Goal: Task Accomplishment & Management: Manage account settings

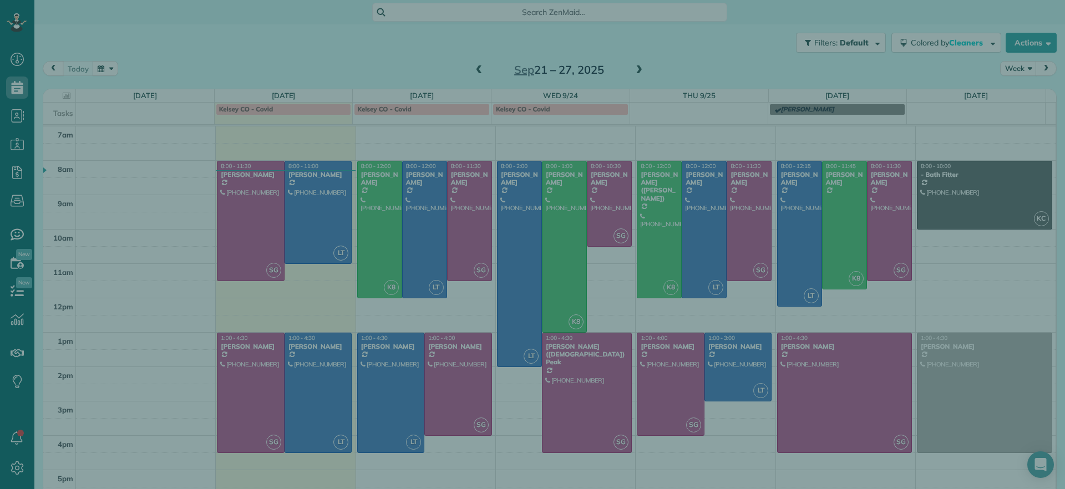
scroll to position [5, 5]
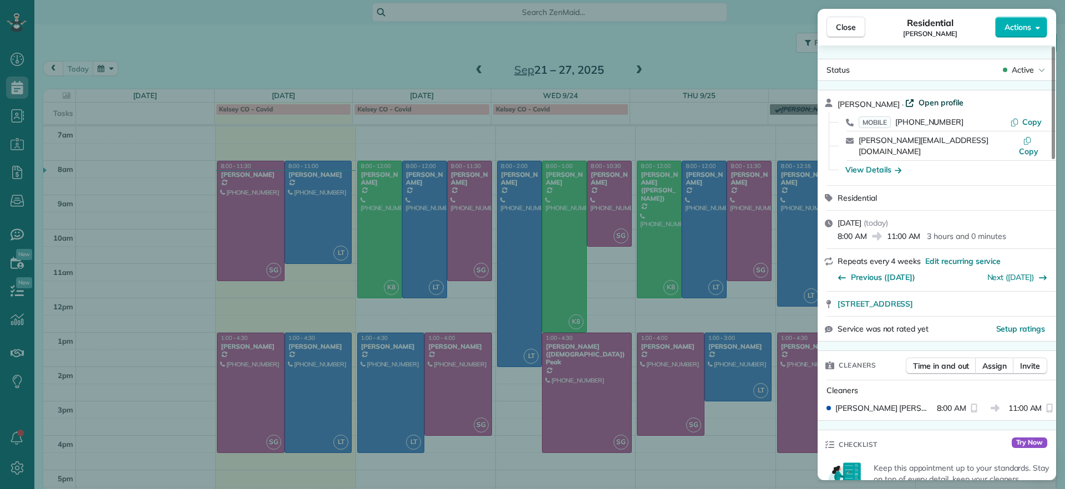
click at [930, 103] on span "Open profile" at bounding box center [940, 102] width 45 height 11
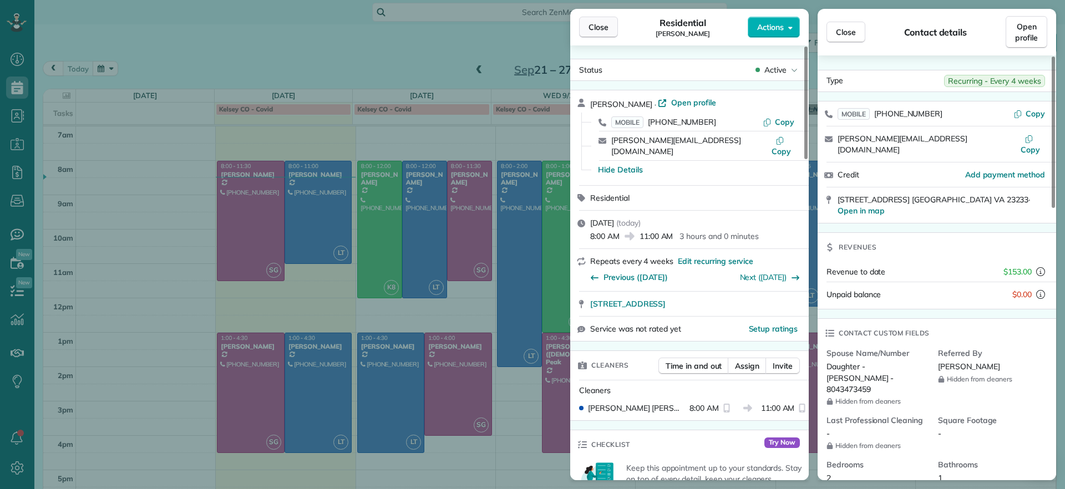
click at [608, 17] on button "Close" at bounding box center [598, 27] width 39 height 21
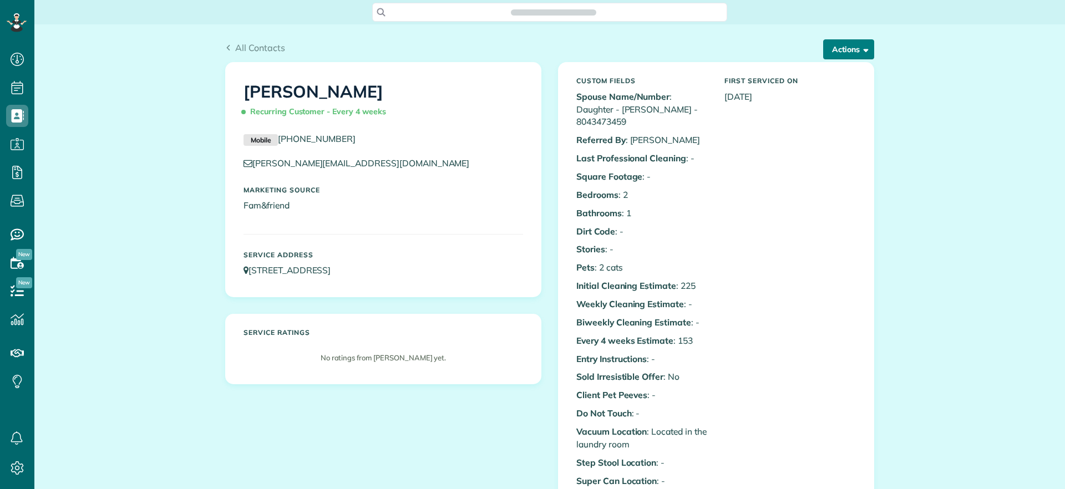
click at [840, 57] on button "Actions" at bounding box center [848, 49] width 51 height 20
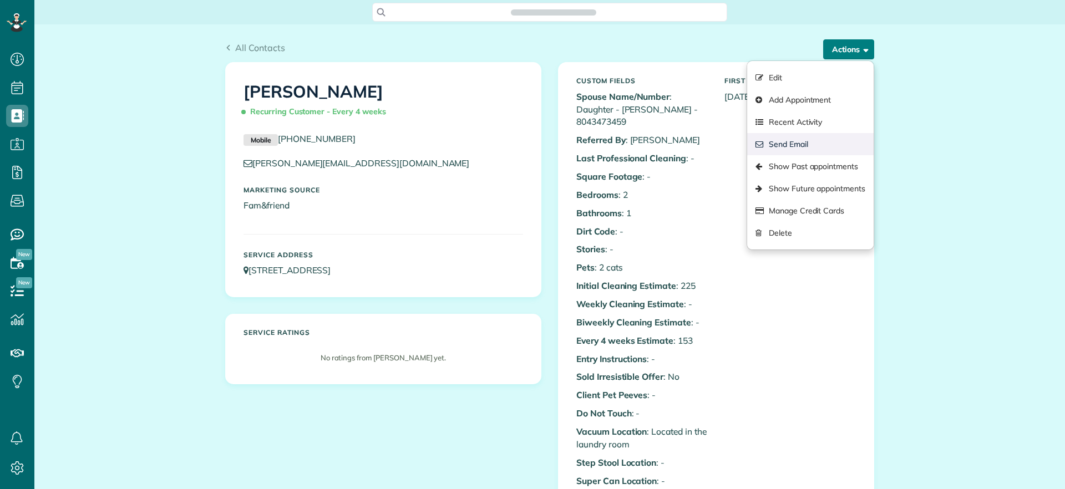
scroll to position [5, 5]
click at [827, 164] on link "Show Past appointments" at bounding box center [810, 166] width 126 height 22
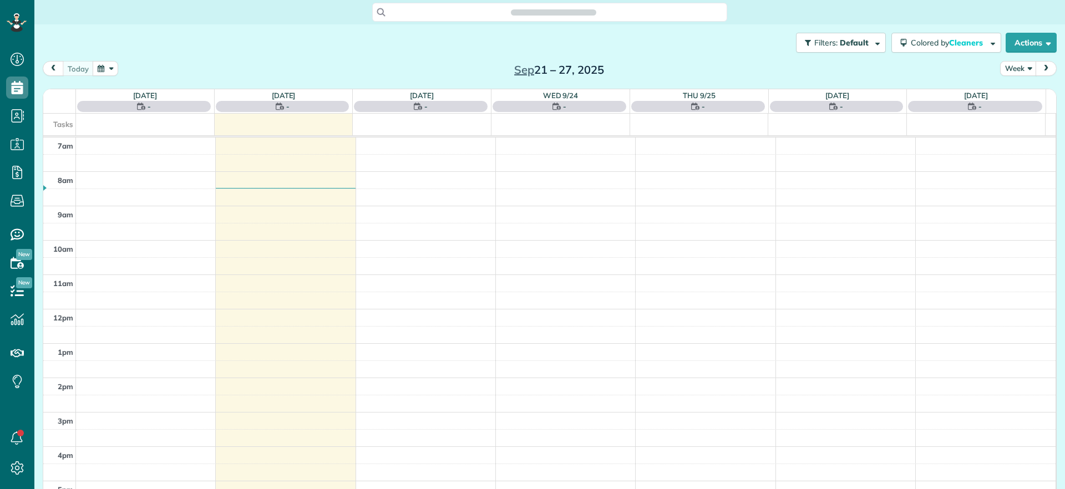
scroll to position [5, 5]
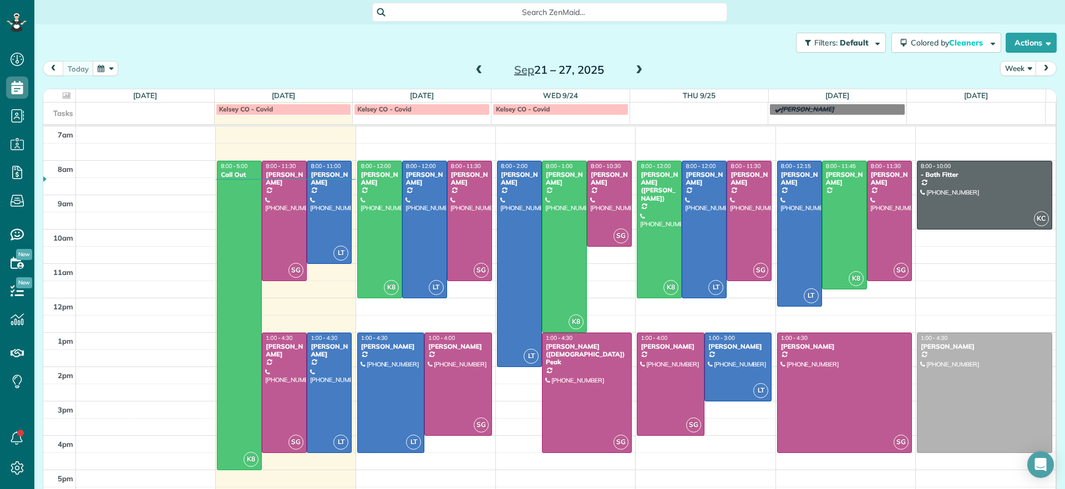
click at [633, 71] on span at bounding box center [639, 70] width 12 height 10
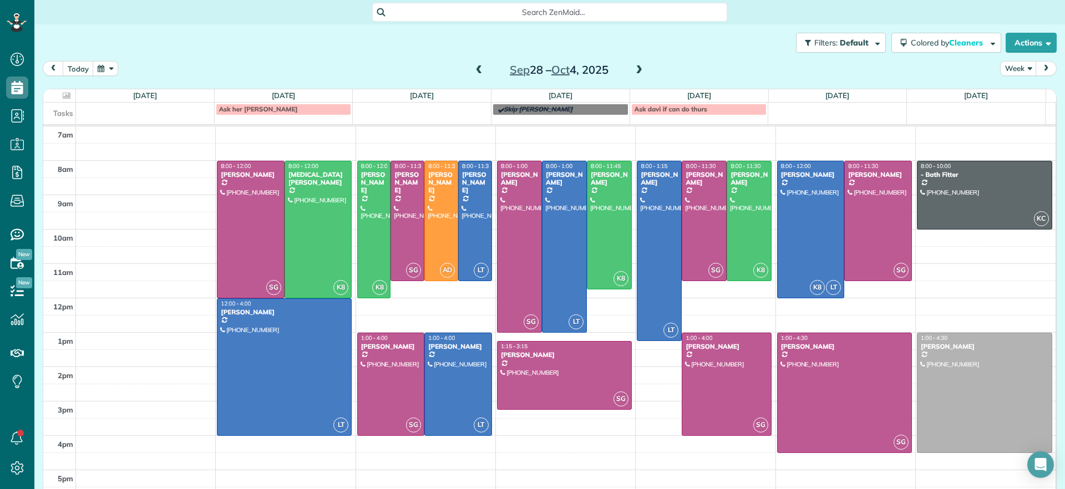
click at [474, 74] on span at bounding box center [479, 70] width 12 height 10
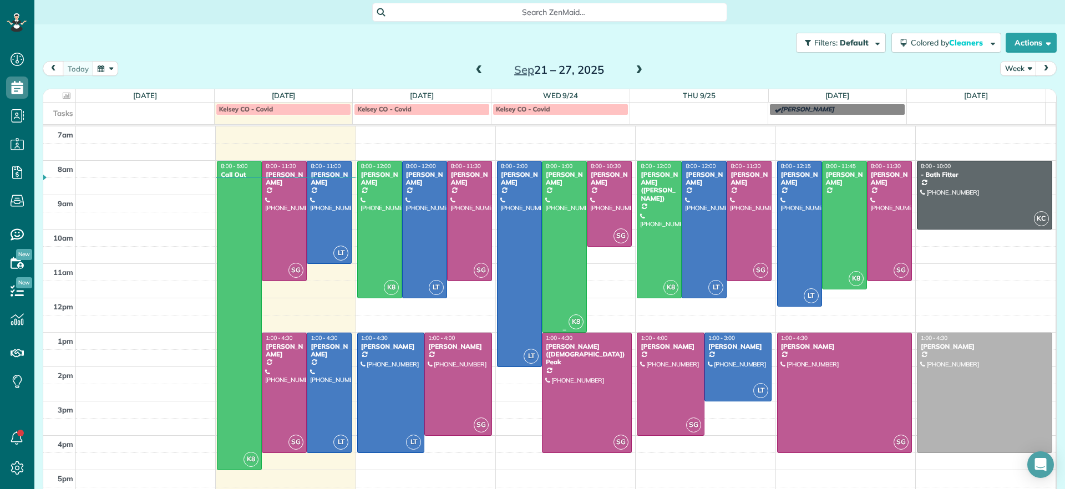
click at [549, 237] on div at bounding box center [564, 246] width 44 height 171
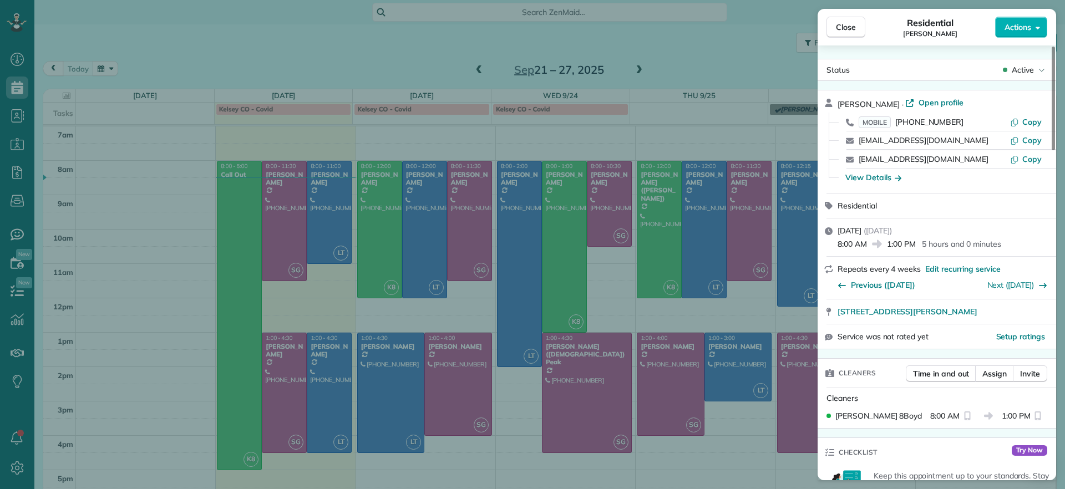
click at [551, 235] on div "Close Residential Elizabeth Outka Actions Status Active Elizabeth Outka · Open …" at bounding box center [532, 244] width 1065 height 489
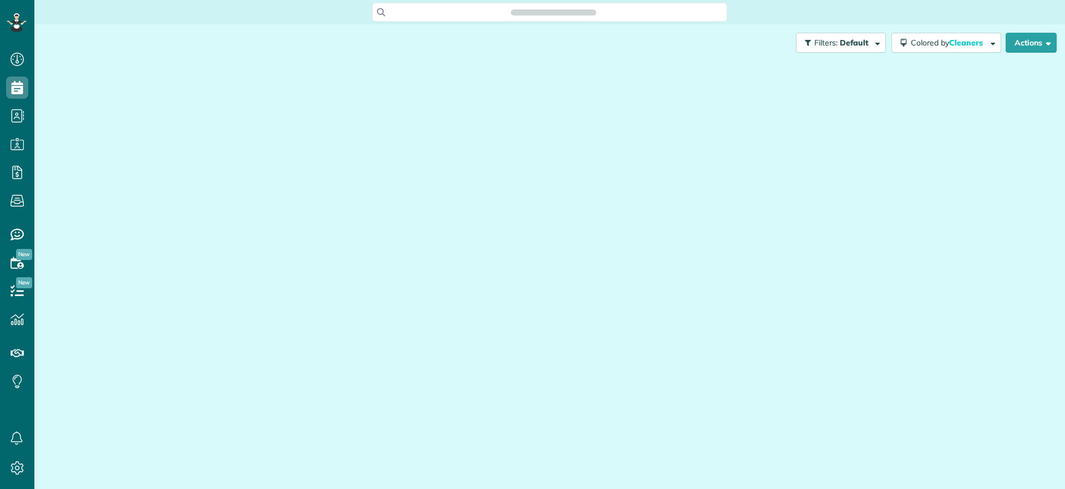
scroll to position [5, 5]
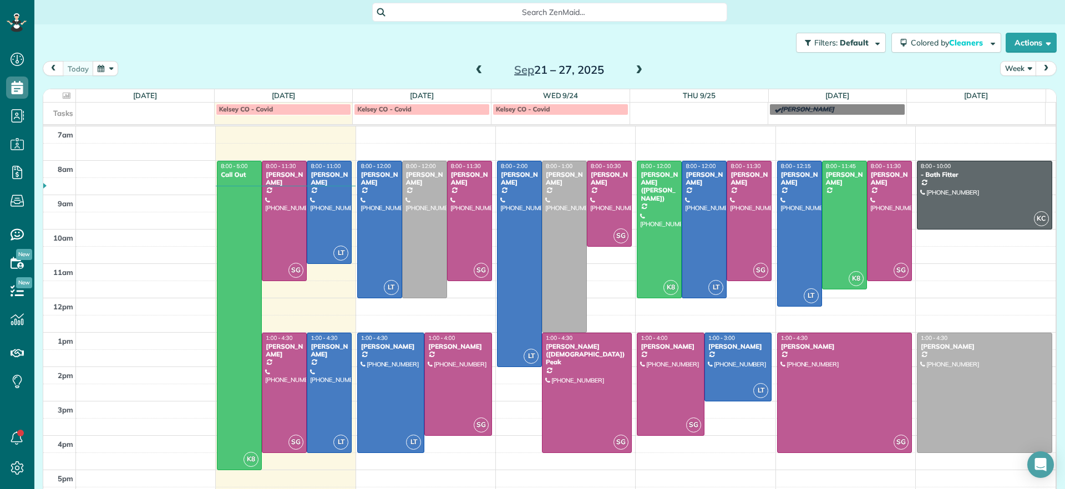
click at [636, 69] on span at bounding box center [639, 70] width 12 height 10
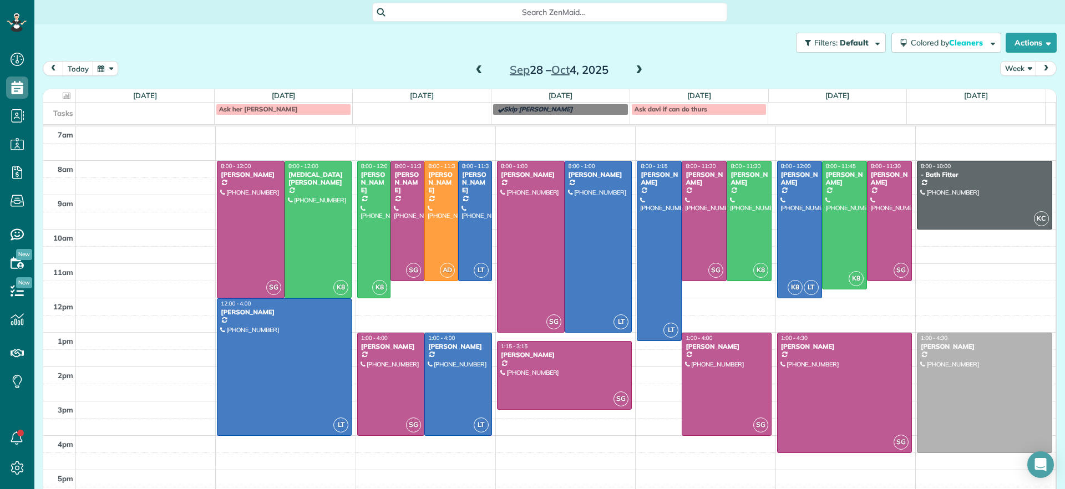
drag, startPoint x: 470, startPoint y: 69, endPoint x: 474, endPoint y: 99, distance: 30.2
click at [474, 99] on div "today Week Sep 28 – Oct 4, 2025 Sun 9/28 No Appointments Mon 9/29 12 Man Hours …" at bounding box center [550, 264] width 1014 height 406
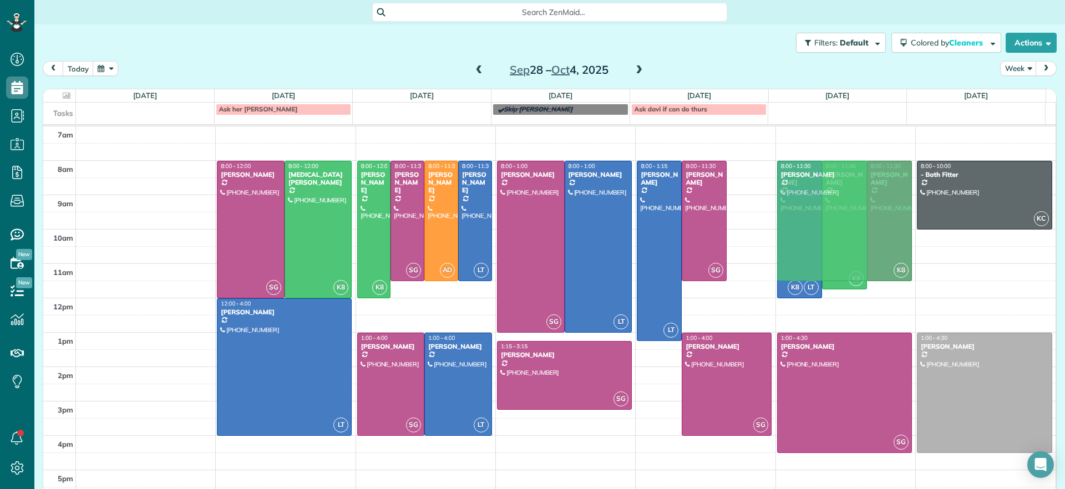
drag, startPoint x: 739, startPoint y: 196, endPoint x: 812, endPoint y: 197, distance: 73.2
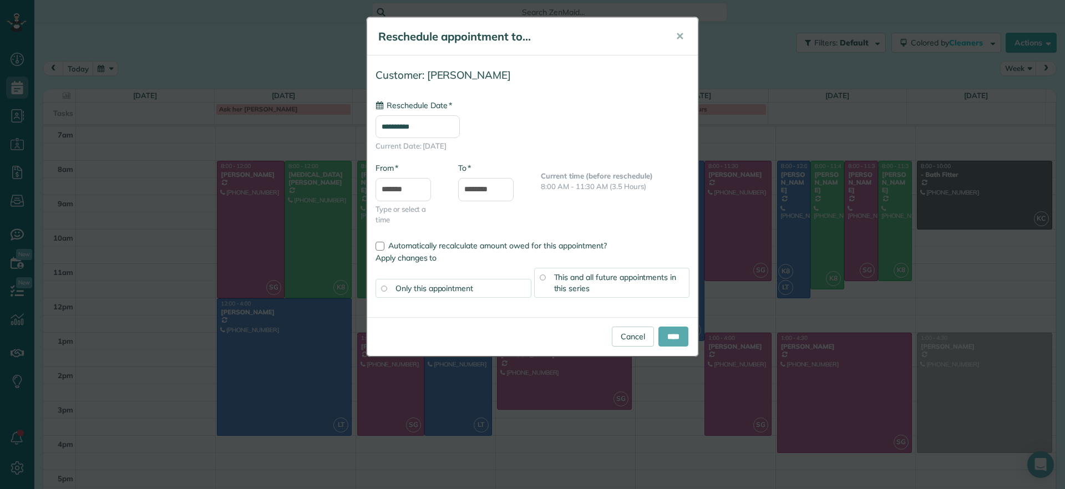
type input "**********"
click at [674, 333] on input "****" at bounding box center [673, 337] width 30 height 20
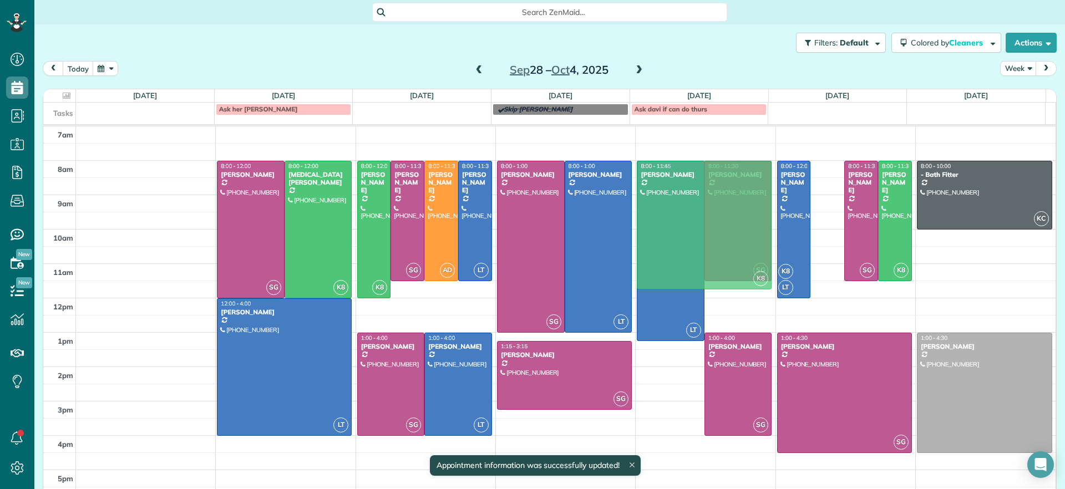
drag, startPoint x: 819, startPoint y: 231, endPoint x: 749, endPoint y: 230, distance: 69.9
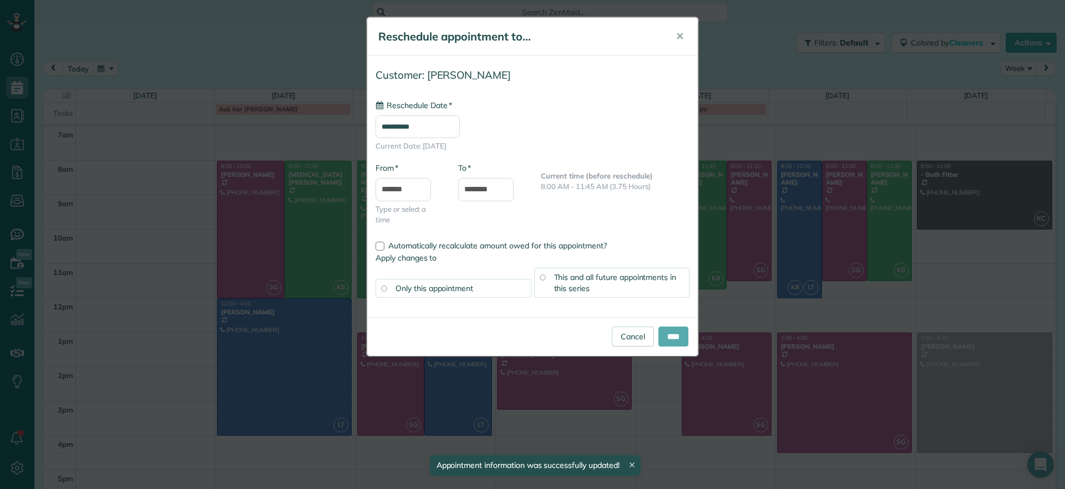
type input "**********"
click at [661, 329] on input "****" at bounding box center [673, 337] width 30 height 20
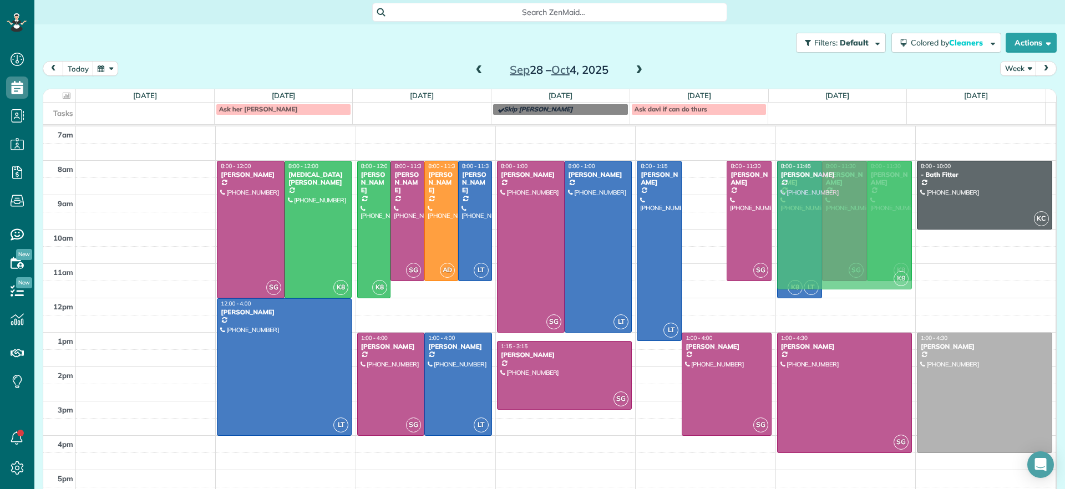
drag, startPoint x: 689, startPoint y: 201, endPoint x: 790, endPoint y: 199, distance: 101.0
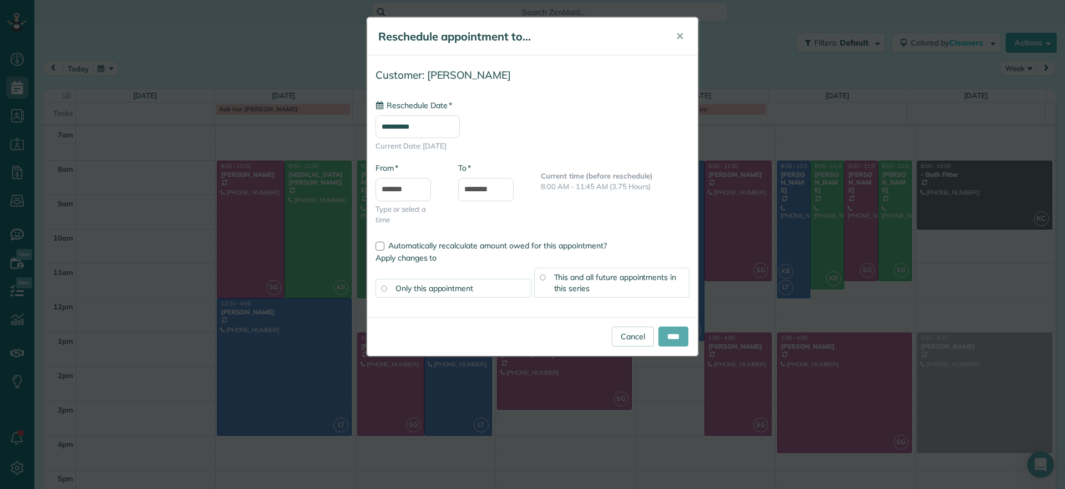
type input "**********"
click at [680, 340] on input "****" at bounding box center [673, 337] width 30 height 20
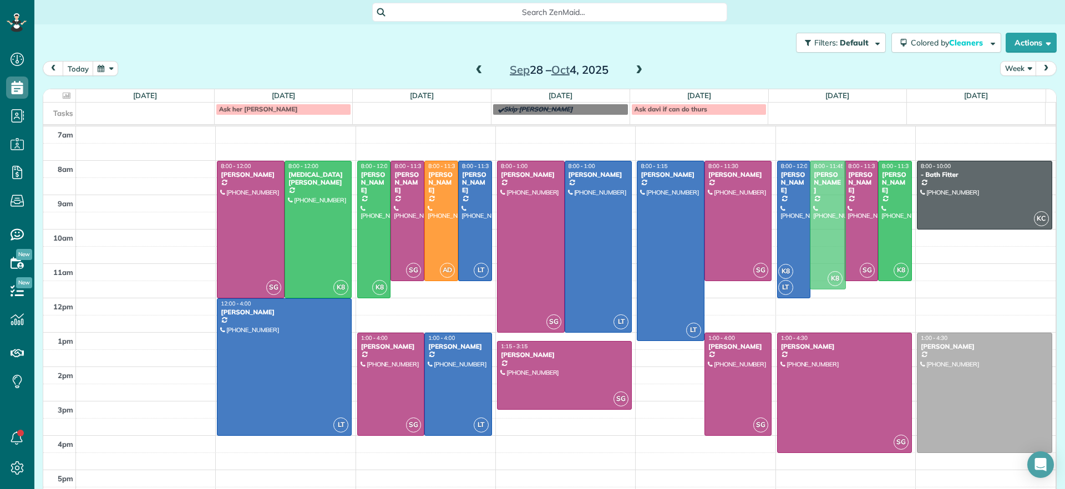
drag, startPoint x: 817, startPoint y: 223, endPoint x: 772, endPoint y: 219, distance: 45.6
click at [777, 126] on div "K8 LT 8:00 - 12:00 Carol Anne Ziolkowski (804) 337-2936 10279 Pollard Creek Roa…" at bounding box center [844, 126] width 135 height 0
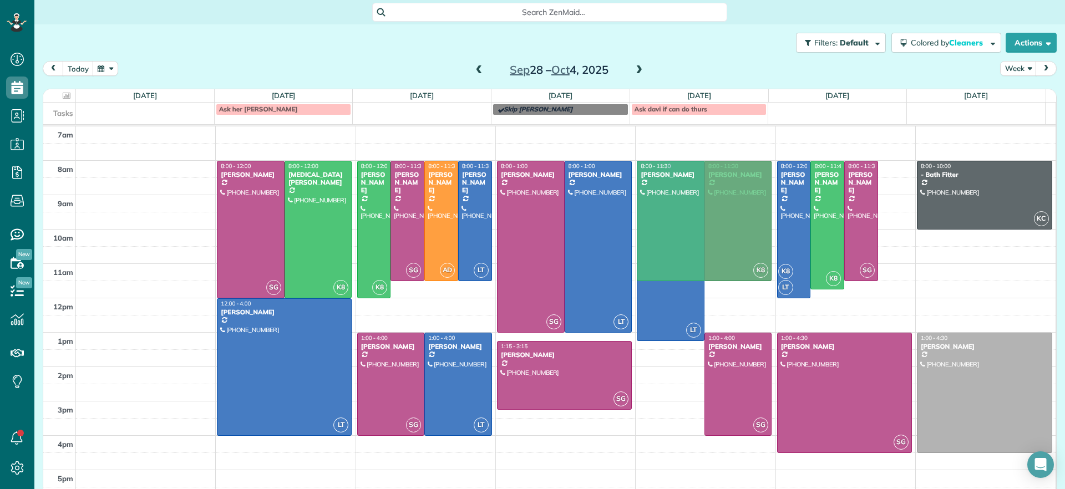
drag, startPoint x: 845, startPoint y: 210, endPoint x: 714, endPoint y: 210, distance: 131.4
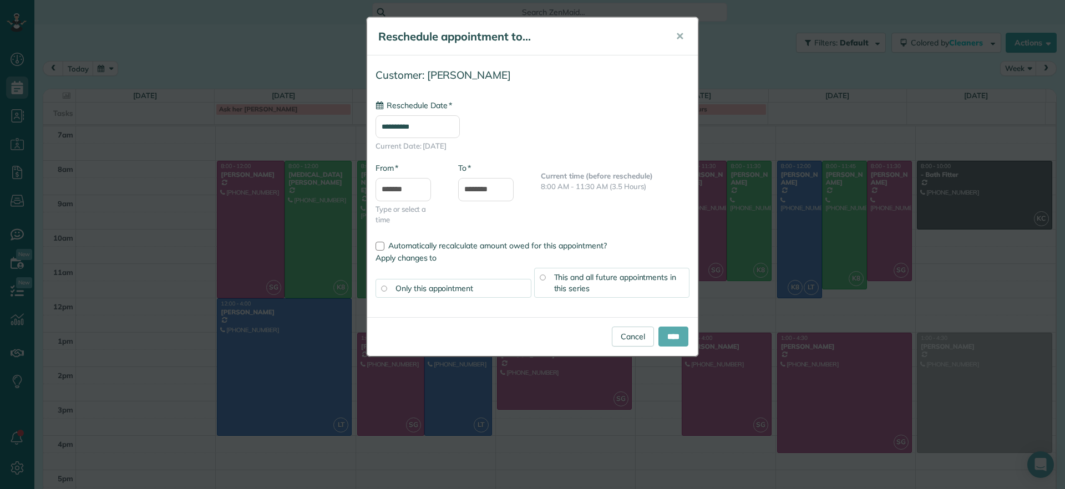
type input "**********"
click at [668, 333] on input "****" at bounding box center [673, 337] width 30 height 20
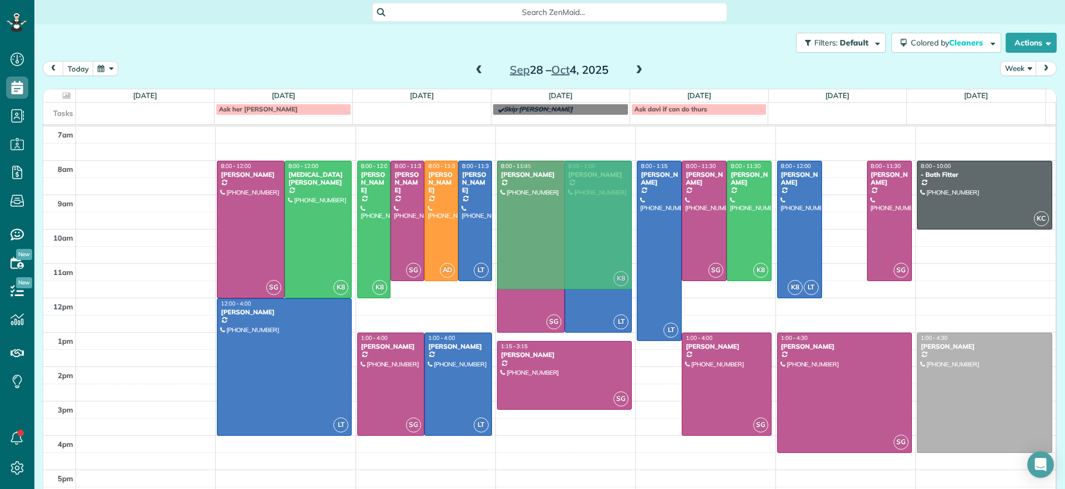
drag, startPoint x: 826, startPoint y: 210, endPoint x: 574, endPoint y: 209, distance: 252.3
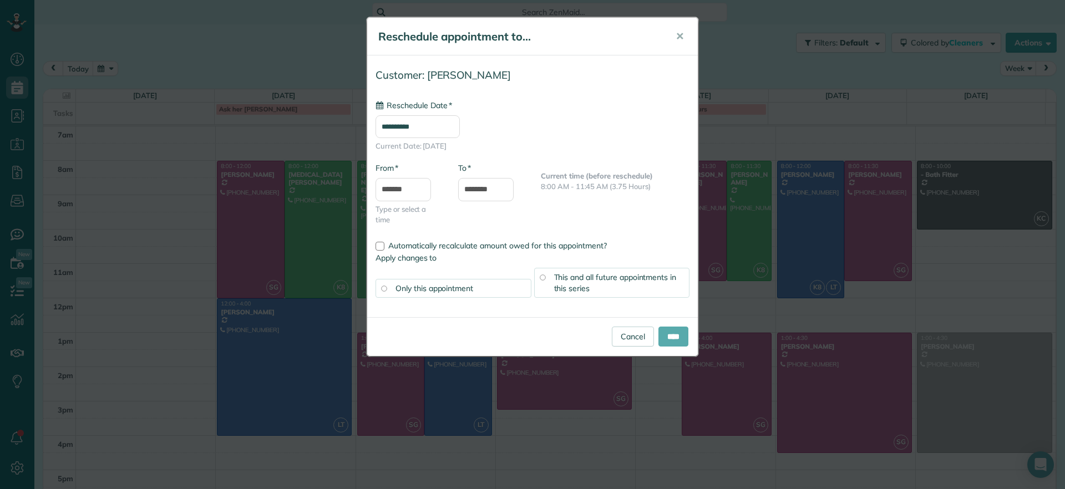
type input "**********"
click at [684, 338] on input "****" at bounding box center [673, 337] width 30 height 20
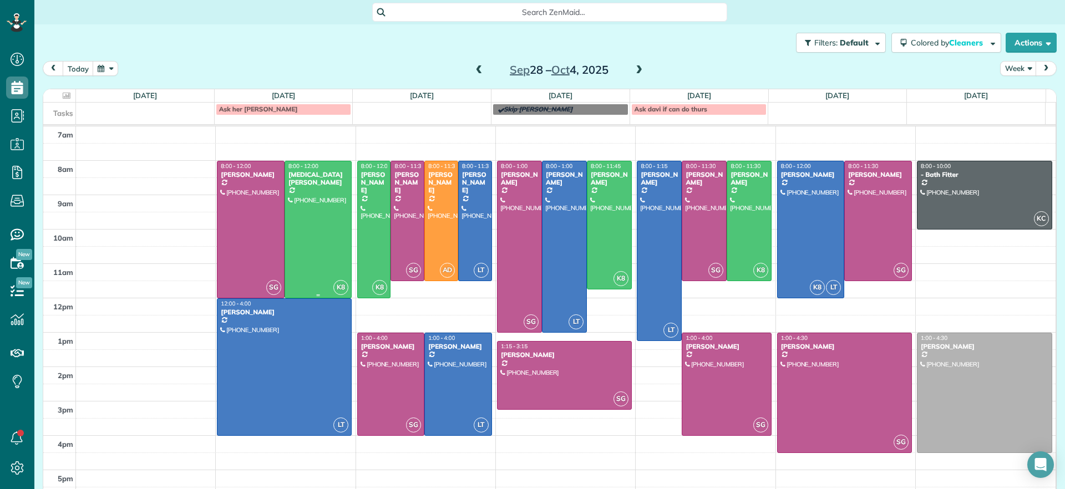
click at [300, 259] on div at bounding box center [318, 229] width 67 height 136
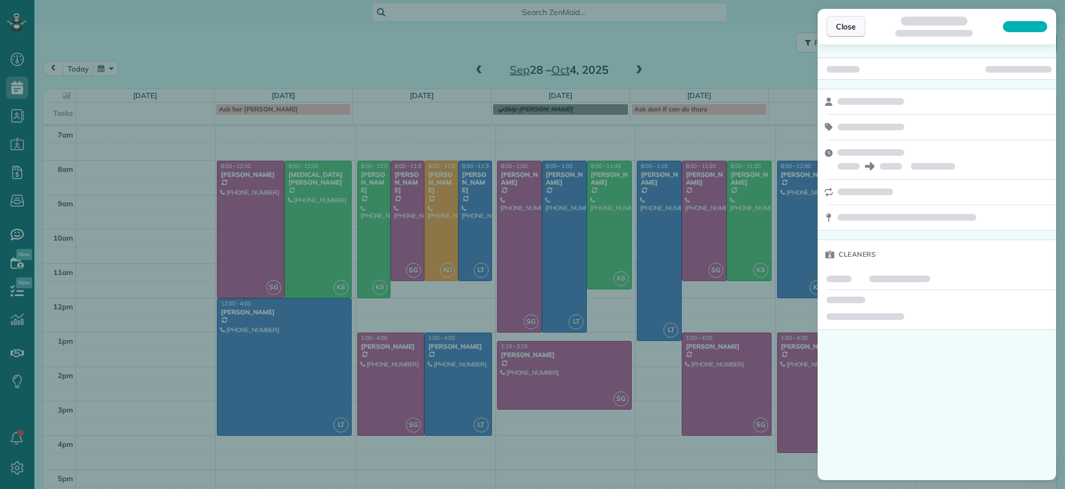
click at [852, 27] on span "Close" at bounding box center [846, 26] width 20 height 11
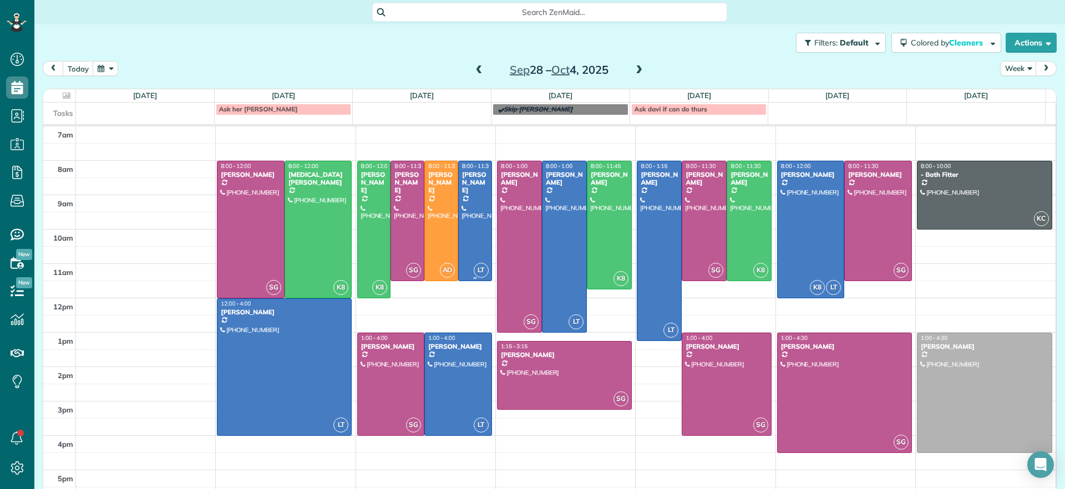
click at [464, 199] on div at bounding box center [475, 220] width 33 height 119
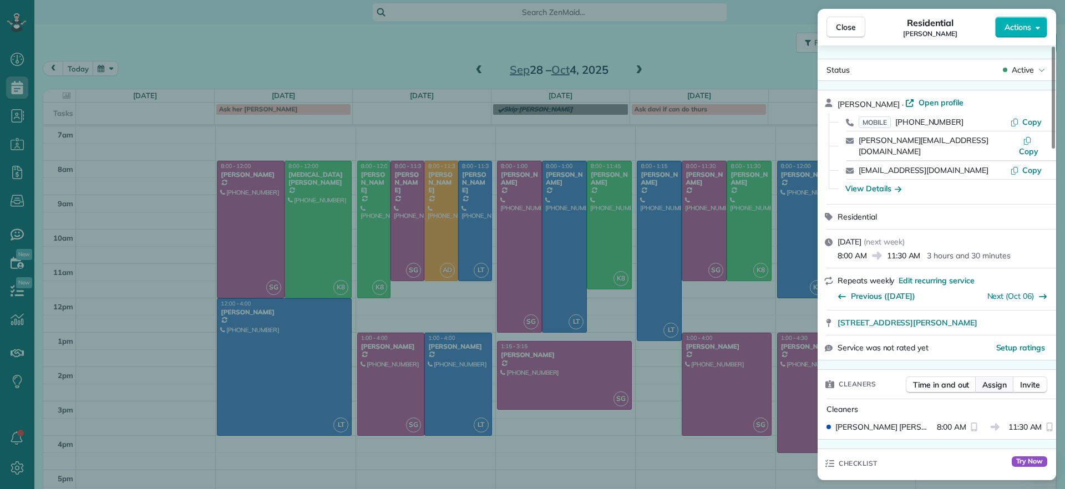
click at [1000, 379] on span "Assign" at bounding box center [994, 384] width 24 height 11
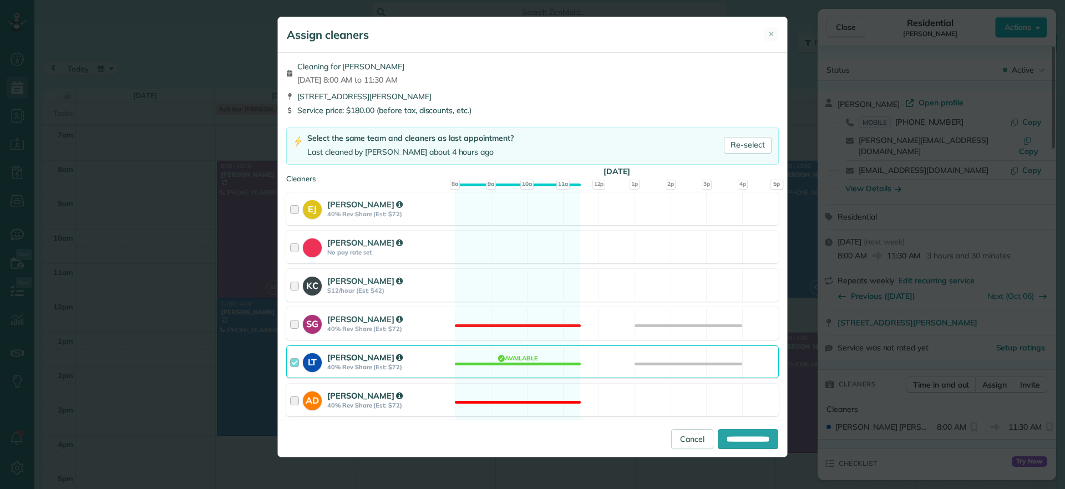
drag, startPoint x: 532, startPoint y: 365, endPoint x: 583, endPoint y: 394, distance: 58.9
click at [532, 364] on div "LT Laura Thaller 40% Rev Share (Est: $72) Available" at bounding box center [532, 361] width 492 height 33
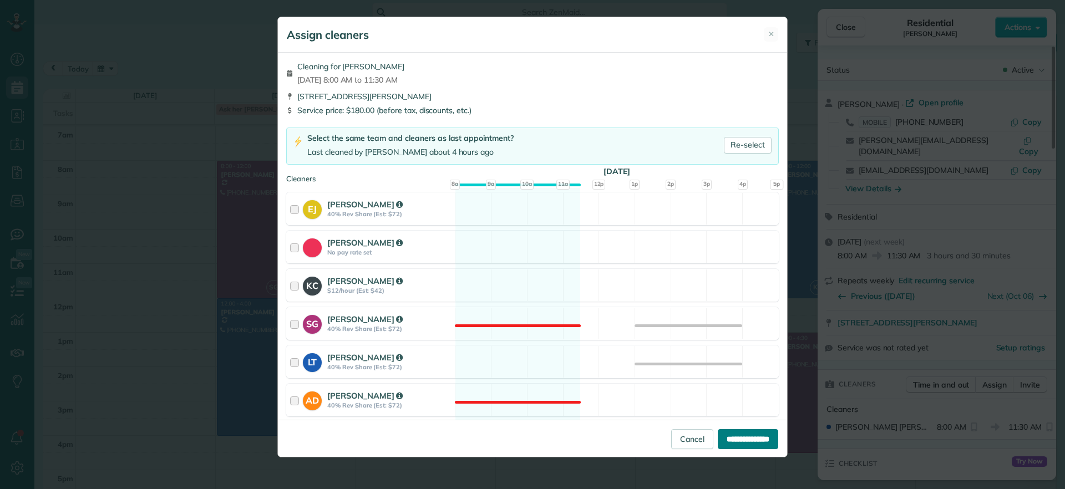
click at [731, 437] on input "**********" at bounding box center [748, 439] width 60 height 20
type input "**********"
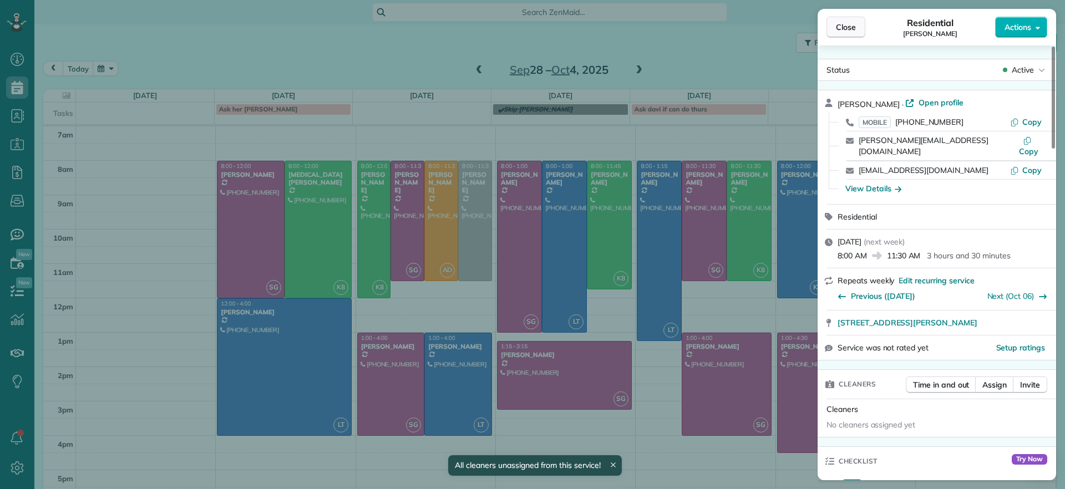
drag, startPoint x: 839, startPoint y: 29, endPoint x: 833, endPoint y: 30, distance: 5.8
click at [837, 29] on span "Close" at bounding box center [846, 27] width 20 height 11
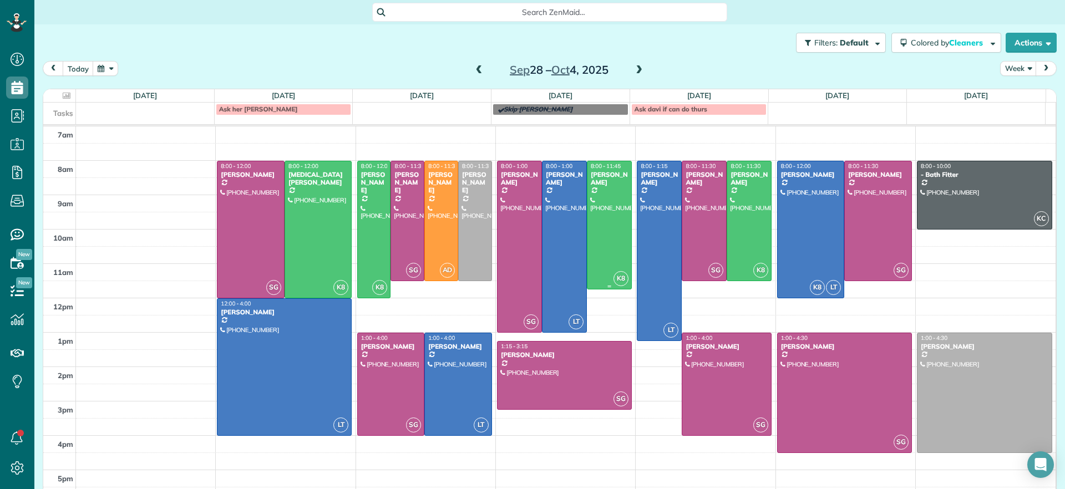
click at [594, 245] on div at bounding box center [609, 225] width 44 height 128
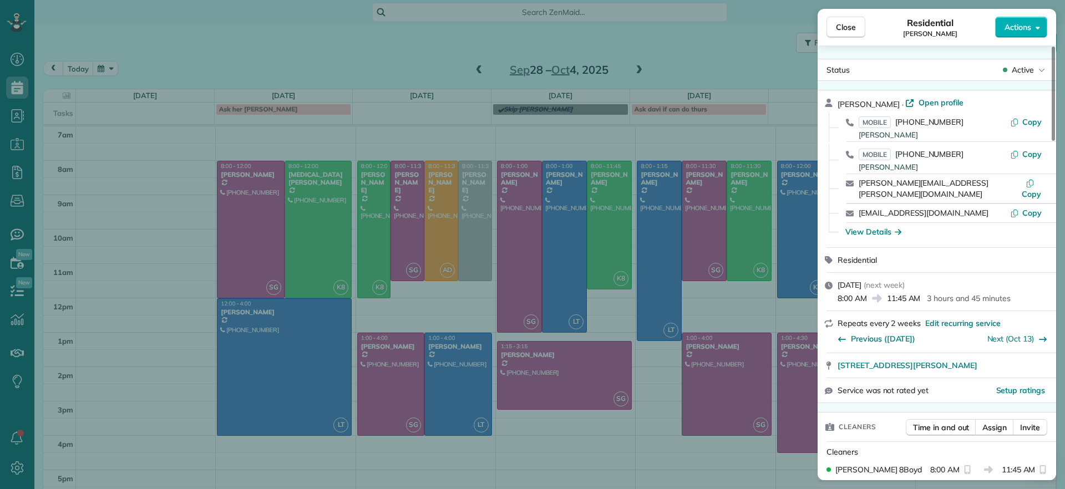
click at [923, 108] on div "Chris Seamon · Open profile" at bounding box center [943, 103] width 212 height 13
click at [920, 103] on span "Open profile" at bounding box center [940, 102] width 45 height 11
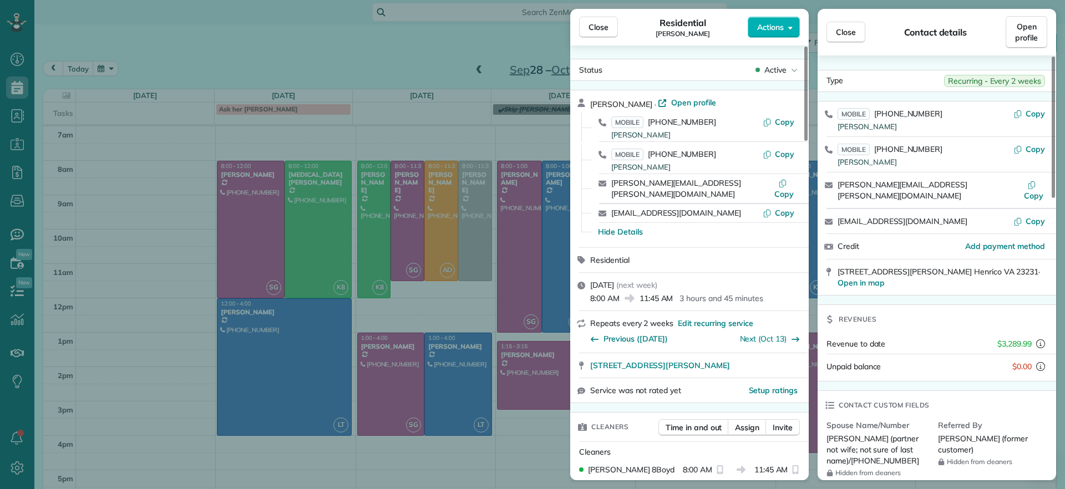
click at [383, 69] on div "Close Residential Chris Seamon Actions Status Active Chris Seamon · Open profil…" at bounding box center [532, 244] width 1065 height 489
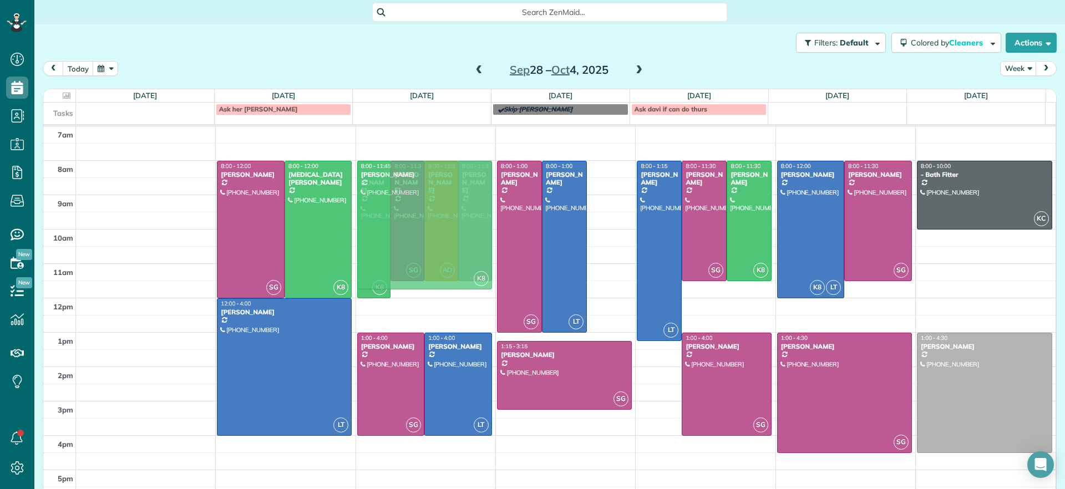
drag, startPoint x: 596, startPoint y: 201, endPoint x: 443, endPoint y: 199, distance: 152.5
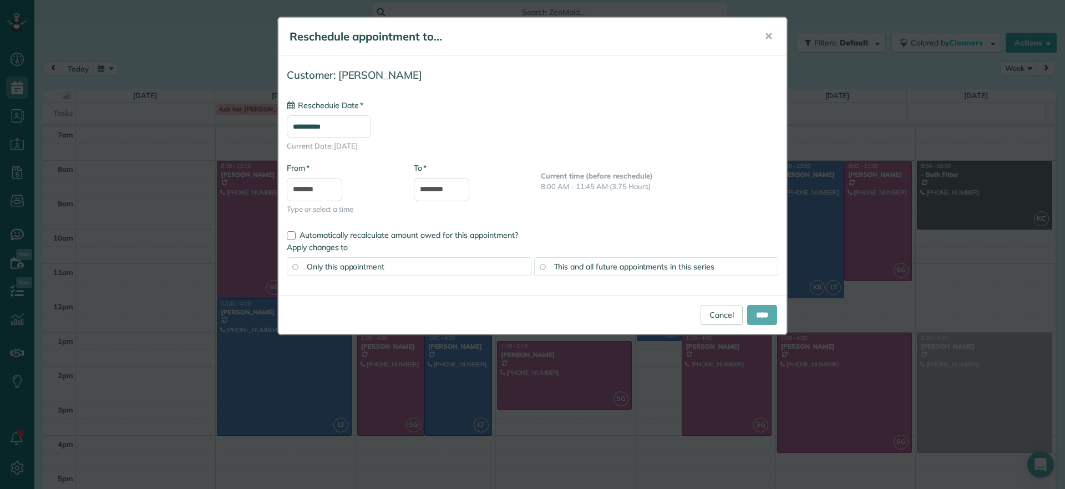
type input "**********"
click at [764, 319] on input "****" at bounding box center [762, 315] width 30 height 20
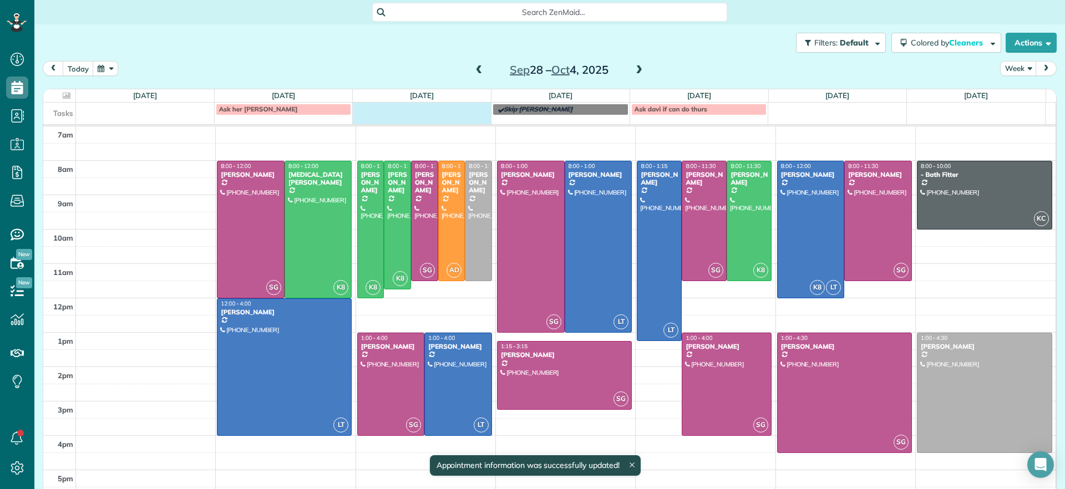
click at [382, 116] on div "Ask her Ziolkowski Skip mccown Ask davi if can do thurs" at bounding box center [543, 110] width 1001 height 15
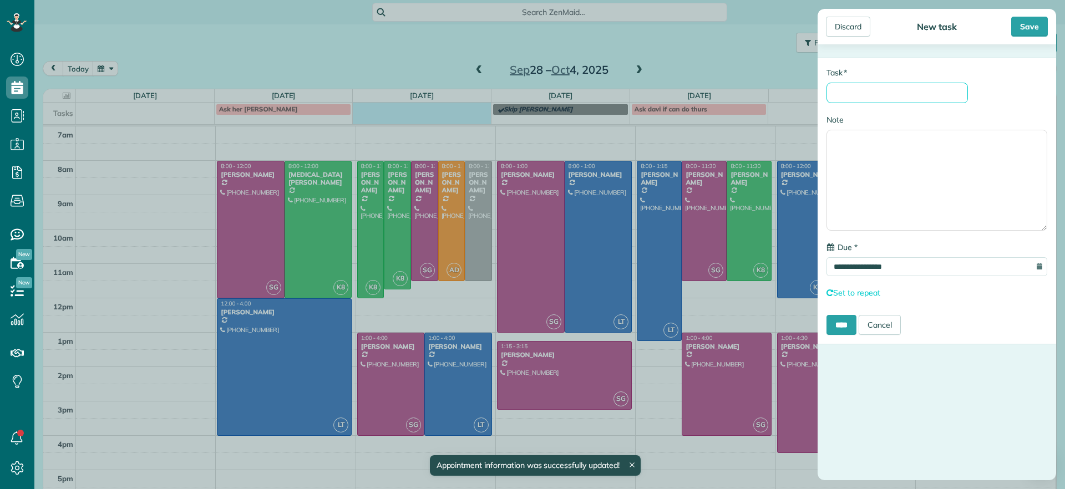
click at [851, 90] on input "* Task" at bounding box center [896, 93] width 141 height 21
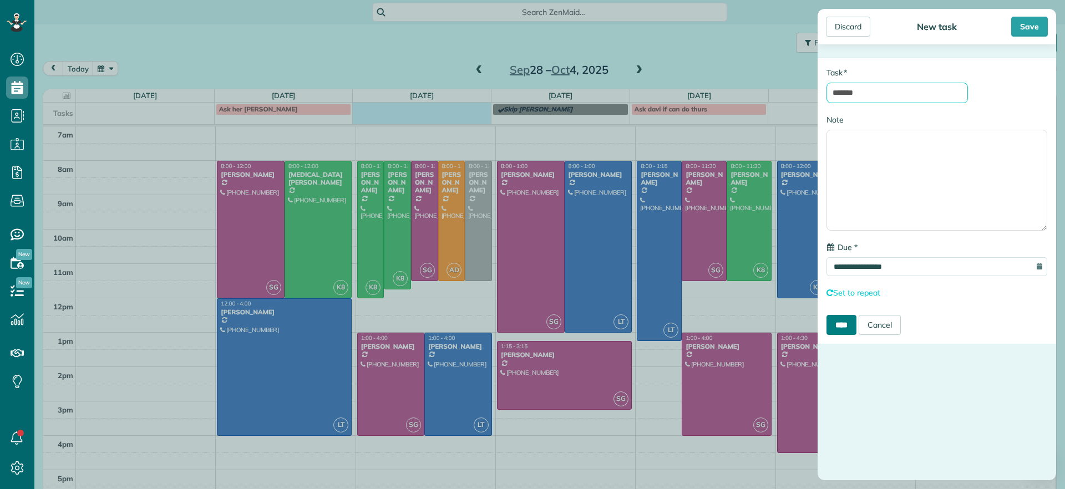
type input "*******"
click at [835, 327] on input "****" at bounding box center [841, 325] width 30 height 20
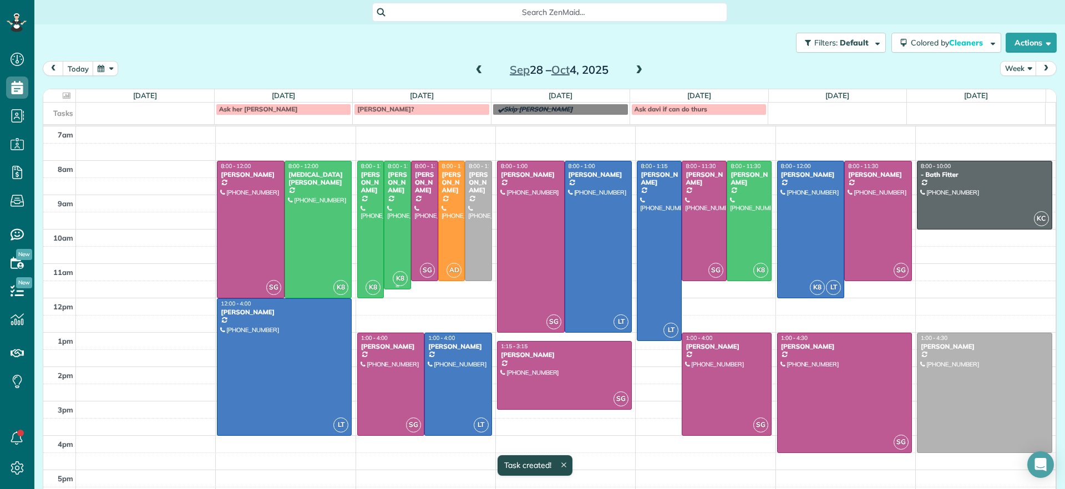
click at [391, 202] on div at bounding box center [397, 225] width 26 height 128
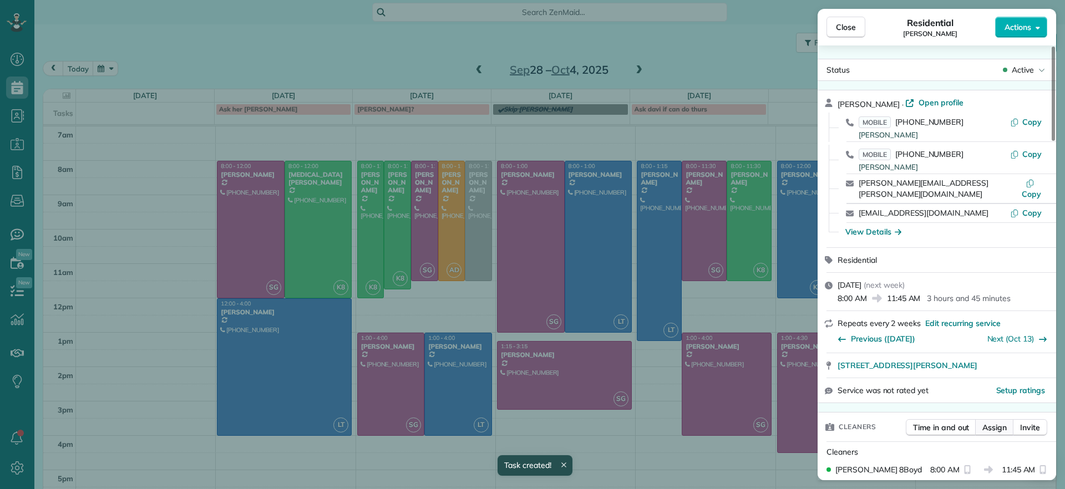
click at [1000, 422] on span "Assign" at bounding box center [994, 427] width 24 height 11
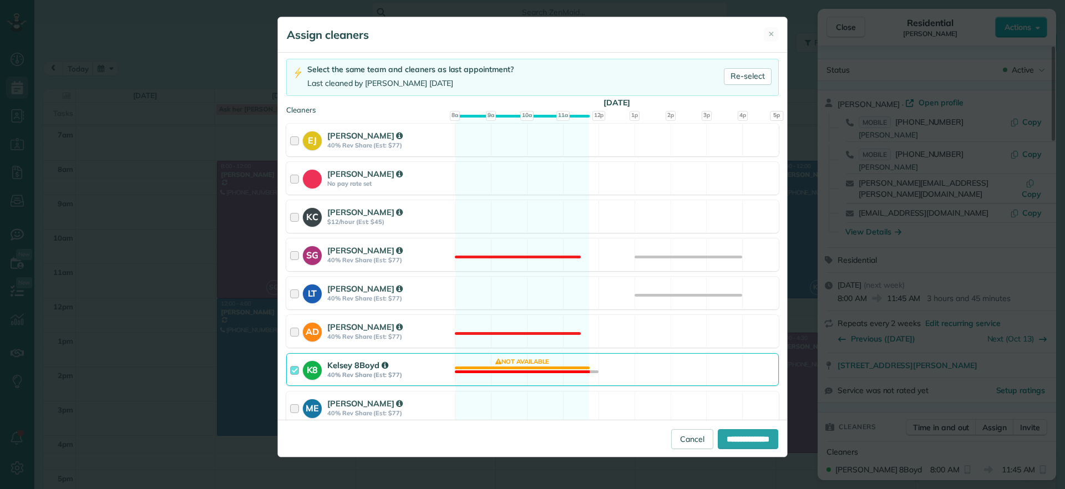
scroll to position [69, 0]
click at [564, 370] on div "K8 Kelsey 8Boyd 40% Rev Share (Est: $77) Not available" at bounding box center [532, 369] width 492 height 33
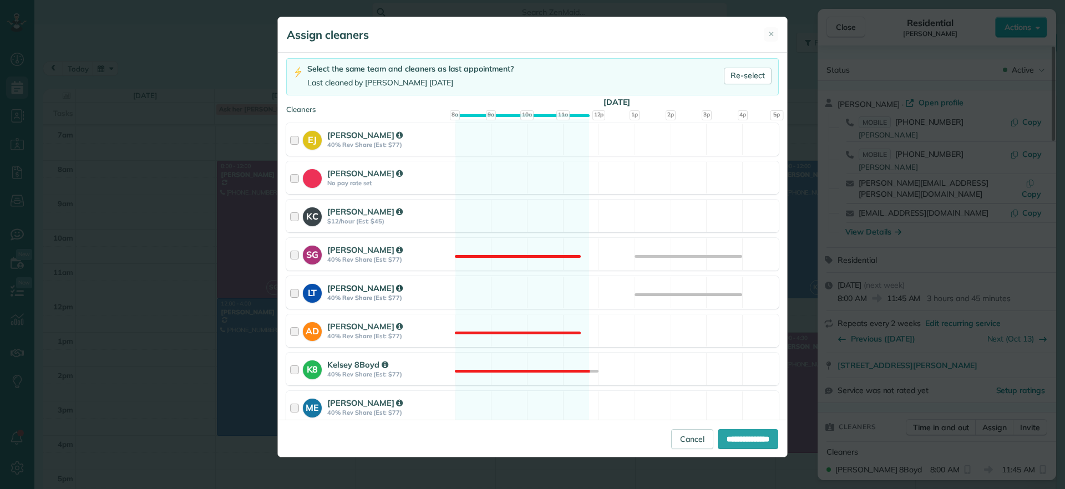
click at [533, 298] on div "LT Laura Thaller 40% Rev Share (Est: $77) Available" at bounding box center [532, 292] width 492 height 33
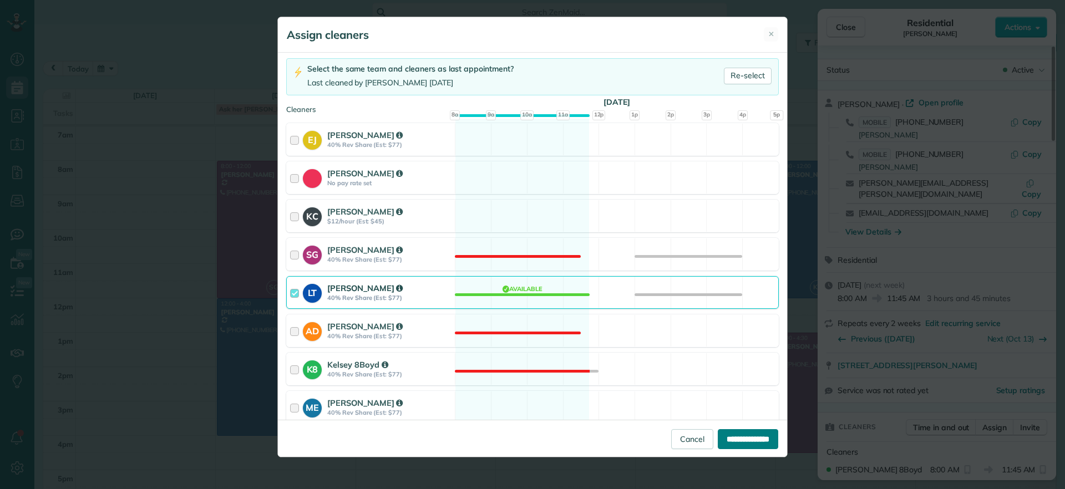
click at [720, 438] on input "**********" at bounding box center [748, 439] width 60 height 20
type input "**********"
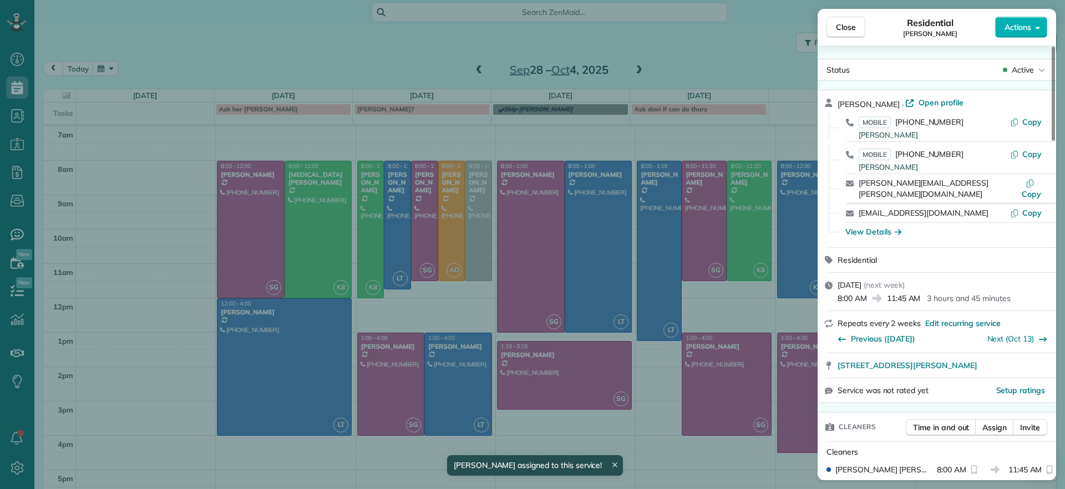
click at [678, 44] on div "Close Residential Chris Seamon Actions Status Active Chris Seamon · Open profil…" at bounding box center [532, 244] width 1065 height 489
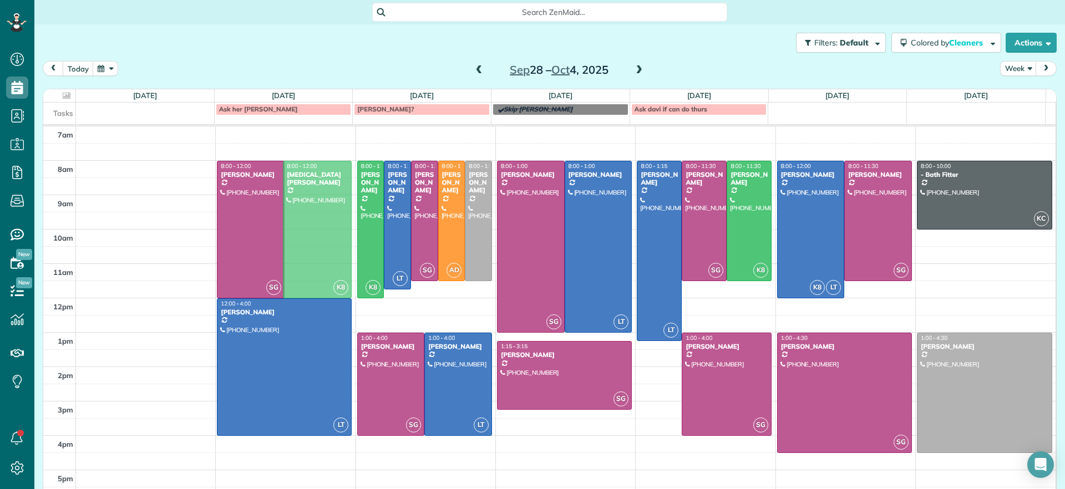
drag, startPoint x: 328, startPoint y: 222, endPoint x: 318, endPoint y: 234, distance: 15.8
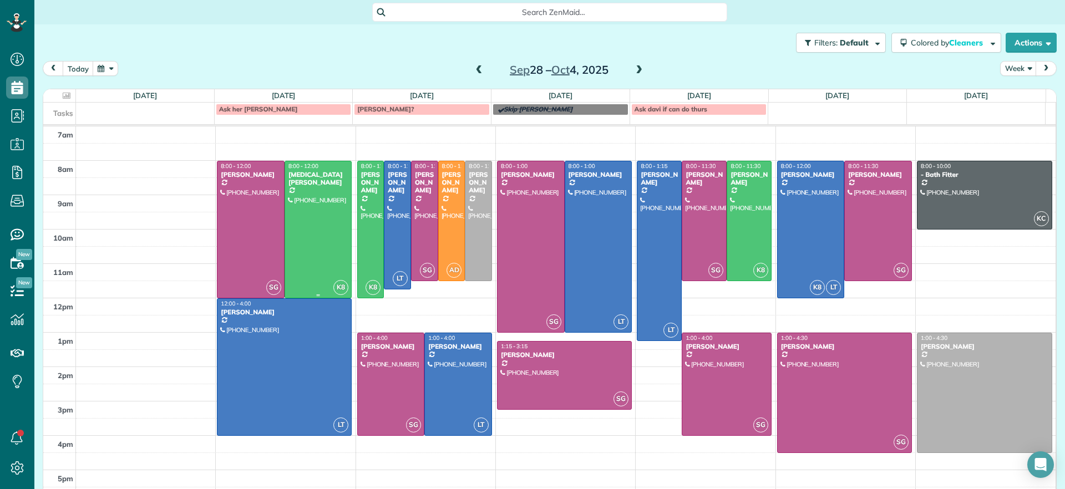
click at [321, 218] on div at bounding box center [318, 229] width 67 height 136
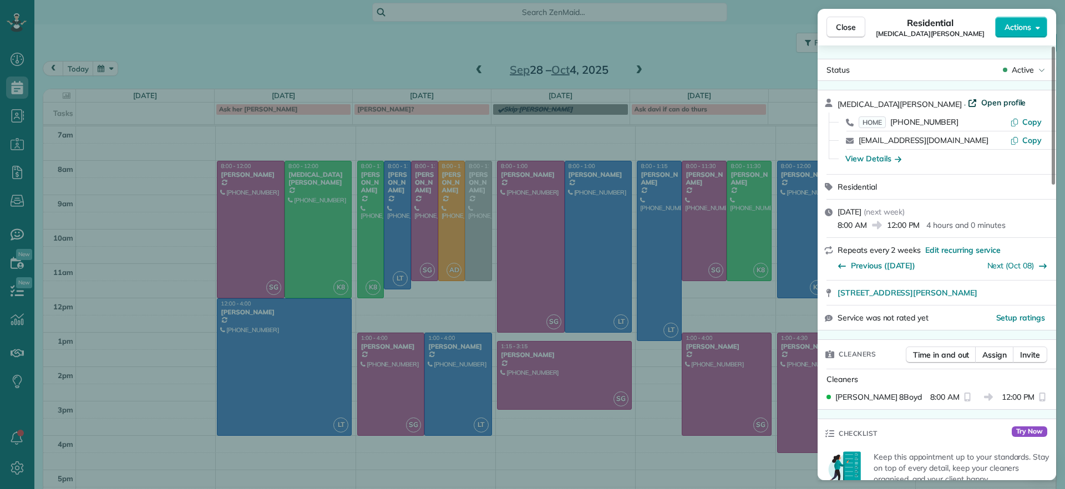
click at [981, 99] on span "Open profile" at bounding box center [1003, 102] width 45 height 11
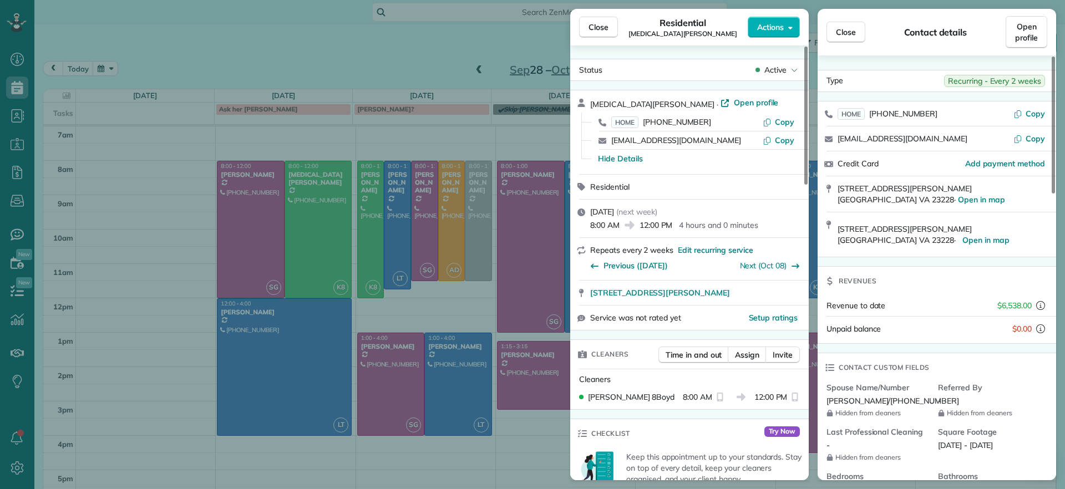
click at [174, 204] on div "Close Residential Alli Robbins Actions Status Active Alli Robbins · Open profil…" at bounding box center [532, 244] width 1065 height 489
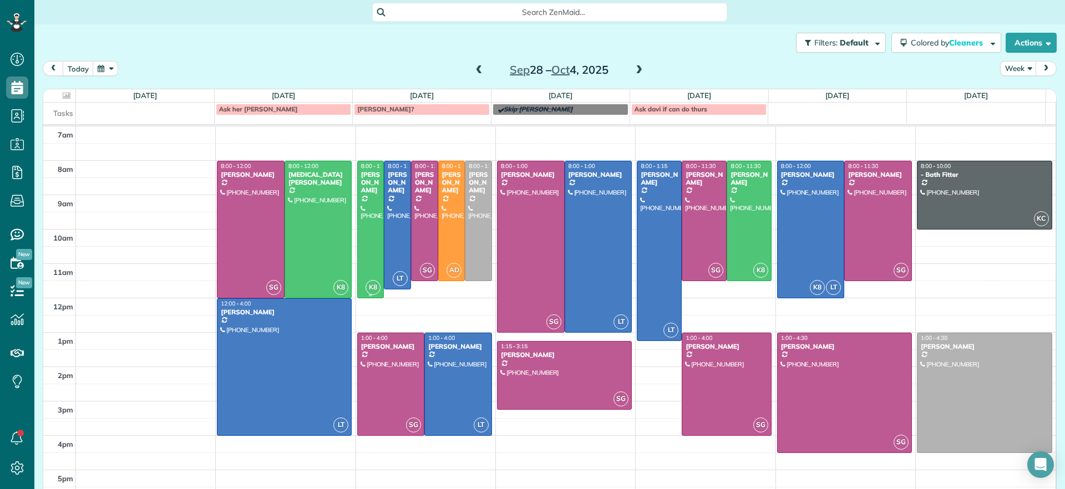
click at [363, 195] on div "Hayley Morris" at bounding box center [370, 183] width 21 height 24
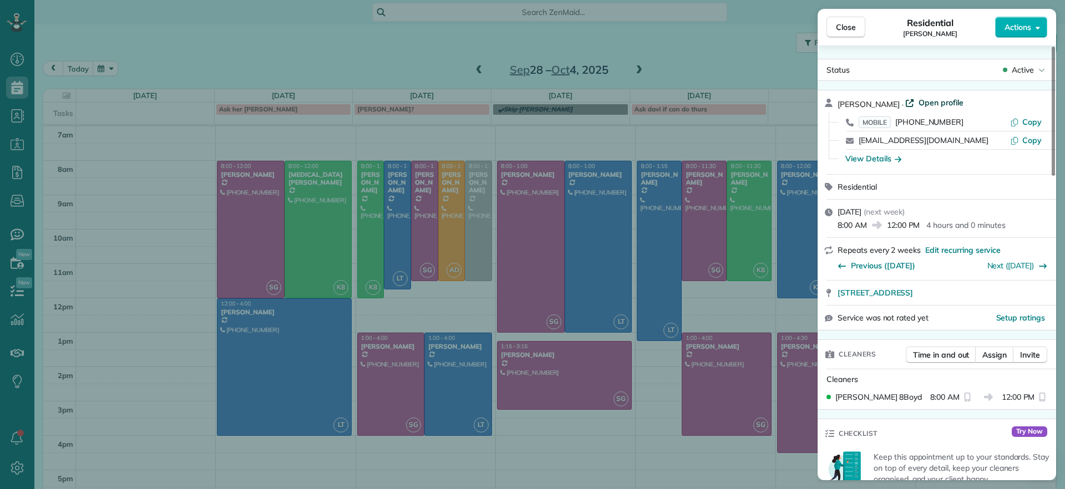
click at [925, 99] on span "Open profile" at bounding box center [940, 102] width 45 height 11
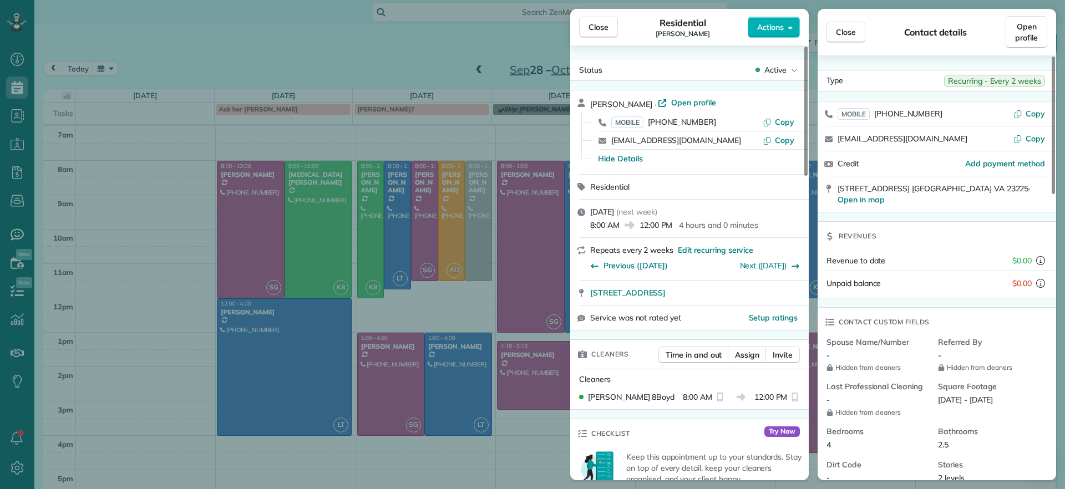
click at [335, 238] on div "Close Residential Hayley Morris Actions Status Active Hayley Morris · Open prof…" at bounding box center [532, 244] width 1065 height 489
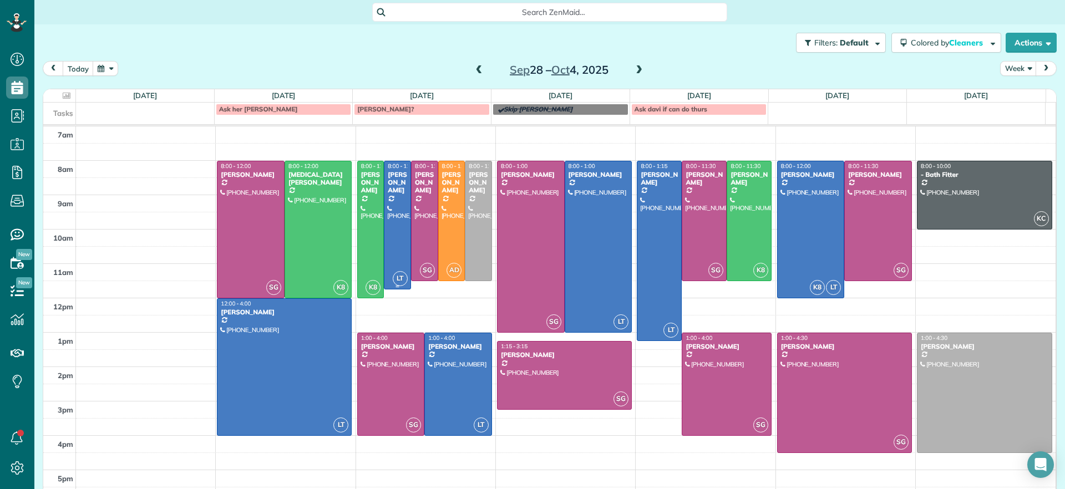
click at [384, 230] on div at bounding box center [397, 225] width 26 height 128
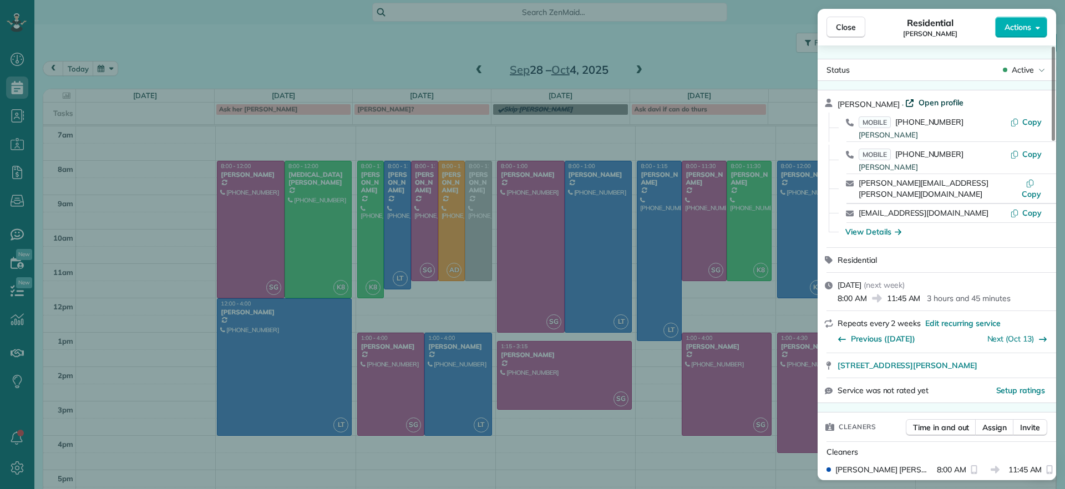
click at [928, 94] on div "Chris Seamon · Open profile MOBILE (804) 349-4891 Chris Seamon Copy MOBILE (561…" at bounding box center [936, 168] width 238 height 157
click at [930, 98] on span "Open profile" at bounding box center [940, 102] width 45 height 11
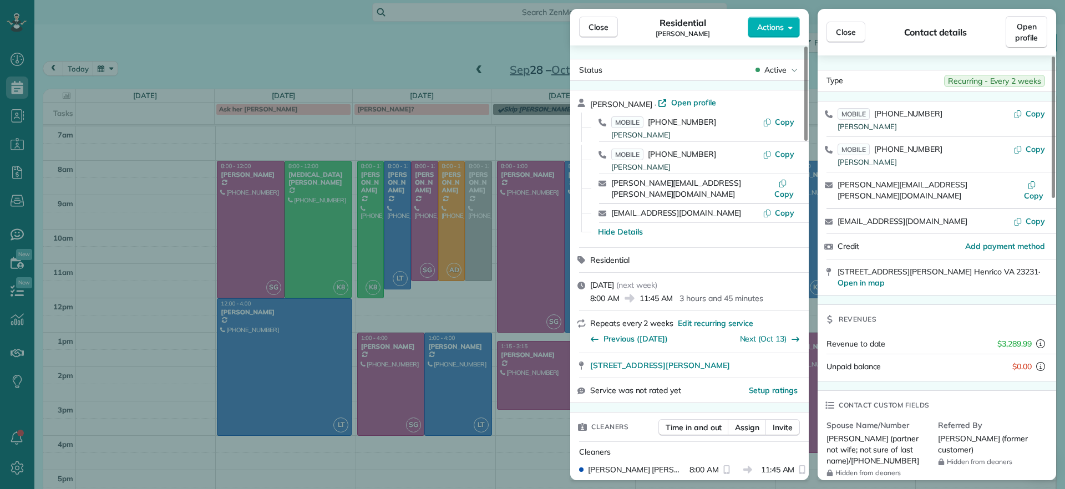
click at [291, 39] on div "Close Residential Chris Seamon Actions Status Active Chris Seamon · Open profil…" at bounding box center [532, 244] width 1065 height 489
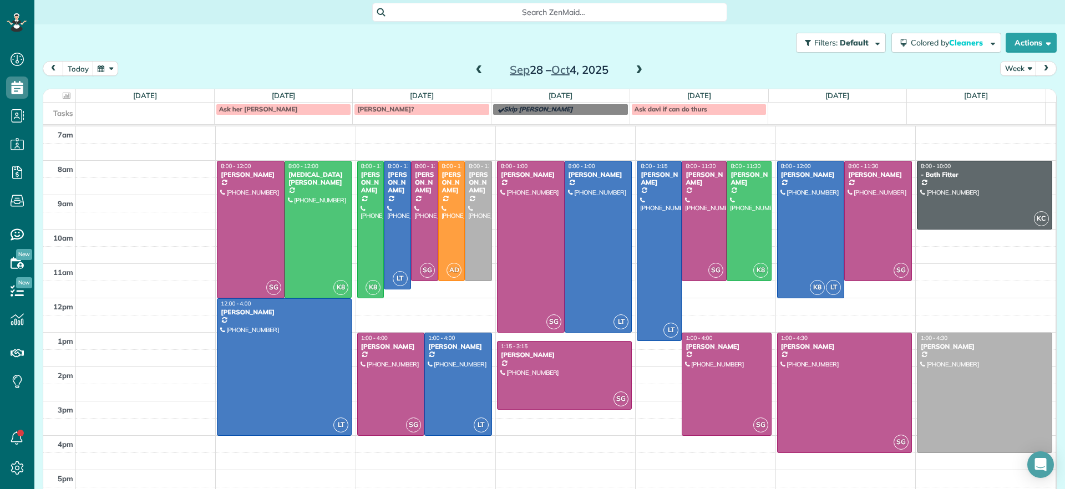
click at [634, 69] on span at bounding box center [639, 70] width 12 height 10
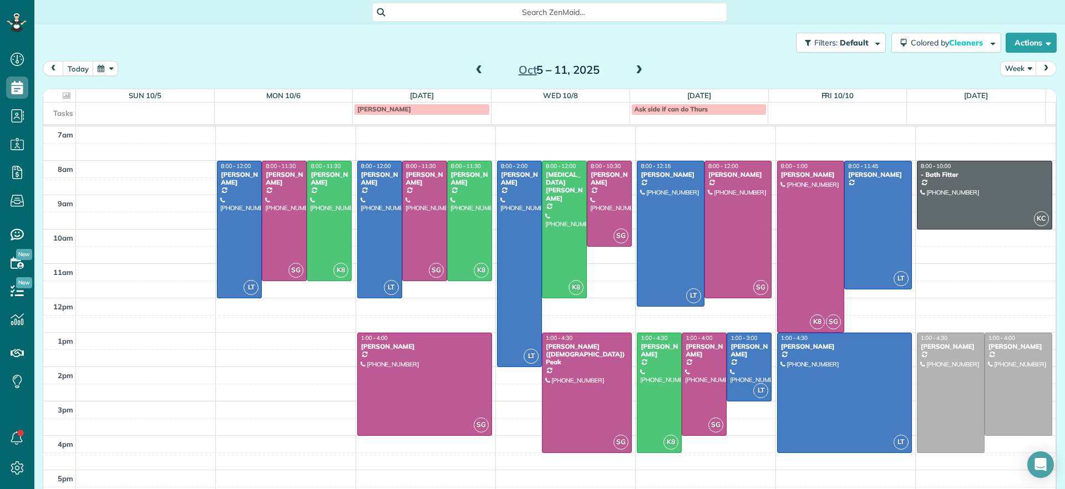
click at [476, 72] on span at bounding box center [479, 70] width 12 height 10
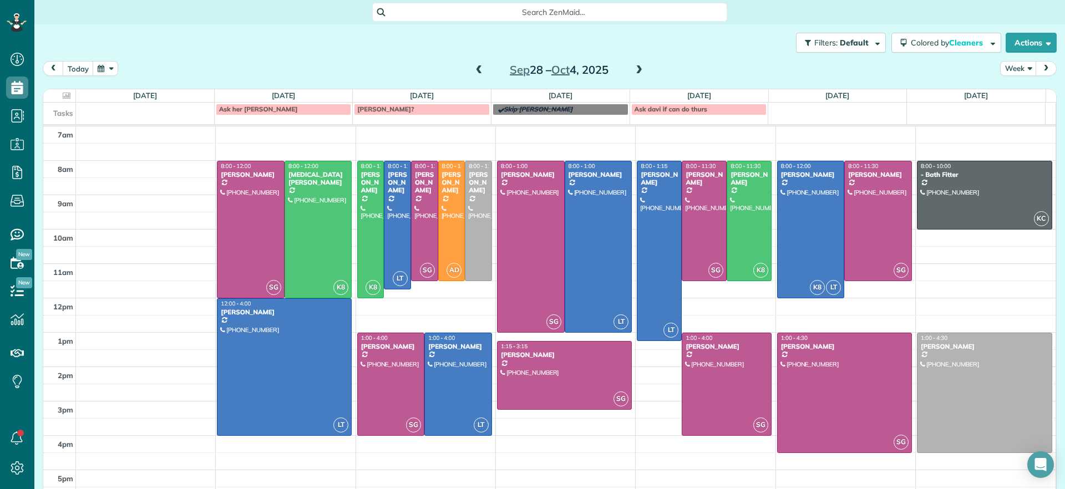
click at [475, 69] on span at bounding box center [479, 70] width 12 height 10
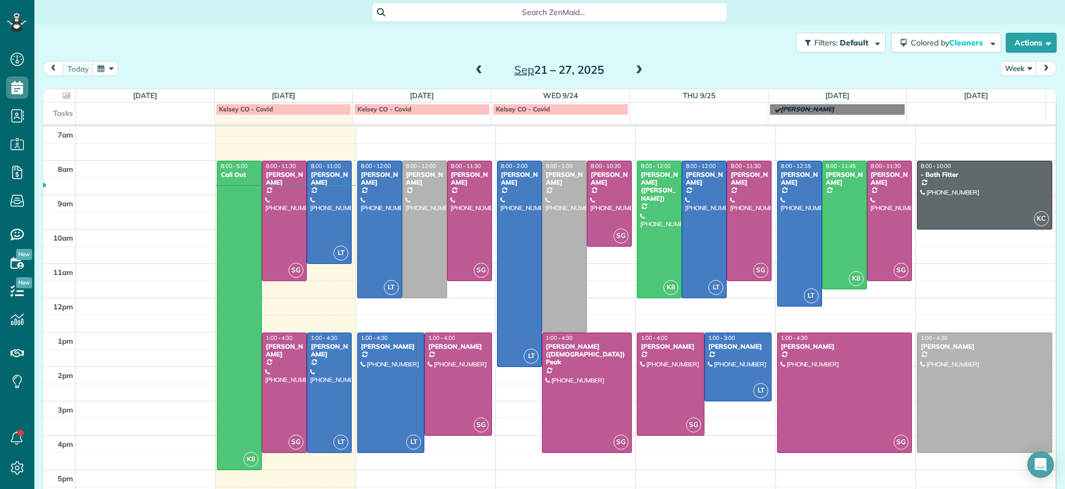
click at [635, 71] on span at bounding box center [639, 70] width 12 height 10
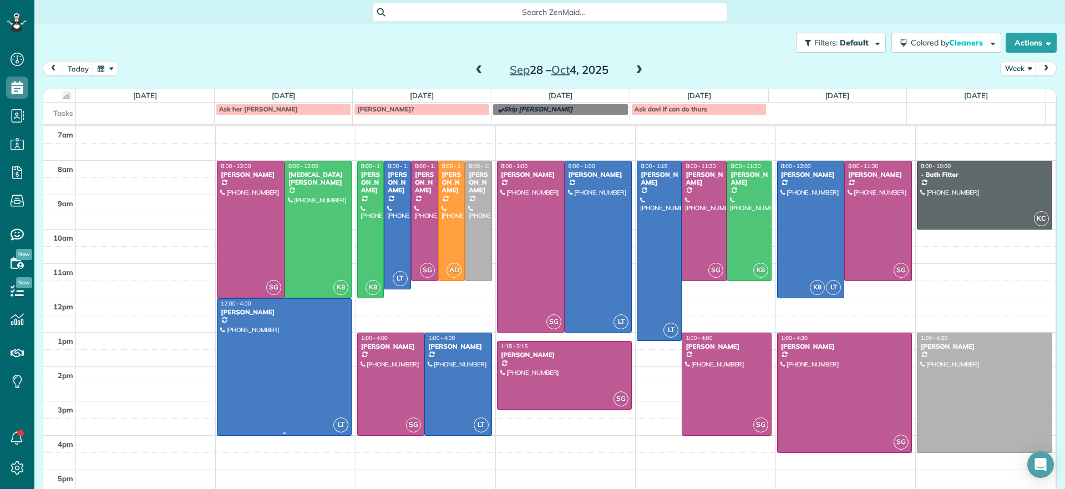
click at [298, 359] on div at bounding box center [284, 367] width 134 height 136
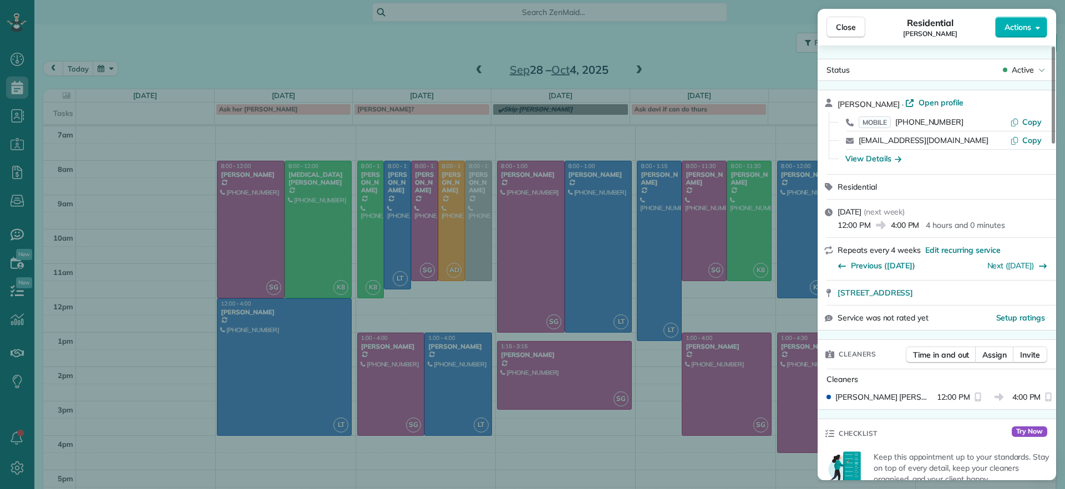
click at [169, 221] on div "Close Residential Sarah Craig Actions Status Active Sarah Craig · Open profile …" at bounding box center [532, 244] width 1065 height 489
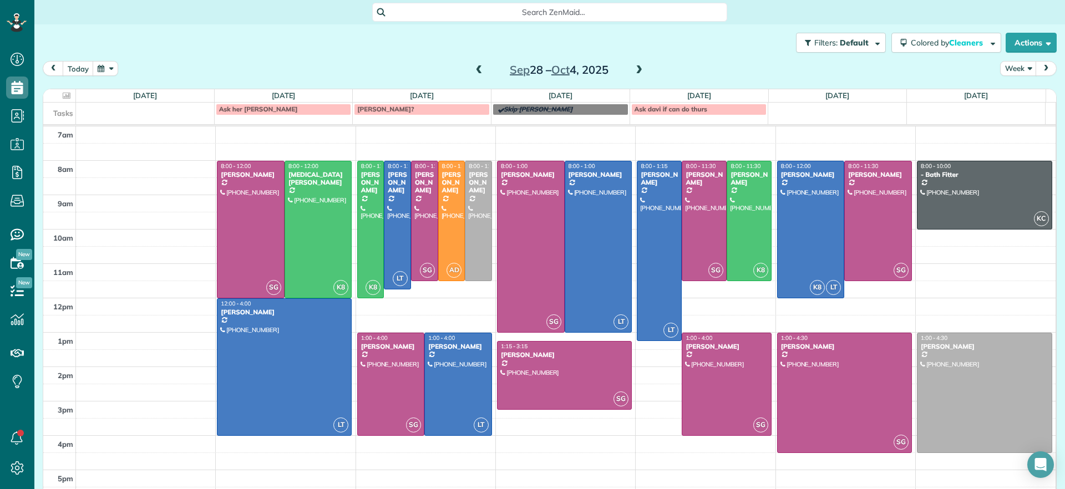
click at [260, 112] on span "Ask her Ziolkowski" at bounding box center [258, 109] width 79 height 8
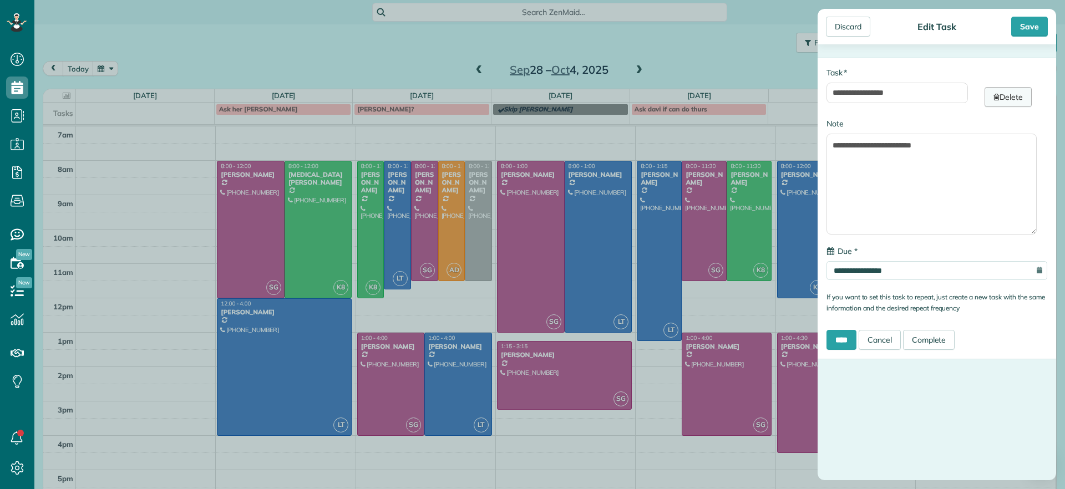
click at [1006, 99] on link "Delete" at bounding box center [1007, 97] width 47 height 20
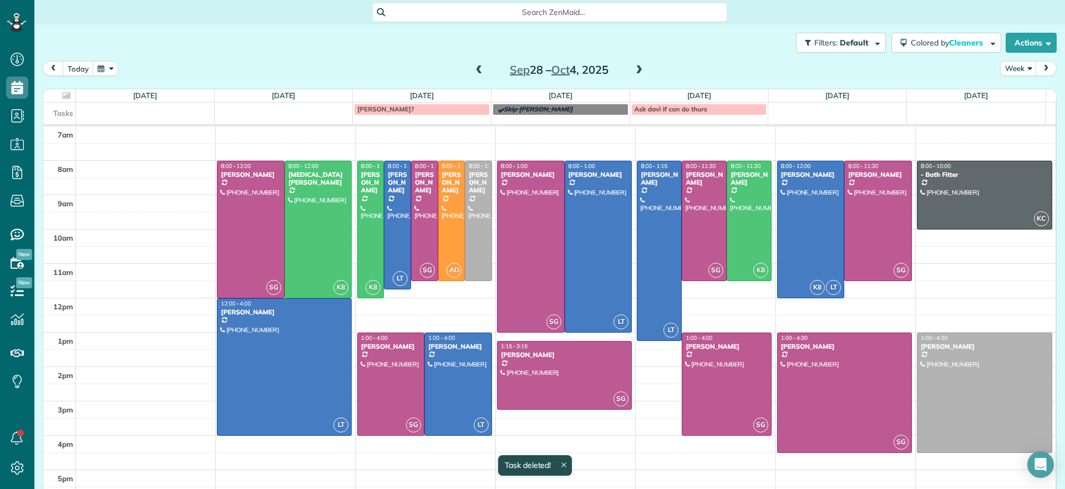
click at [257, 121] on div "Tasks SEAMON? Skip mccown Ask davi if can do thurs" at bounding box center [544, 114] width 1002 height 22
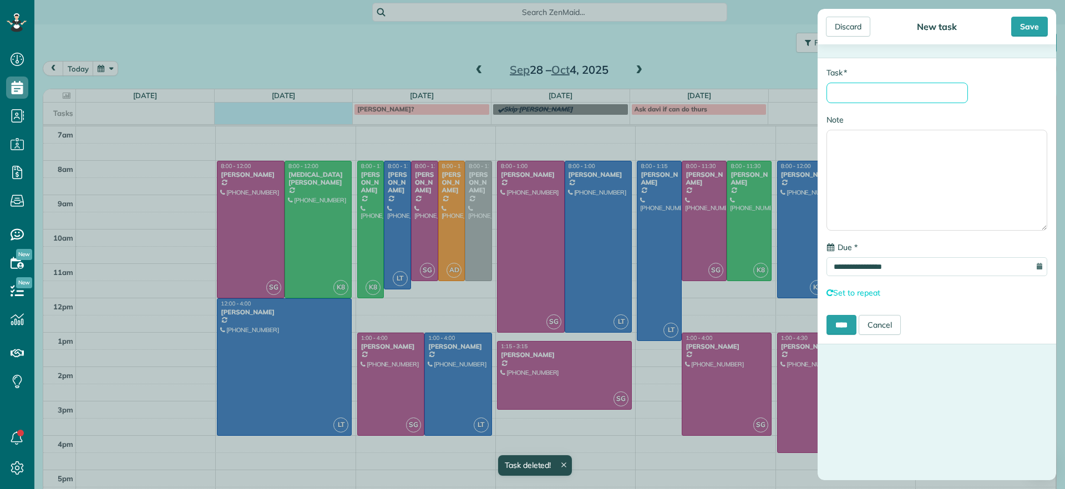
click at [882, 100] on input "* Task" at bounding box center [896, 93] width 141 height 21
type input "******"
click at [844, 330] on input "****" at bounding box center [841, 325] width 30 height 20
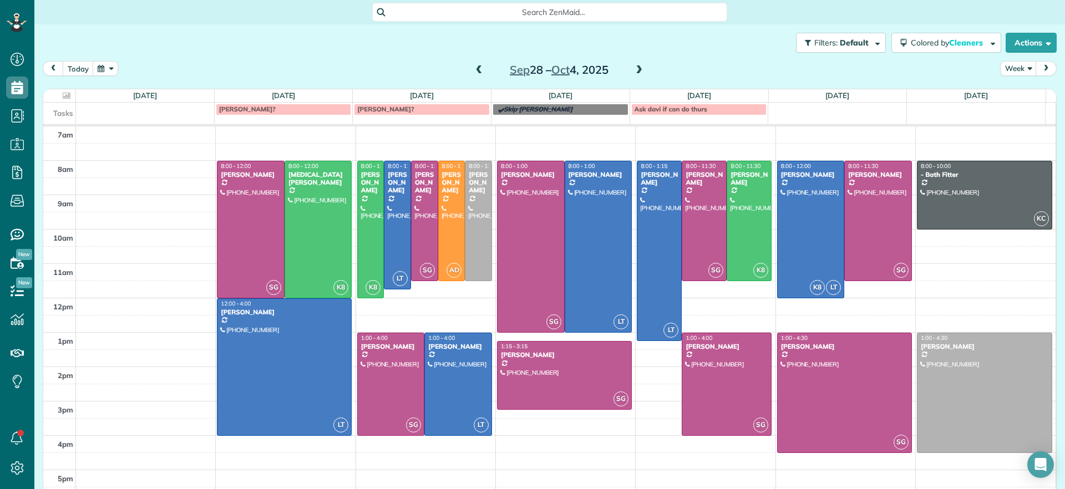
click at [564, 118] on div "Tasks ARATA? SEAMON? Skip mccown Ask davi if can do thurs" at bounding box center [544, 114] width 1002 height 22
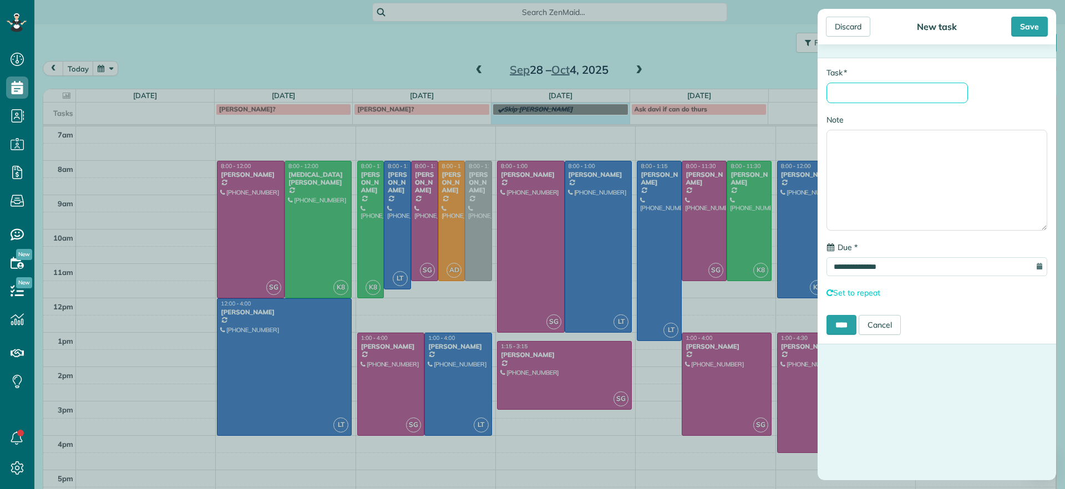
click at [872, 89] on input "* Task" at bounding box center [896, 93] width 141 height 21
type input "******"
click at [846, 327] on input "****" at bounding box center [841, 325] width 30 height 20
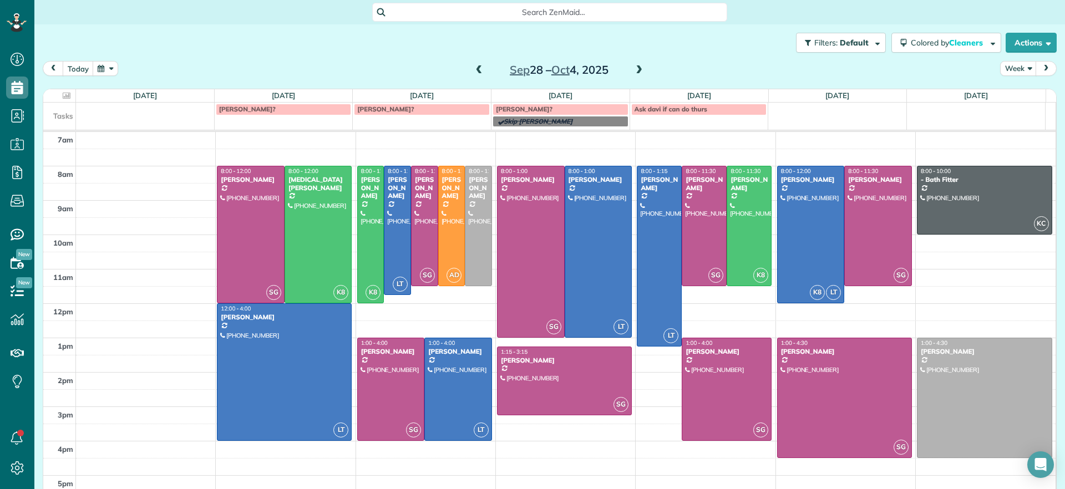
click at [474, 72] on span at bounding box center [479, 70] width 12 height 10
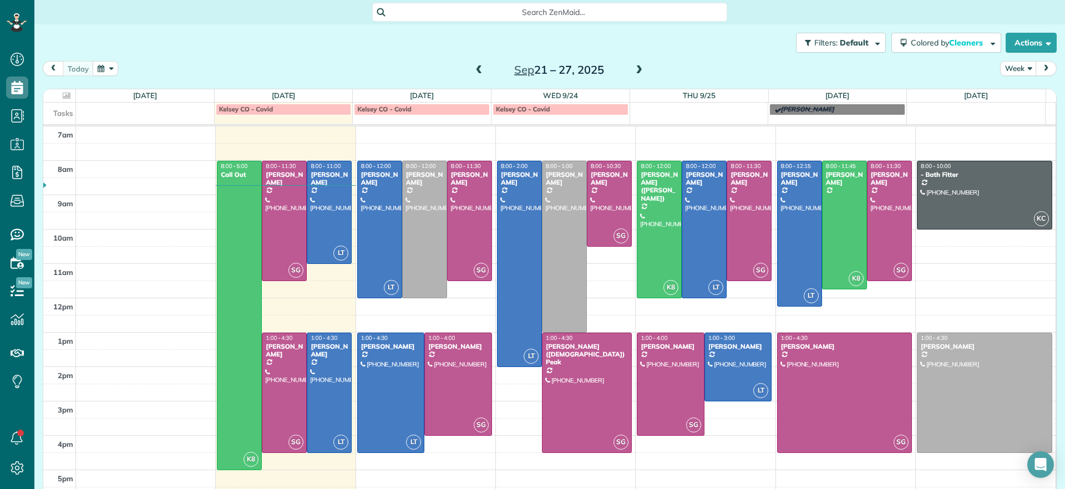
click at [633, 73] on span at bounding box center [639, 70] width 12 height 10
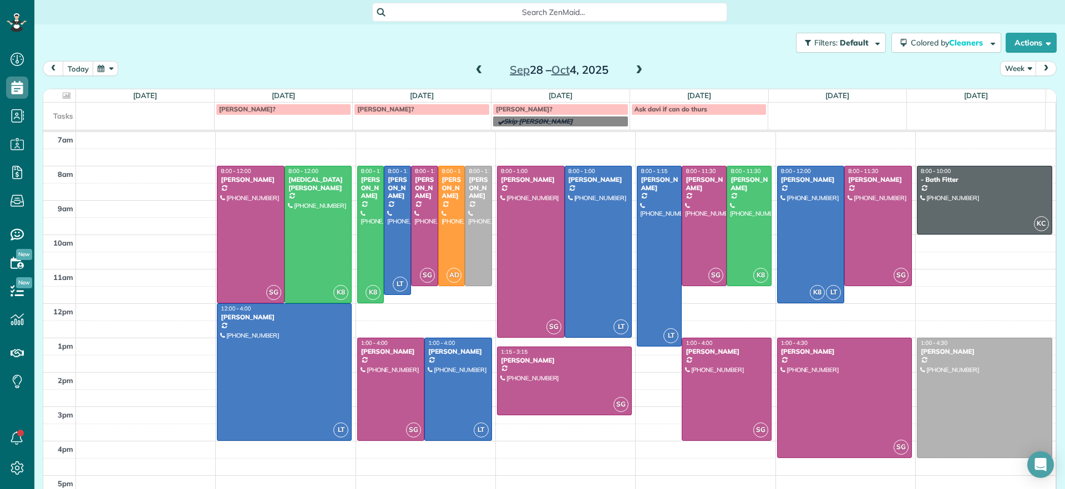
click at [473, 70] on span at bounding box center [479, 70] width 12 height 10
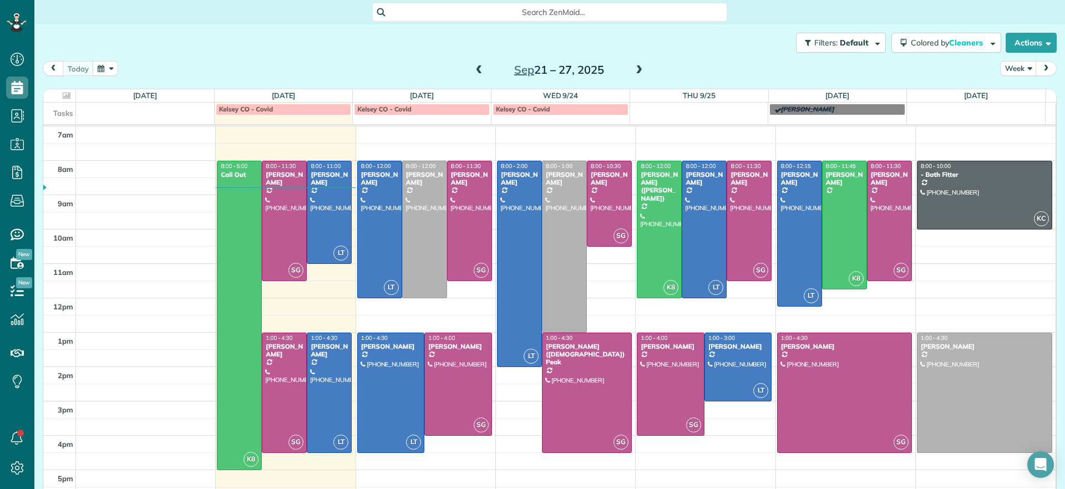
click at [474, 70] on span at bounding box center [479, 70] width 12 height 10
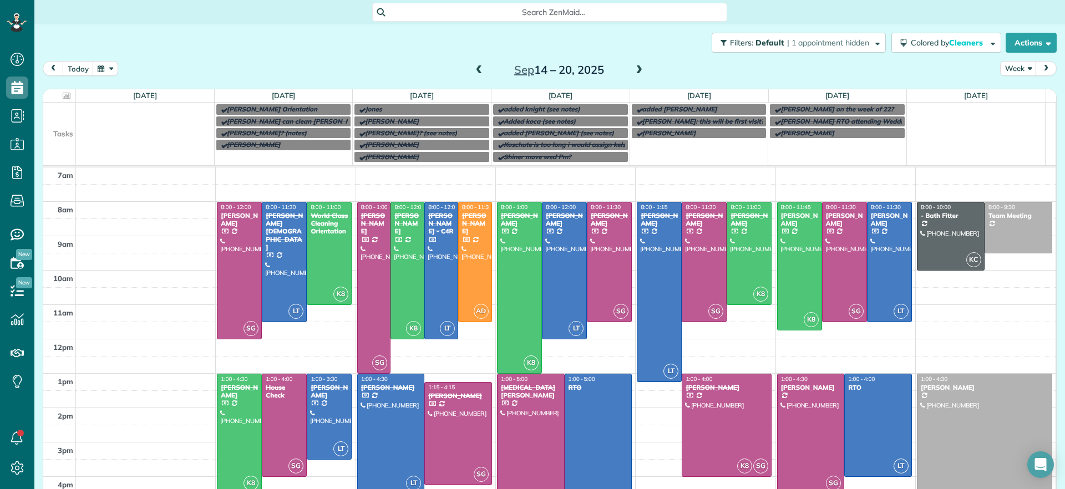
click at [634, 70] on span at bounding box center [639, 70] width 12 height 10
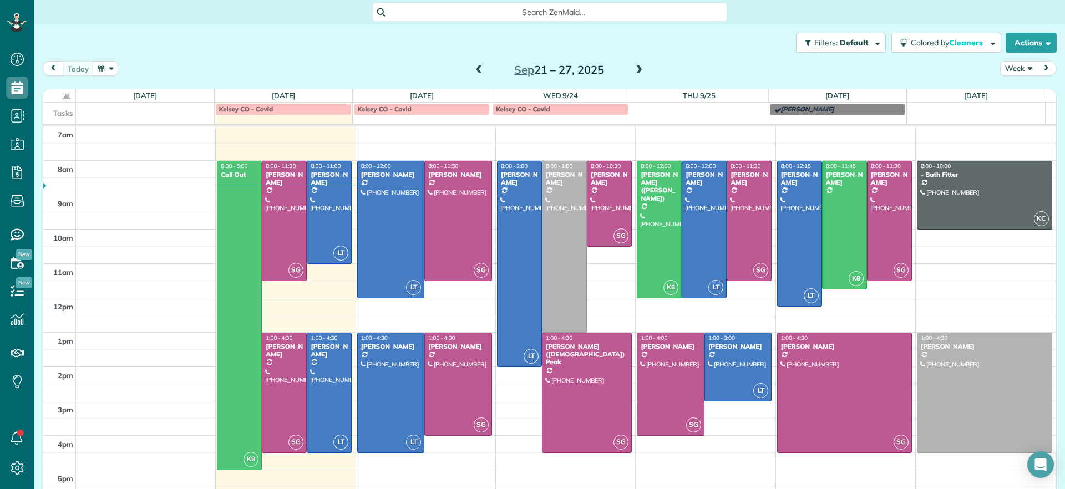
click at [638, 64] on span at bounding box center [639, 70] width 12 height 17
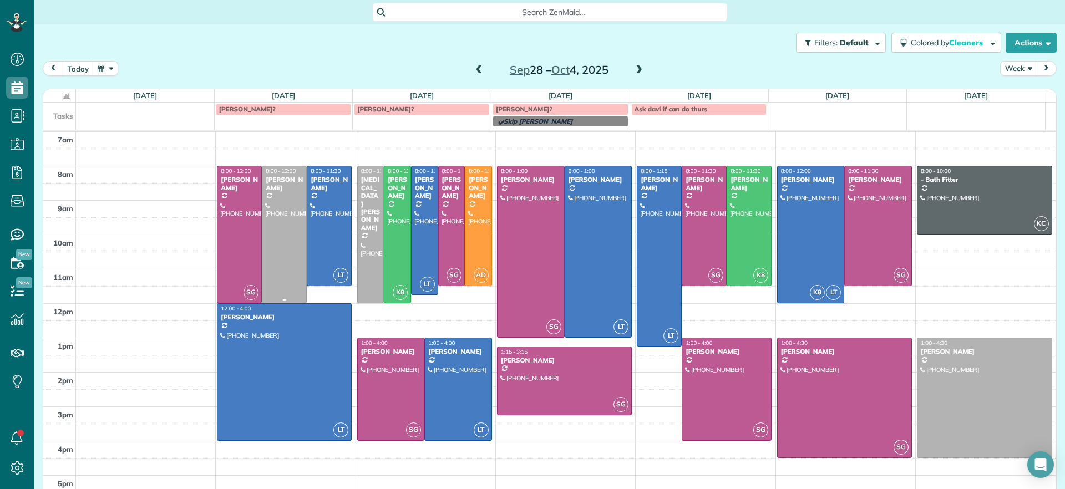
click at [286, 222] on div at bounding box center [284, 234] width 44 height 136
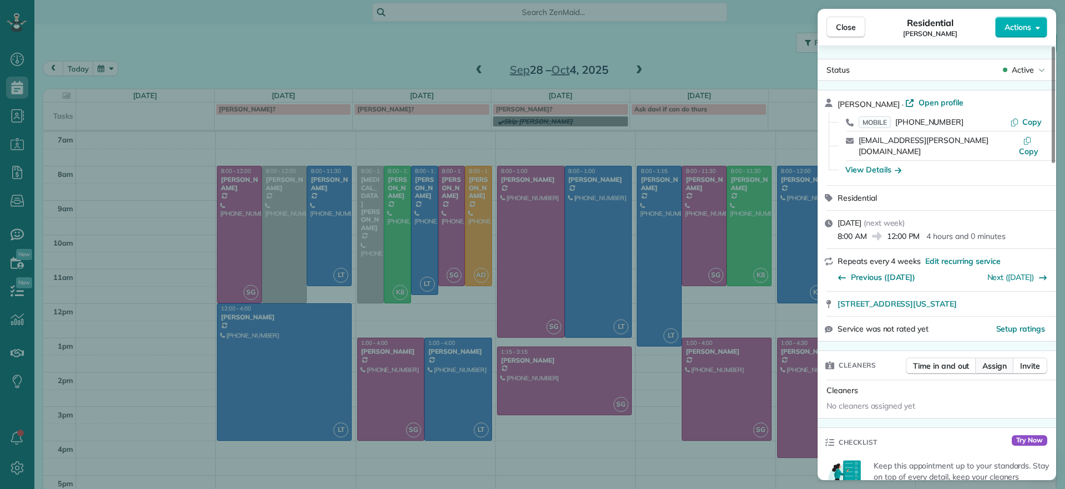
click at [996, 360] on span "Assign" at bounding box center [994, 365] width 24 height 11
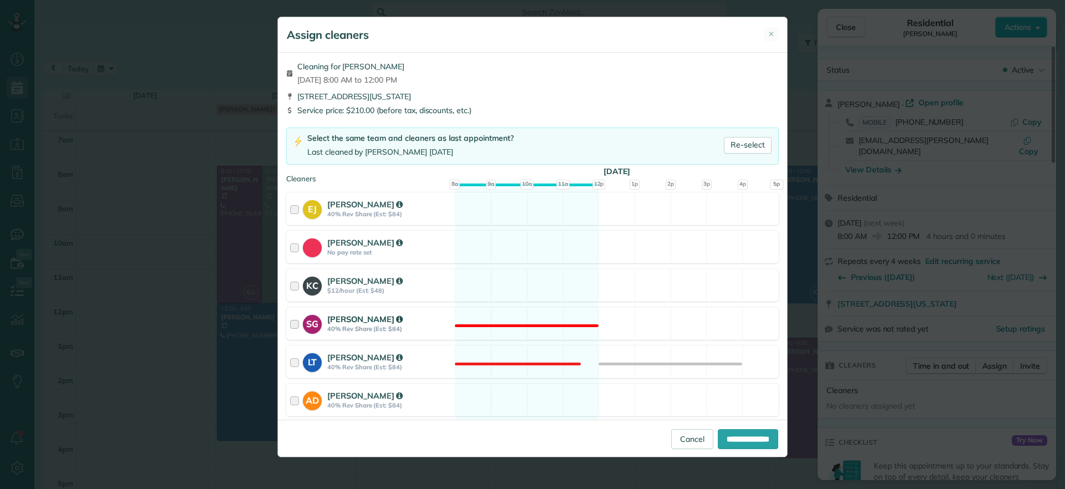
scroll to position [69, 0]
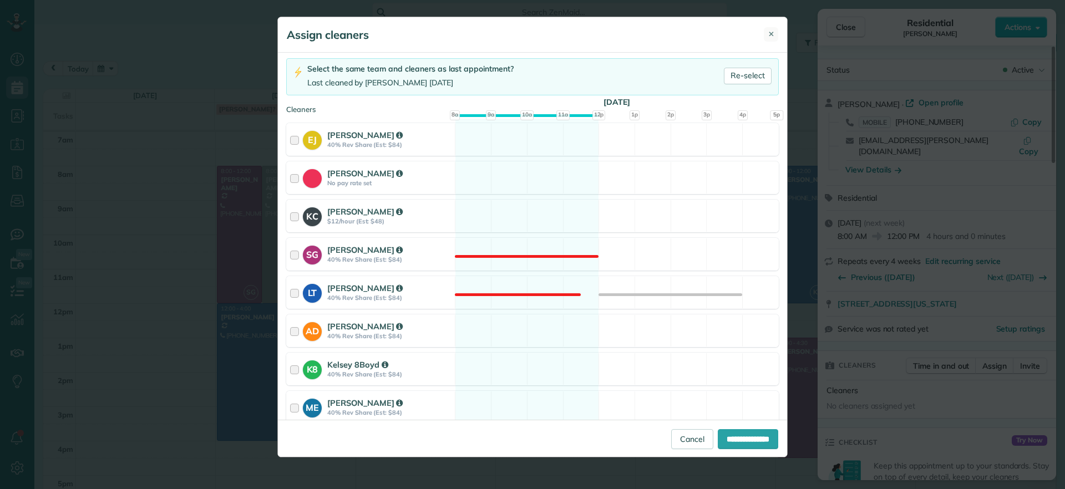
click at [769, 36] on span "✕" at bounding box center [771, 34] width 6 height 11
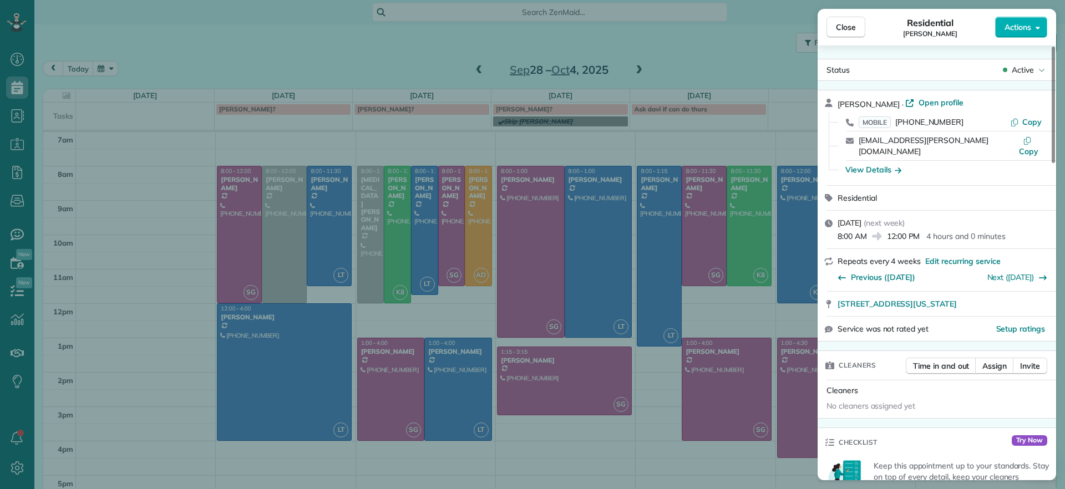
click at [573, 446] on div "Close Residential Emma Arata Actions Status Active Emma Arata · Open profile MO…" at bounding box center [532, 244] width 1065 height 489
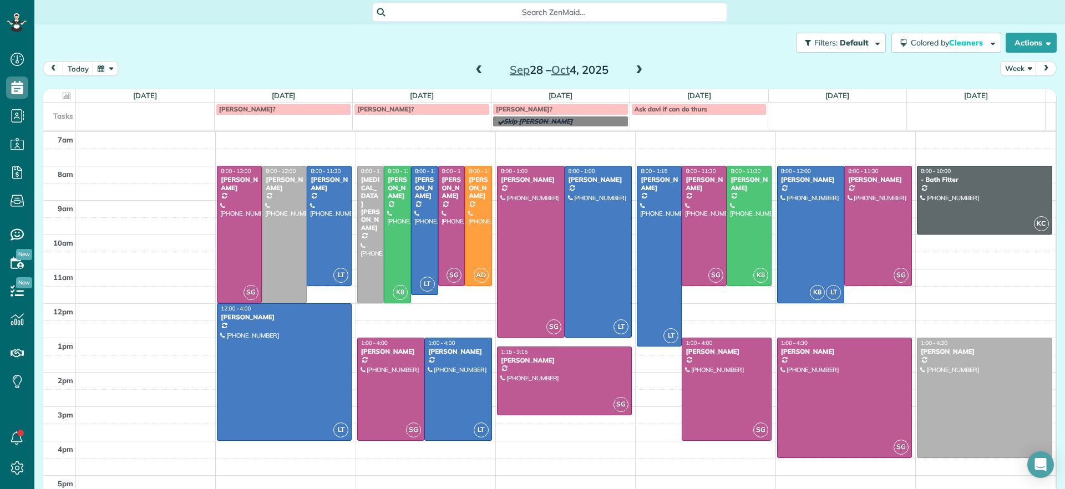
click at [474, 69] on span at bounding box center [479, 70] width 12 height 10
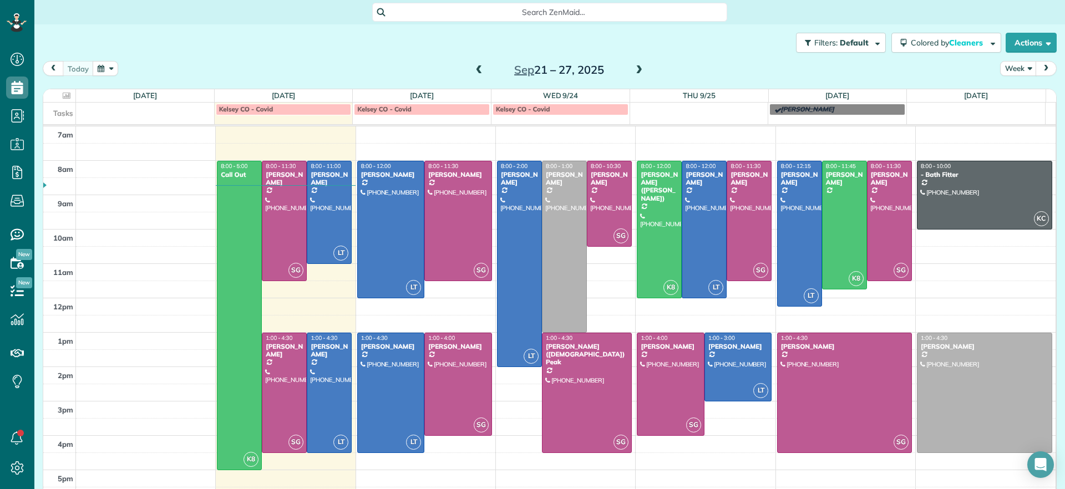
click at [633, 70] on span at bounding box center [639, 70] width 12 height 10
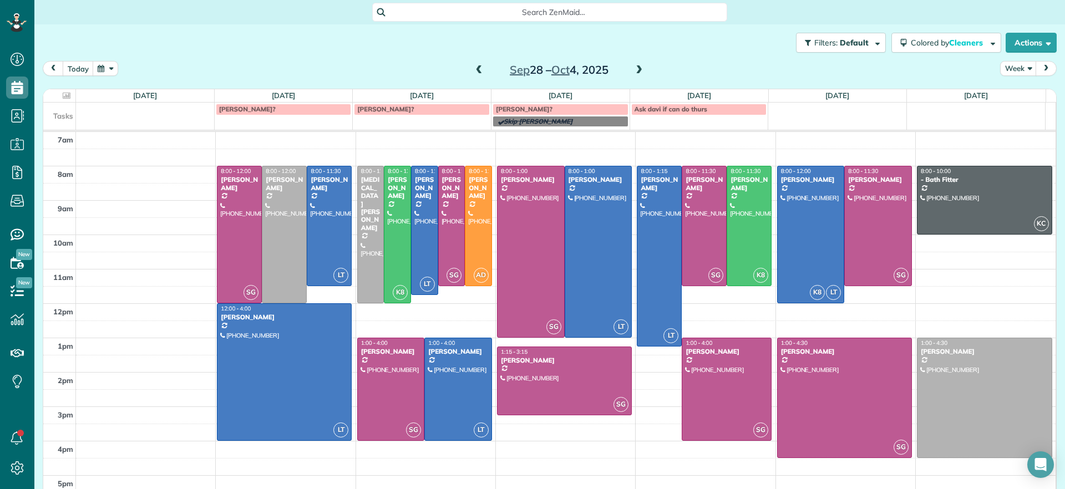
click at [473, 68] on span at bounding box center [479, 70] width 12 height 10
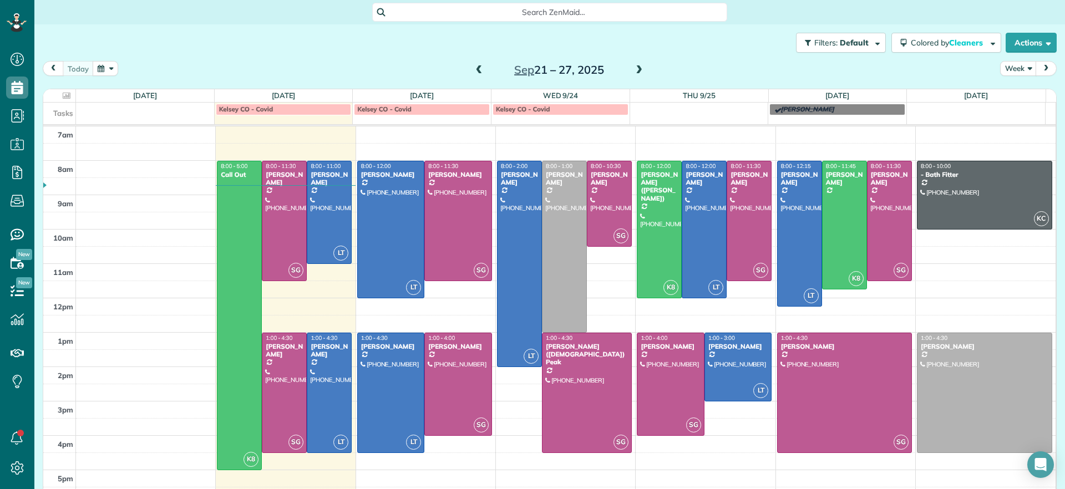
click at [633, 69] on span at bounding box center [639, 70] width 12 height 10
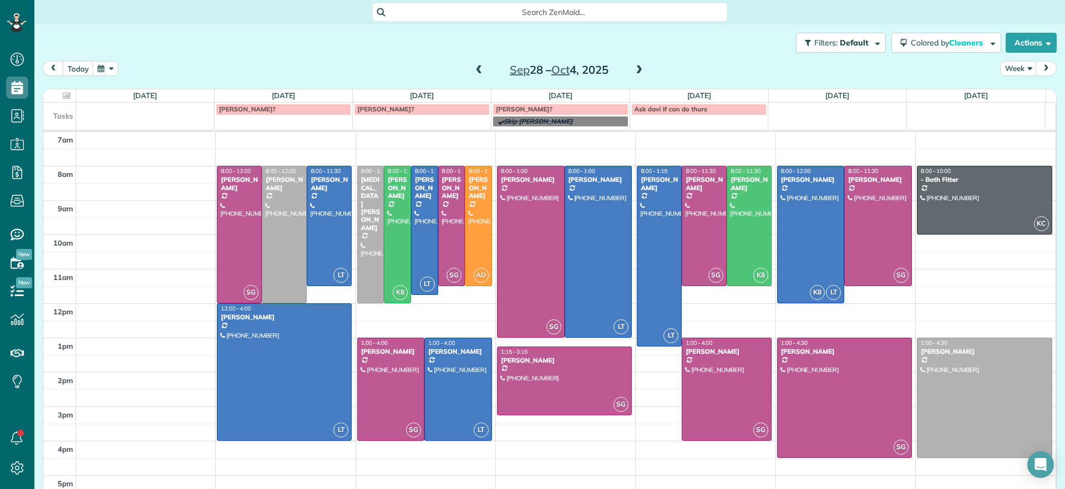
click at [473, 70] on span at bounding box center [479, 70] width 12 height 10
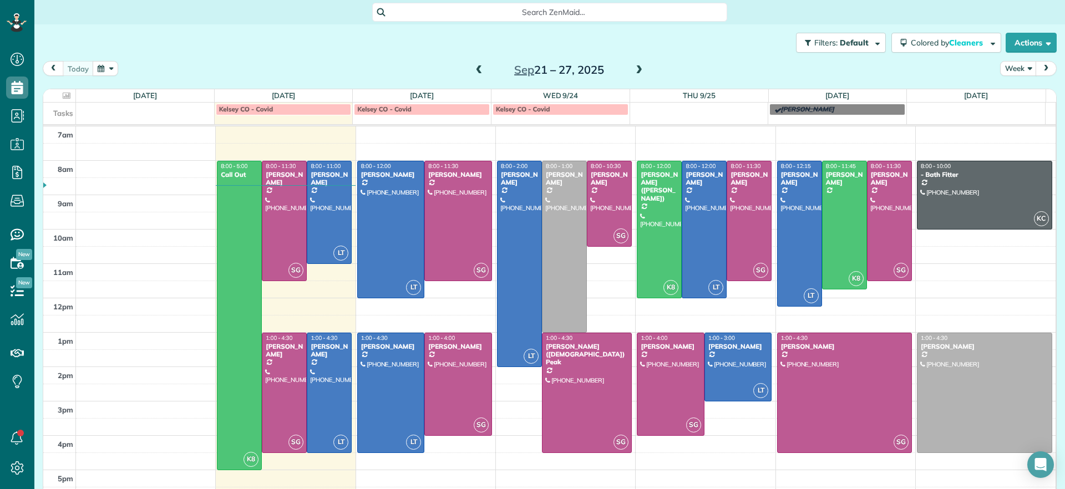
click at [633, 69] on span at bounding box center [639, 70] width 12 height 10
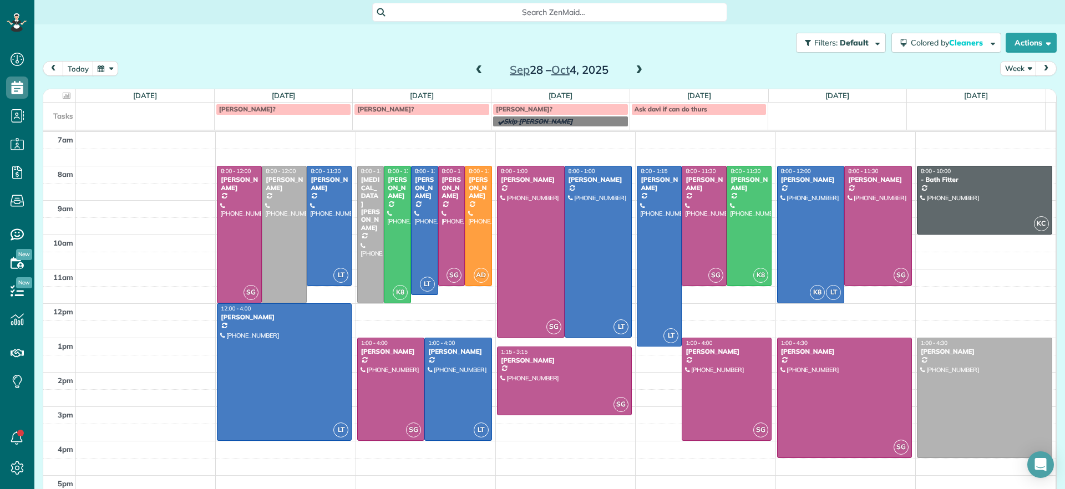
click at [473, 74] on span at bounding box center [479, 70] width 12 height 10
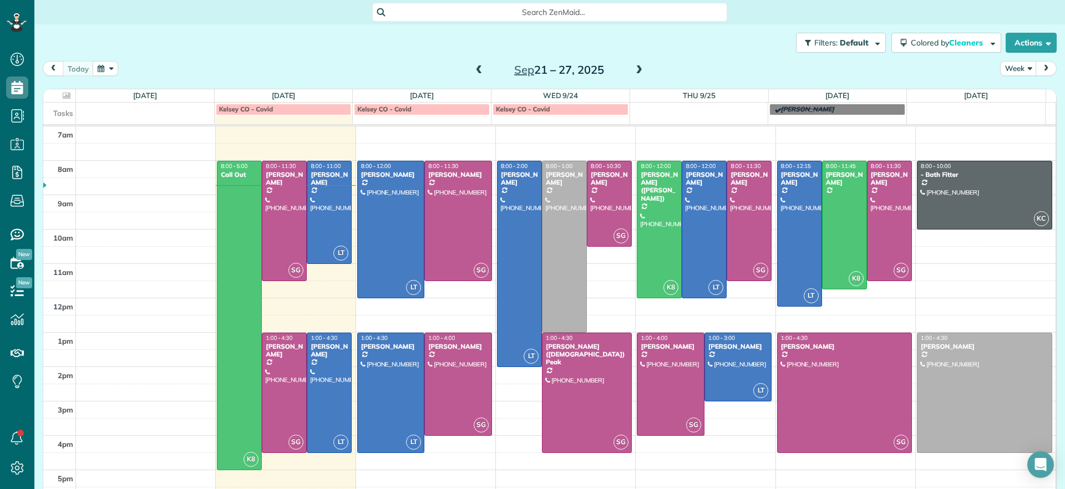
click at [473, 74] on span at bounding box center [479, 70] width 12 height 10
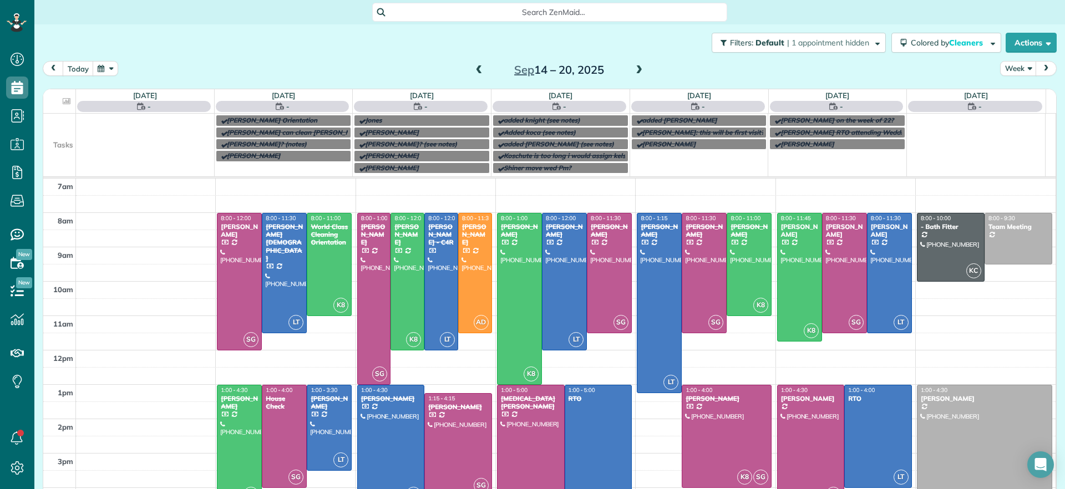
click at [635, 72] on span at bounding box center [639, 70] width 12 height 10
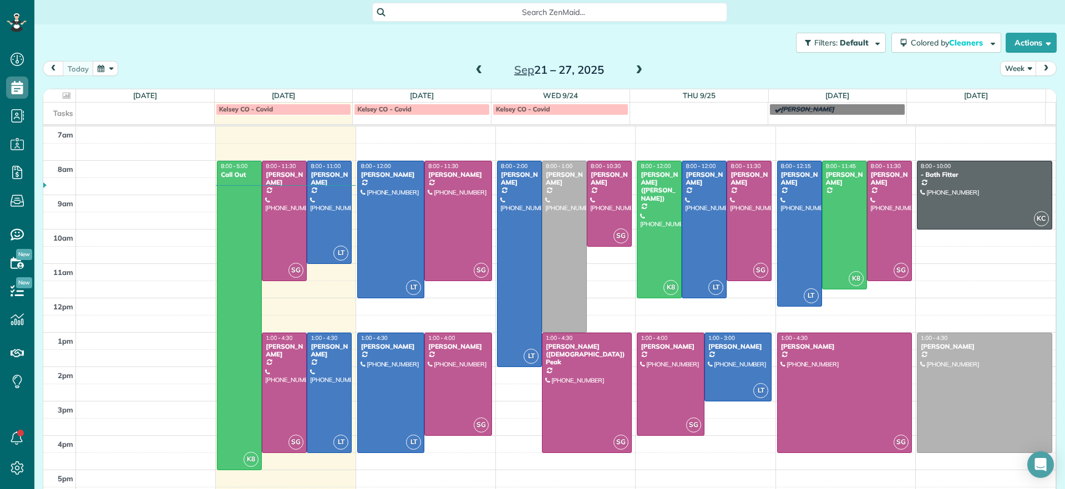
click at [635, 72] on span at bounding box center [639, 70] width 12 height 10
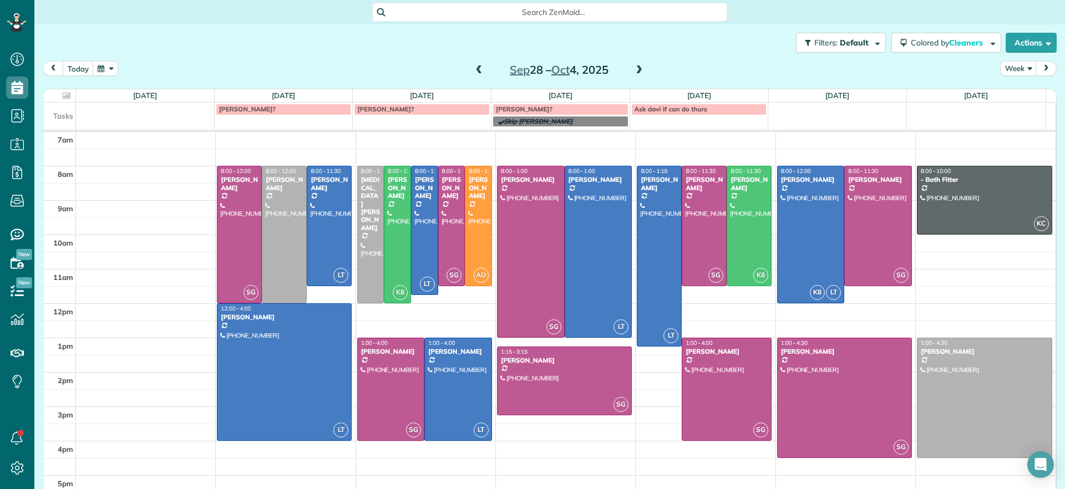
click at [476, 73] on span at bounding box center [479, 70] width 12 height 10
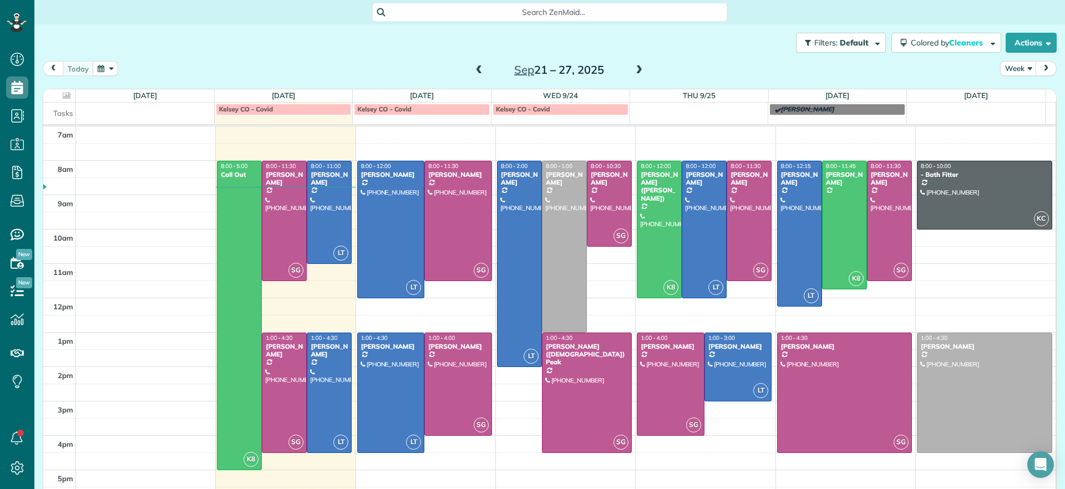
drag, startPoint x: 632, startPoint y: 79, endPoint x: 635, endPoint y: 72, distance: 8.2
click at [633, 77] on div "today Week Sep 21 – 27, 2025" at bounding box center [550, 71] width 1014 height 21
click at [635, 73] on span at bounding box center [639, 70] width 12 height 10
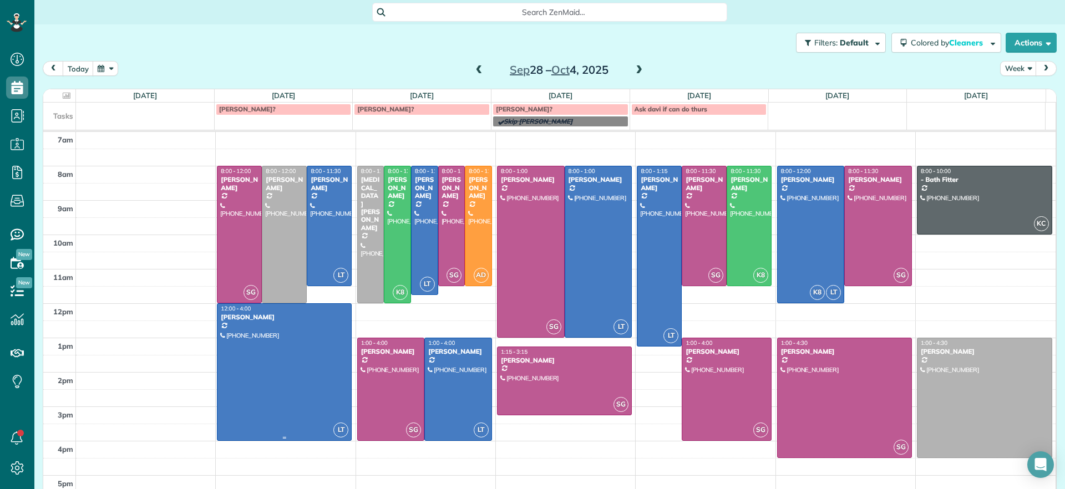
click at [294, 369] on div at bounding box center [284, 372] width 134 height 136
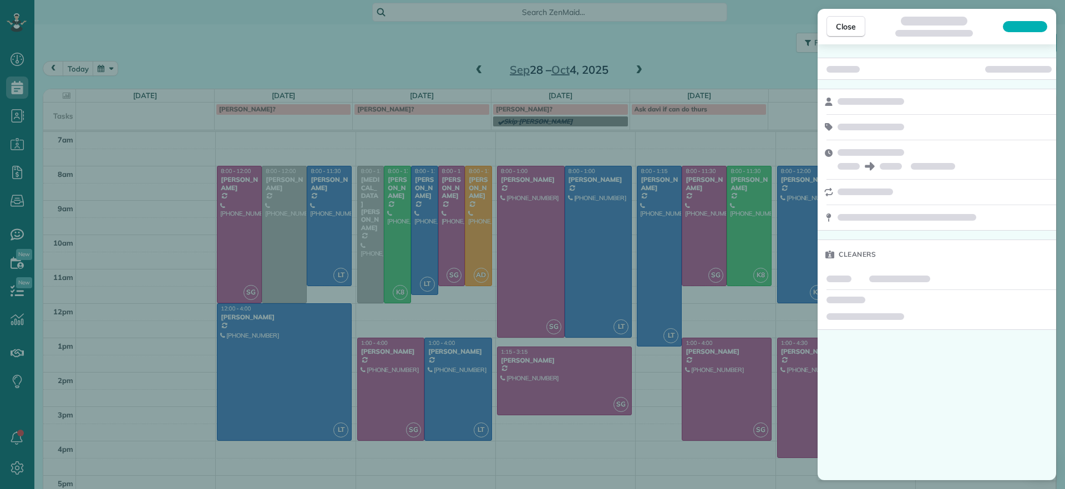
click at [294, 369] on div "Close Cleaners" at bounding box center [532, 244] width 1065 height 489
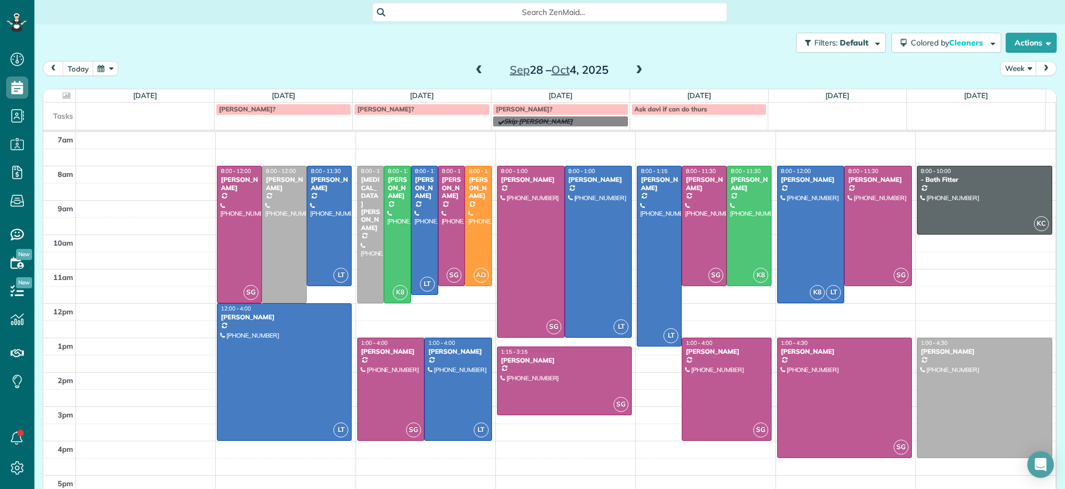
click at [473, 71] on span at bounding box center [479, 70] width 12 height 10
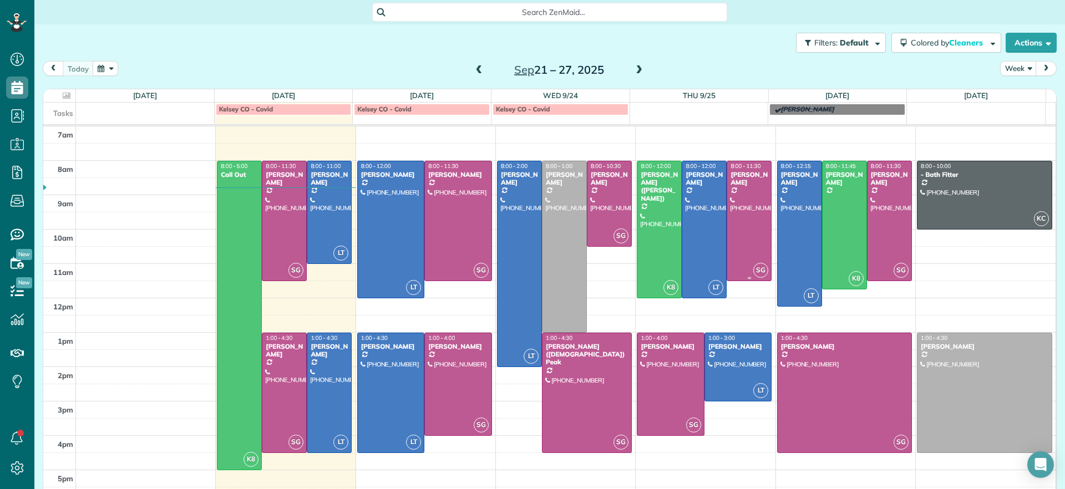
click at [735, 199] on div at bounding box center [749, 220] width 44 height 119
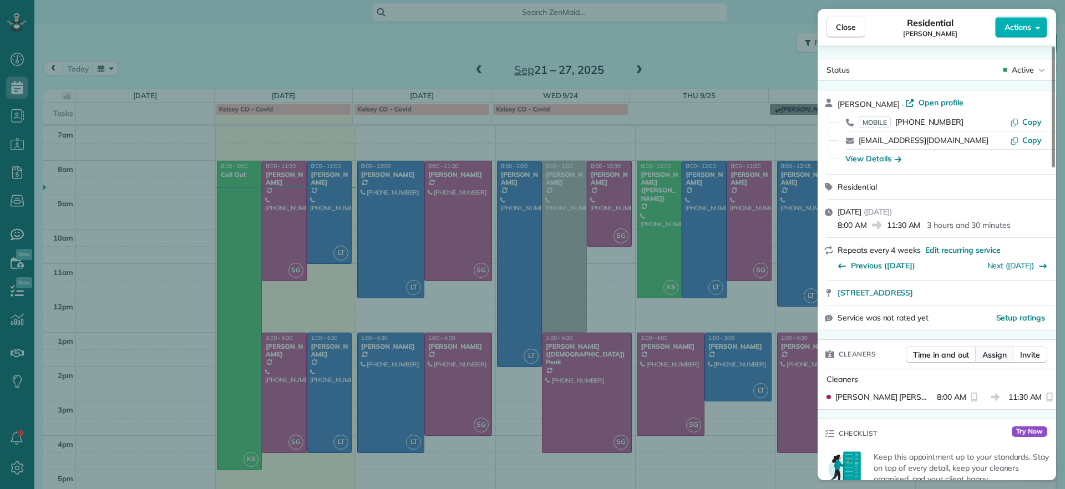
click at [993, 355] on span "Assign" at bounding box center [994, 354] width 24 height 11
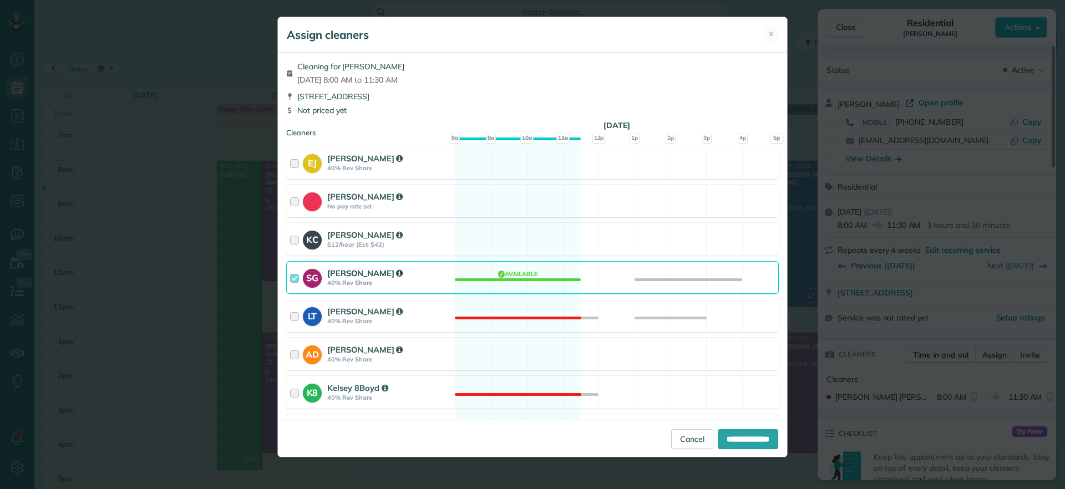
click at [557, 282] on div "SG Sophie Gibbs 40% Rev Share Available" at bounding box center [532, 277] width 492 height 33
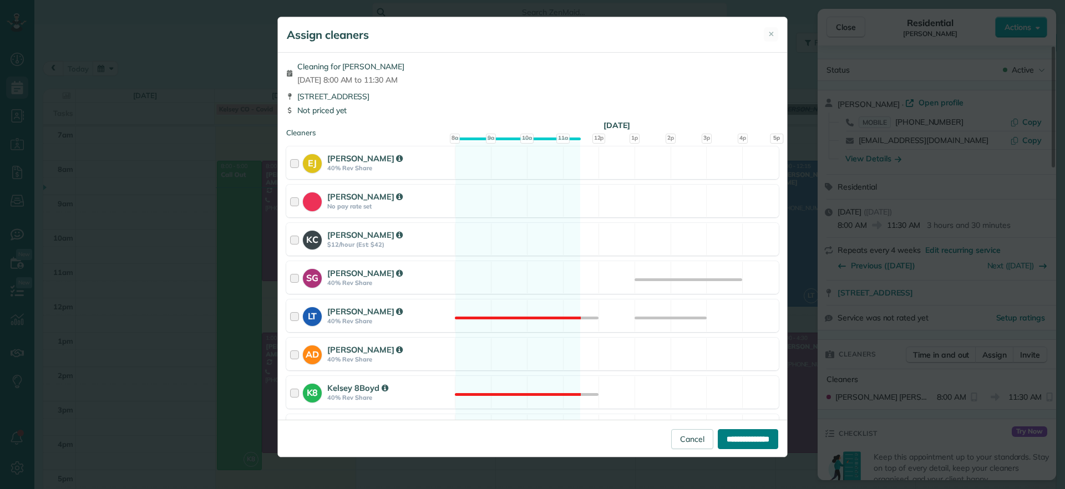
click at [732, 430] on input "**********" at bounding box center [748, 439] width 60 height 20
type input "**********"
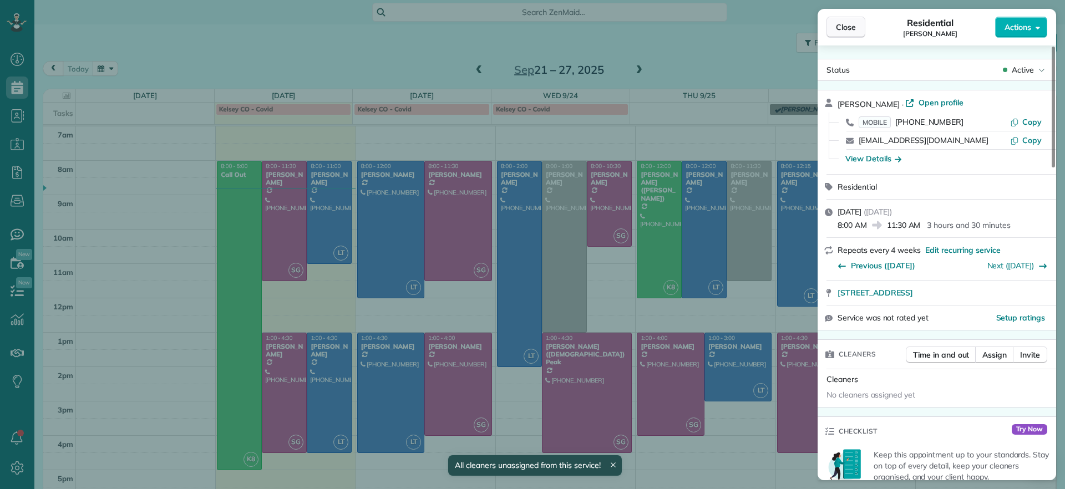
click at [838, 25] on span "Close" at bounding box center [846, 27] width 20 height 11
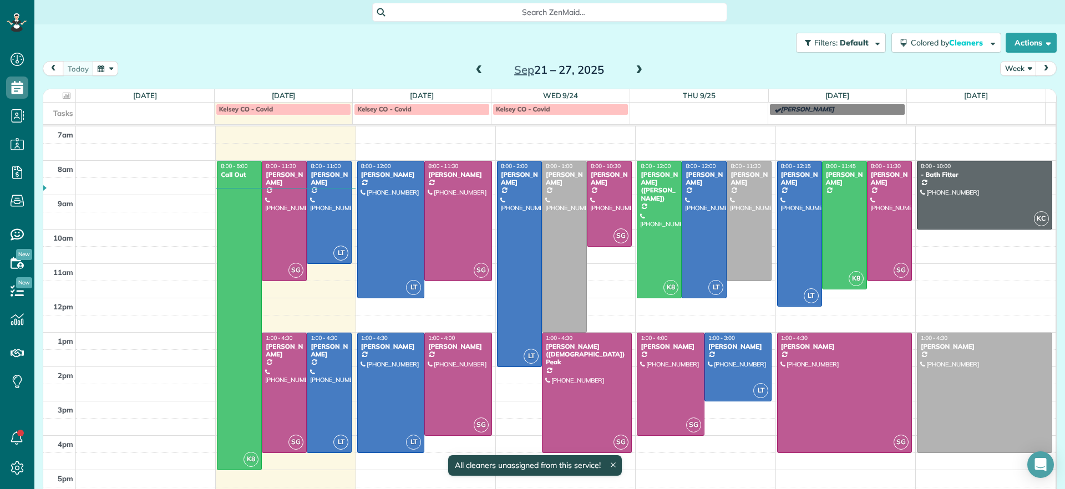
click at [473, 73] on span at bounding box center [479, 70] width 12 height 10
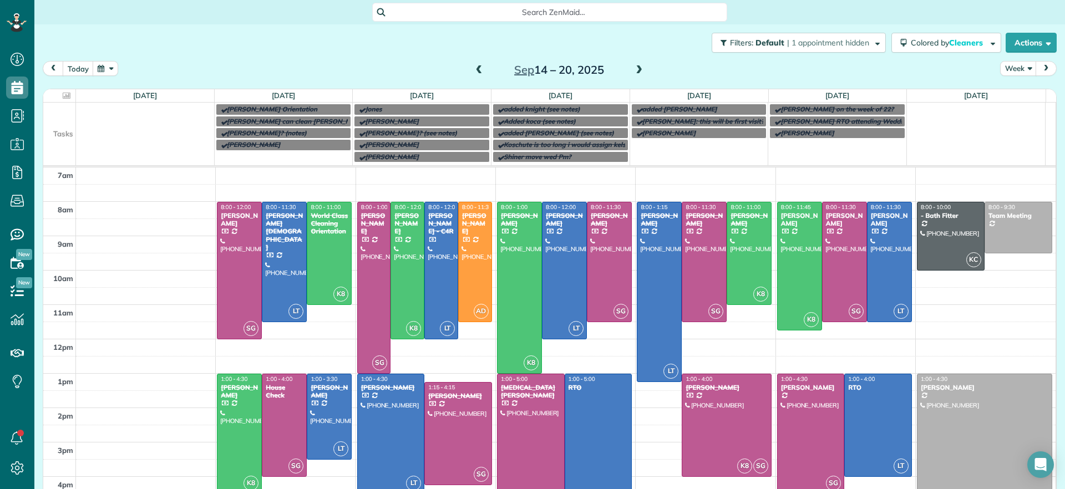
click at [633, 70] on span at bounding box center [639, 70] width 12 height 10
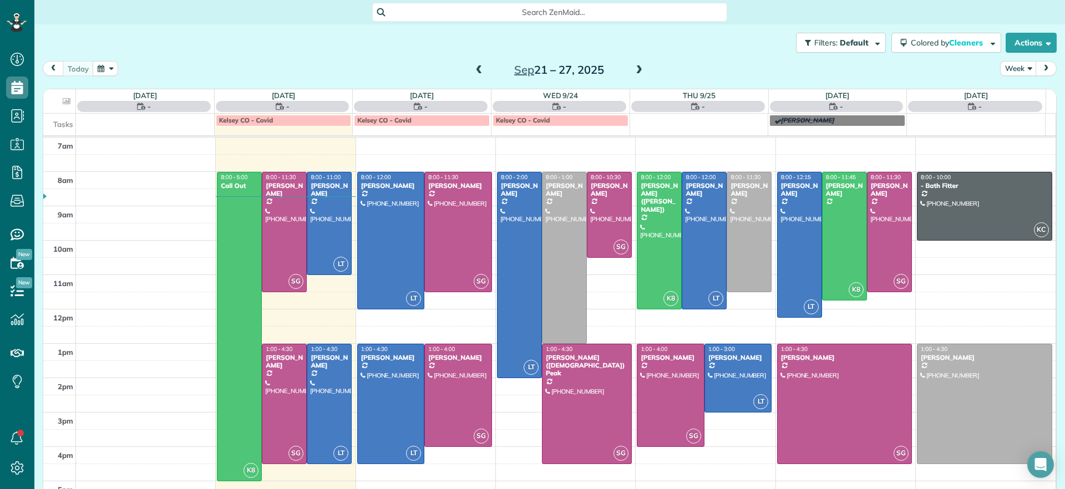
click at [633, 72] on span at bounding box center [639, 70] width 12 height 10
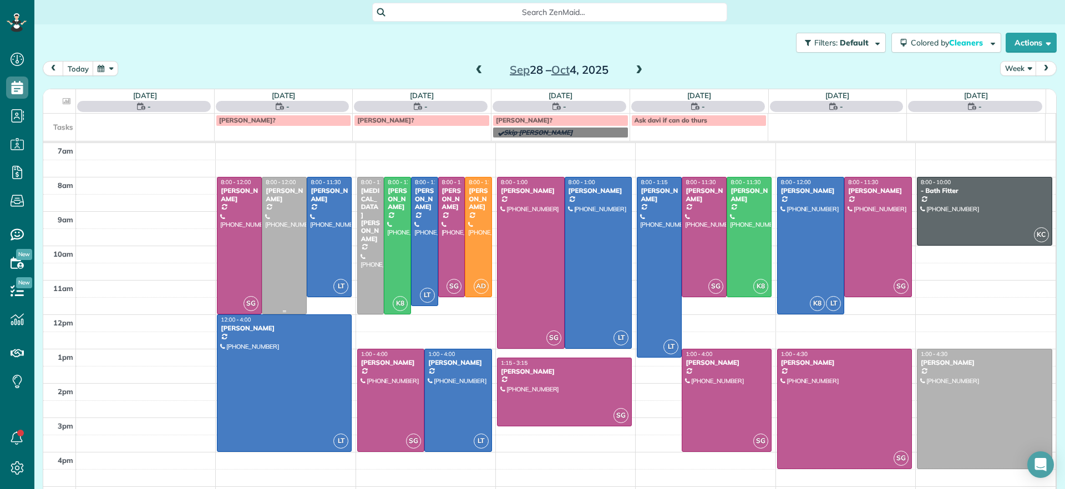
click at [292, 225] on div at bounding box center [284, 245] width 44 height 136
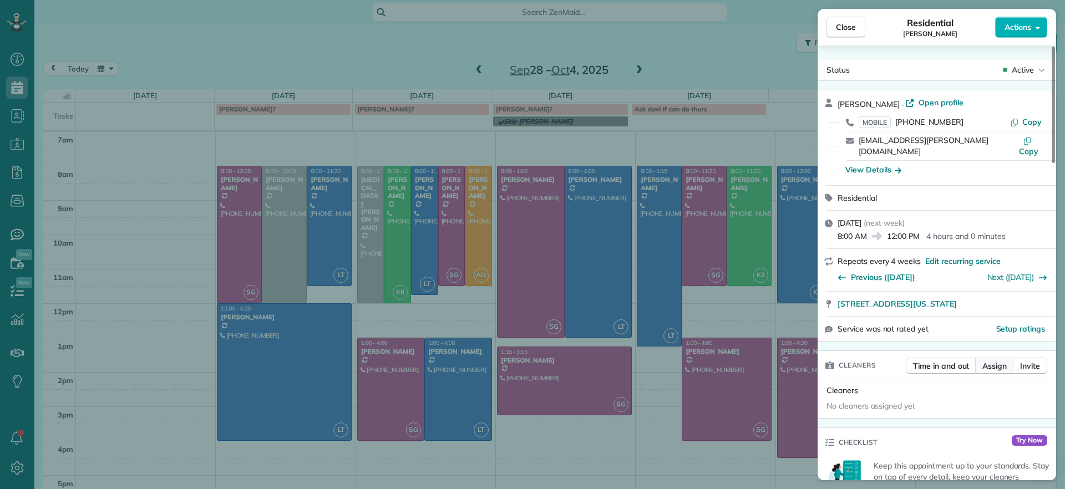
click at [986, 360] on span "Assign" at bounding box center [994, 365] width 24 height 11
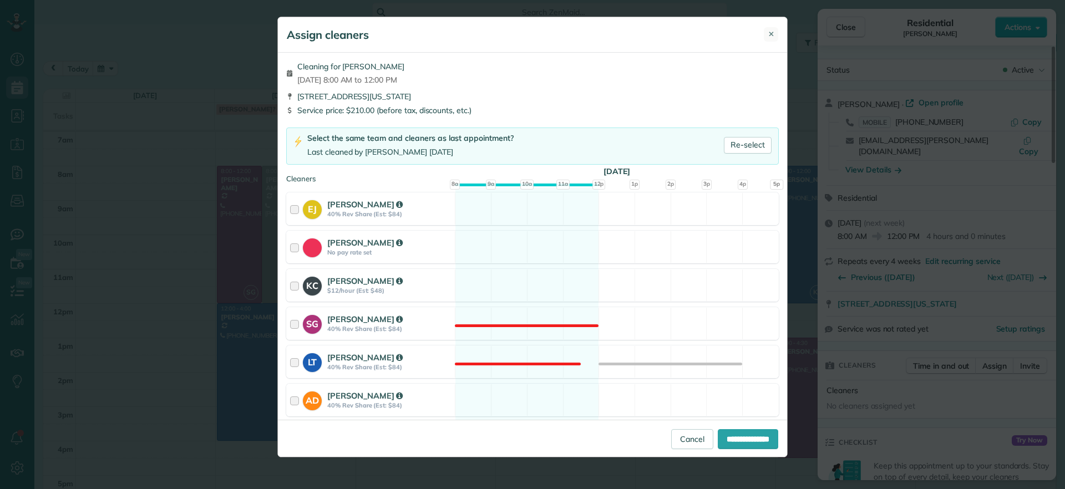
click at [767, 34] on button "✕" at bounding box center [771, 34] width 14 height 14
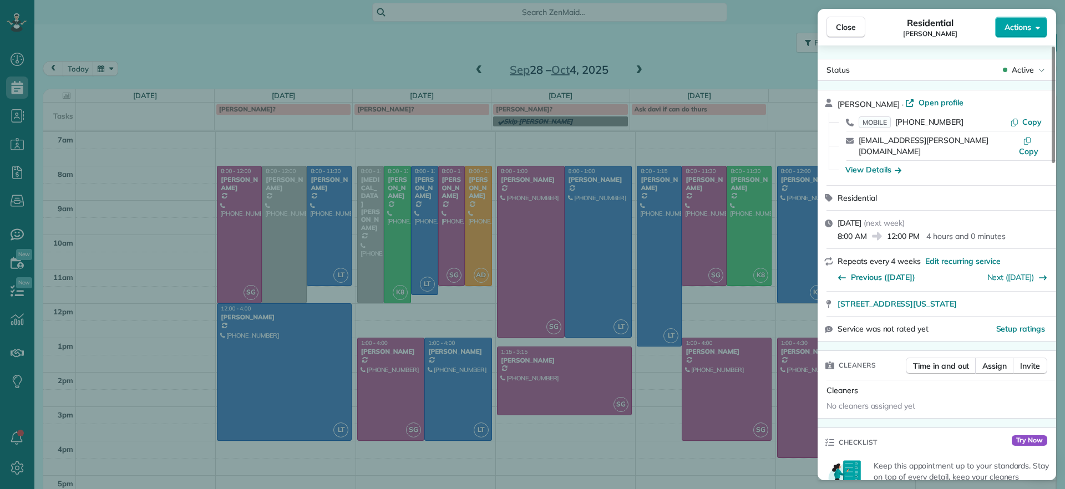
click at [1031, 26] on button "Actions" at bounding box center [1021, 27] width 52 height 21
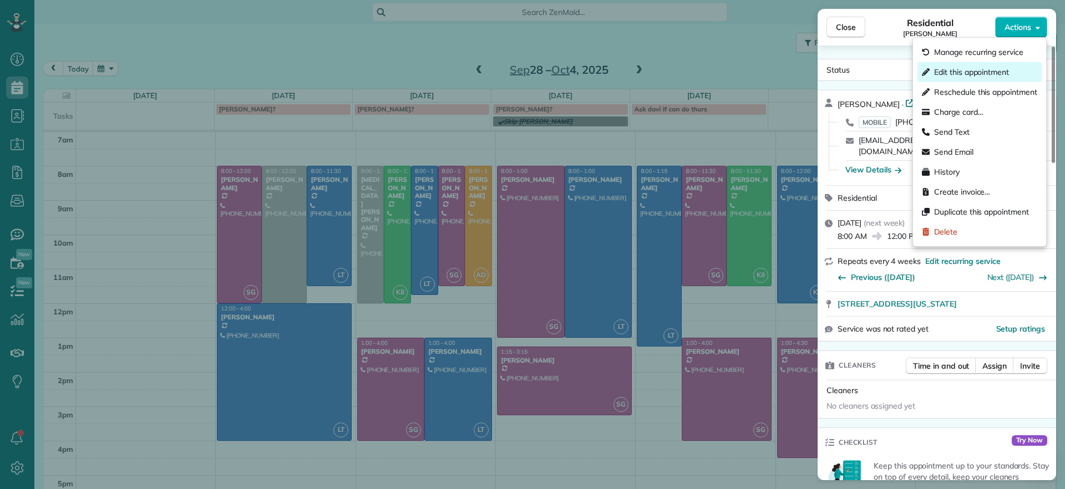
click at [996, 64] on div "Edit this appointment" at bounding box center [979, 72] width 124 height 20
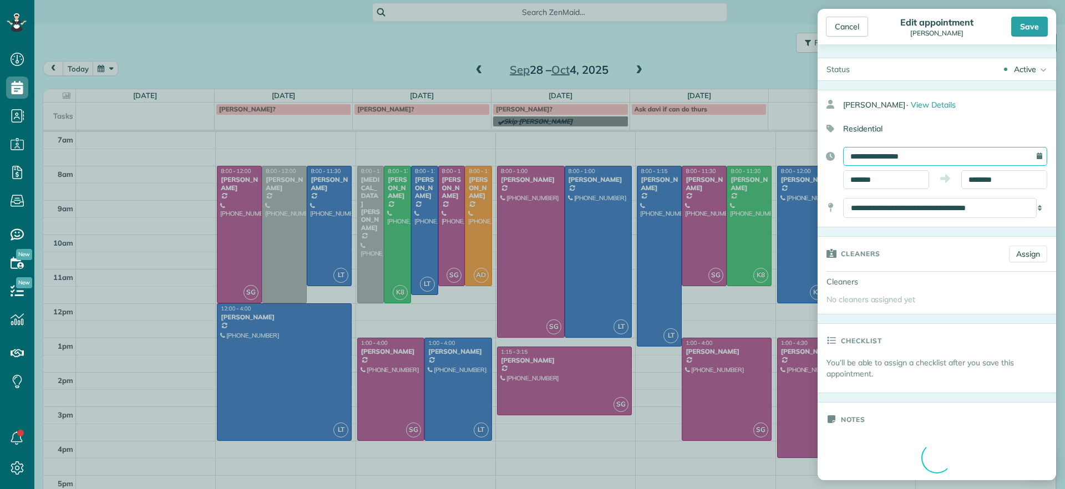
click at [991, 150] on input "**********" at bounding box center [945, 156] width 204 height 19
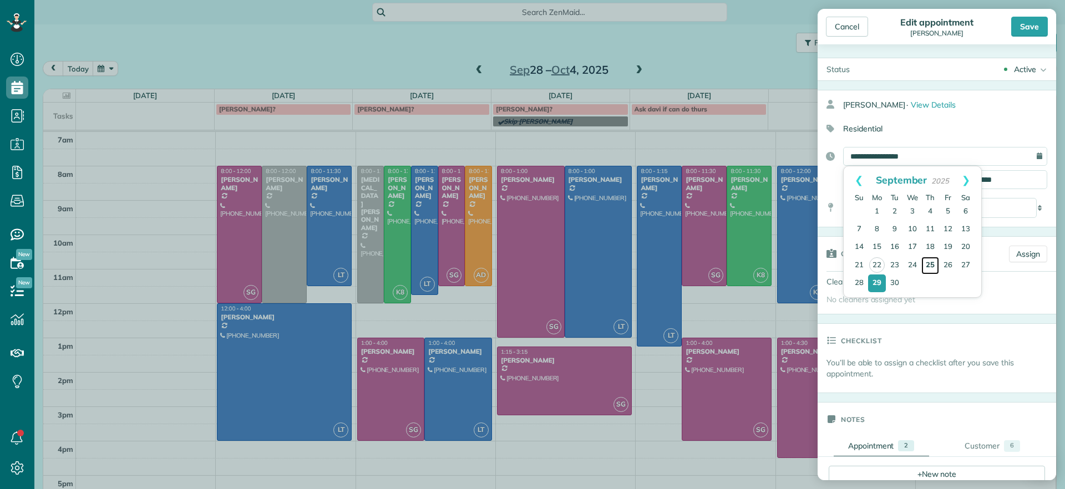
click at [930, 262] on link "25" at bounding box center [930, 266] width 18 height 18
type input "**********"
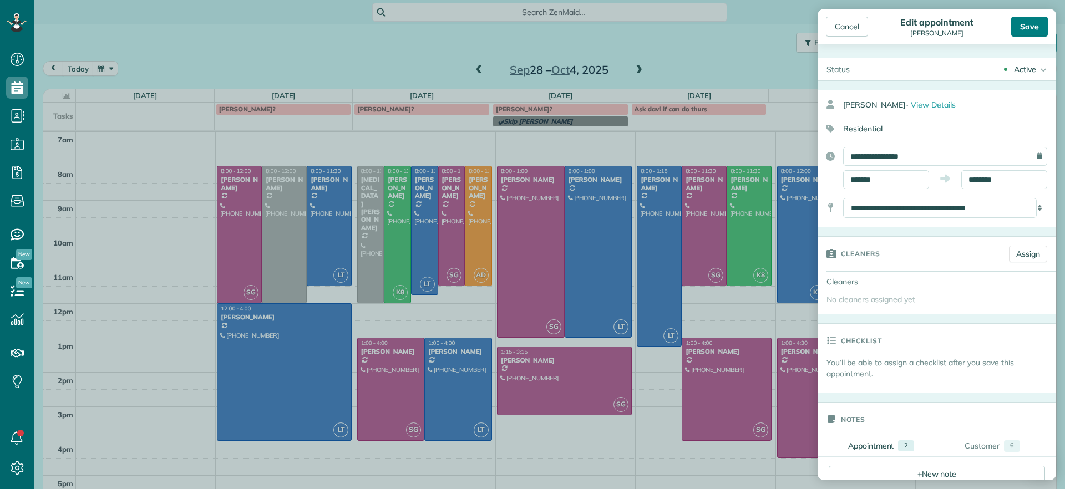
click at [1027, 30] on div "Save" at bounding box center [1029, 27] width 37 height 20
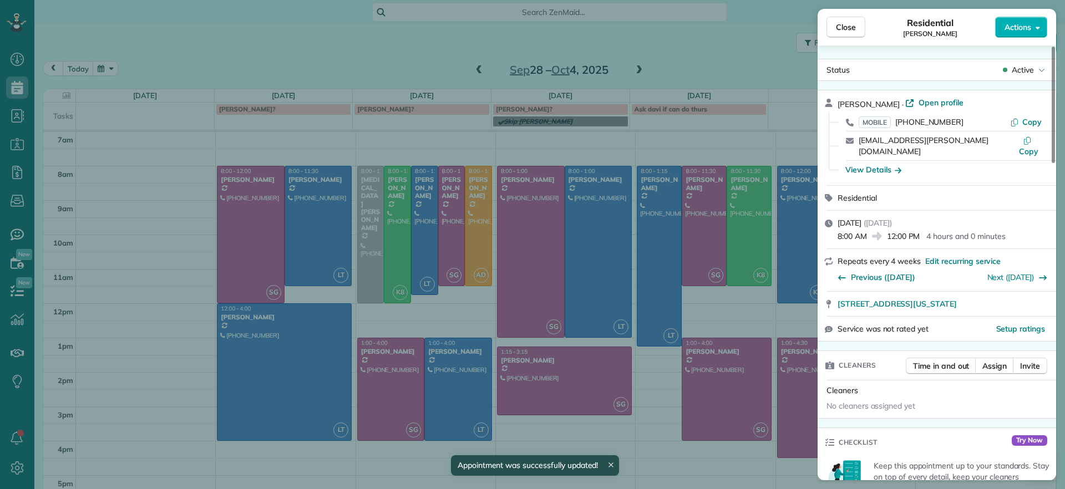
drag, startPoint x: 497, startPoint y: 93, endPoint x: 485, endPoint y: 88, distance: 13.7
click at [497, 92] on div "Close Residential Emma Arata Actions Status Active Emma Arata · Open profile MO…" at bounding box center [532, 244] width 1065 height 489
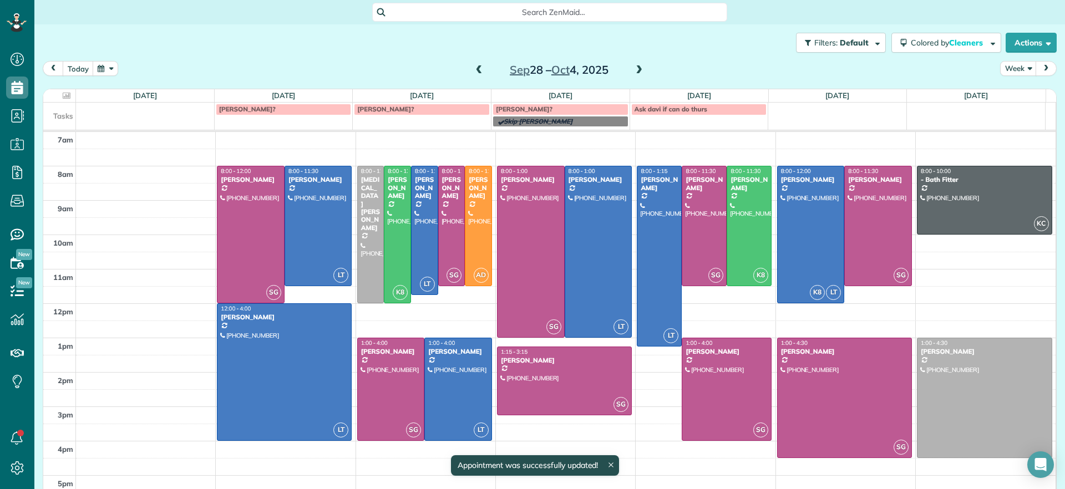
click at [476, 68] on span at bounding box center [479, 70] width 12 height 10
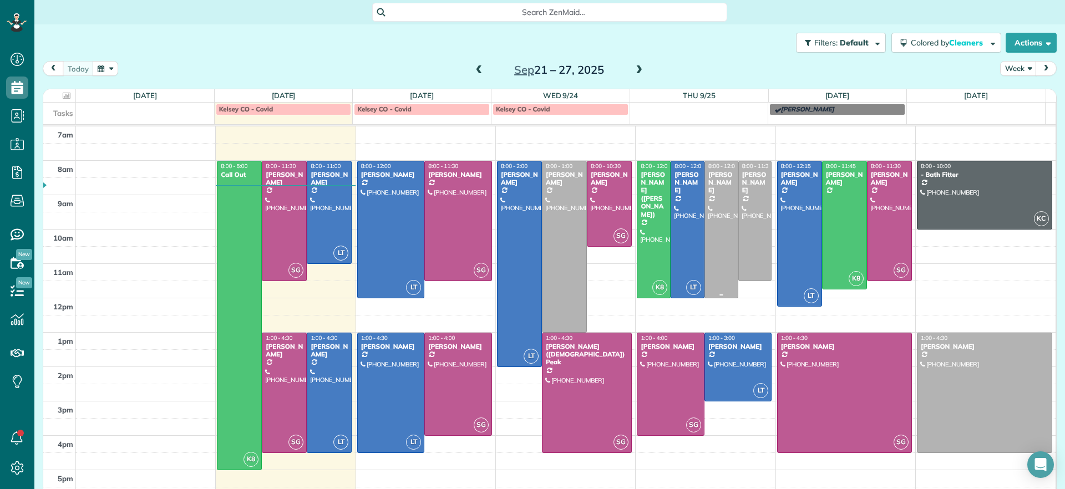
click at [714, 220] on div at bounding box center [721, 229] width 33 height 136
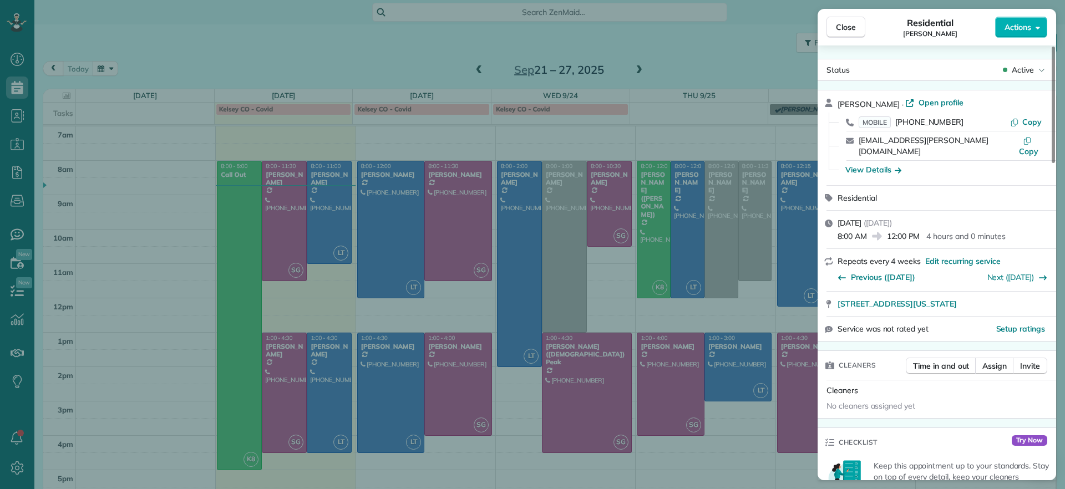
click at [714, 220] on div "Close Residential Emma Arata Actions Status Active Emma Arata · Open profile MO…" at bounding box center [532, 244] width 1065 height 489
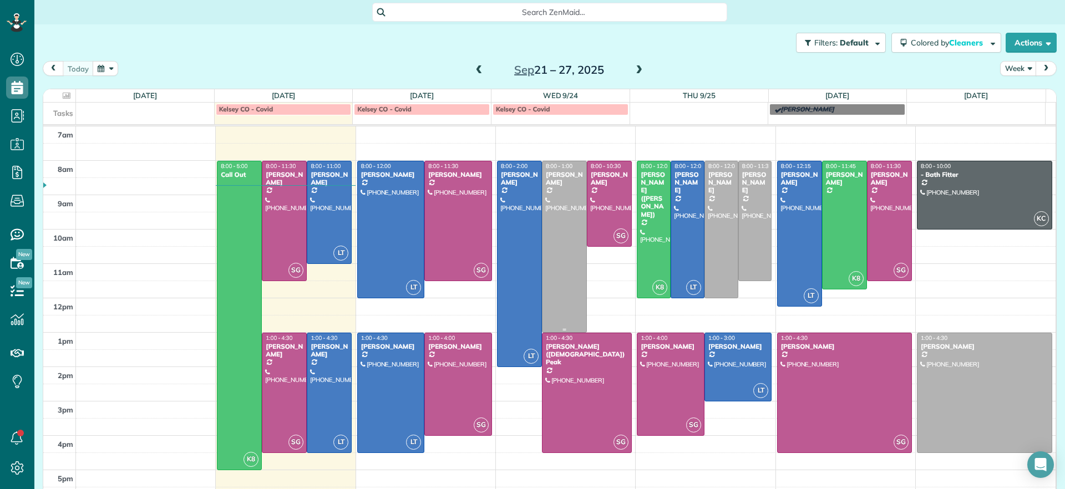
click at [547, 218] on div at bounding box center [564, 246] width 44 height 171
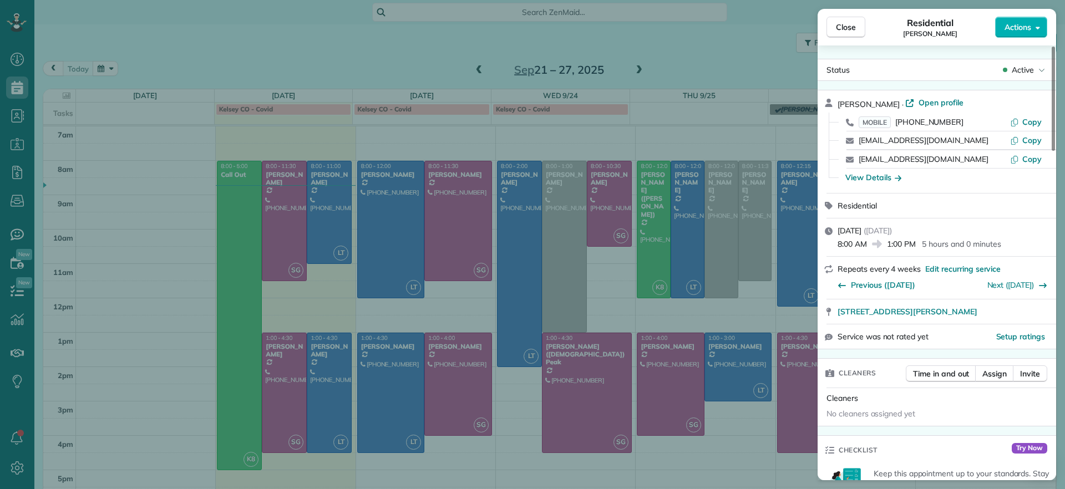
click at [547, 218] on div "Close Residential Elizabeth Outka Actions Status Active Elizabeth Outka · Open …" at bounding box center [532, 244] width 1065 height 489
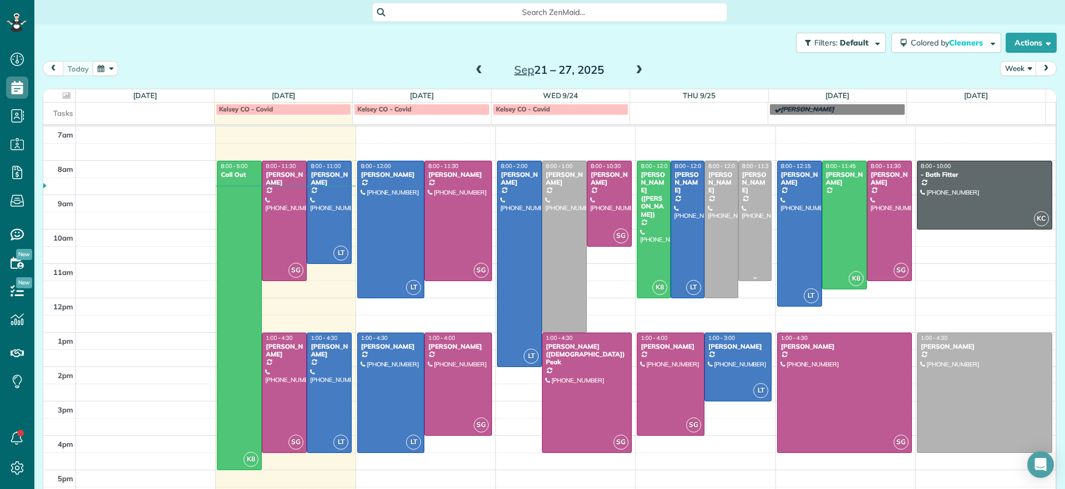
click at [746, 208] on div at bounding box center [755, 220] width 33 height 119
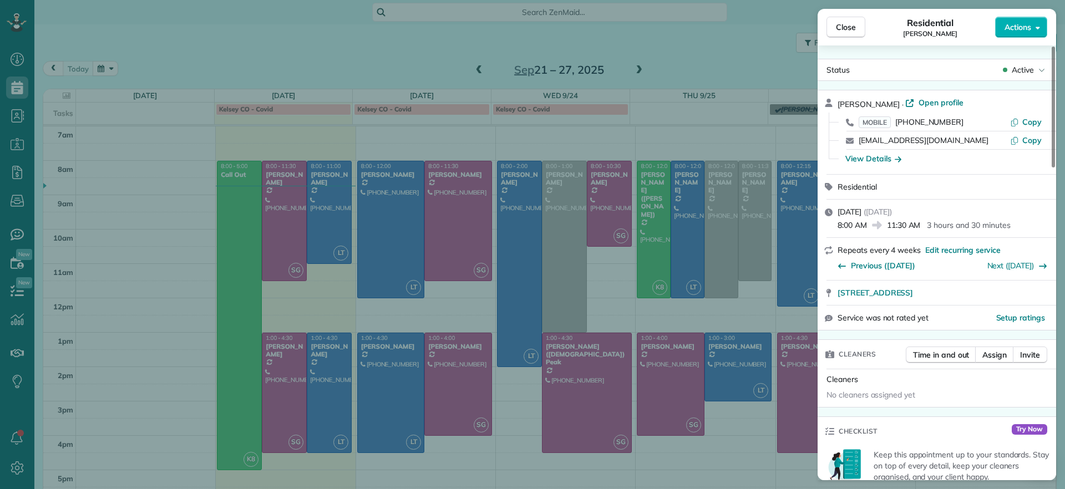
drag, startPoint x: 843, startPoint y: 31, endPoint x: 843, endPoint y: 39, distance: 7.8
click at [843, 33] on button "Close" at bounding box center [845, 27] width 39 height 21
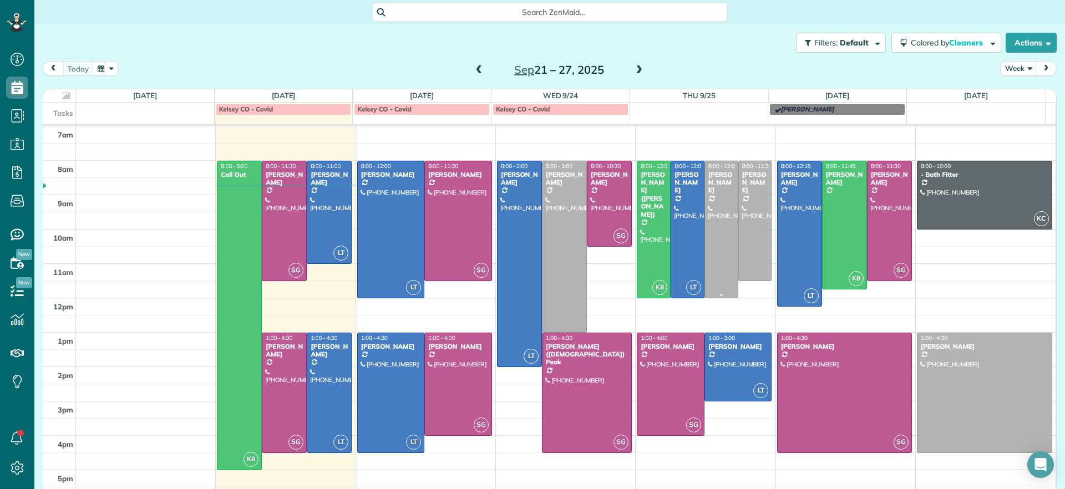
click at [705, 235] on div at bounding box center [721, 229] width 33 height 136
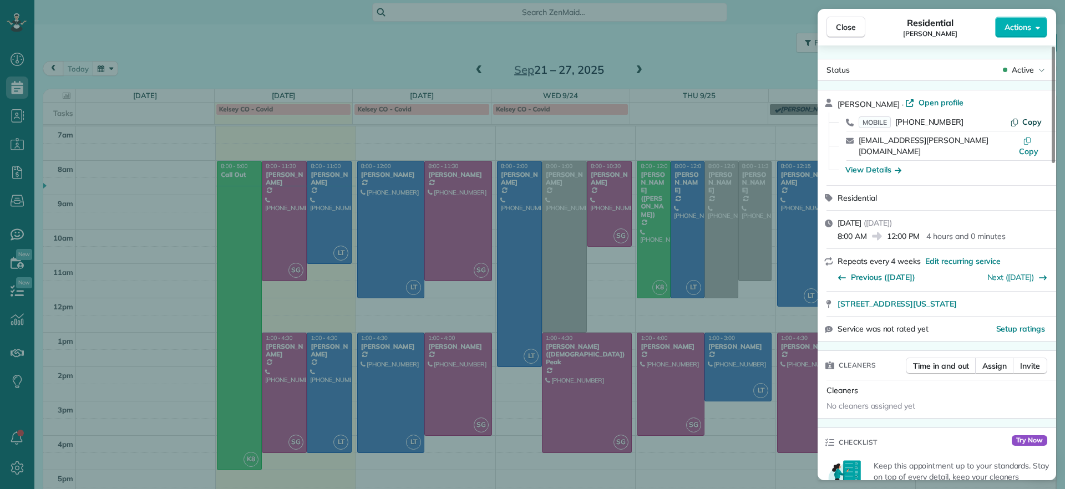
click at [1031, 119] on span "Copy" at bounding box center [1031, 122] width 19 height 10
click at [853, 29] on span "Close" at bounding box center [846, 27] width 20 height 11
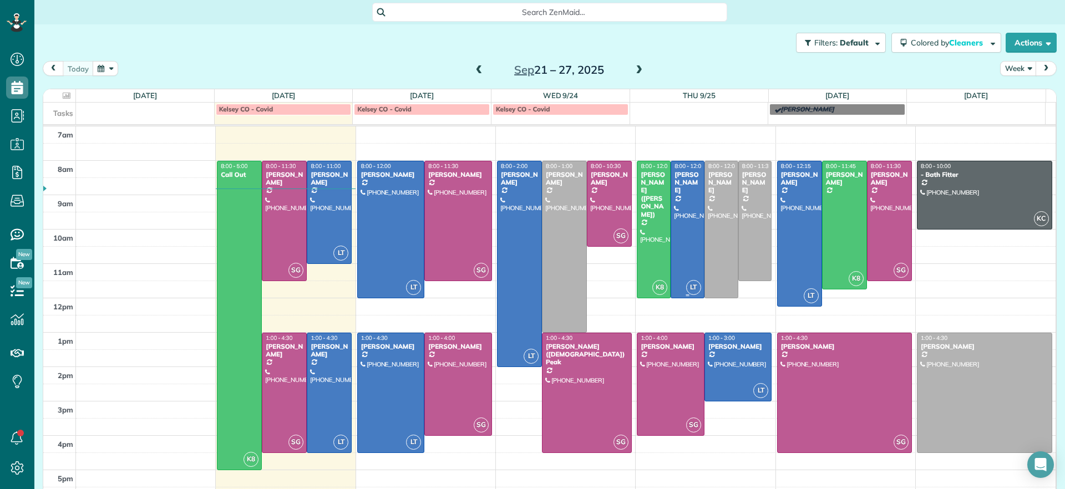
click at [674, 208] on div at bounding box center [687, 229] width 33 height 136
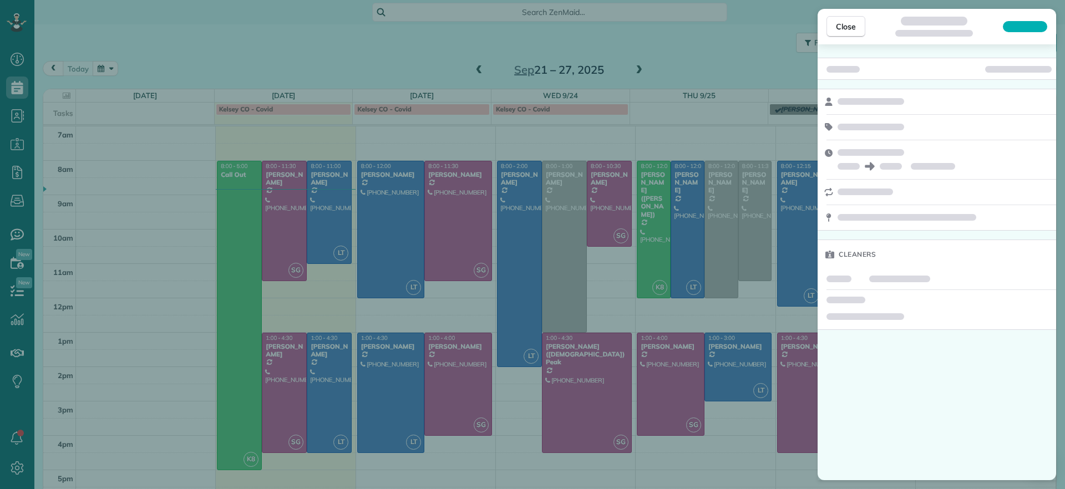
click at [744, 124] on div "Close Cleaners" at bounding box center [532, 244] width 1065 height 489
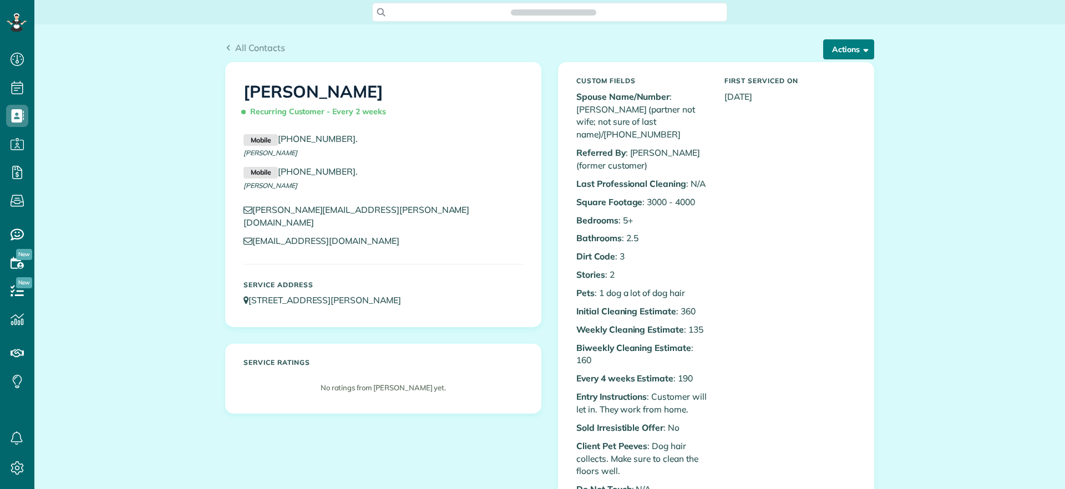
scroll to position [5, 5]
click at [853, 40] on button "Actions" at bounding box center [848, 49] width 51 height 20
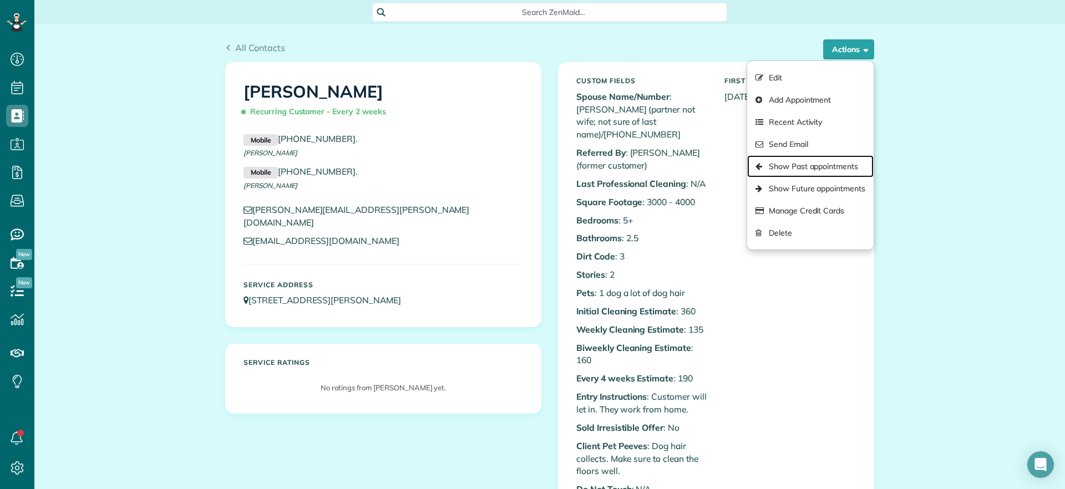
click at [837, 172] on link "Show Past appointments" at bounding box center [810, 166] width 126 height 22
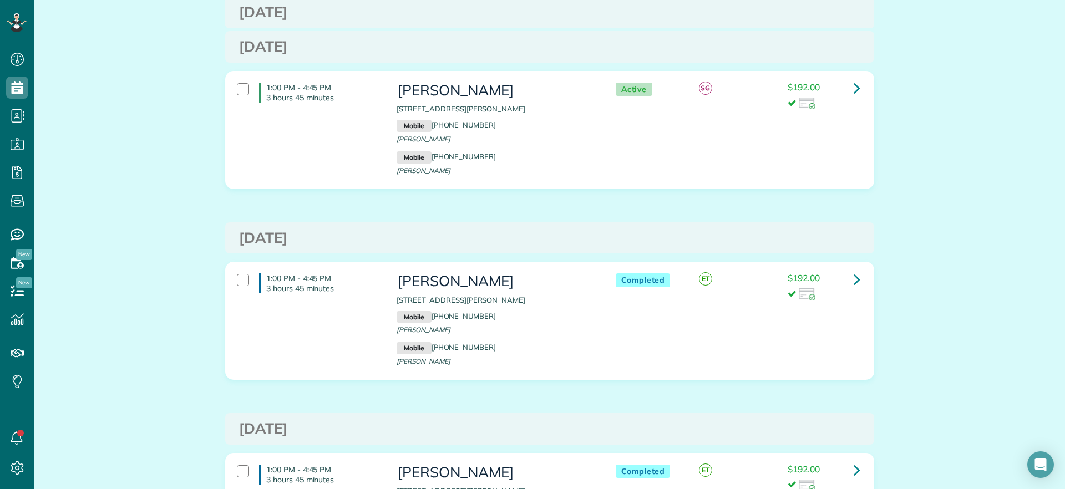
scroll to position [1386, 0]
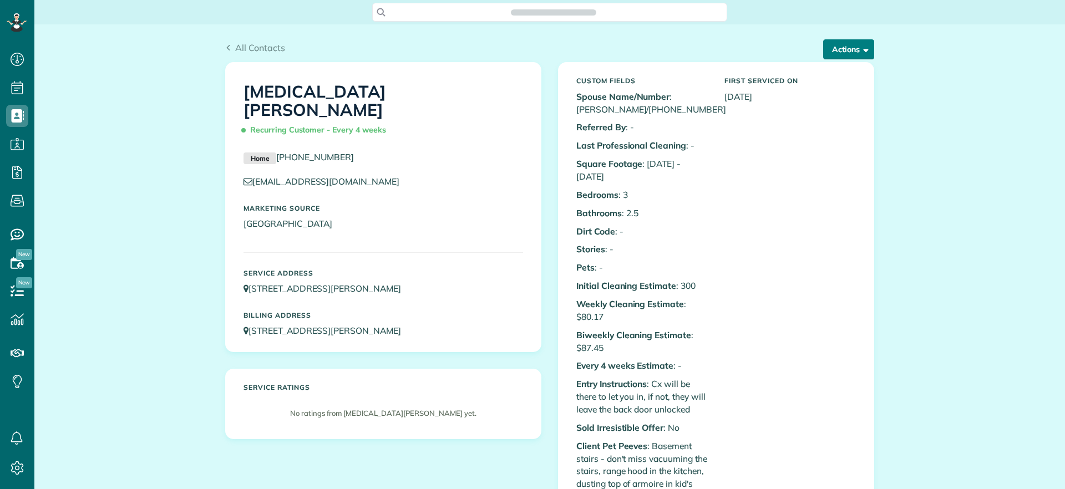
scroll to position [5, 5]
click at [850, 54] on button "Actions" at bounding box center [848, 49] width 51 height 20
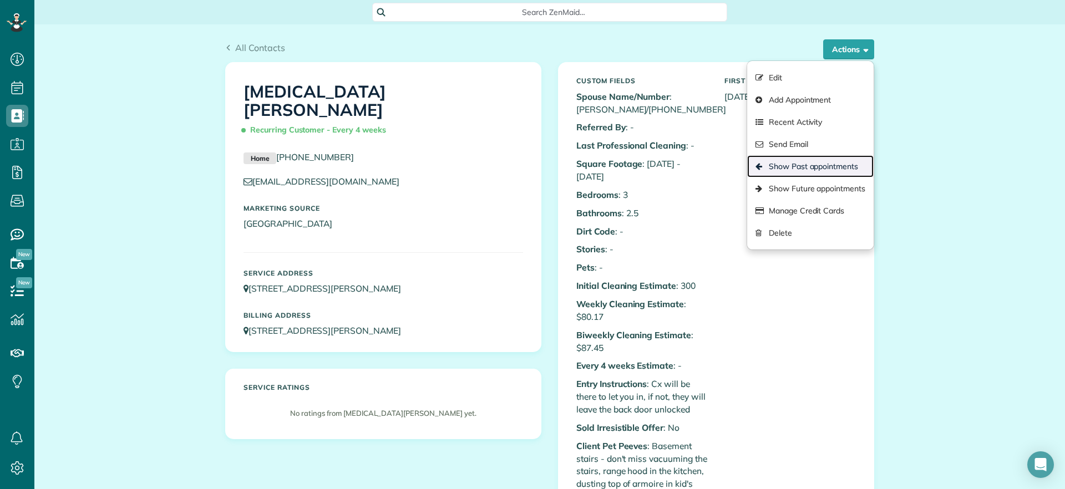
click at [829, 165] on link "Show Past appointments" at bounding box center [810, 166] width 126 height 22
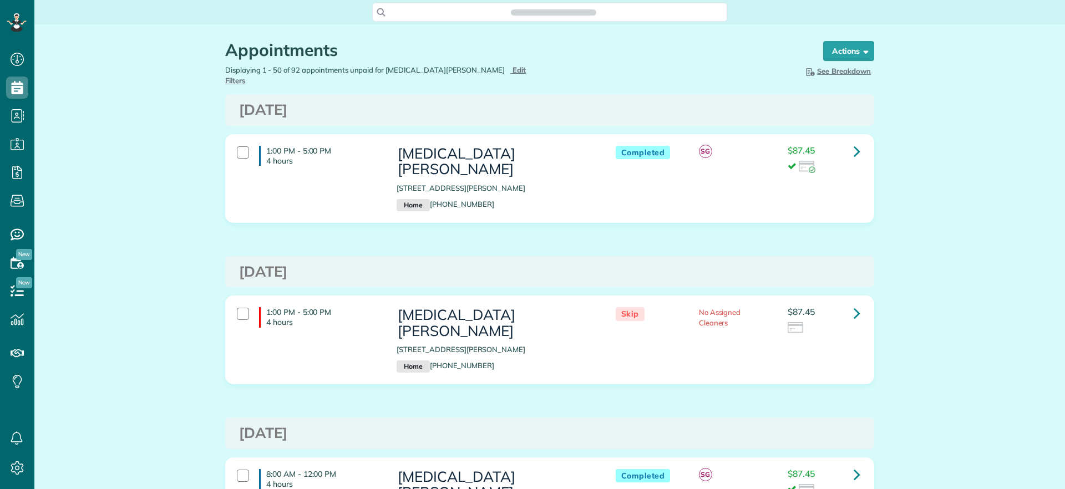
scroll to position [5, 5]
click at [843, 54] on button "Actions" at bounding box center [848, 51] width 51 height 20
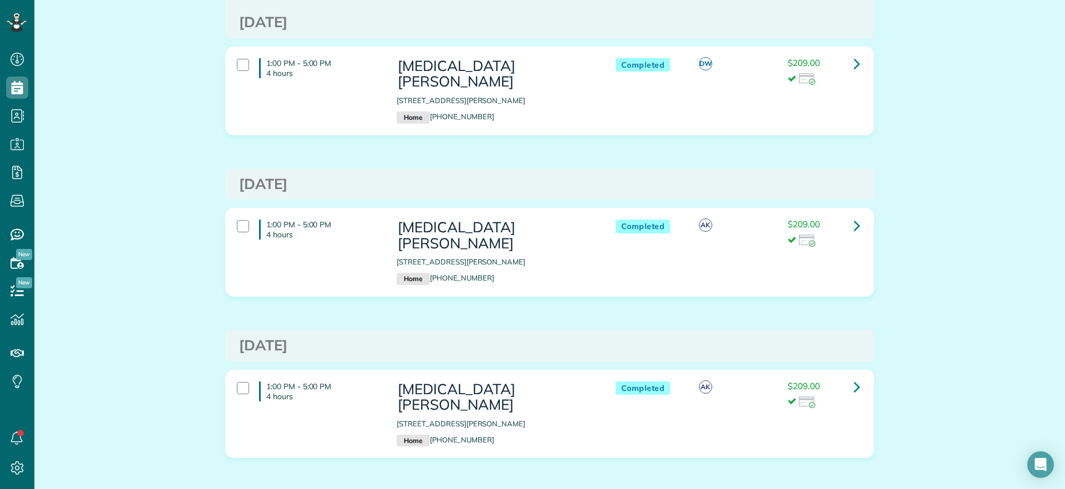
scroll to position [4228, 0]
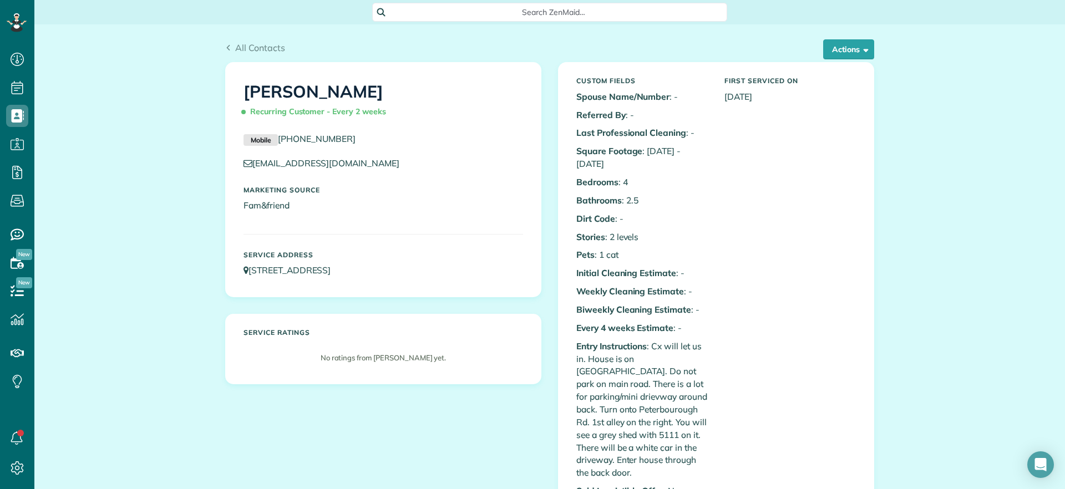
scroll to position [5, 5]
click at [831, 50] on button "Actions" at bounding box center [848, 49] width 51 height 20
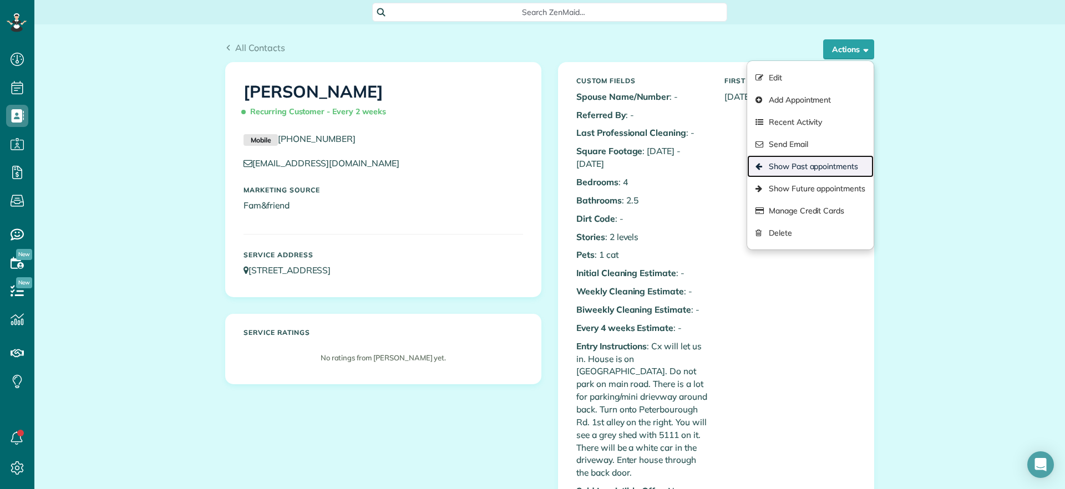
click at [828, 160] on link "Show Past appointments" at bounding box center [810, 166] width 126 height 22
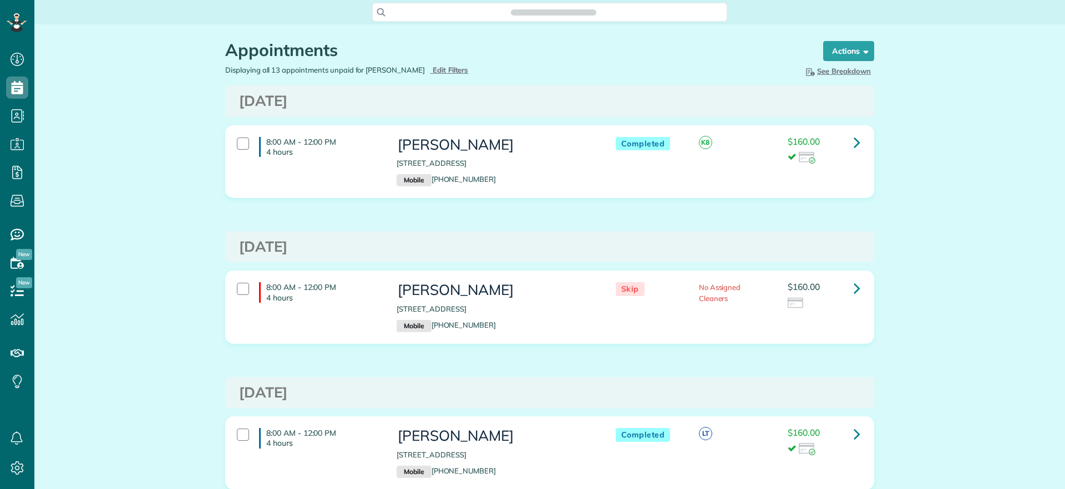
scroll to position [489, 34]
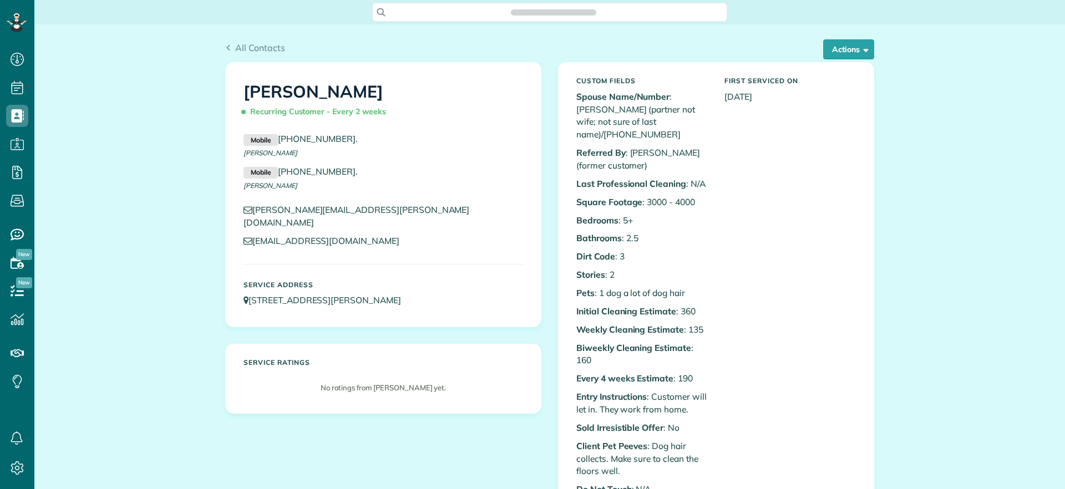
scroll to position [5, 5]
click at [847, 44] on button "Actions" at bounding box center [848, 49] width 51 height 20
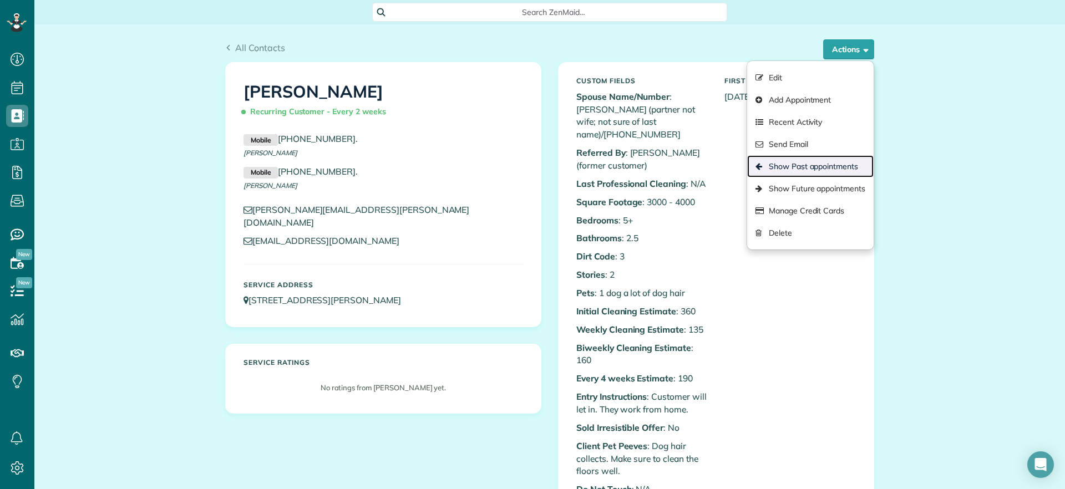
click at [840, 164] on link "Show Past appointments" at bounding box center [810, 166] width 126 height 22
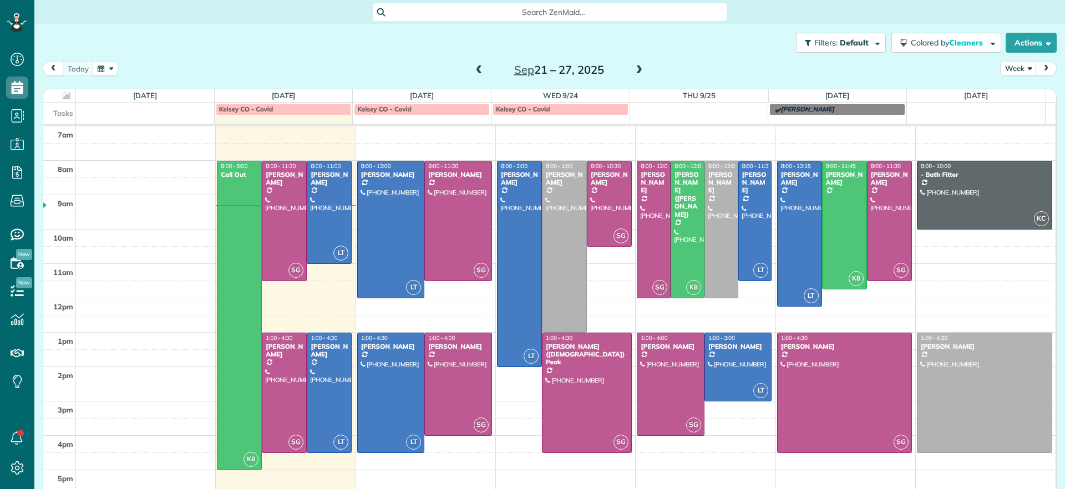
scroll to position [5, 5]
click at [715, 265] on div at bounding box center [721, 229] width 33 height 136
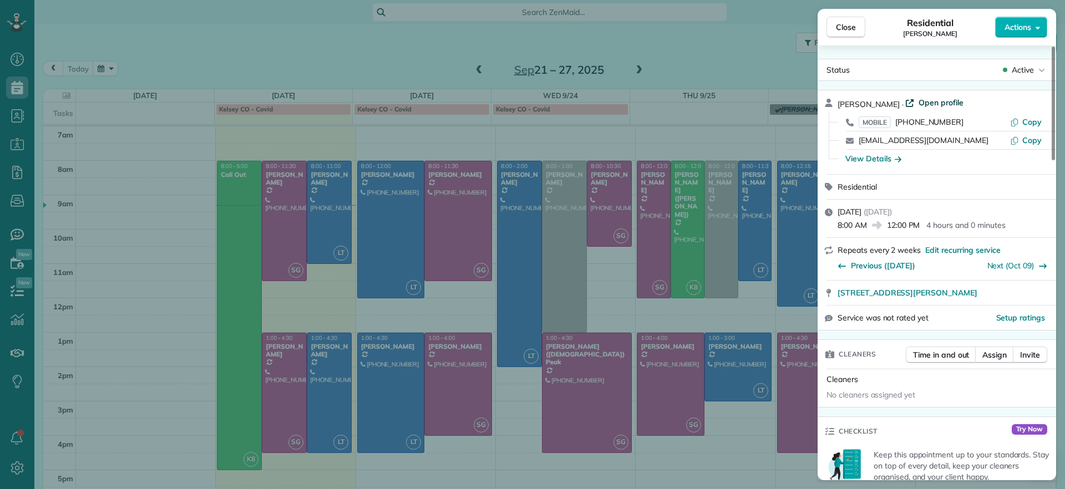
click at [918, 101] on span "Open profile" at bounding box center [940, 102] width 45 height 11
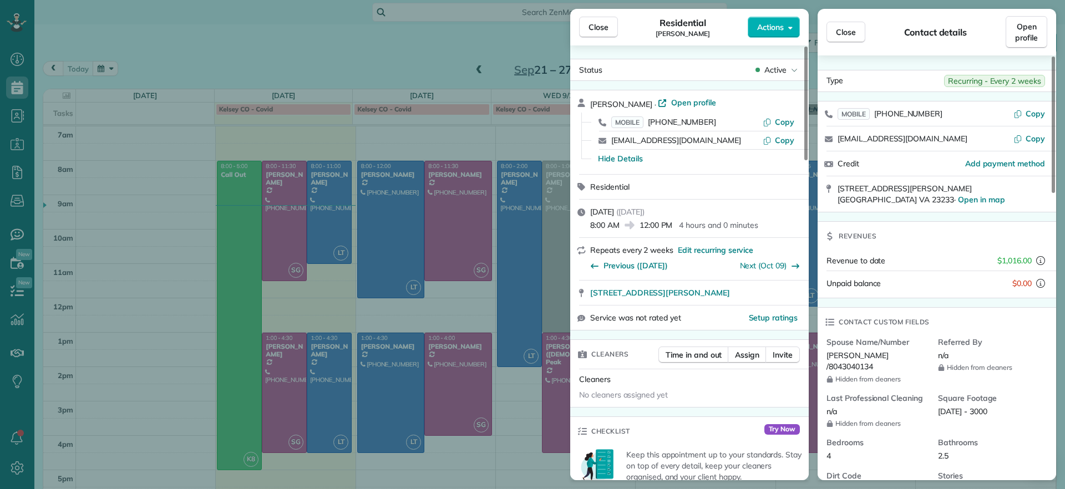
click at [268, 69] on div "Close Residential [PERSON_NAME] Actions Status Active [PERSON_NAME] · Open prof…" at bounding box center [532, 244] width 1065 height 489
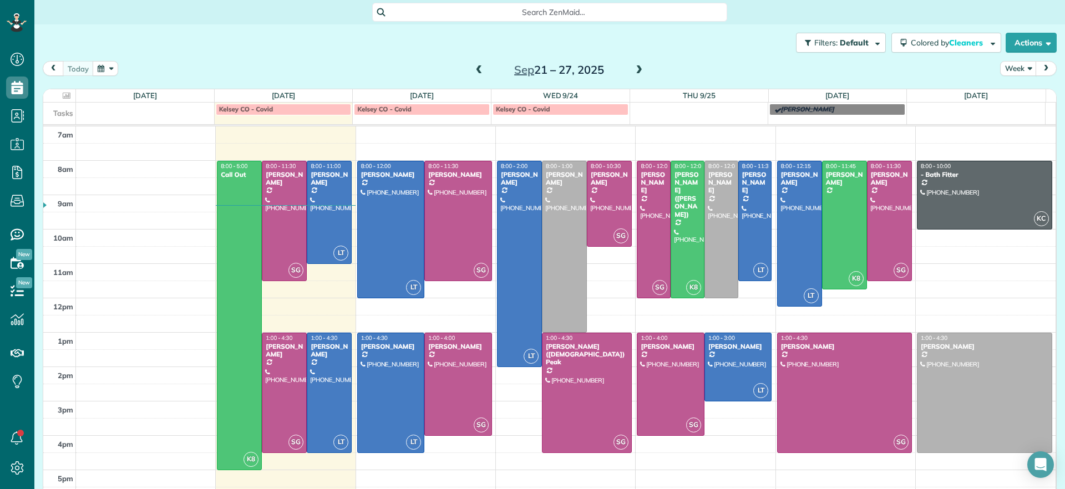
click at [633, 68] on span at bounding box center [639, 70] width 12 height 10
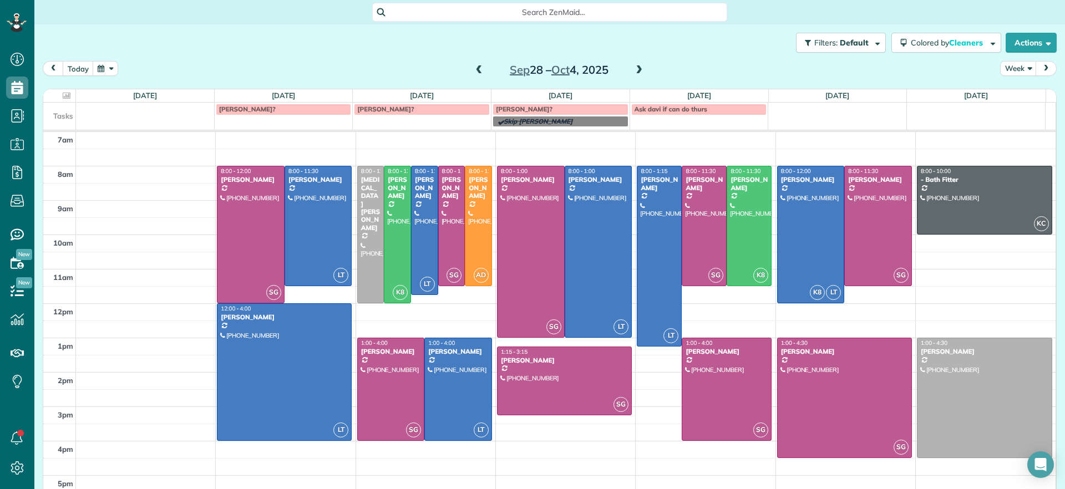
click at [475, 70] on span at bounding box center [479, 70] width 12 height 10
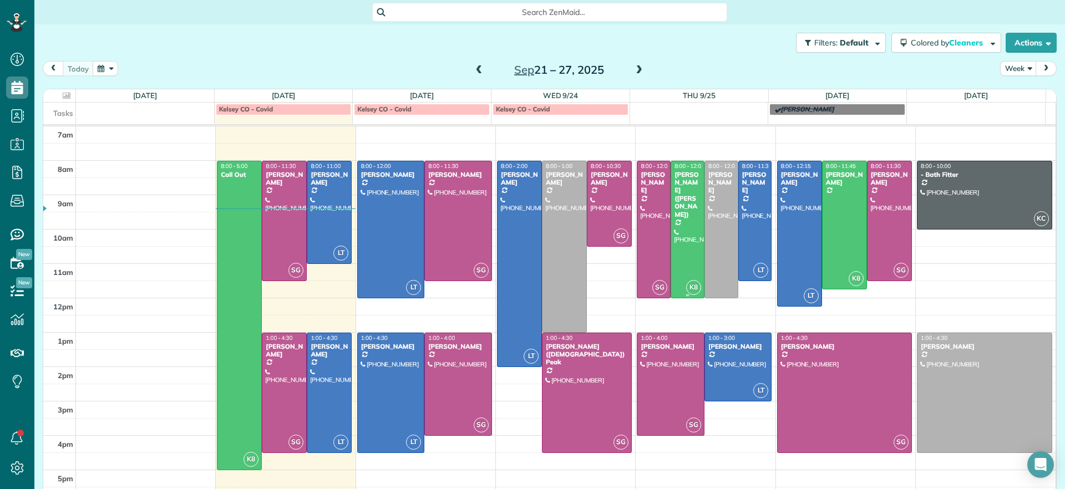
click at [674, 260] on div at bounding box center [687, 229] width 33 height 136
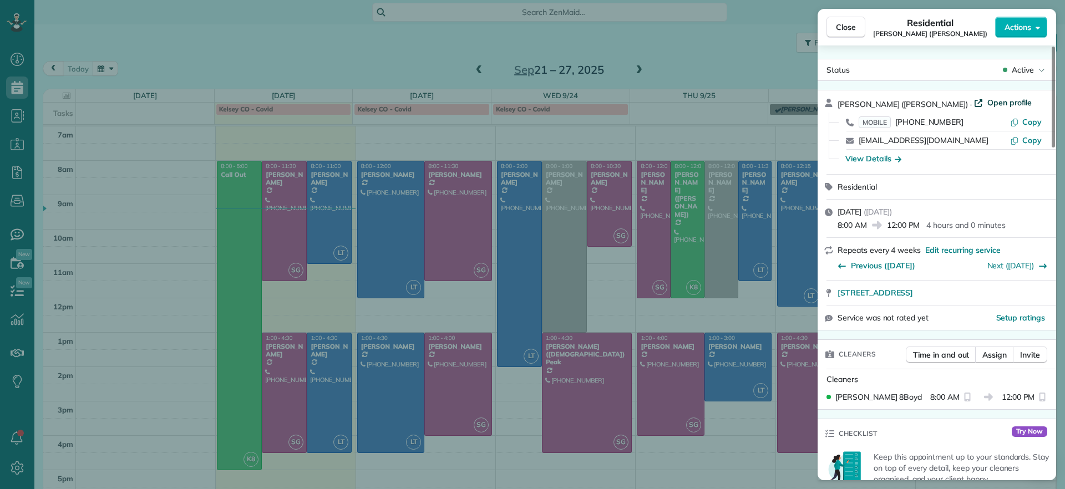
click at [987, 105] on span "Open profile" at bounding box center [1009, 102] width 45 height 11
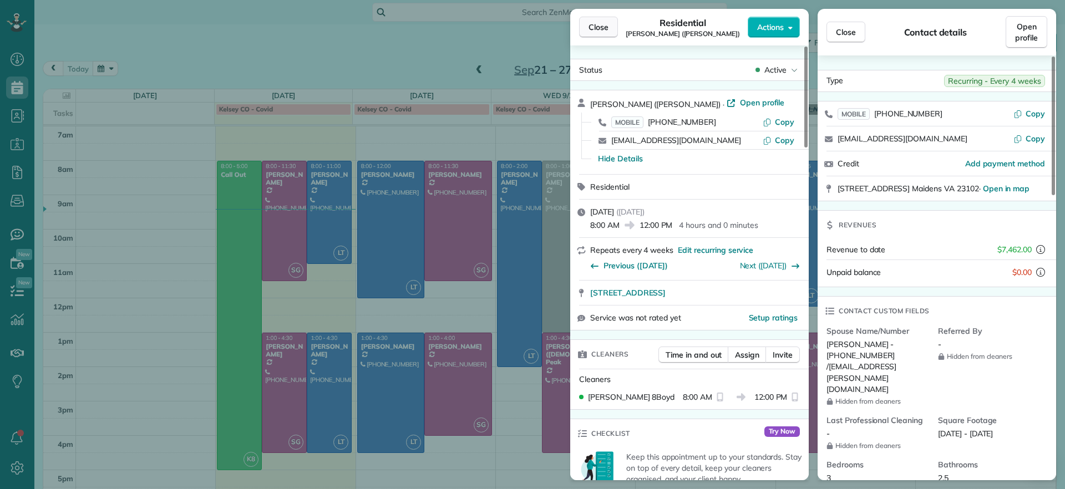
click at [601, 20] on button "Close" at bounding box center [598, 27] width 39 height 21
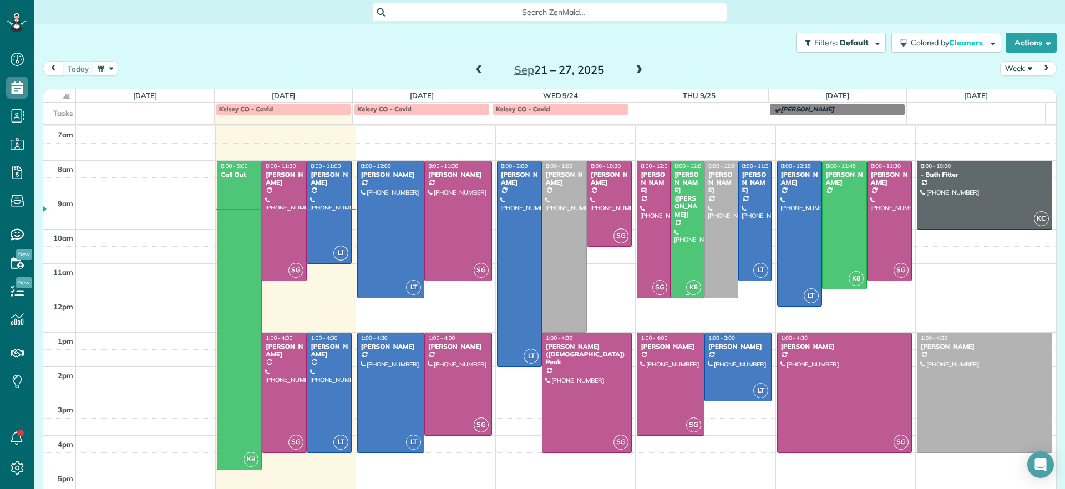
click at [679, 211] on div at bounding box center [687, 229] width 33 height 136
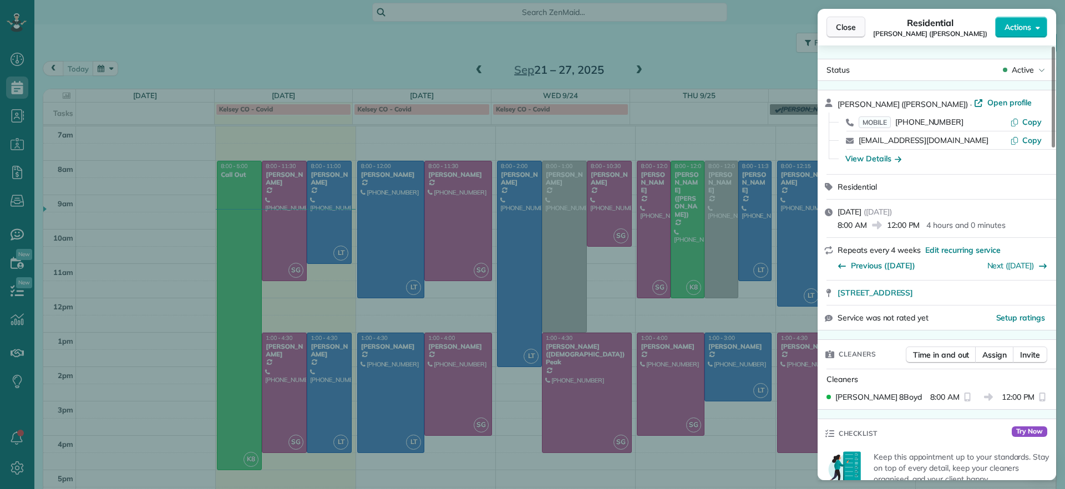
click at [837, 18] on button "Close" at bounding box center [845, 27] width 39 height 21
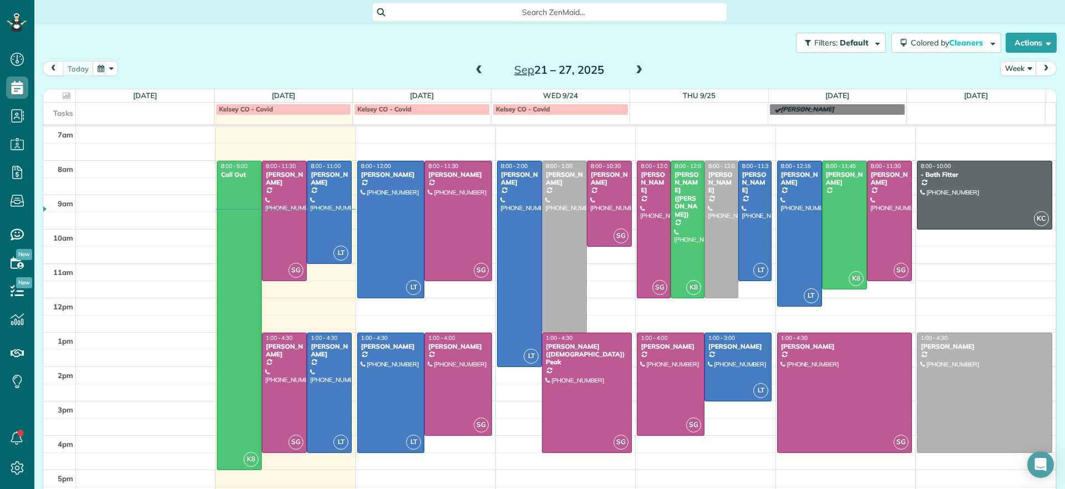
click at [633, 77] on span at bounding box center [639, 70] width 12 height 17
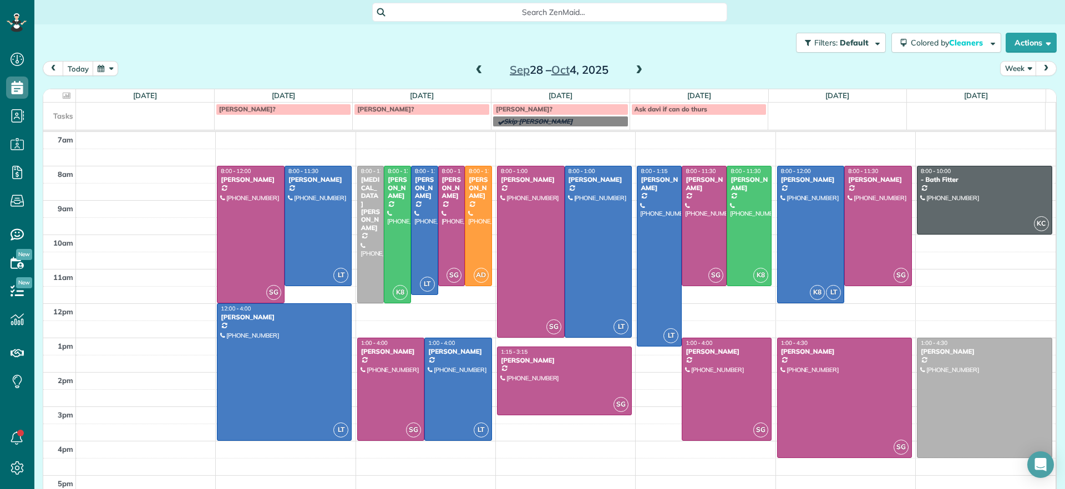
click at [473, 72] on span at bounding box center [479, 70] width 12 height 10
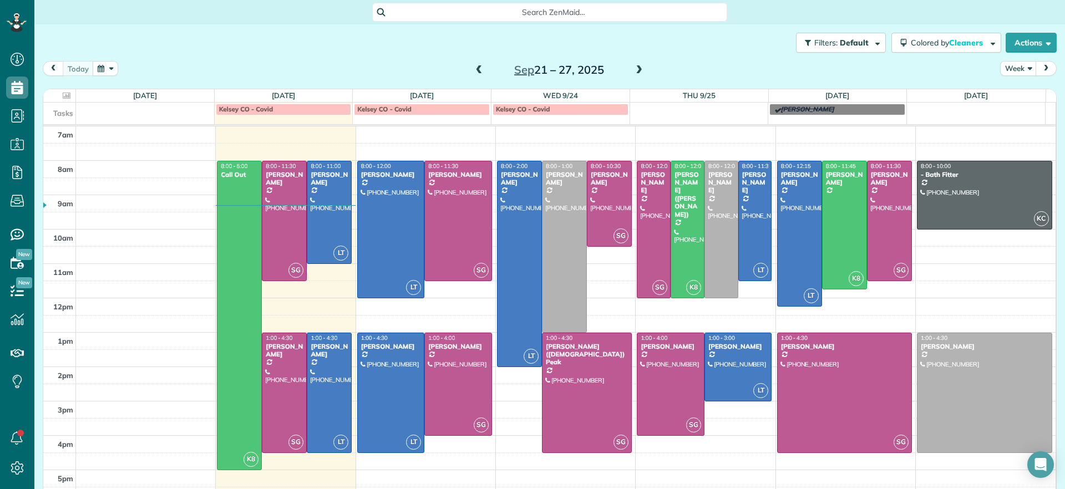
click at [634, 69] on span at bounding box center [639, 70] width 12 height 10
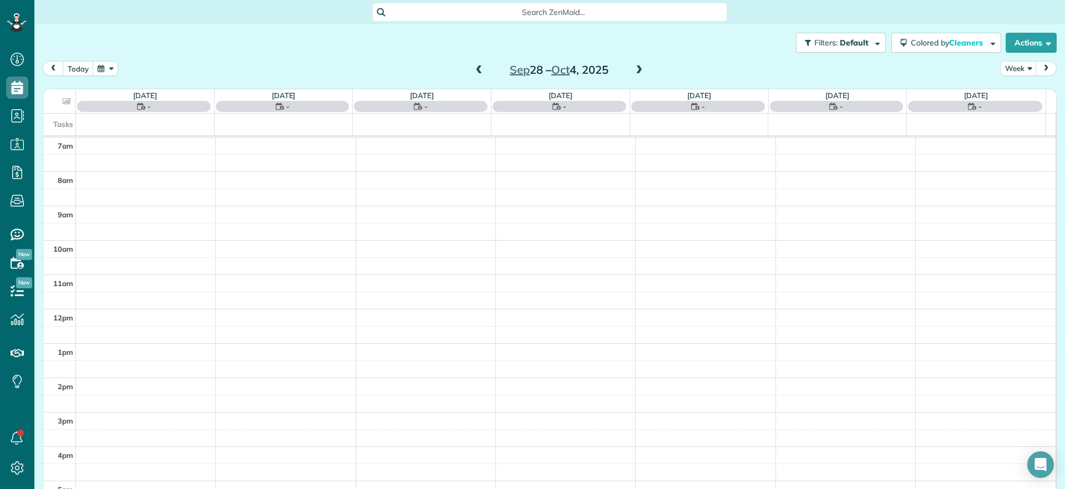
click at [473, 70] on span at bounding box center [479, 70] width 12 height 10
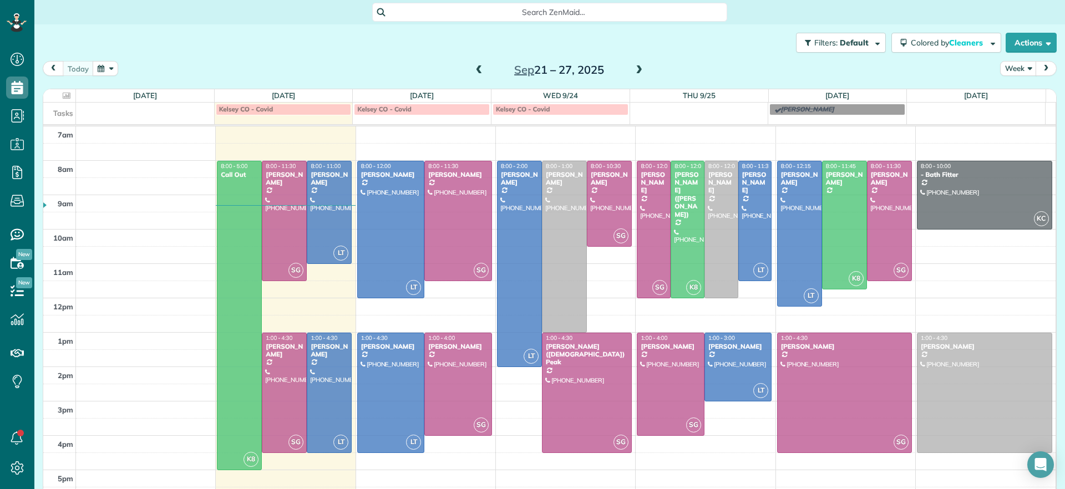
click at [637, 70] on span at bounding box center [639, 70] width 12 height 10
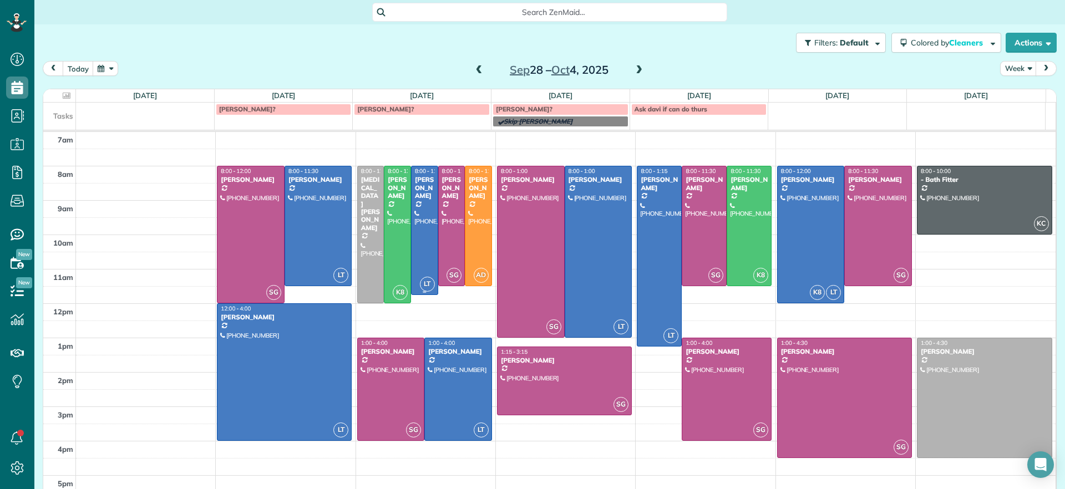
click at [413, 233] on div at bounding box center [424, 230] width 26 height 128
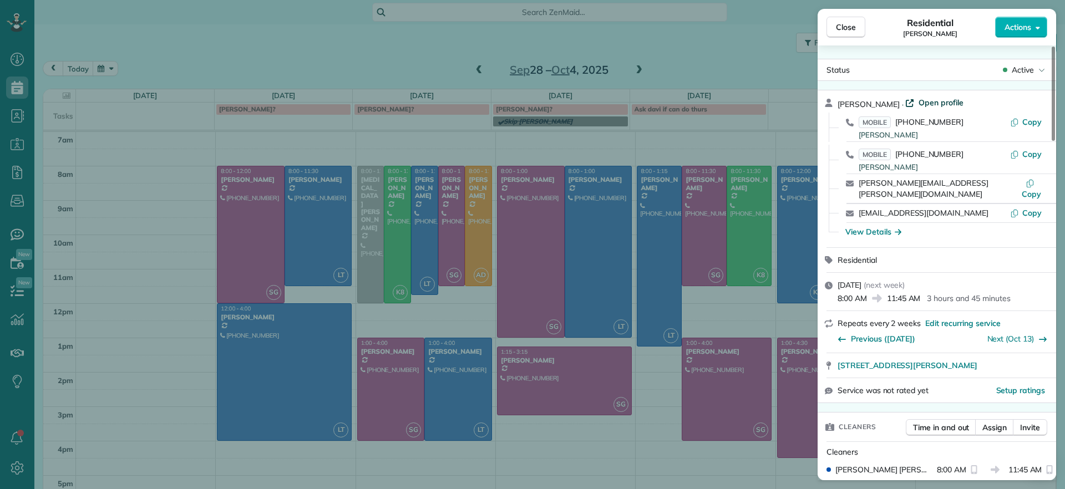
click at [937, 100] on span "Open profile" at bounding box center [940, 102] width 45 height 11
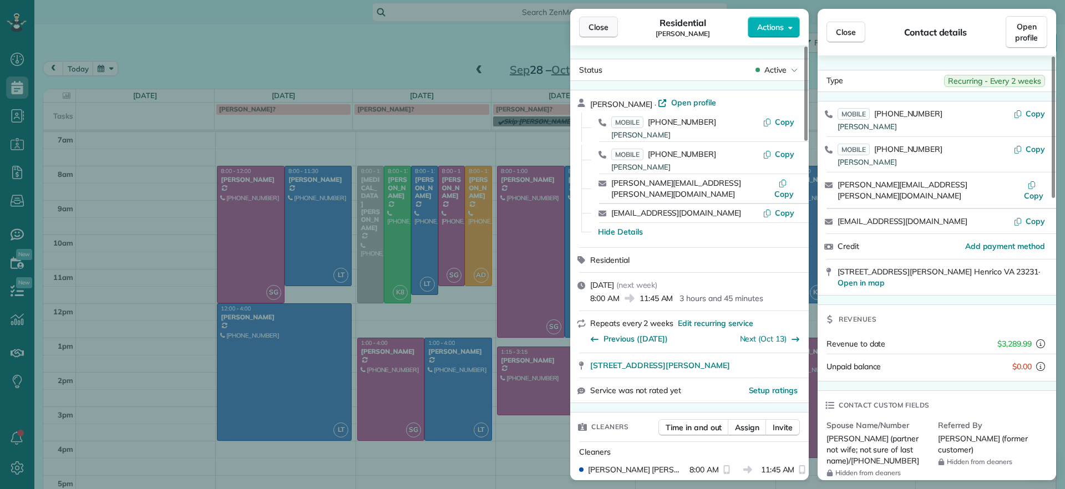
click at [608, 18] on button "Close" at bounding box center [598, 27] width 39 height 21
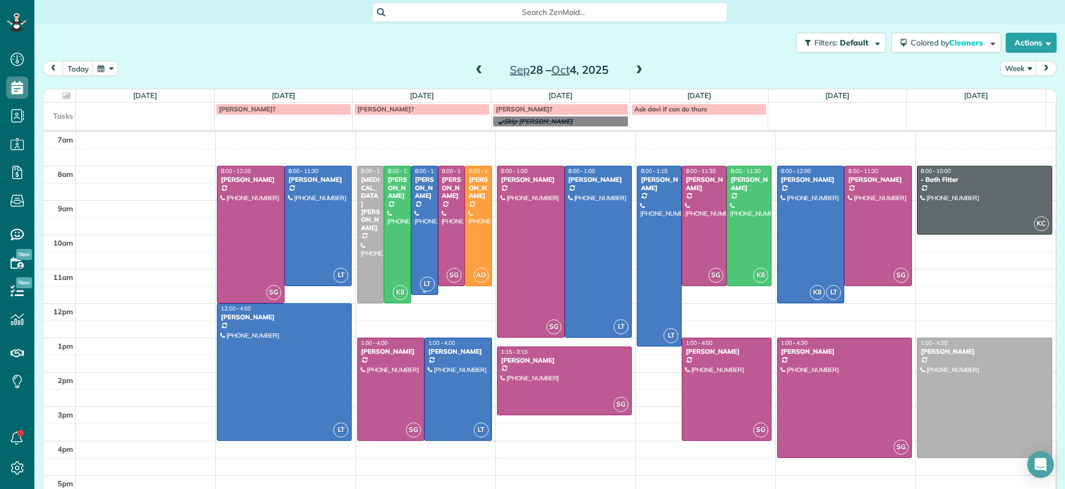
click at [425, 204] on div at bounding box center [424, 230] width 26 height 128
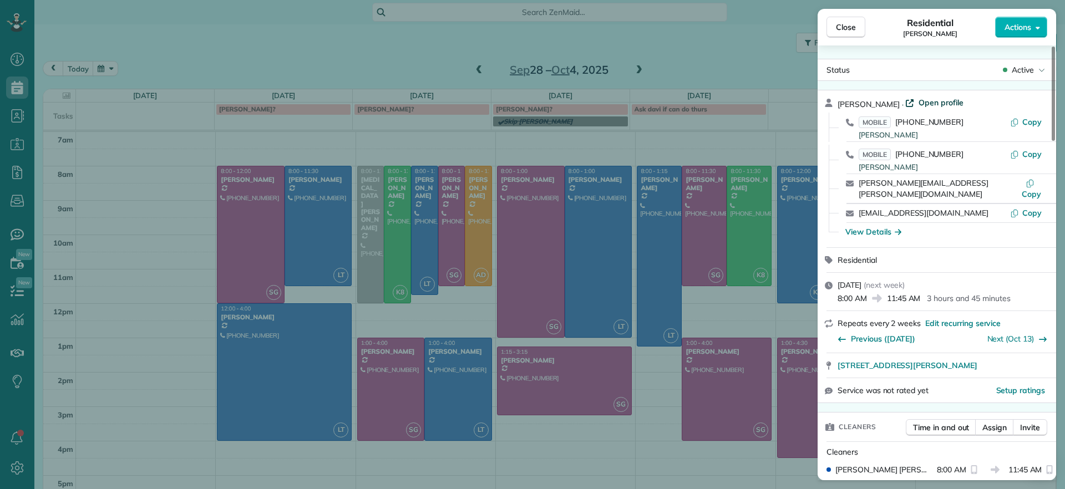
click at [923, 99] on span "Open profile" at bounding box center [940, 102] width 45 height 11
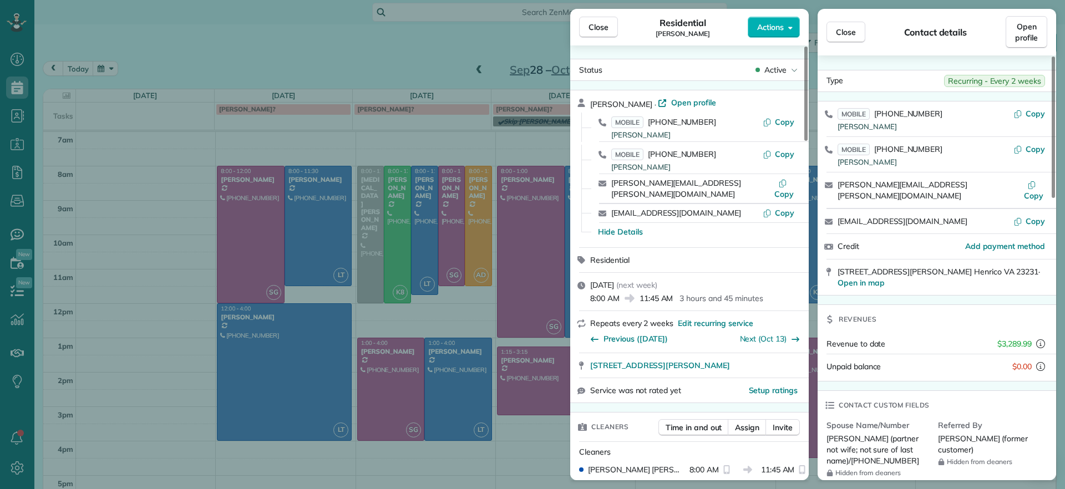
click at [132, 297] on div "Close Residential Chris Seamon Actions Status Active Chris Seamon · Open profil…" at bounding box center [532, 244] width 1065 height 489
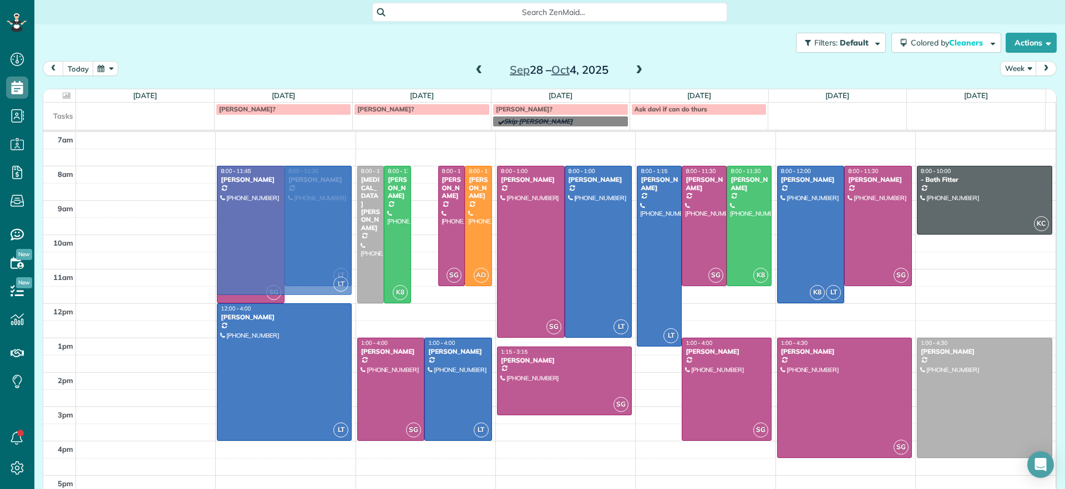
drag, startPoint x: 416, startPoint y: 224, endPoint x: 322, endPoint y: 223, distance: 94.3
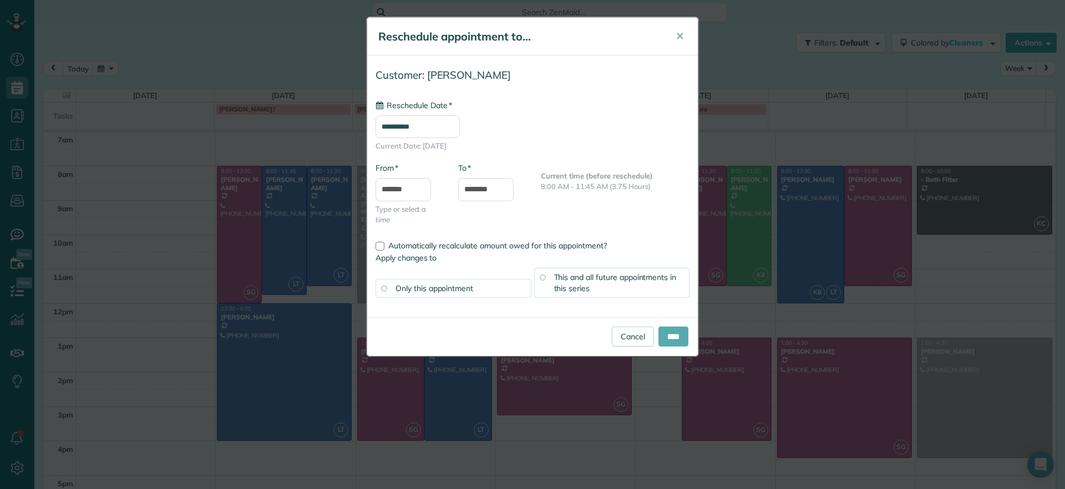
type input "**********"
click at [677, 333] on input "****" at bounding box center [673, 337] width 30 height 20
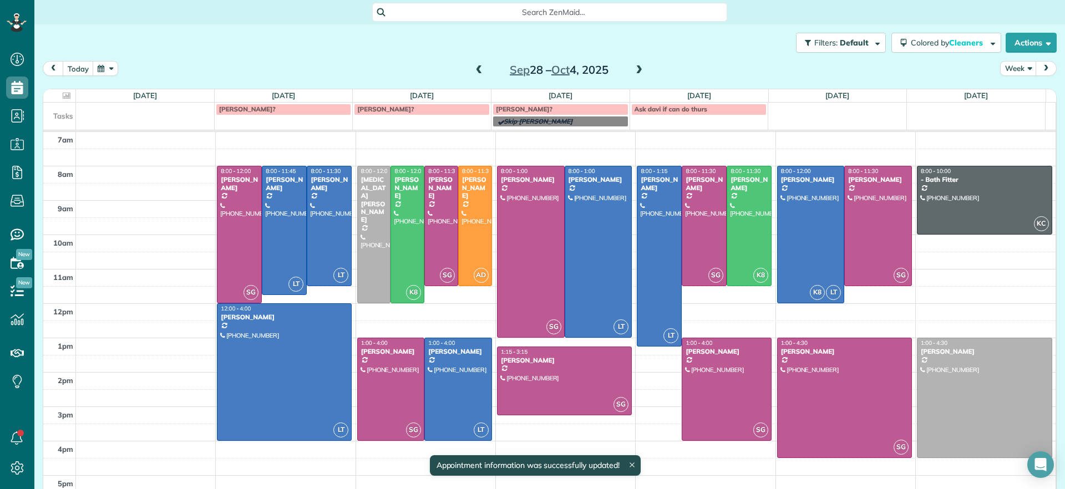
click at [391, 108] on div "SEAMON?" at bounding box center [421, 109] width 129 height 8
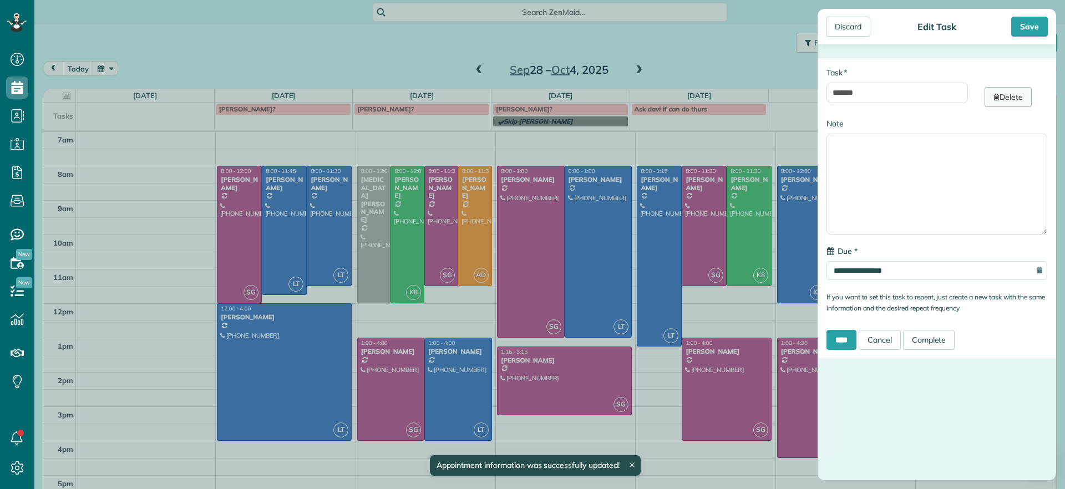
click at [1010, 103] on link "Delete" at bounding box center [1007, 97] width 47 height 20
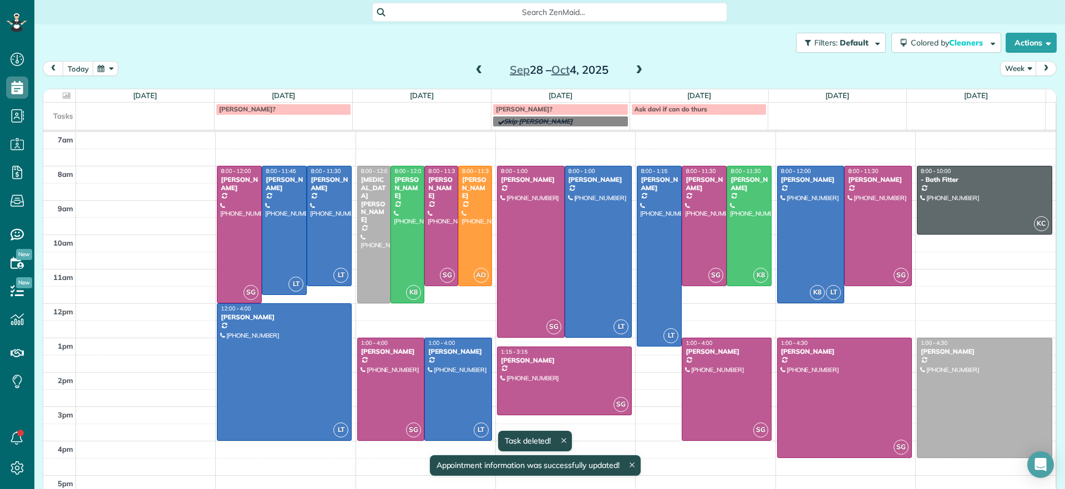
click at [196, 230] on div "7am 8am 9am 10am 11am 12pm 1pm 2pm 3pm 4pm 5pm SG 8:00 - 12:00 Jessica Pizano (…" at bounding box center [549, 321] width 1012 height 378
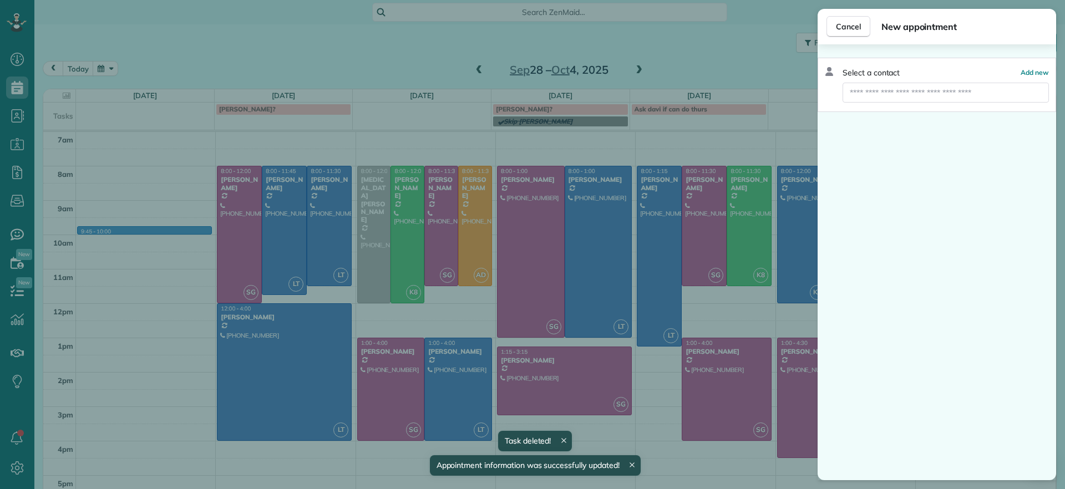
click at [294, 117] on div "Cancel New appointment Select a contact Add new" at bounding box center [532, 244] width 1065 height 489
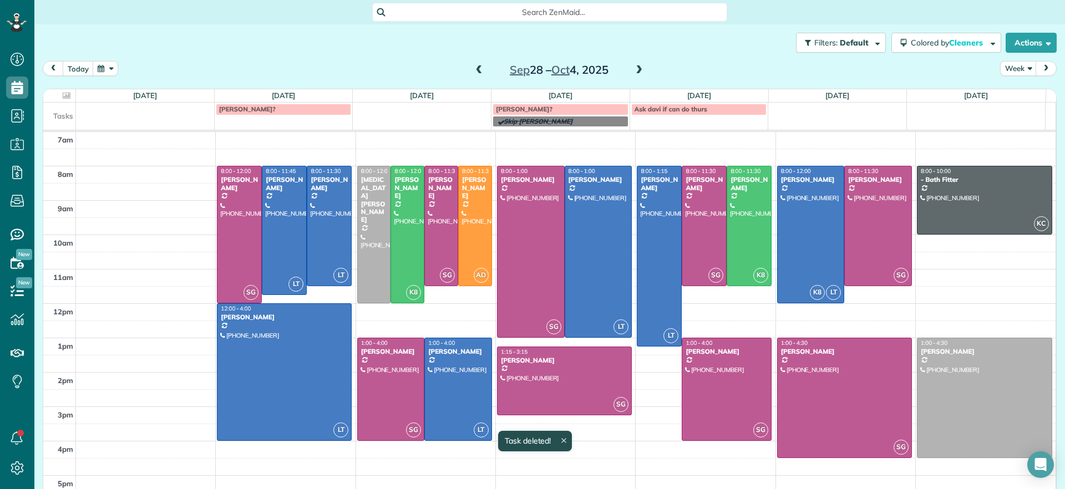
click at [282, 106] on div "ARATA?" at bounding box center [283, 109] width 129 height 8
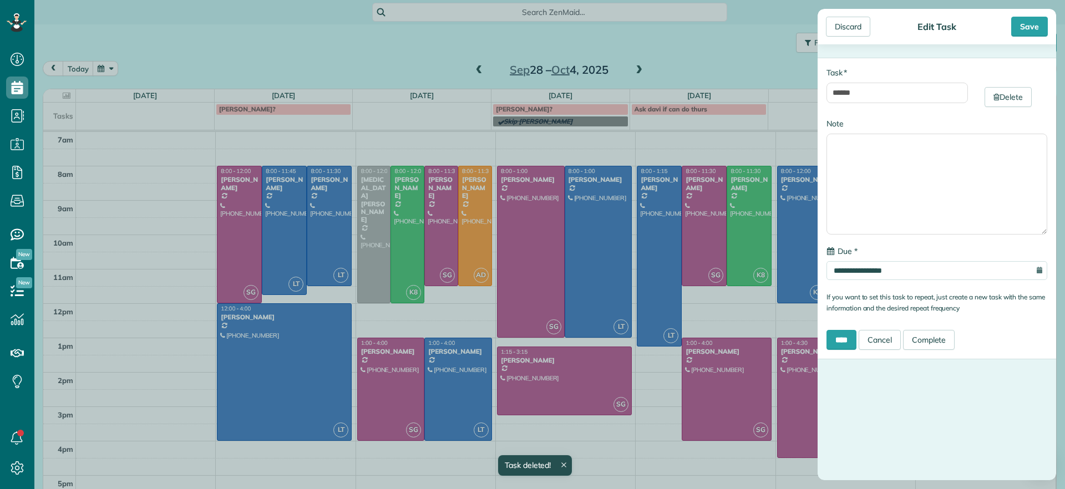
click at [1001, 108] on div "**********" at bounding box center [936, 209] width 238 height 302
click at [996, 97] on link "Delete" at bounding box center [1007, 97] width 47 height 20
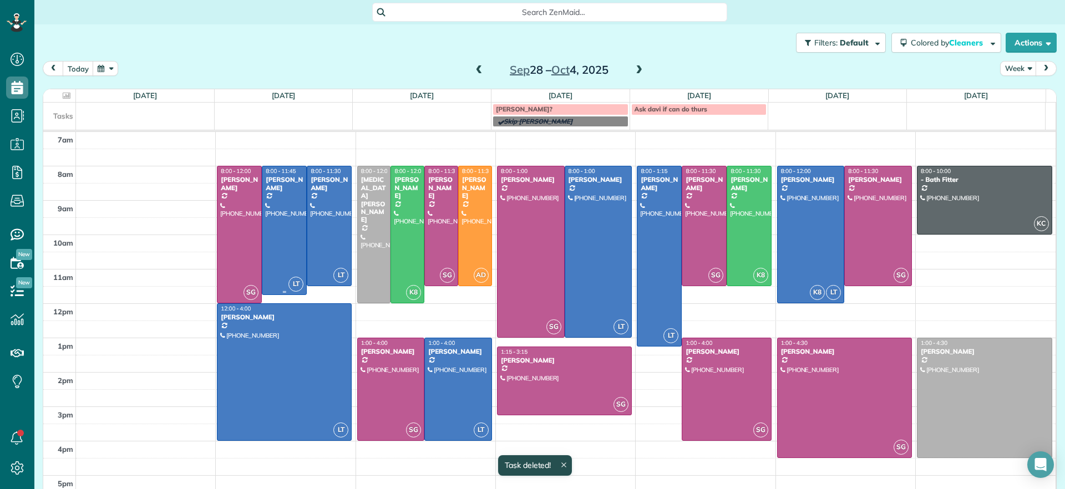
click at [287, 254] on div at bounding box center [284, 230] width 44 height 128
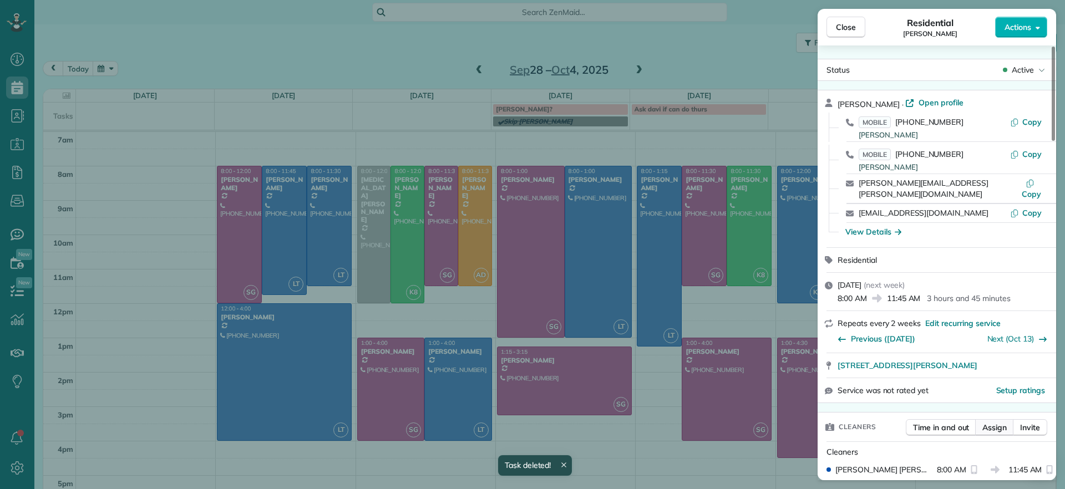
click at [993, 422] on span "Assign" at bounding box center [994, 427] width 24 height 11
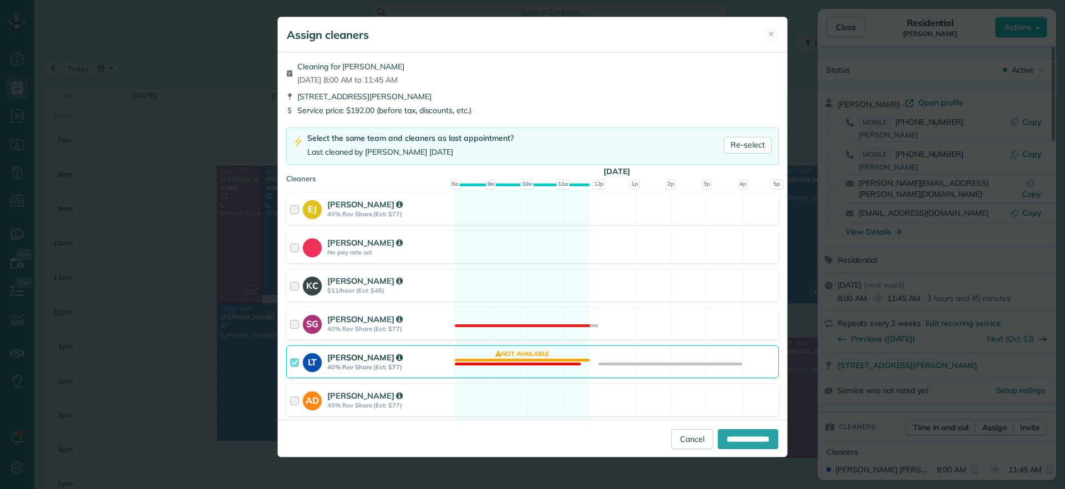
click at [535, 362] on div "LT Laura Thaller 40% Rev Share (Est: $77) Not available" at bounding box center [532, 361] width 492 height 33
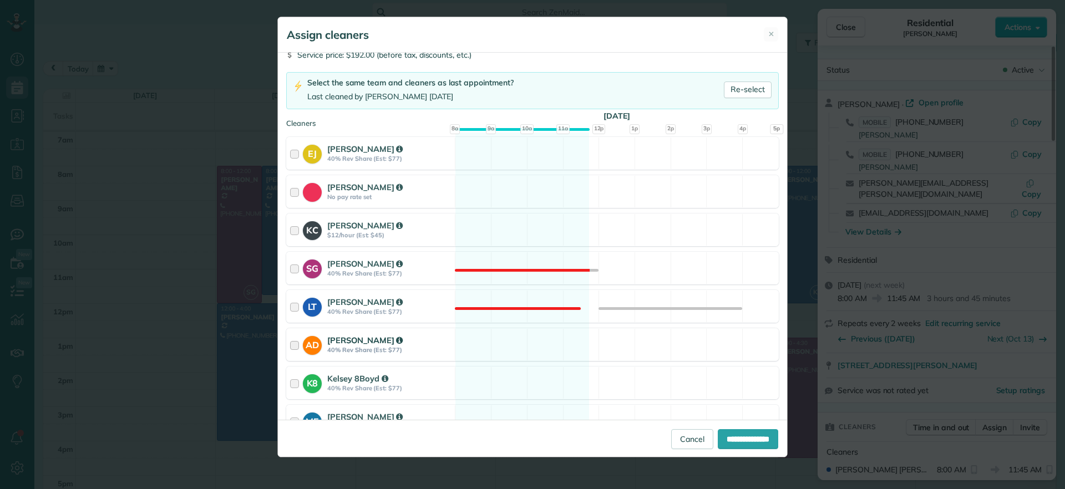
scroll to position [139, 0]
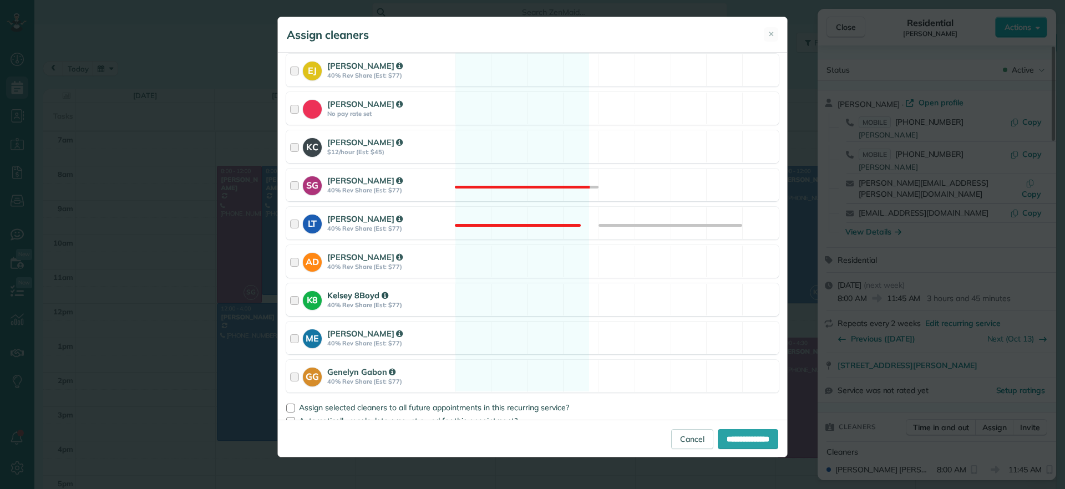
click at [516, 298] on div "K8 Kelsey 8Boyd 40% Rev Share (Est: $77) Available" at bounding box center [532, 299] width 492 height 33
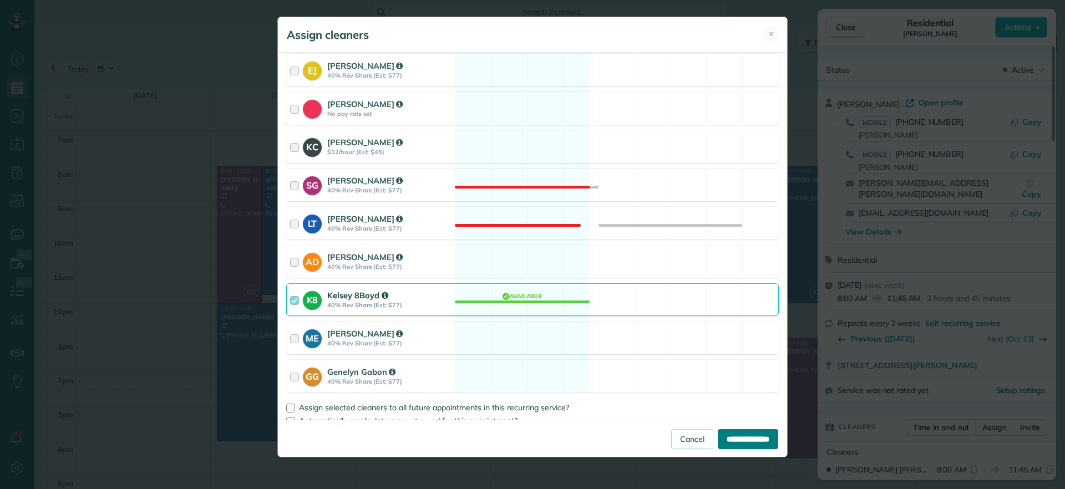
click at [748, 437] on input "**********" at bounding box center [748, 439] width 60 height 20
type input "**********"
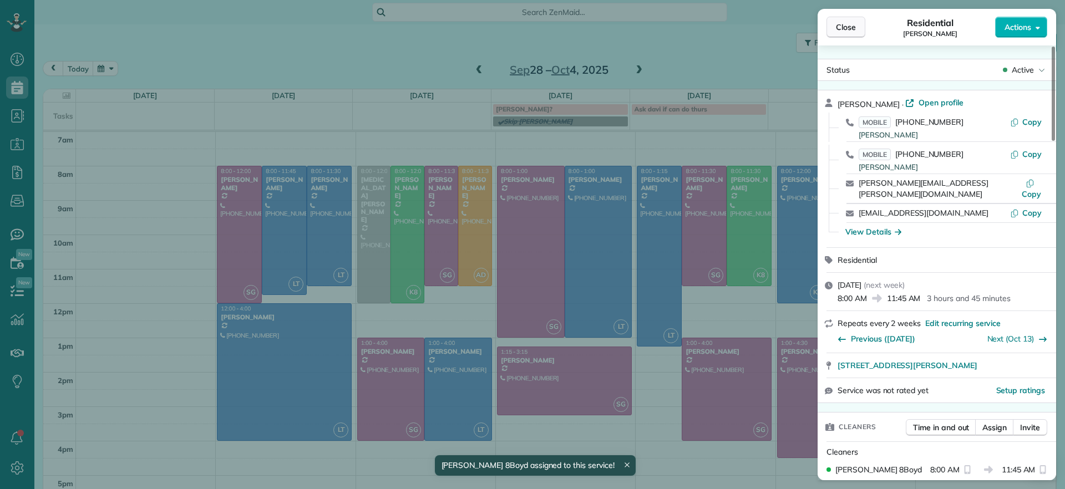
click at [860, 18] on button "Close" at bounding box center [845, 27] width 39 height 21
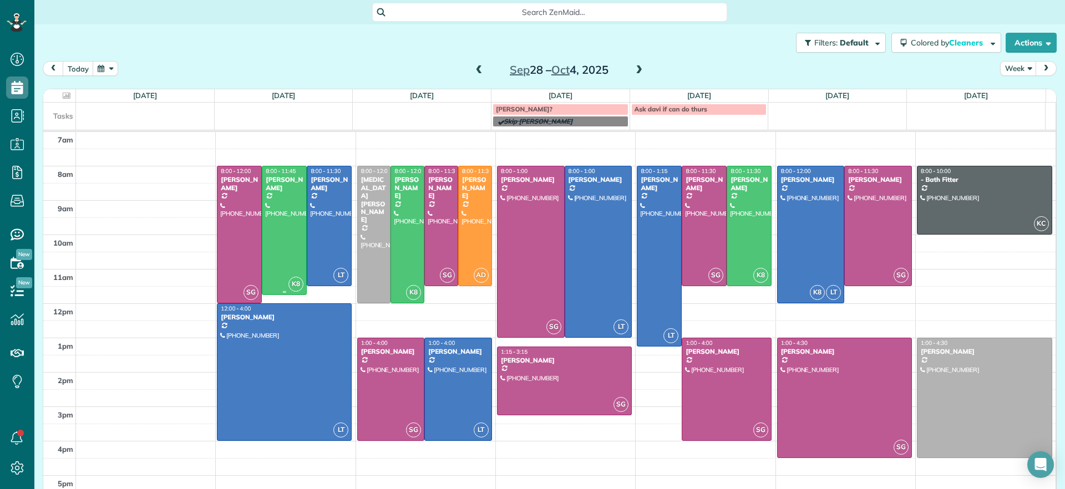
click at [289, 225] on div at bounding box center [284, 230] width 44 height 128
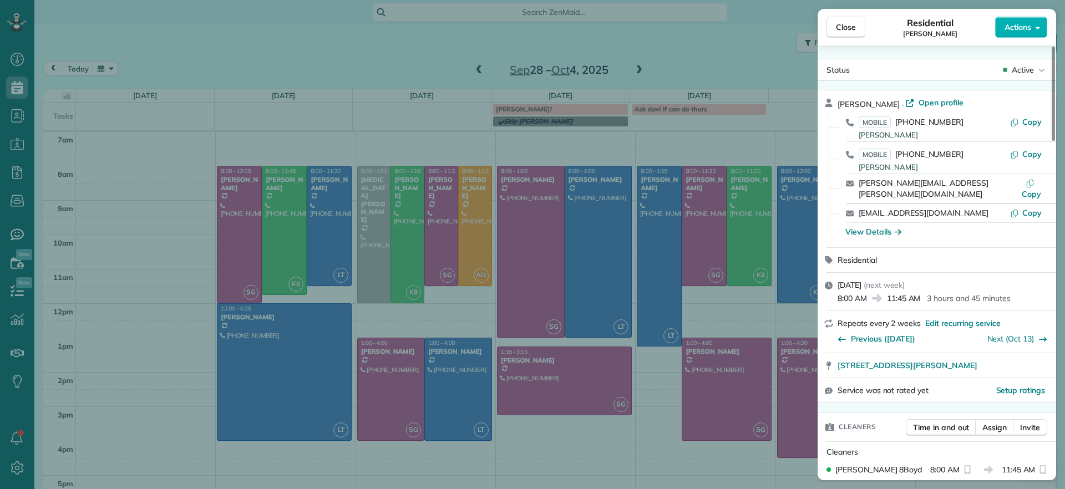
click at [944, 104] on span "Open profile" at bounding box center [940, 102] width 45 height 11
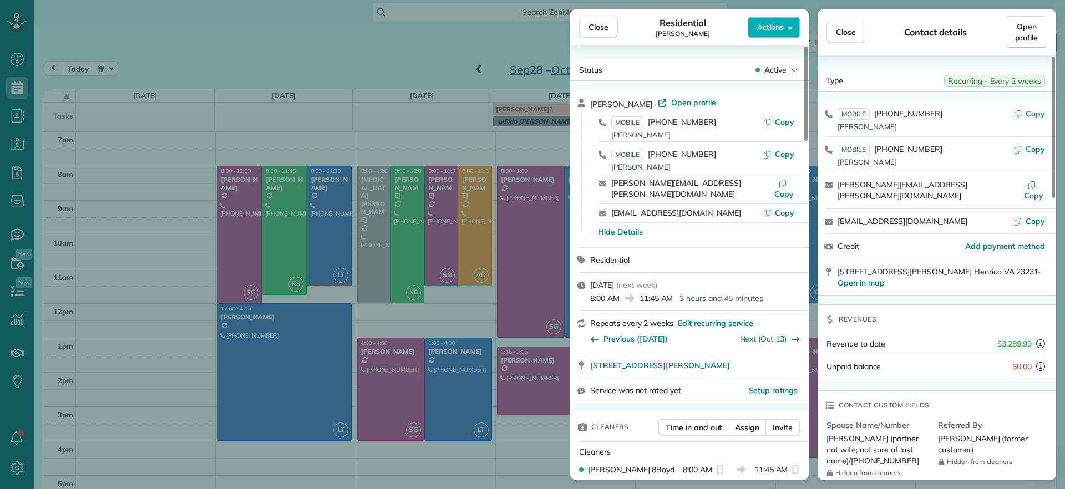
click at [361, 44] on div "Close Residential Chris Seamon Actions Status Active Chris Seamon · Open profil…" at bounding box center [532, 244] width 1065 height 489
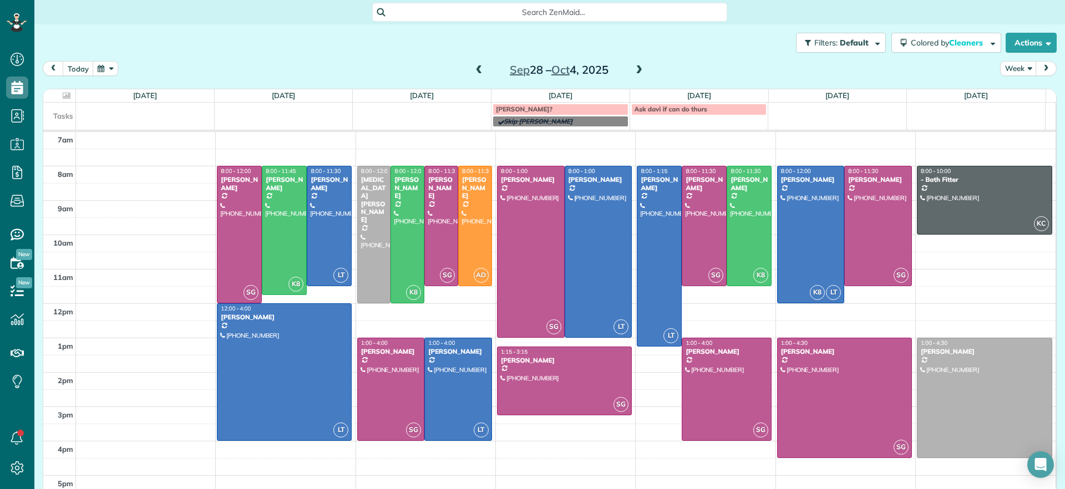
click at [474, 70] on span at bounding box center [479, 70] width 12 height 10
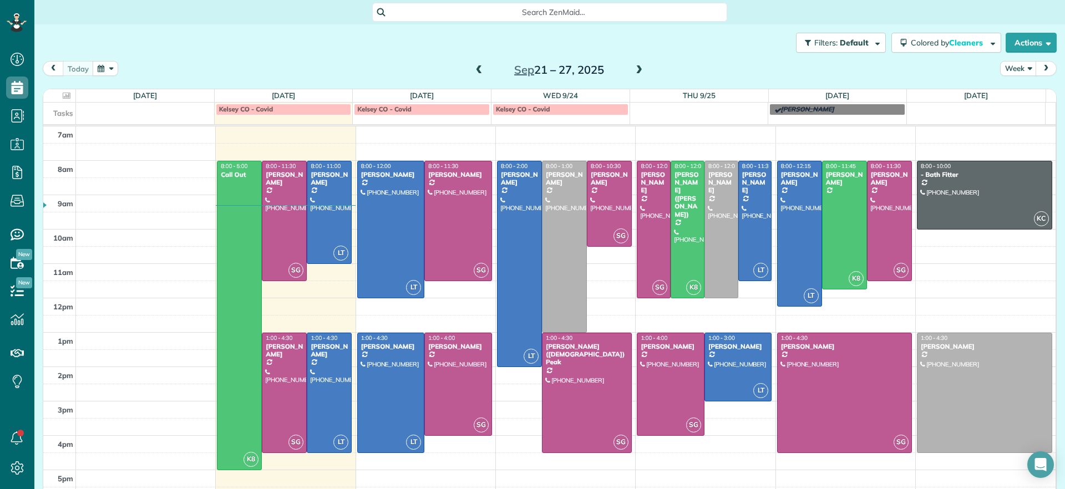
click at [730, 61] on div "today Week Sep 21 – 27, 2025" at bounding box center [550, 71] width 1014 height 21
click at [733, 68] on div "today Week Sep 21 – 27, 2025" at bounding box center [550, 71] width 1014 height 21
click at [474, 73] on span at bounding box center [479, 70] width 12 height 10
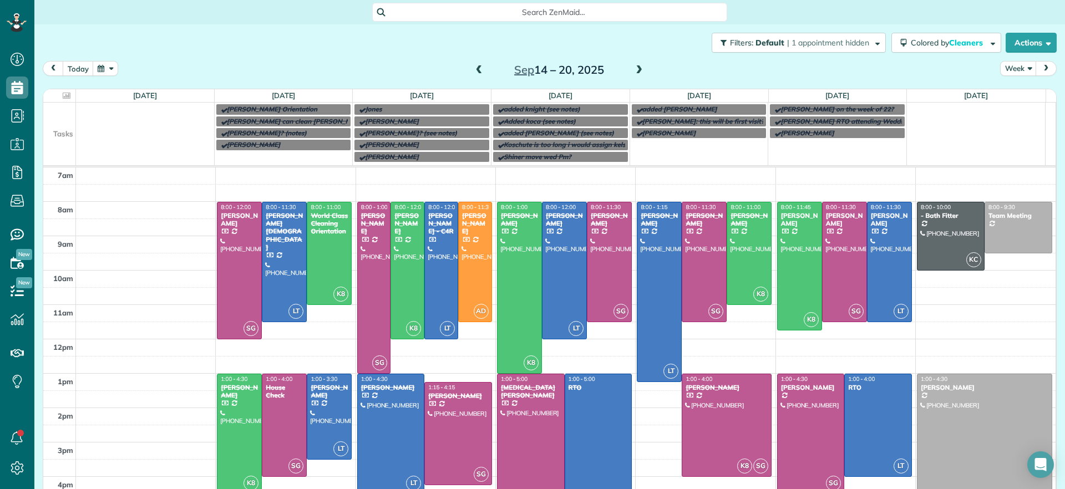
click at [633, 72] on span at bounding box center [639, 70] width 12 height 10
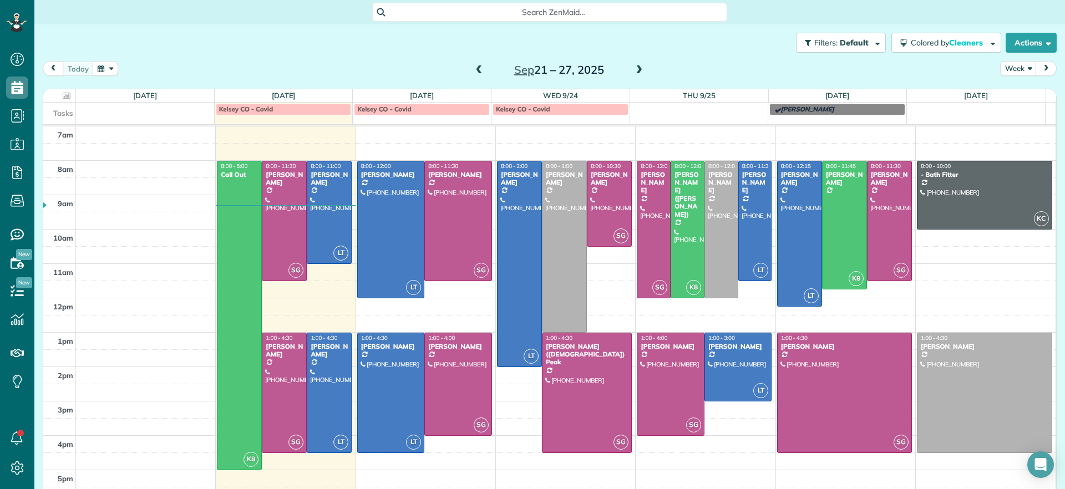
click at [635, 70] on span at bounding box center [639, 70] width 12 height 10
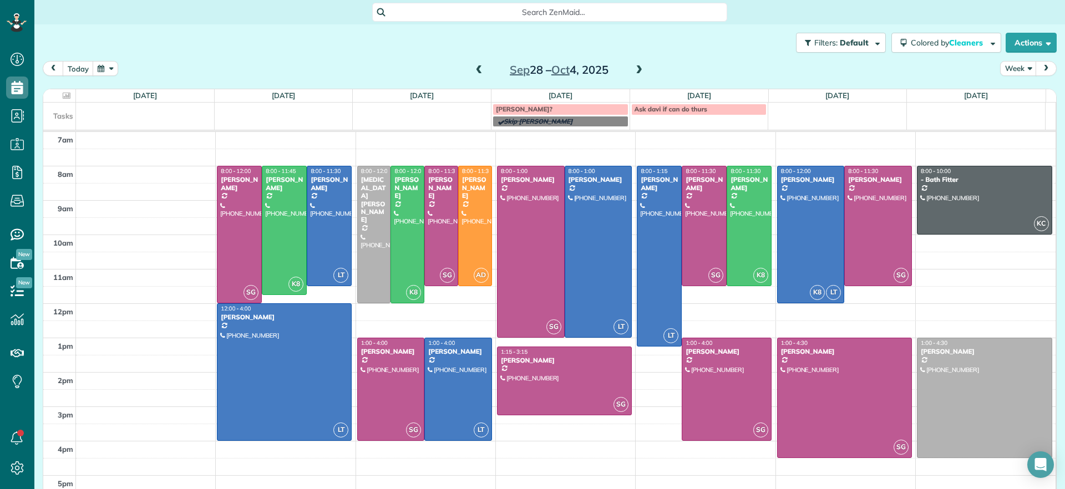
click at [473, 69] on span at bounding box center [479, 70] width 12 height 10
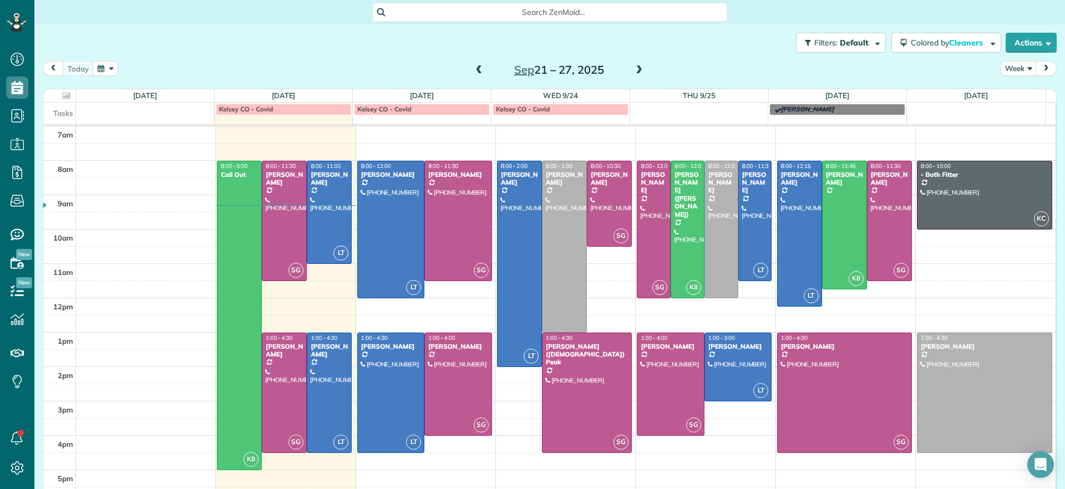
click at [464, 14] on span "Search ZenMaid…" at bounding box center [553, 12] width 337 height 11
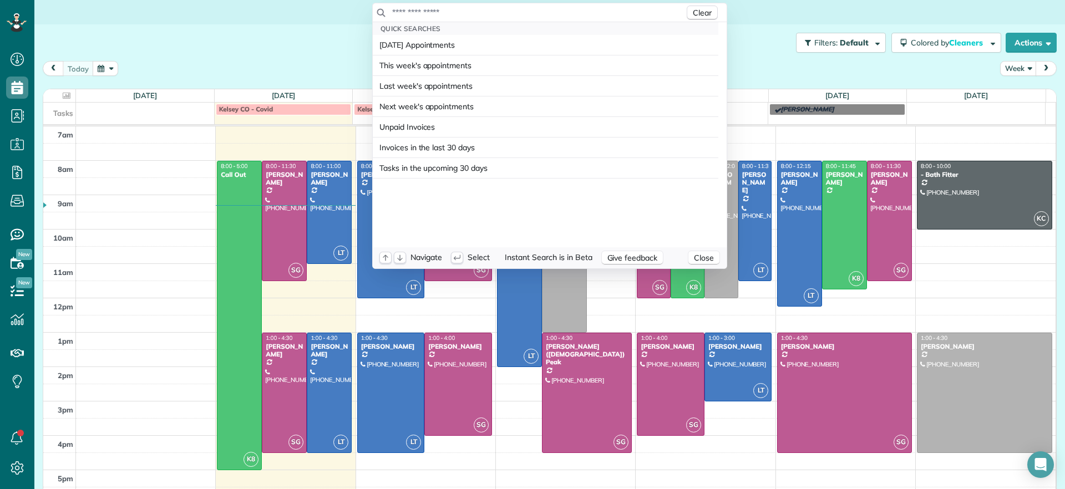
drag, startPoint x: 289, startPoint y: 71, endPoint x: 332, endPoint y: 71, distance: 43.3
click at [295, 70] on html "Dashboard Scheduling Calendar View List View Dispatch View - Weekly scheduling …" at bounding box center [532, 244] width 1065 height 489
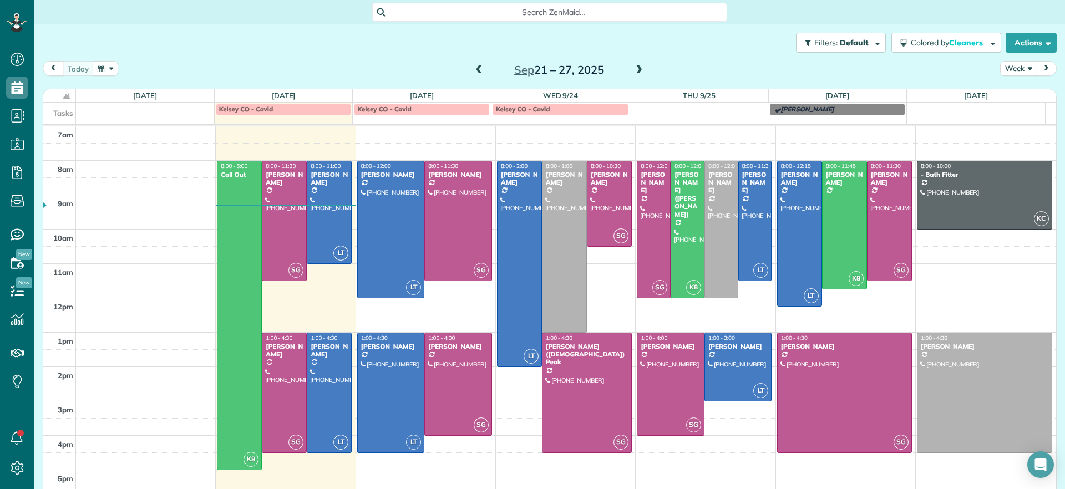
click at [634, 69] on span at bounding box center [639, 70] width 12 height 10
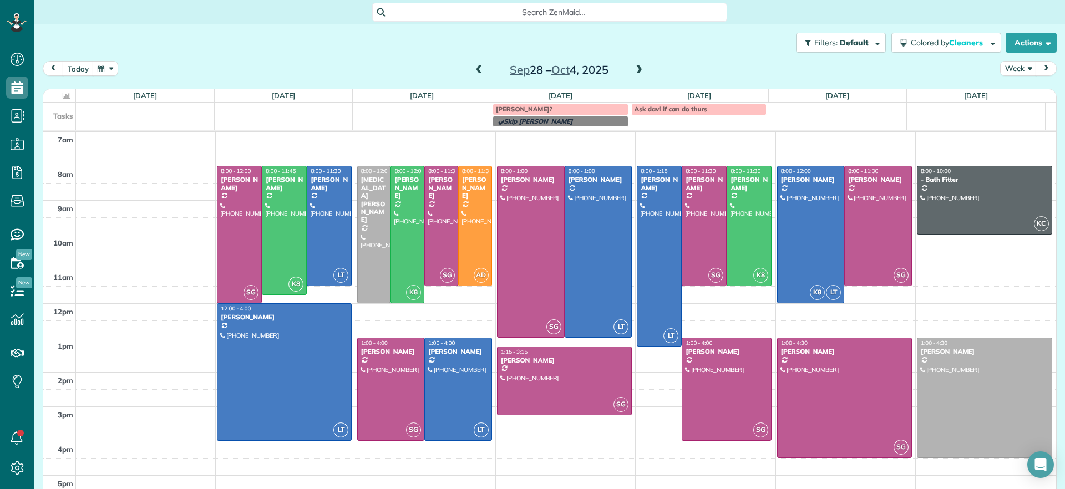
click at [477, 71] on span at bounding box center [479, 70] width 12 height 10
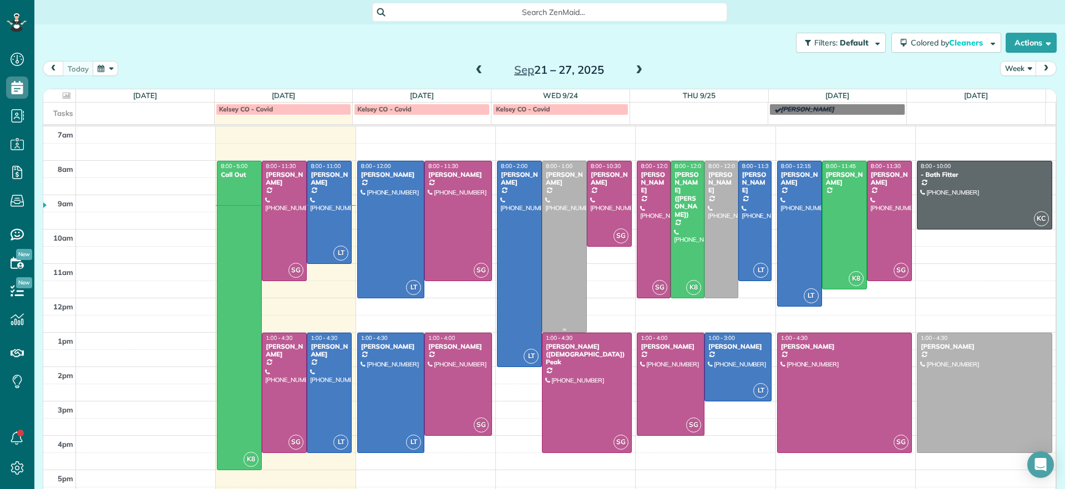
click at [546, 261] on div at bounding box center [564, 246] width 44 height 171
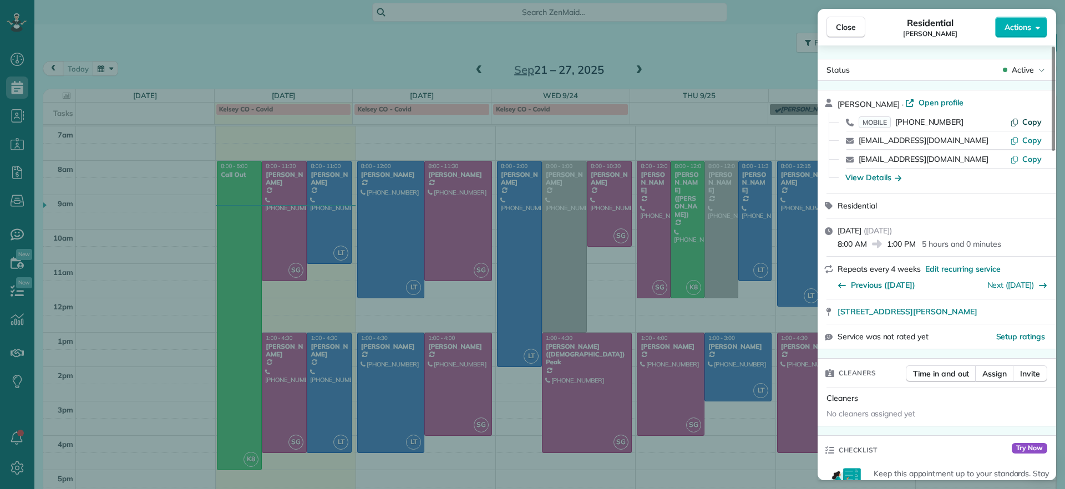
click at [1036, 122] on span "Copy" at bounding box center [1031, 122] width 19 height 10
click at [737, 228] on div "Close Residential Elizabeth Outka Actions Status Active Elizabeth Outka · Open …" at bounding box center [532, 244] width 1065 height 489
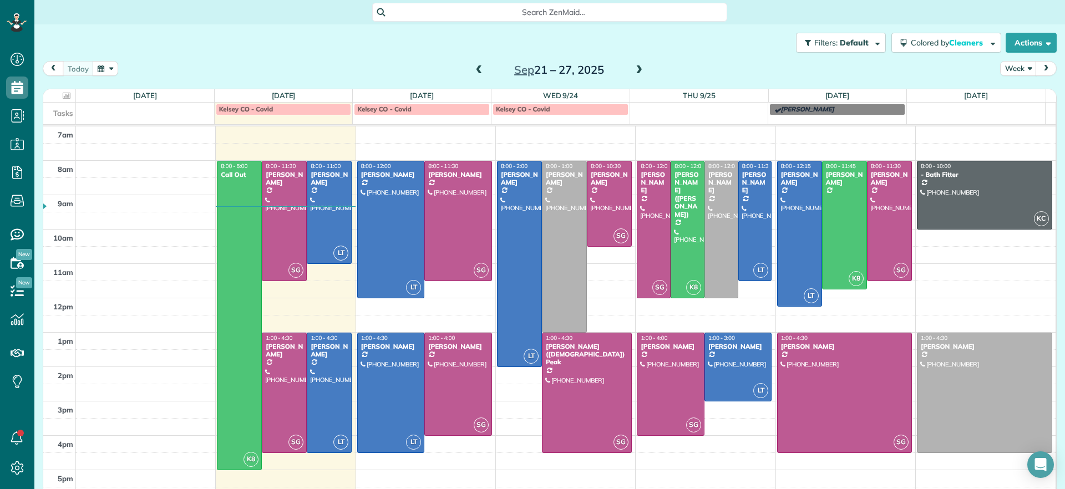
click at [633, 70] on span at bounding box center [639, 70] width 12 height 10
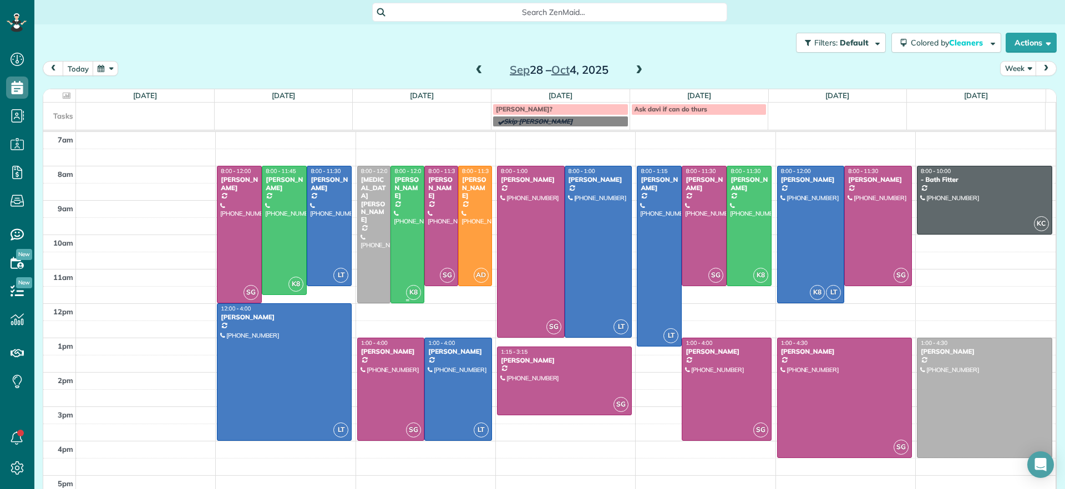
click at [371, 232] on div at bounding box center [374, 234] width 33 height 136
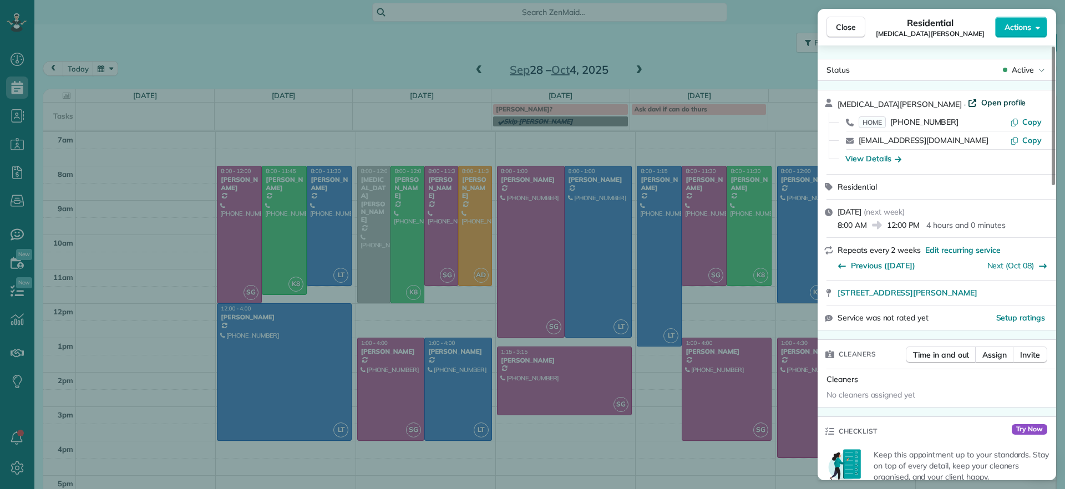
click at [922, 109] on div "Alli Robbins · Open profile" at bounding box center [943, 103] width 212 height 13
click at [981, 104] on span "Open profile" at bounding box center [1003, 102] width 45 height 11
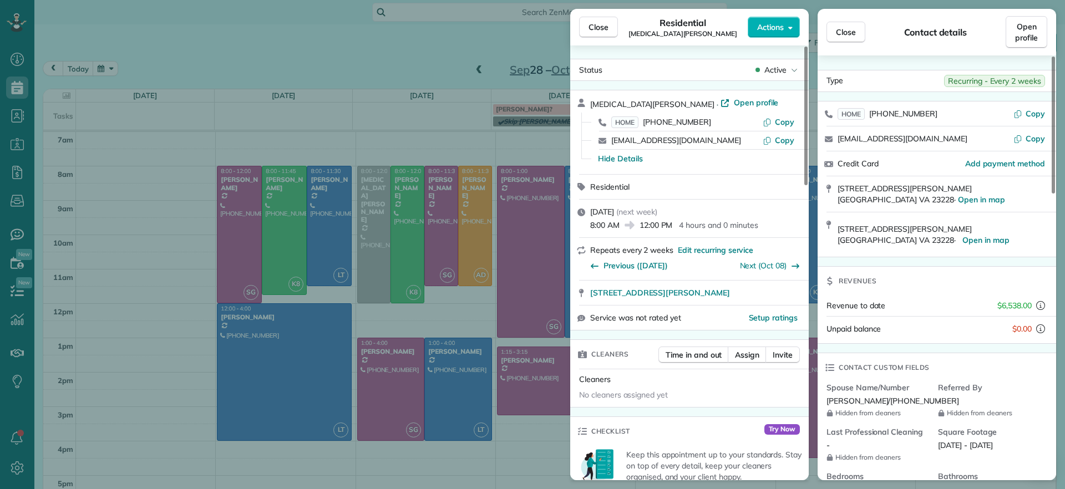
click at [355, 58] on div "Close Residential Alli Robbins Actions Status Active Alli Robbins · Open profil…" at bounding box center [532, 244] width 1065 height 489
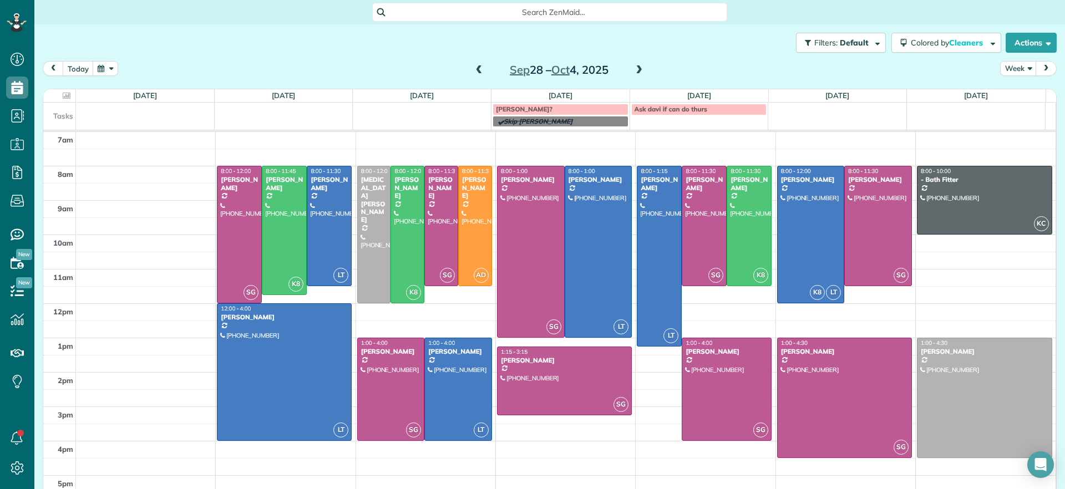
click at [473, 70] on span at bounding box center [479, 70] width 12 height 10
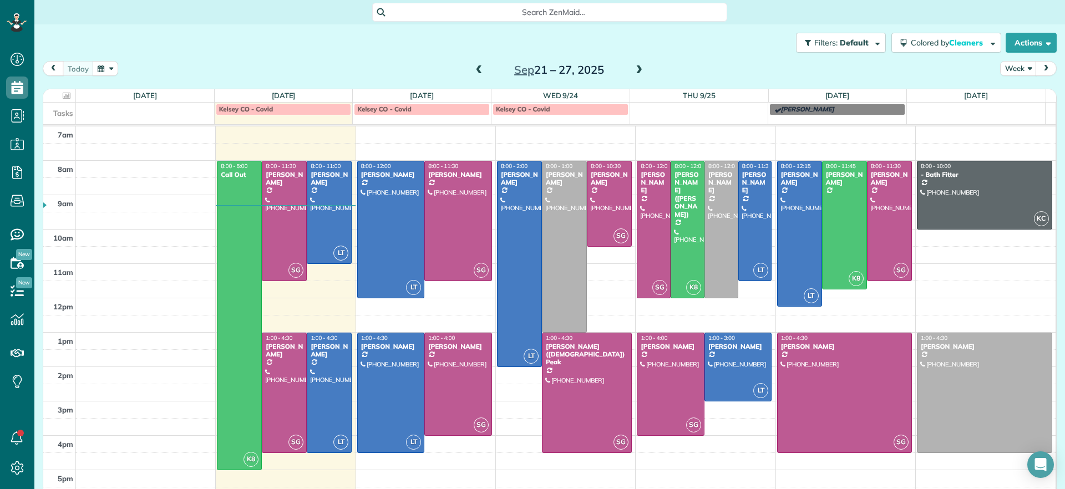
click at [635, 70] on span at bounding box center [639, 70] width 12 height 10
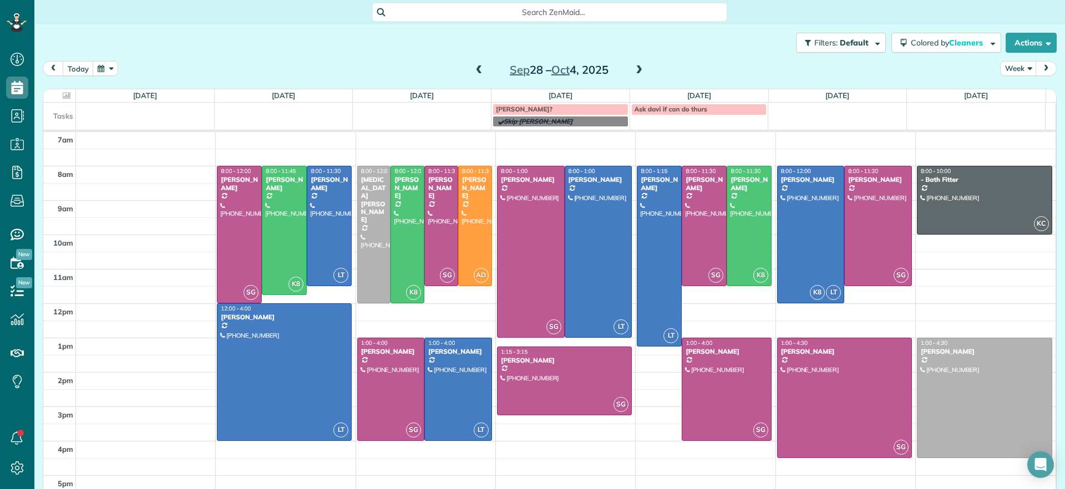
click at [473, 70] on span at bounding box center [479, 70] width 12 height 10
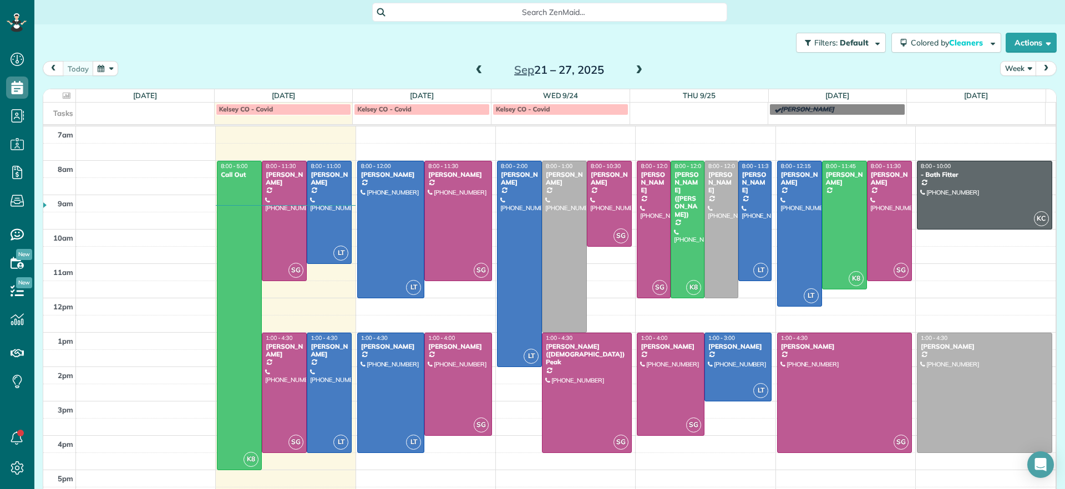
click at [633, 68] on span at bounding box center [639, 70] width 12 height 10
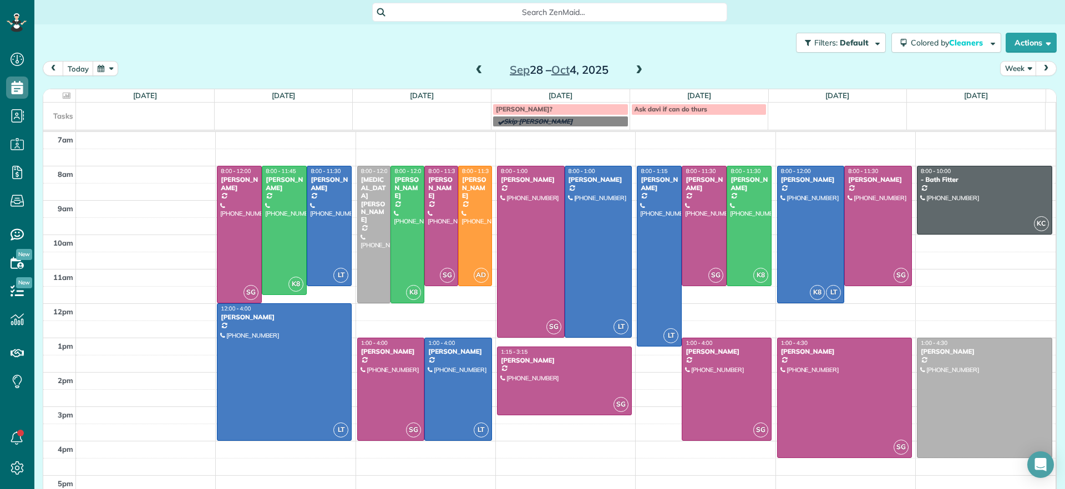
click at [473, 66] on span at bounding box center [479, 70] width 12 height 10
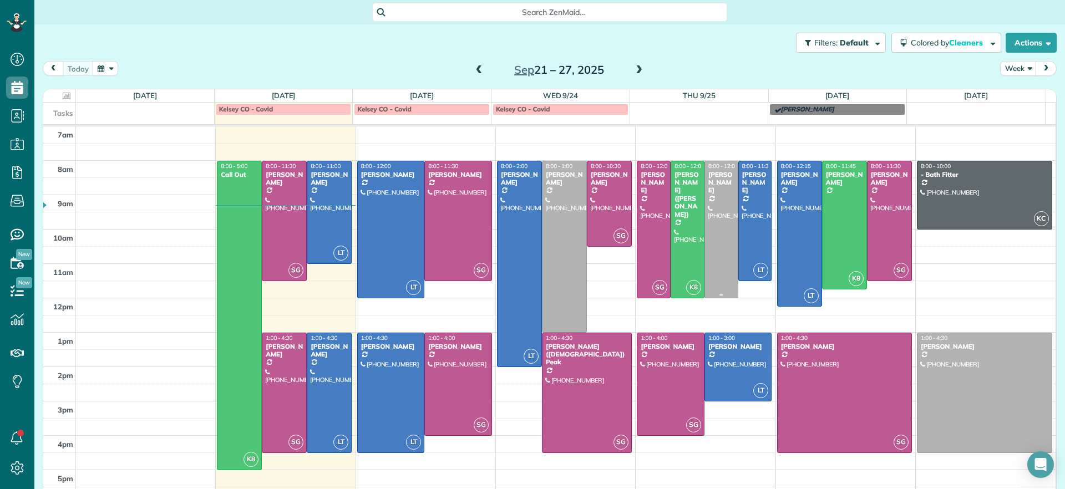
click at [705, 217] on div at bounding box center [721, 229] width 33 height 136
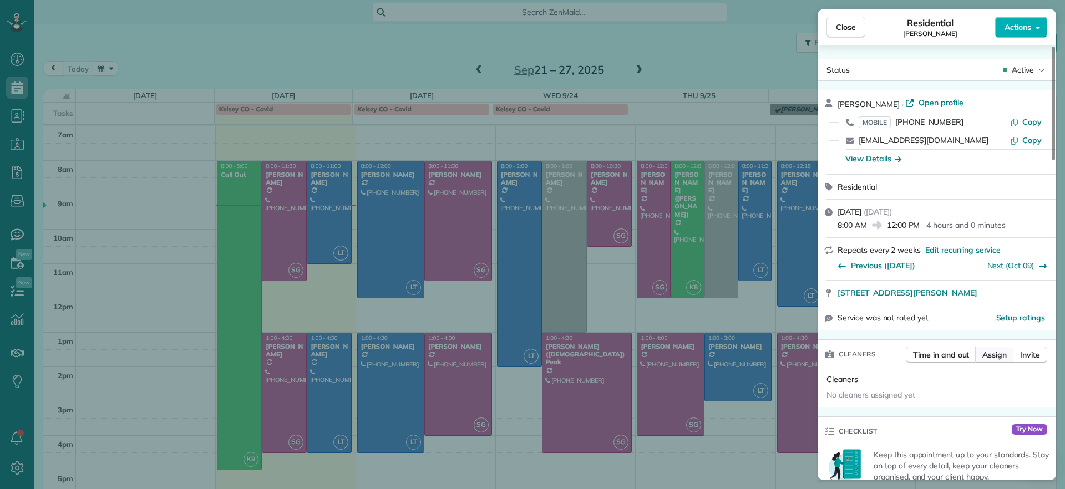
click at [987, 359] on span "Assign" at bounding box center [994, 354] width 24 height 11
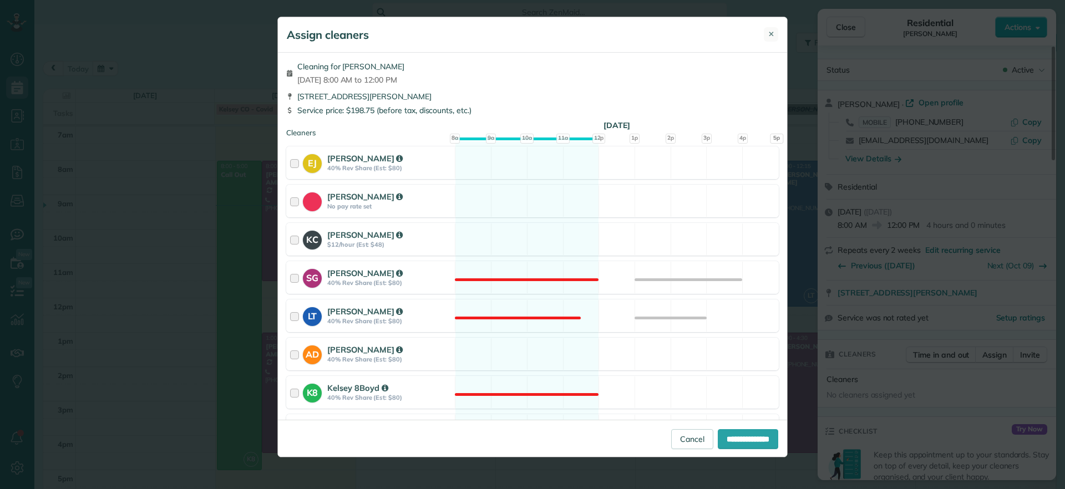
click at [764, 28] on button "✕" at bounding box center [771, 34] width 14 height 14
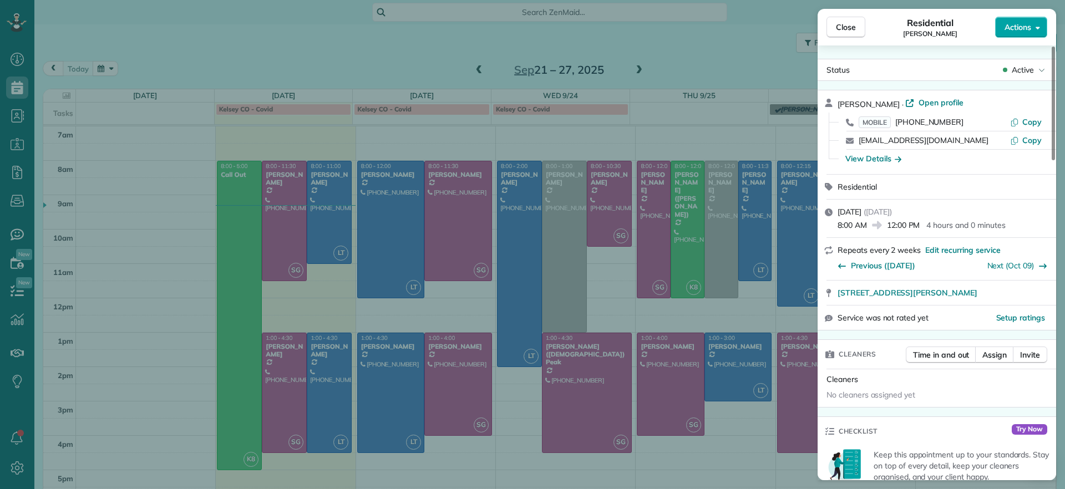
click at [1024, 18] on button "Actions" at bounding box center [1021, 27] width 52 height 21
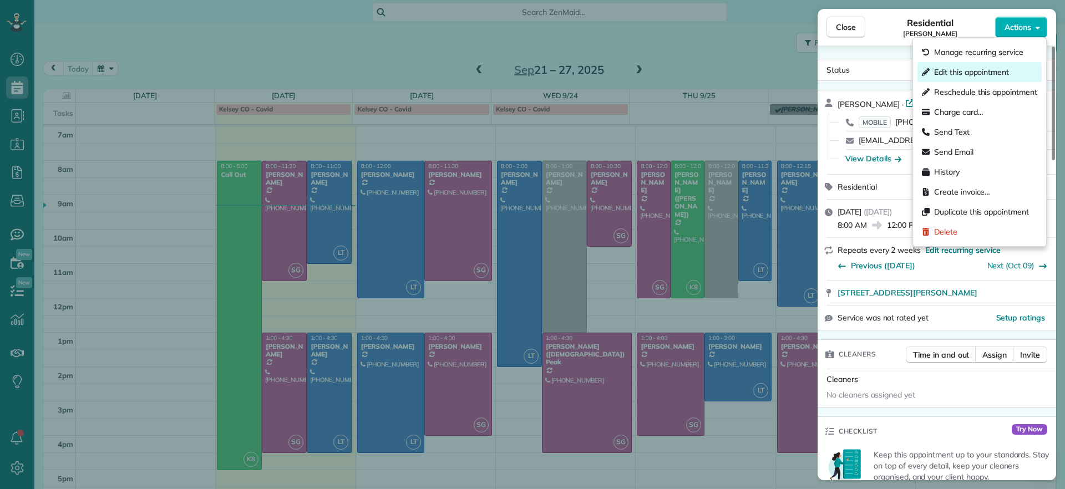
click at [969, 70] on span "Edit this appointment" at bounding box center [971, 72] width 75 height 11
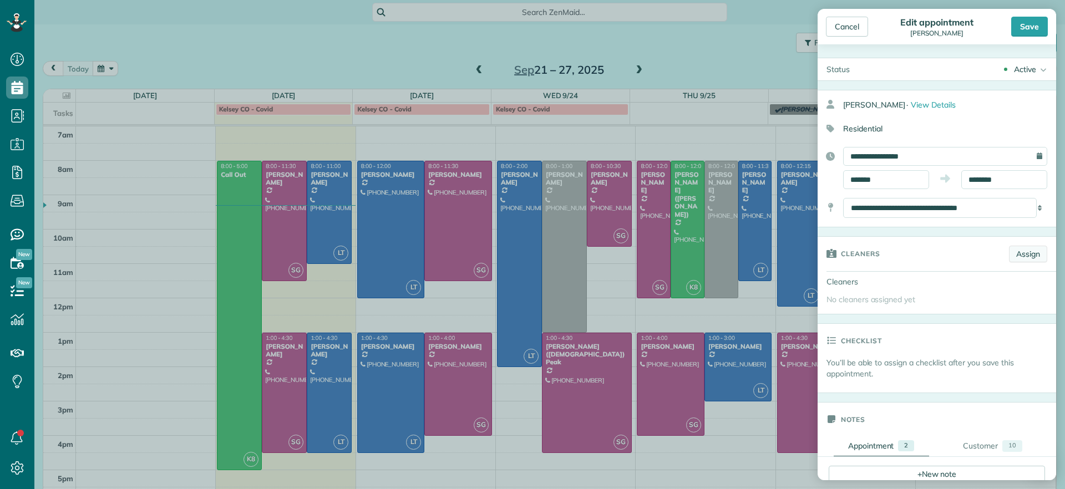
click at [1009, 253] on link "Assign" at bounding box center [1028, 254] width 38 height 17
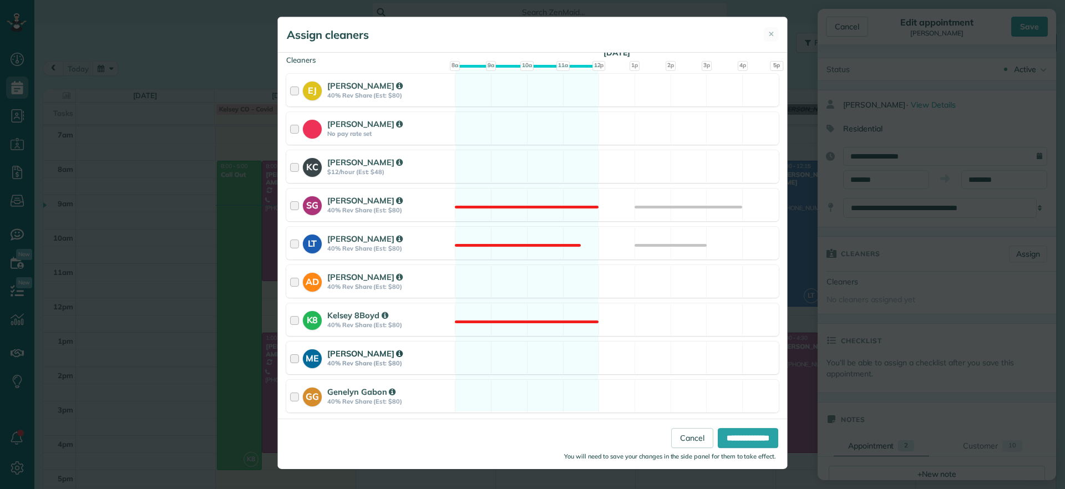
scroll to position [79, 0]
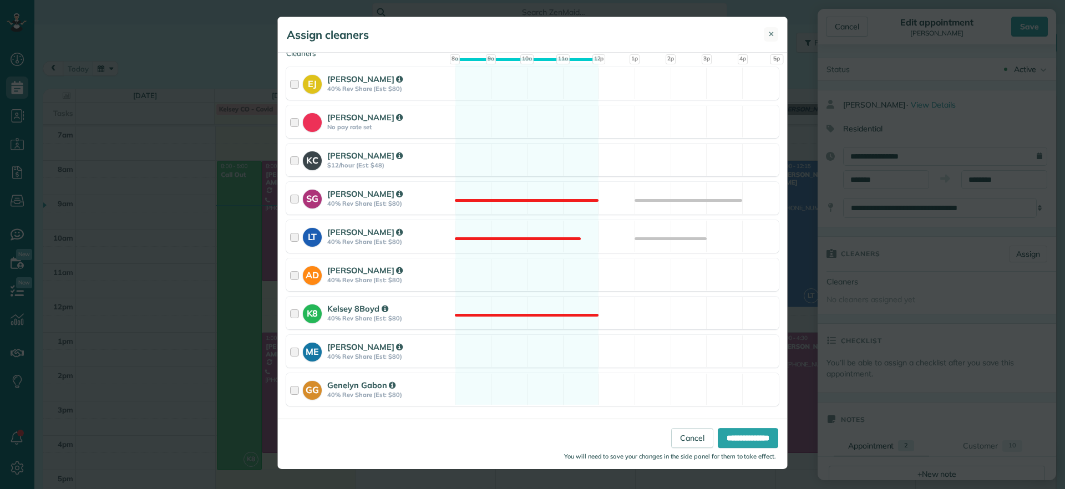
click at [769, 32] on span "✕" at bounding box center [771, 34] width 6 height 11
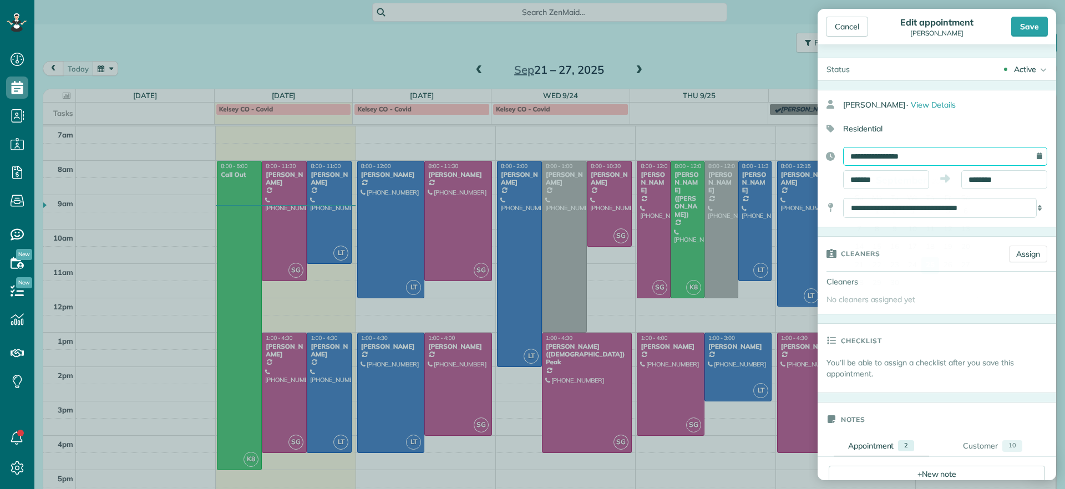
click at [934, 163] on input "**********" at bounding box center [945, 156] width 204 height 19
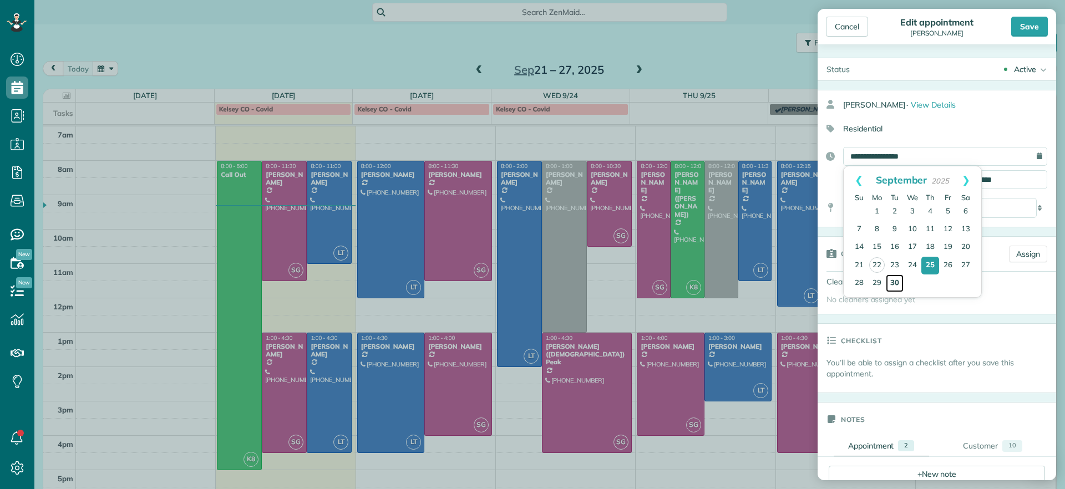
click at [896, 281] on link "30" at bounding box center [895, 283] width 18 height 18
type input "**********"
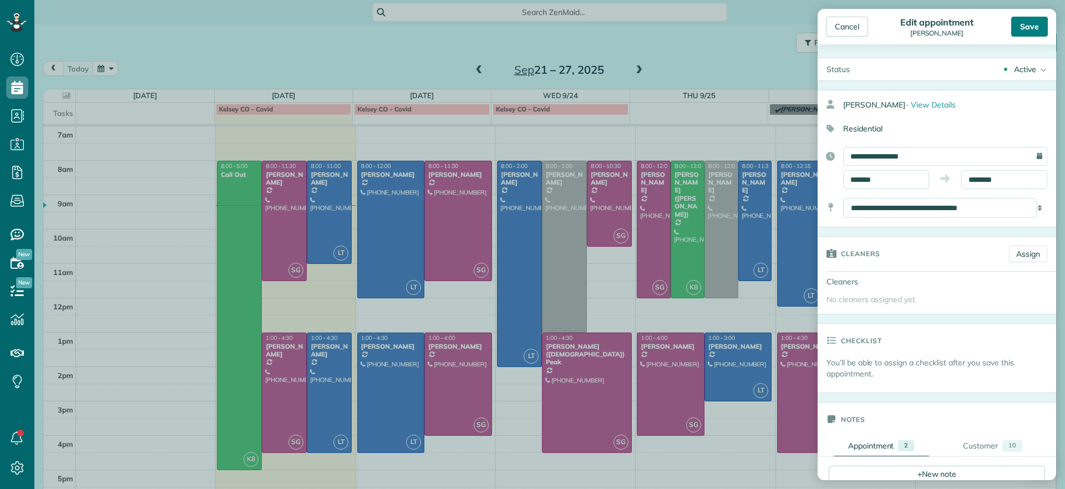
click at [1025, 30] on div "Save" at bounding box center [1029, 27] width 37 height 20
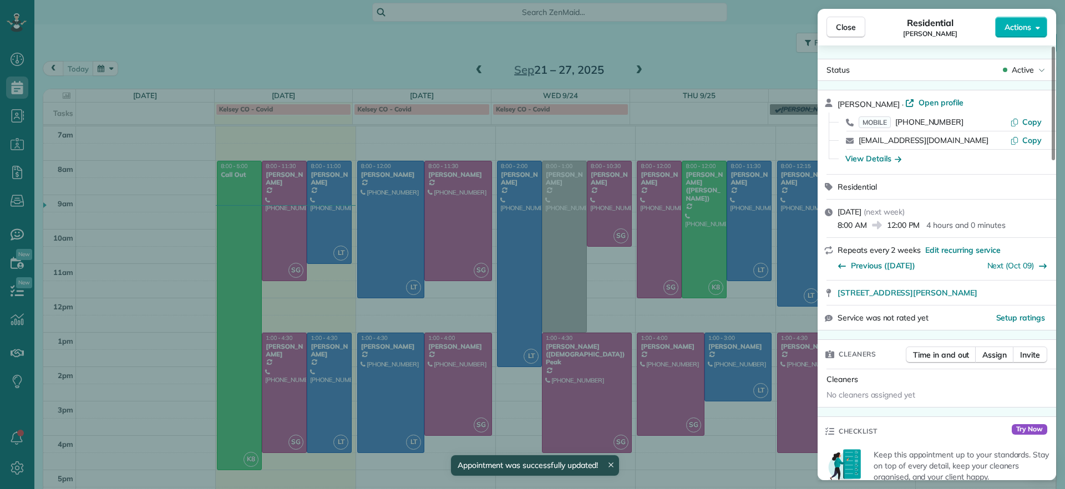
click at [555, 222] on div "Close Residential Katie Fraker Actions Status Active Katie Fraker · Open profil…" at bounding box center [532, 244] width 1065 height 489
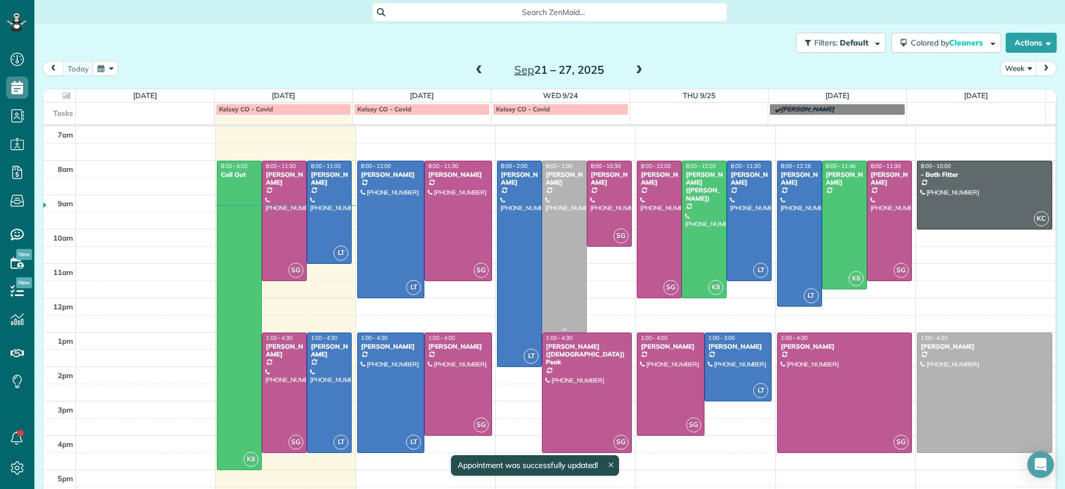
click at [553, 255] on div at bounding box center [564, 246] width 44 height 171
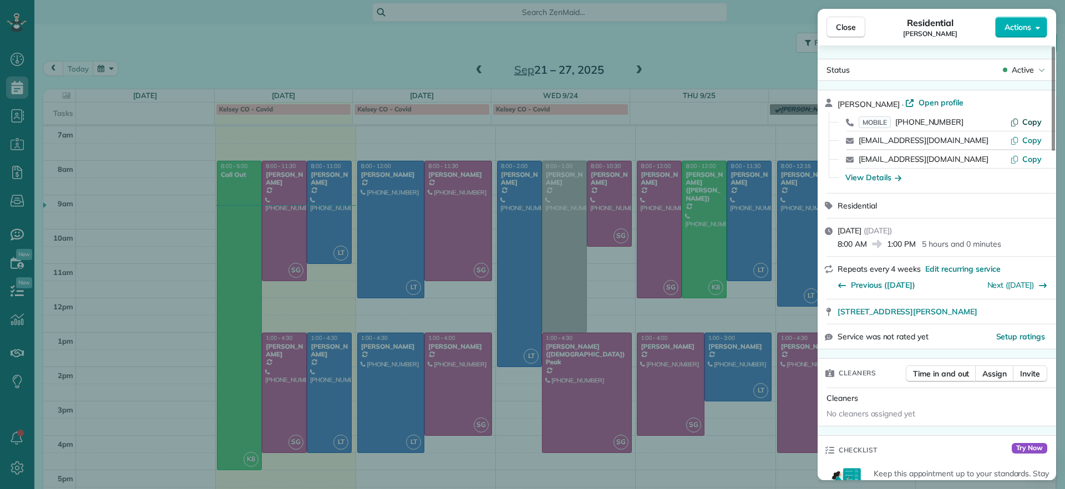
click at [1039, 123] on span "Copy" at bounding box center [1031, 122] width 19 height 10
click at [838, 36] on button "Close" at bounding box center [845, 27] width 39 height 21
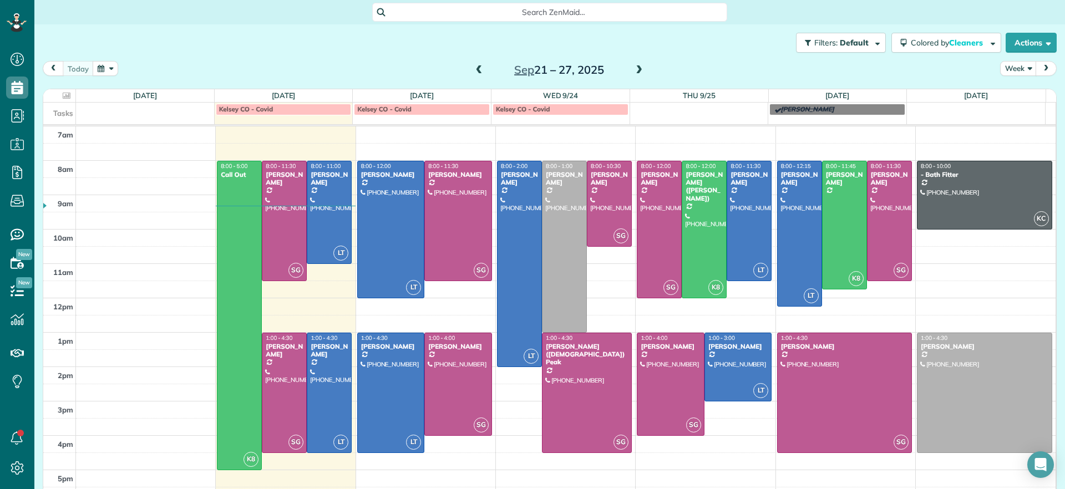
click at [633, 69] on span at bounding box center [639, 70] width 12 height 10
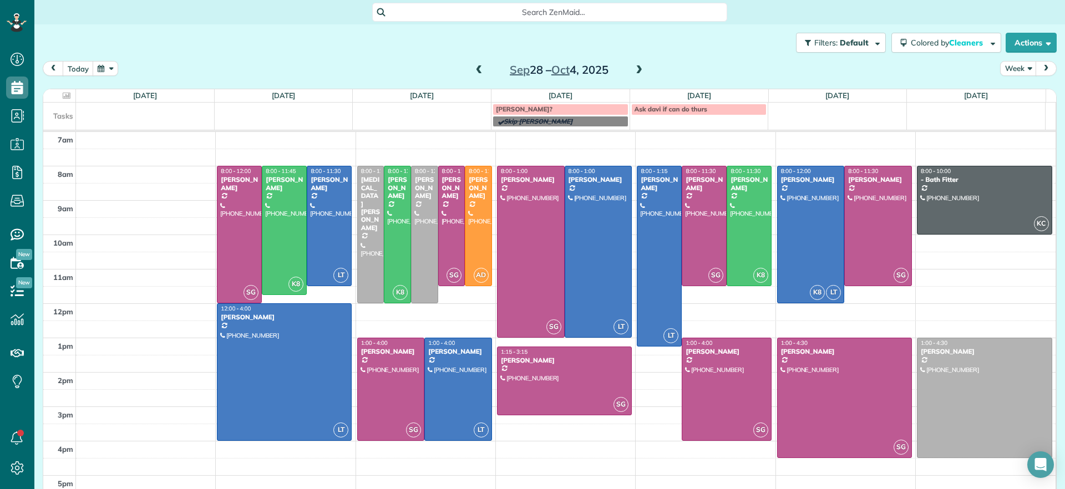
click at [638, 70] on span at bounding box center [639, 70] width 12 height 10
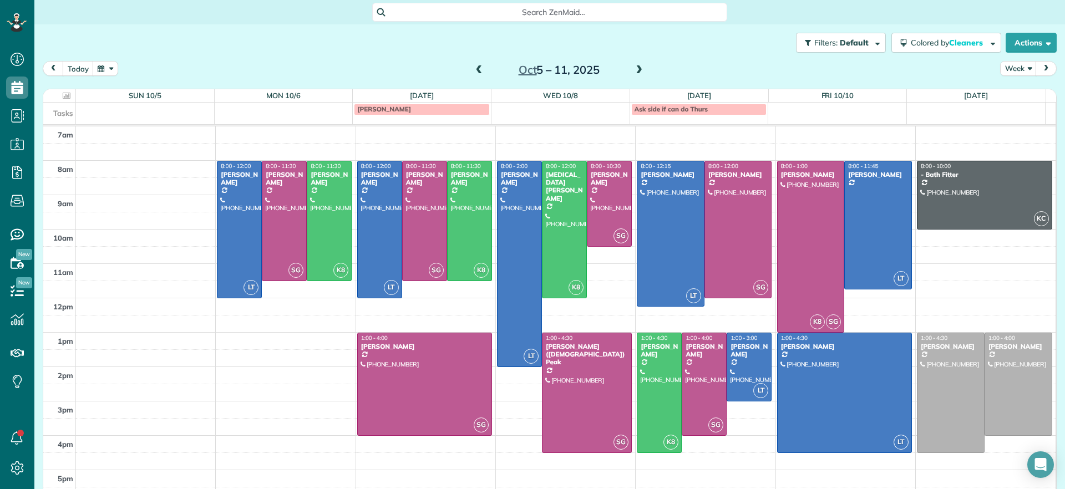
click at [473, 74] on span at bounding box center [479, 70] width 12 height 10
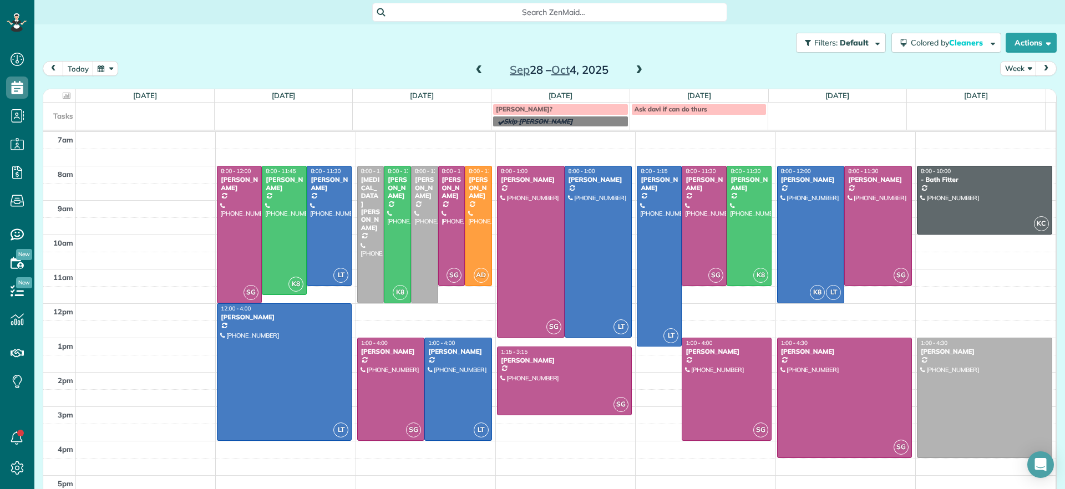
click at [473, 75] on span at bounding box center [479, 70] width 12 height 10
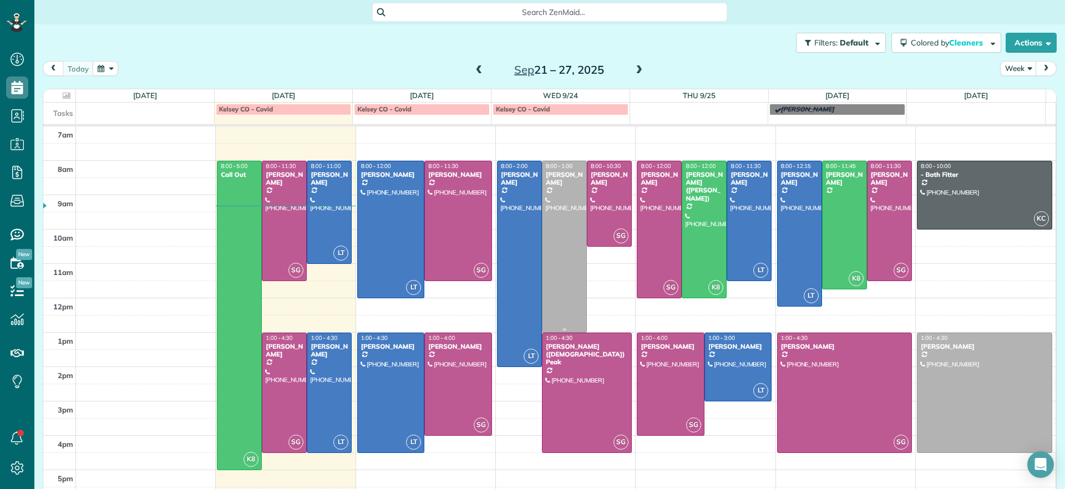
click at [558, 185] on div "Elizabeth Outka" at bounding box center [564, 179] width 38 height 16
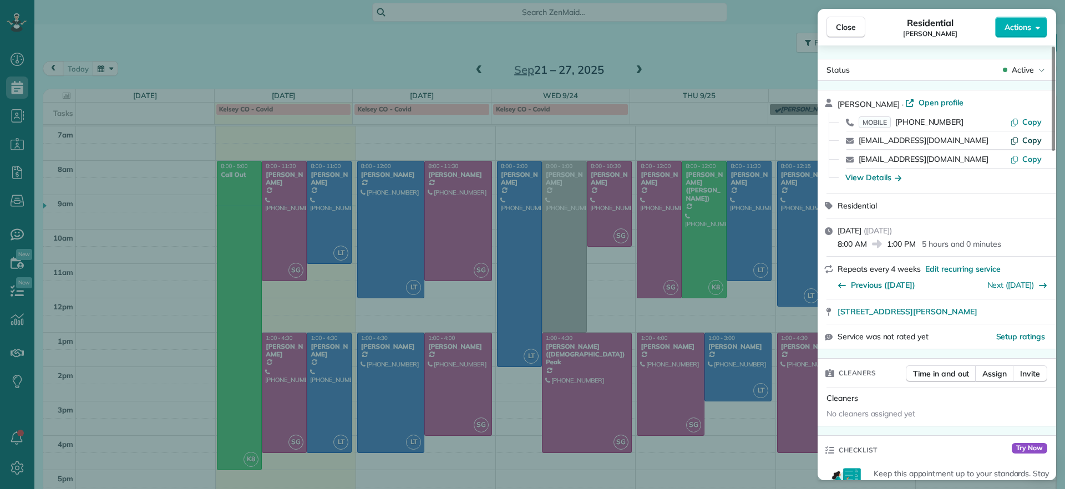
click at [1024, 142] on span "Copy" at bounding box center [1031, 140] width 19 height 10
click at [724, 327] on div "Close Residential Elizabeth Outka Actions Status Active Elizabeth Outka · Open …" at bounding box center [532, 244] width 1065 height 489
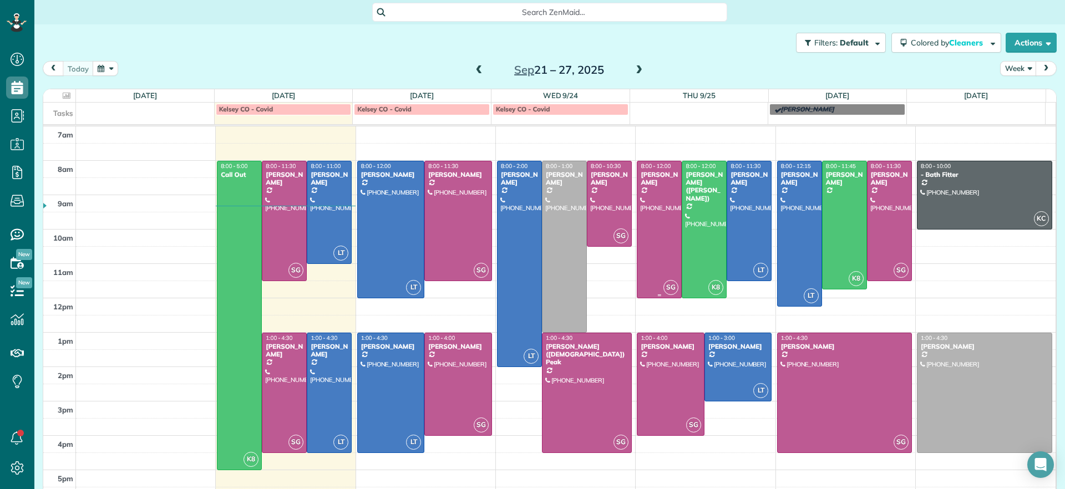
click at [647, 241] on div at bounding box center [659, 229] width 44 height 136
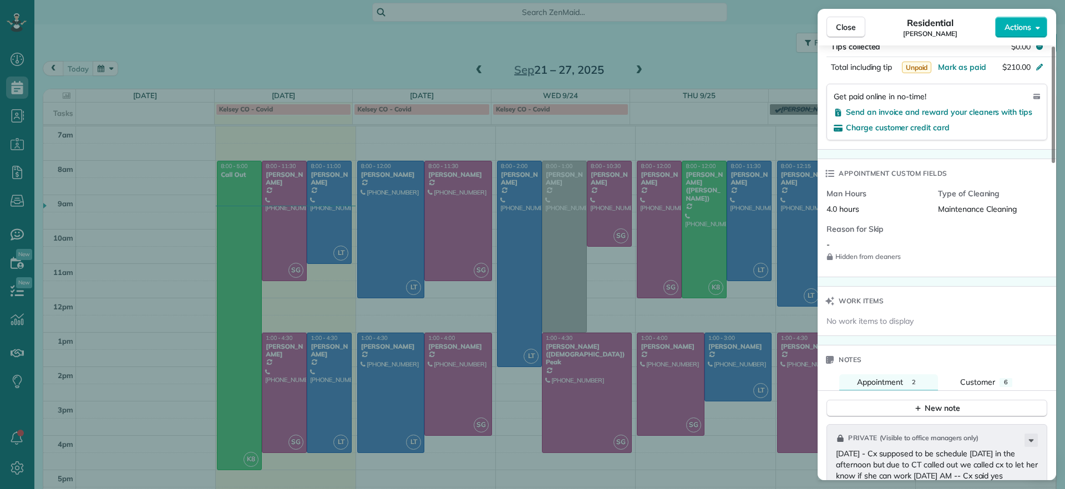
scroll to position [834, 0]
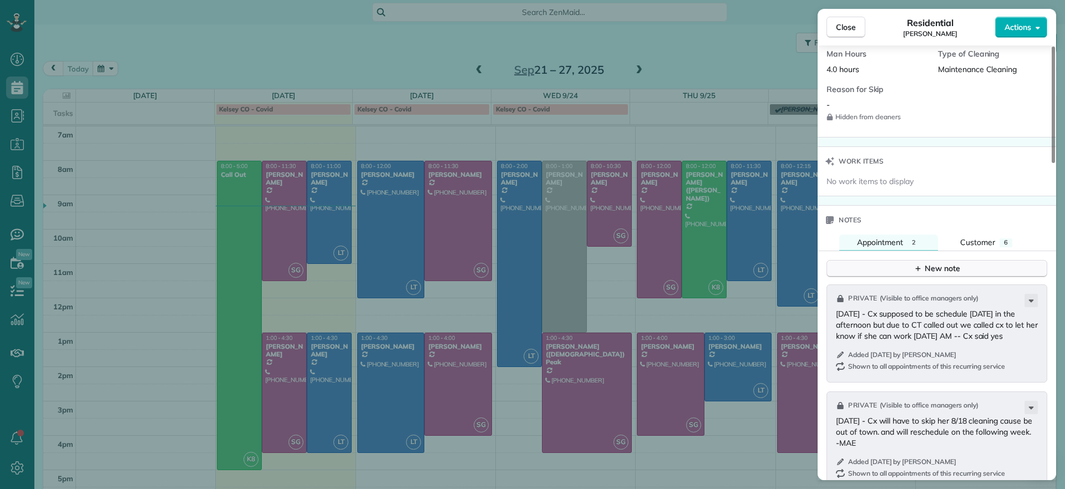
click at [937, 263] on div "New note" at bounding box center [936, 269] width 47 height 12
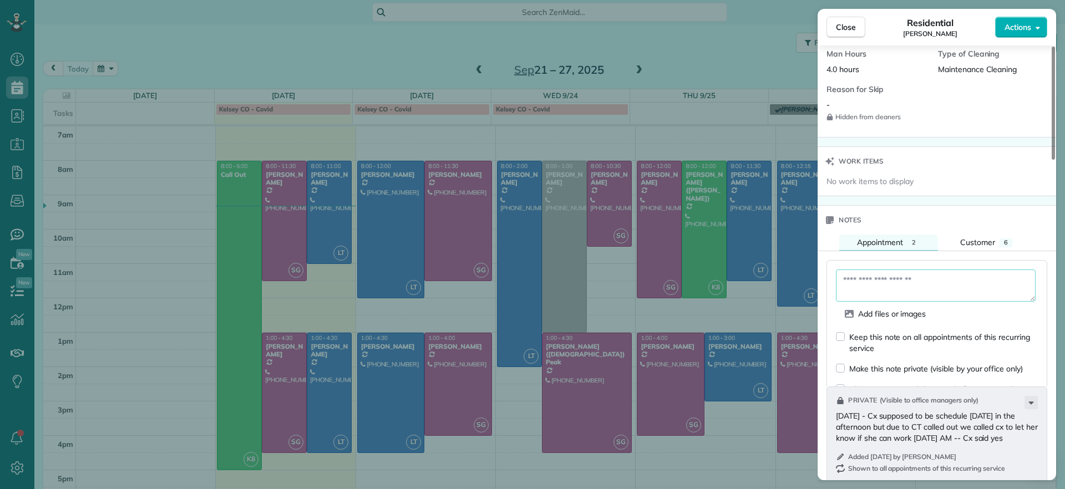
click at [908, 279] on textarea at bounding box center [936, 285] width 200 height 32
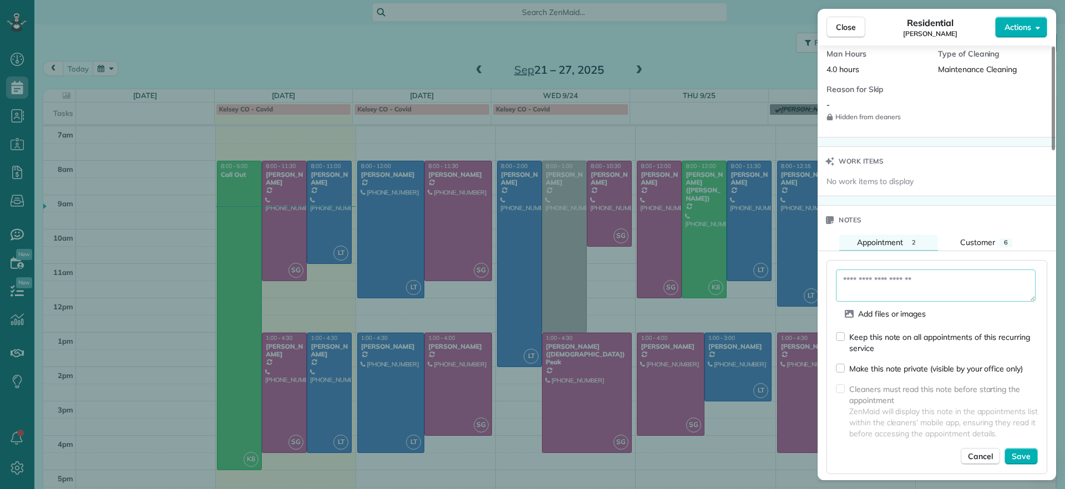
click at [894, 278] on textarea at bounding box center [936, 285] width 200 height 32
click at [957, 280] on textarea "**********" at bounding box center [936, 285] width 200 height 32
type textarea "**********"
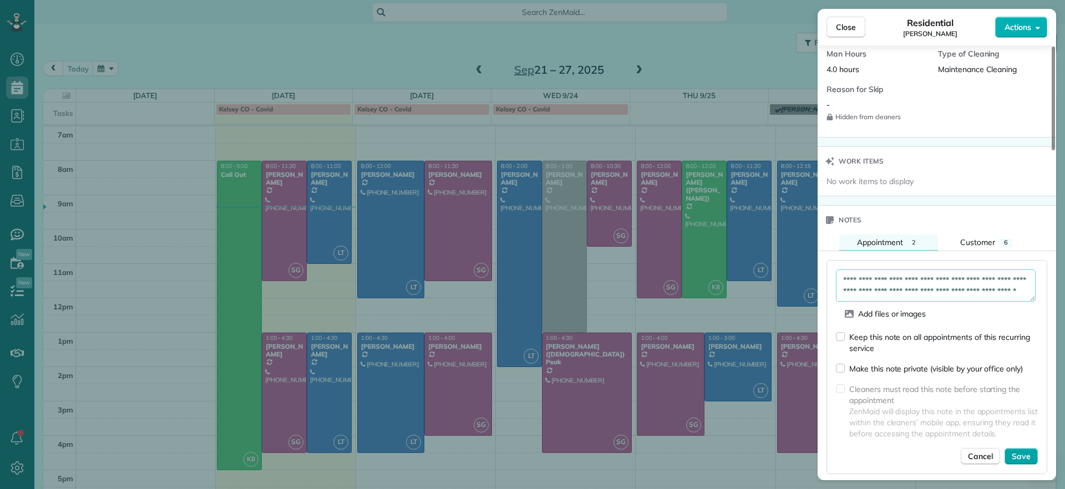
click at [1018, 451] on span "Save" at bounding box center [1020, 456] width 19 height 11
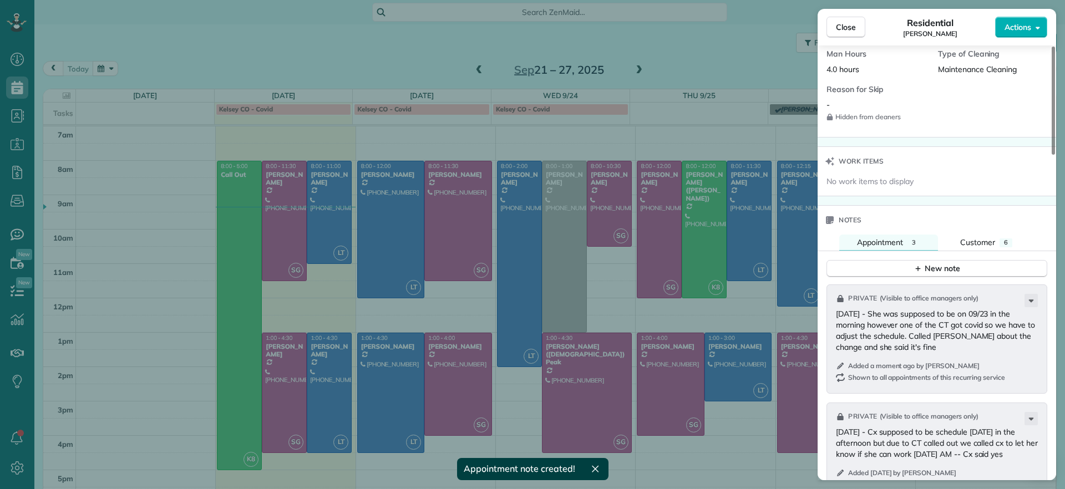
click at [705, 55] on div "Close Residential Emma Arata Actions Status Active Emma Arata · Open profile MO…" at bounding box center [532, 244] width 1065 height 489
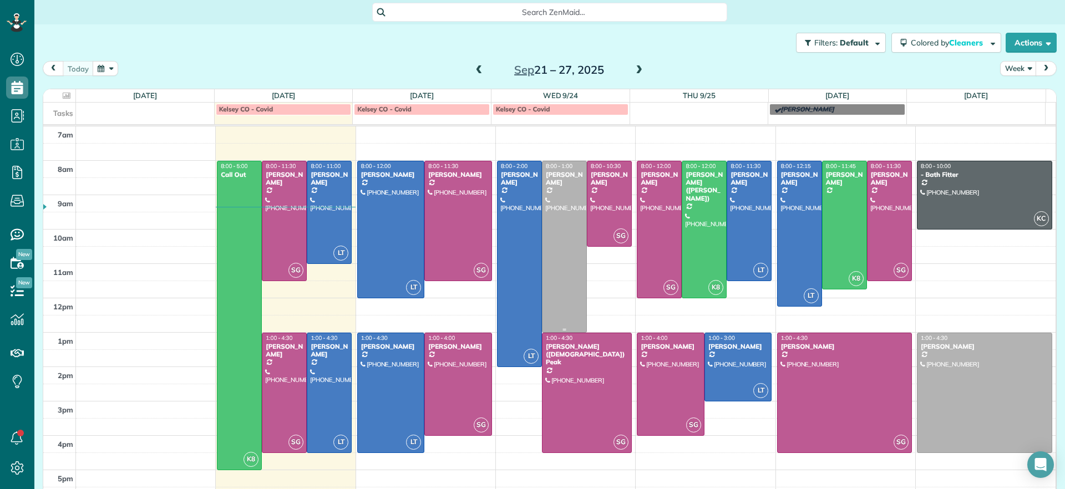
click at [555, 246] on div at bounding box center [564, 246] width 44 height 171
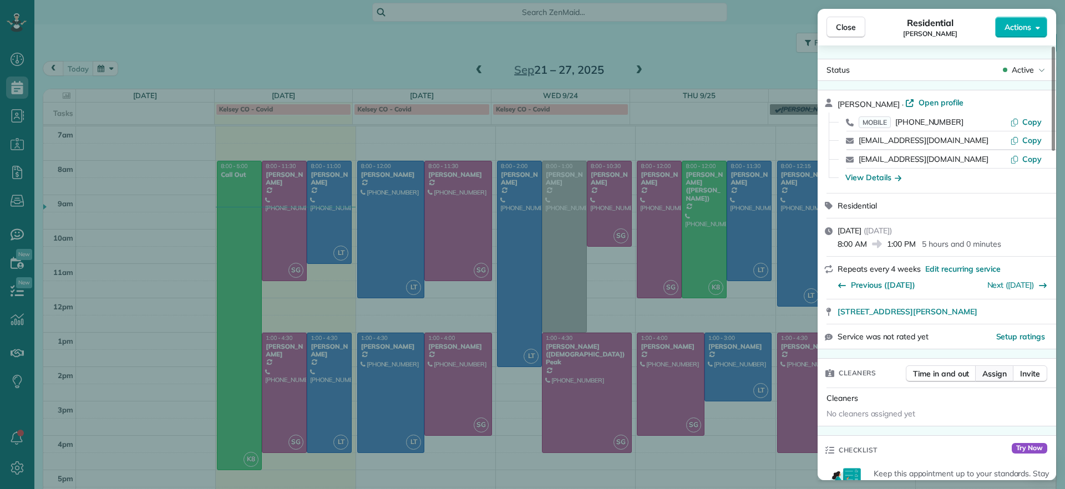
click at [987, 376] on span "Assign" at bounding box center [994, 373] width 24 height 11
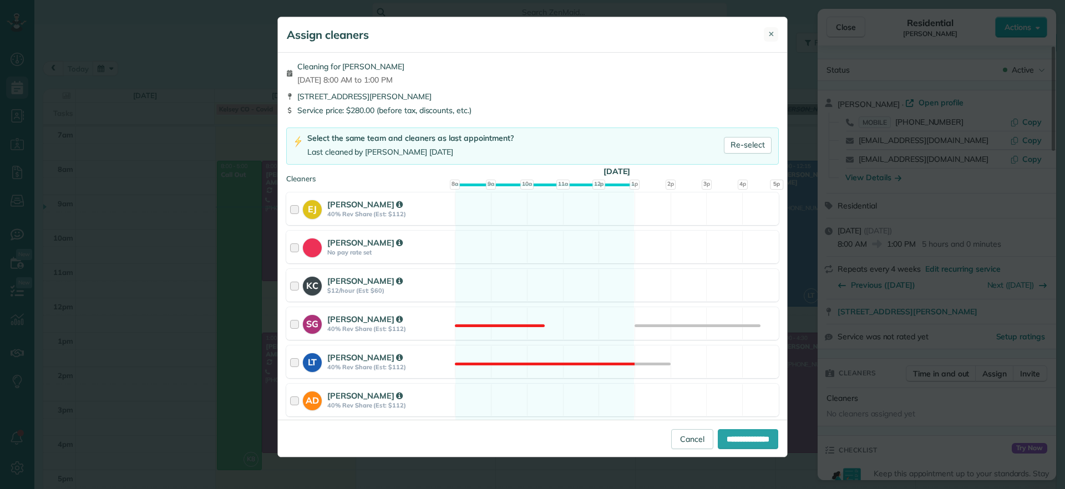
click at [770, 35] on span "✕" at bounding box center [771, 34] width 6 height 11
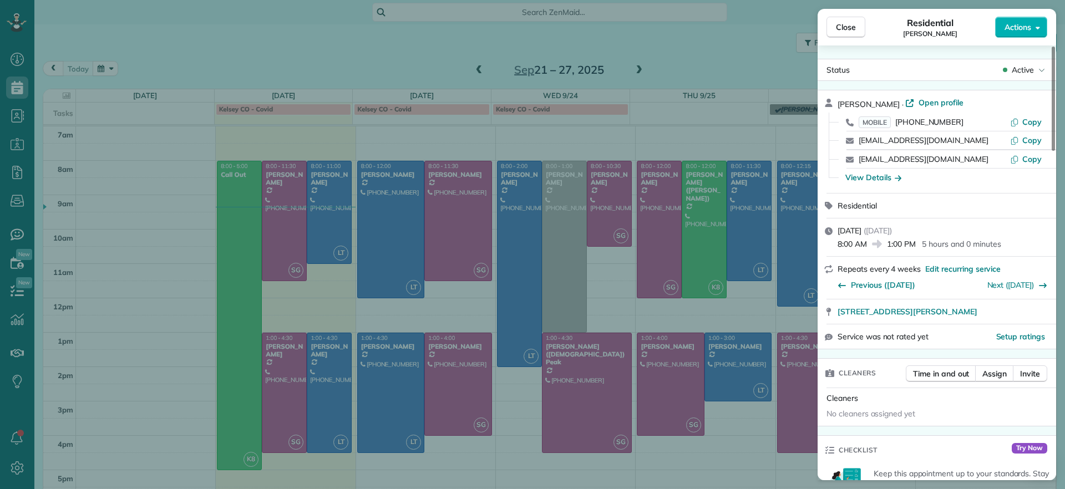
click at [678, 42] on div "Close Residential Elizabeth Outka Actions Status Active Elizabeth Outka · Open …" at bounding box center [532, 244] width 1065 height 489
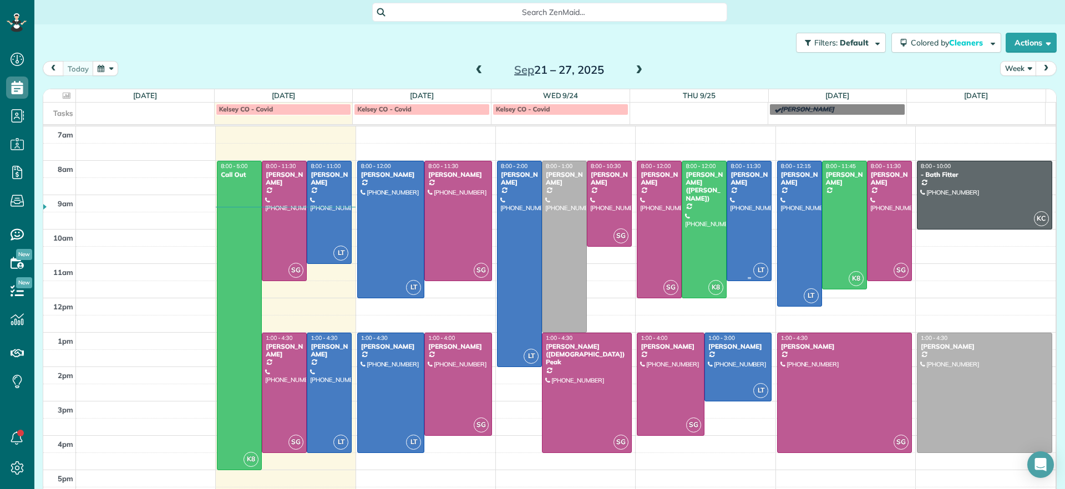
click at [738, 205] on div at bounding box center [749, 220] width 44 height 119
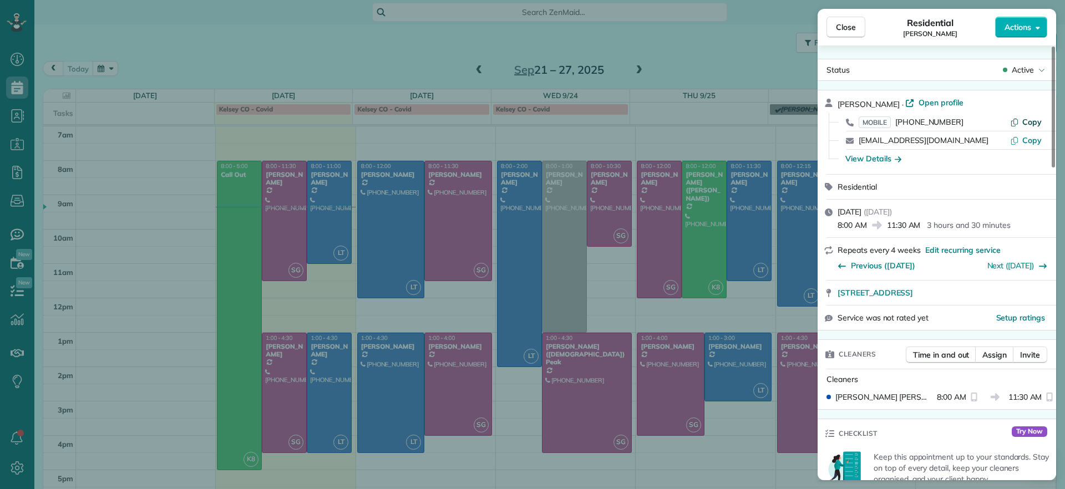
click at [1025, 125] on span "Copy" at bounding box center [1031, 122] width 19 height 10
click at [711, 55] on div "Close Residential Charles Perretti Actions Status Active Charles Perretti · Ope…" at bounding box center [532, 244] width 1065 height 489
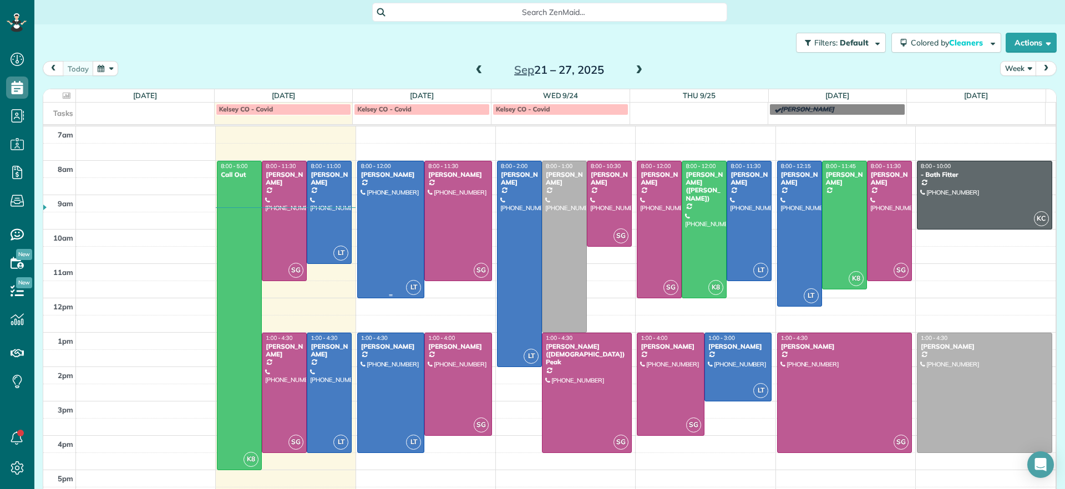
click at [415, 161] on div at bounding box center [391, 229] width 67 height 136
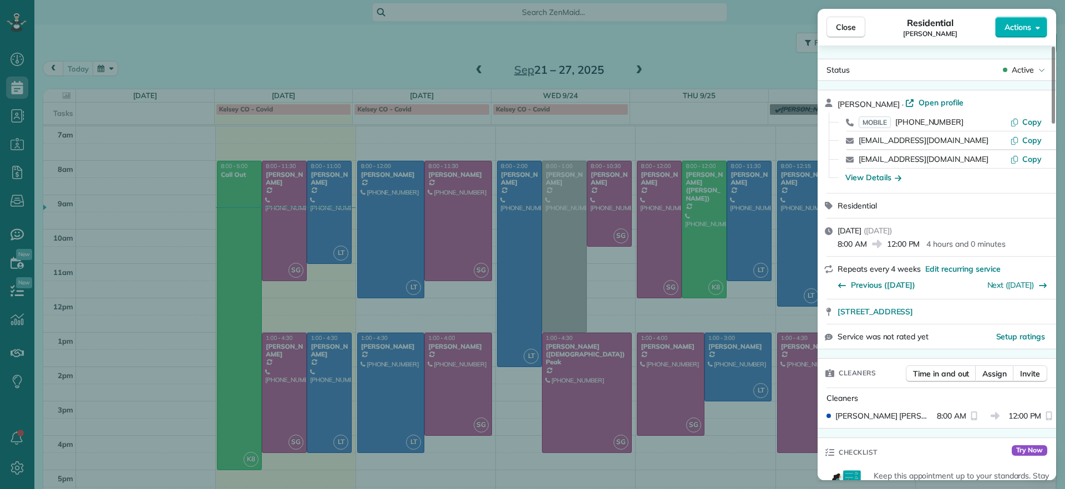
click at [557, 201] on div "Close Residential Bryan Killian Actions Status Active Bryan Killian · Open prof…" at bounding box center [532, 244] width 1065 height 489
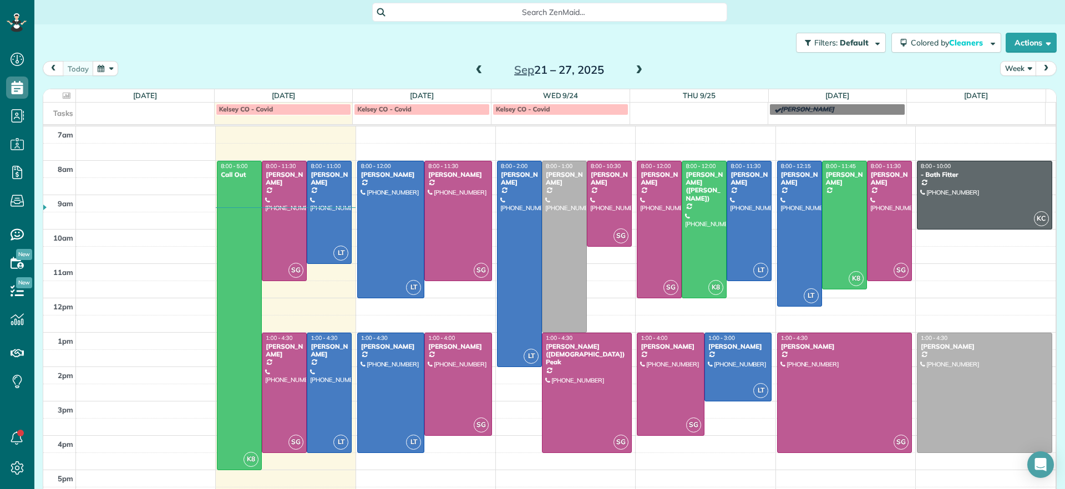
click at [486, 163] on td at bounding box center [566, 169] width 980 height 17
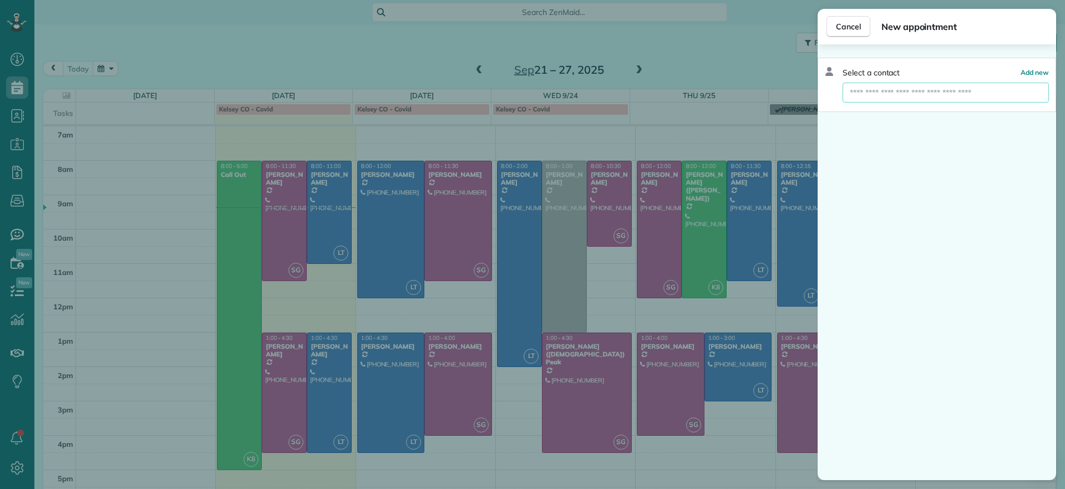
click at [884, 87] on input "text" at bounding box center [945, 93] width 206 height 20
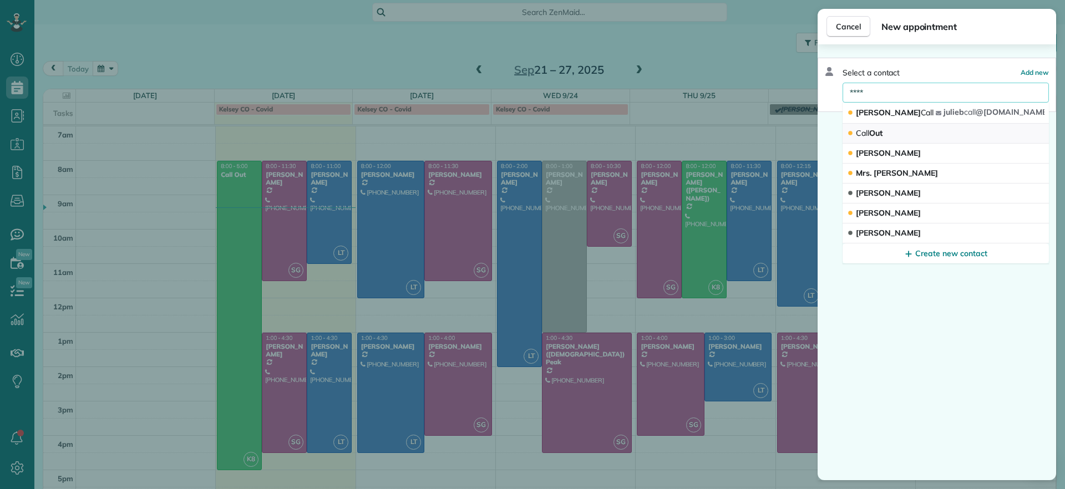
type input "****"
click at [881, 133] on span "Call Out" at bounding box center [869, 133] width 27 height 10
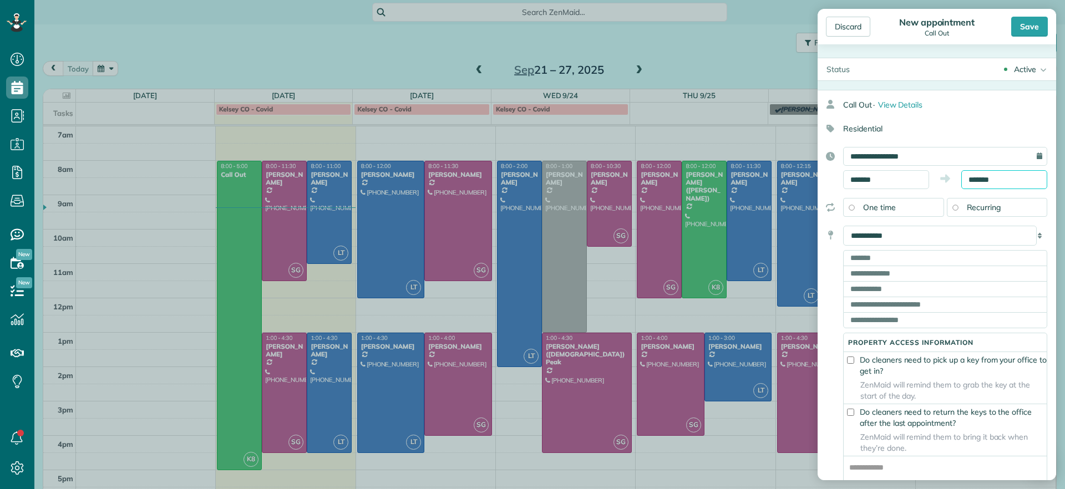
click at [1002, 179] on input "*******" at bounding box center [1004, 179] width 86 height 19
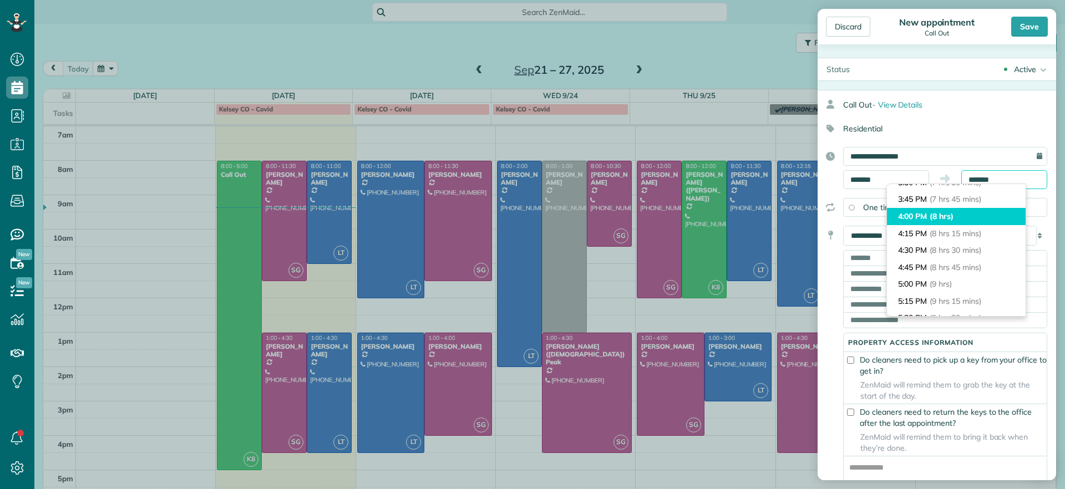
scroll to position [555, 0]
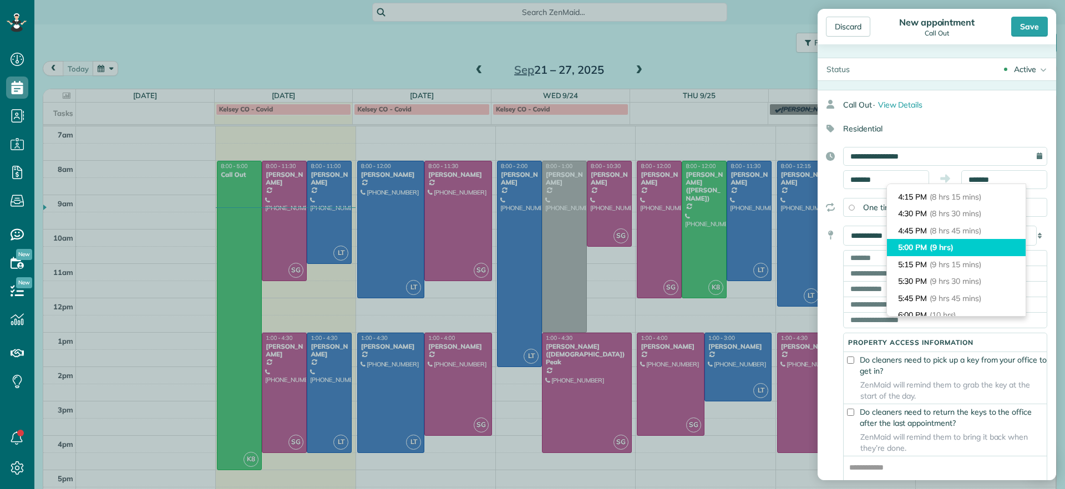
type input "*******"
click at [949, 248] on span "(9 hrs)" at bounding box center [941, 247] width 24 height 10
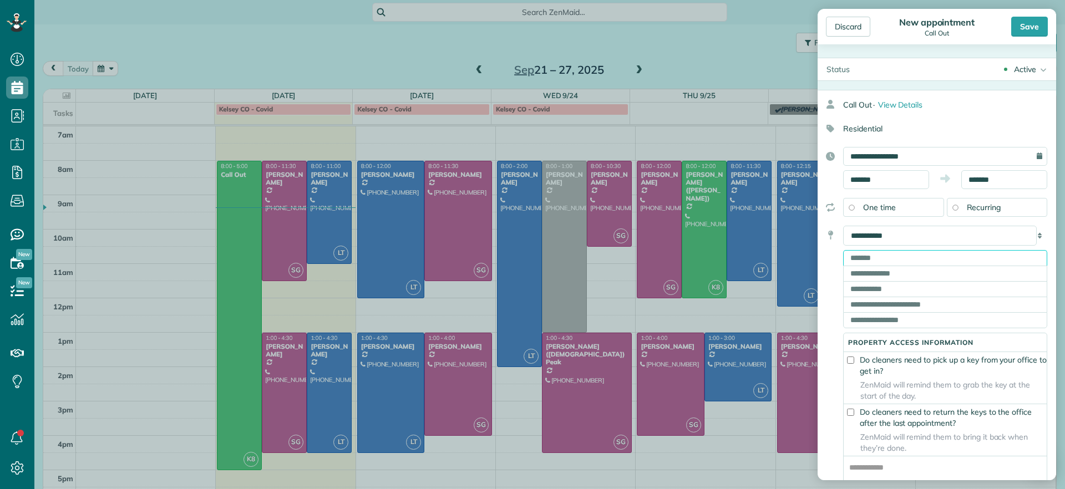
click at [881, 260] on input "text" at bounding box center [945, 258] width 204 height 16
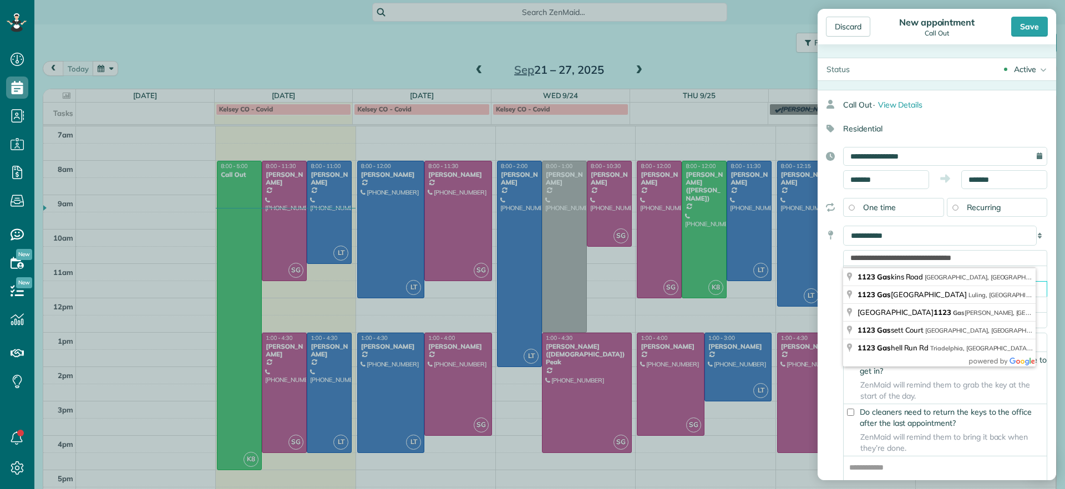
type input "**********"
type input "********"
type input "**"
type input "*****"
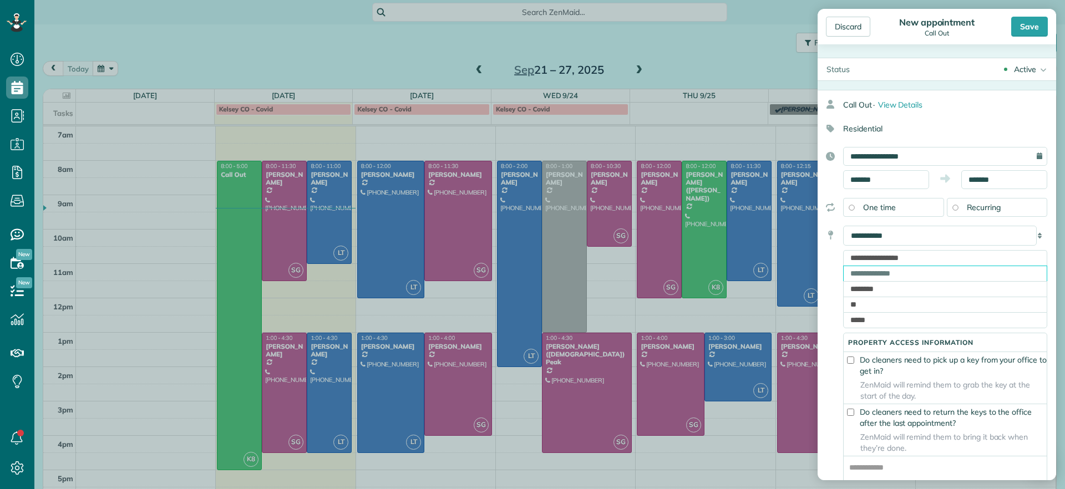
click at [1030, 273] on input "text" at bounding box center [945, 274] width 204 height 16
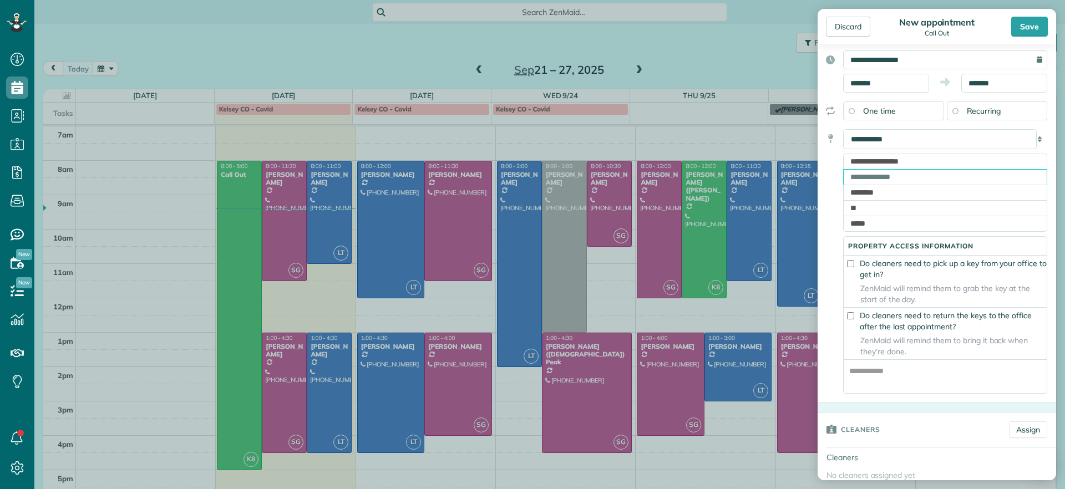
scroll to position [208, 0]
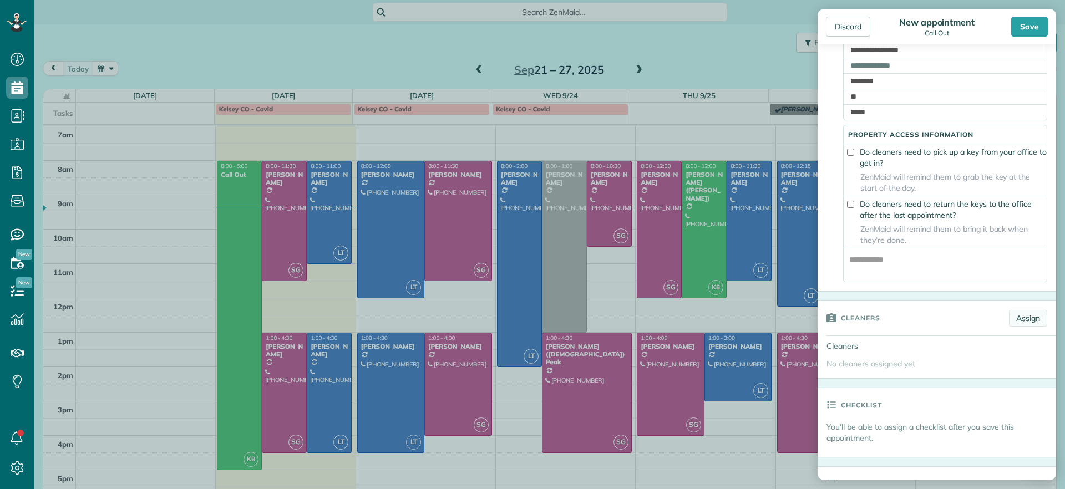
click at [1011, 326] on link "Assign" at bounding box center [1028, 318] width 38 height 17
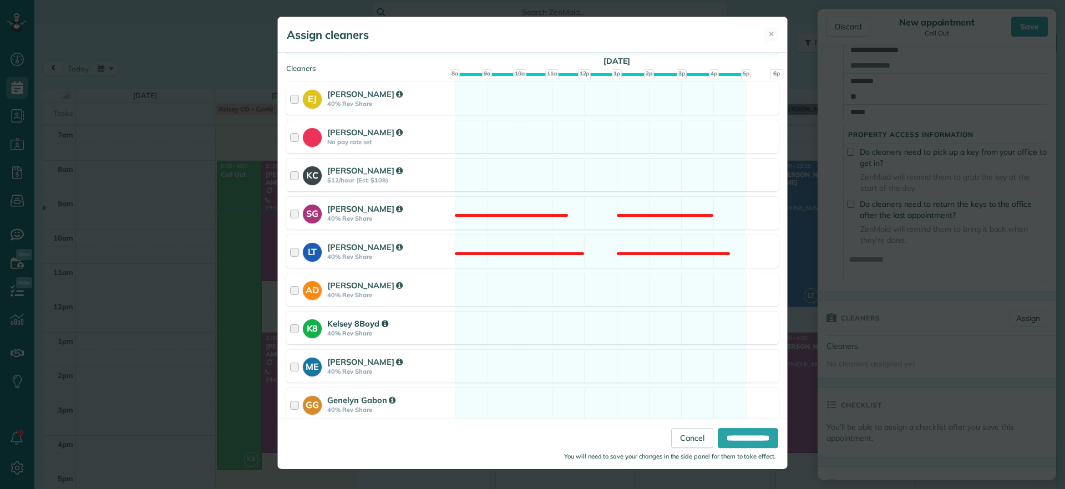
scroll to position [125, 0]
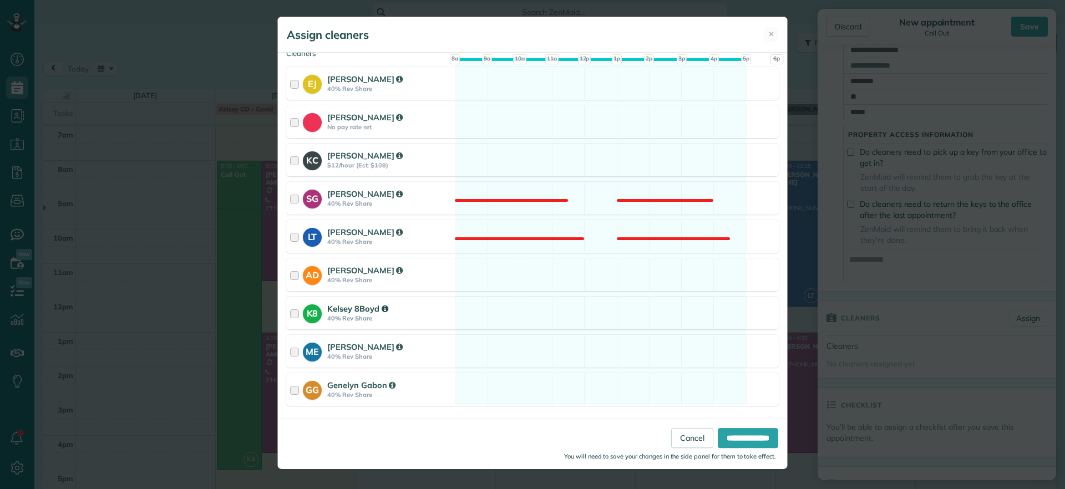
click at [589, 319] on div "K8 Kelsey 8Boyd 40% Rev Share Available" at bounding box center [532, 313] width 492 height 33
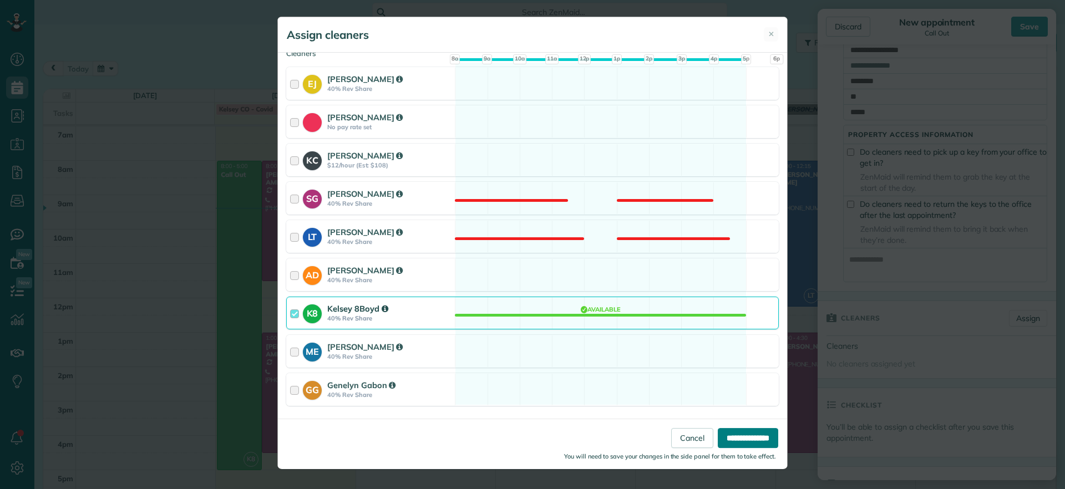
click at [744, 439] on input "**********" at bounding box center [748, 438] width 60 height 20
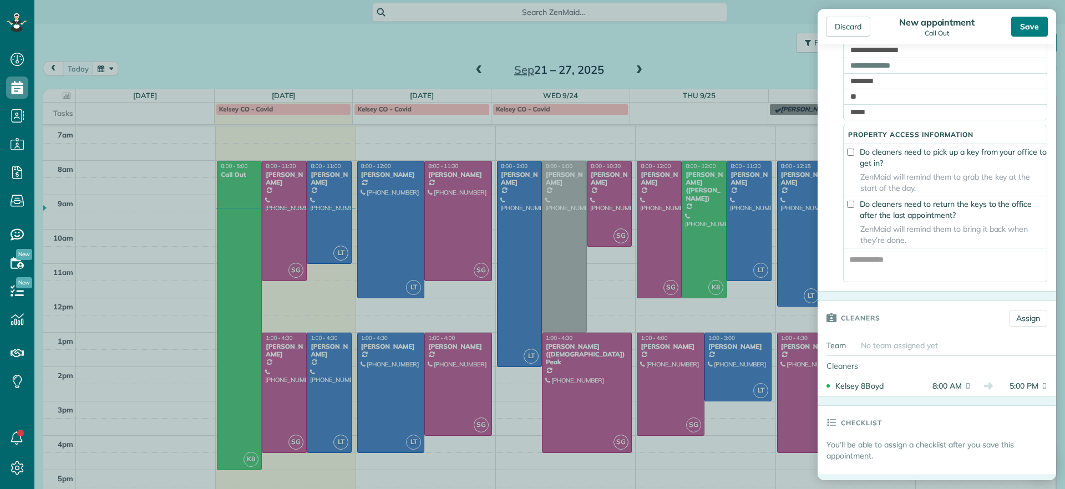
click at [1022, 36] on div "Save" at bounding box center [1029, 27] width 37 height 20
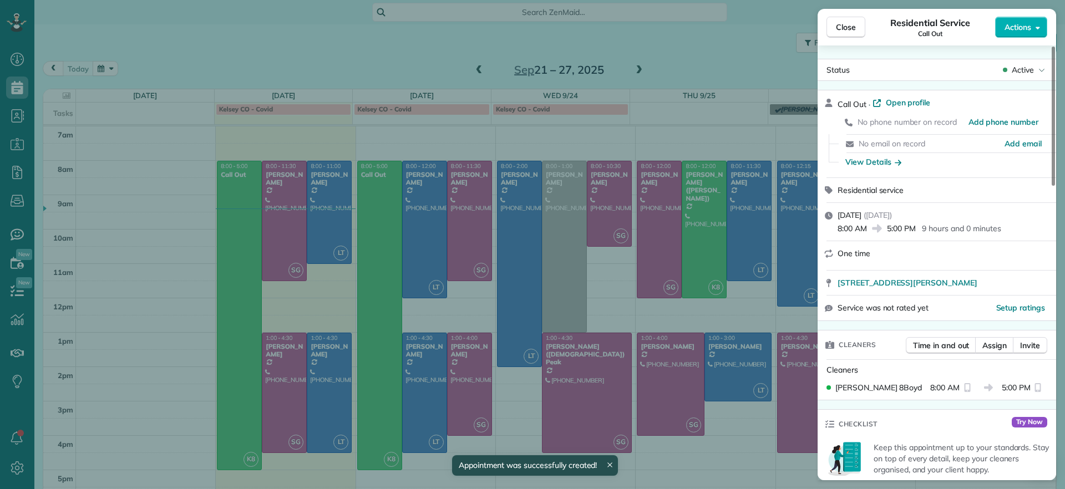
click at [836, 39] on div "Close Residential Service Call Out Actions" at bounding box center [936, 27] width 238 height 37
click at [842, 28] on span "Close" at bounding box center [846, 27] width 20 height 11
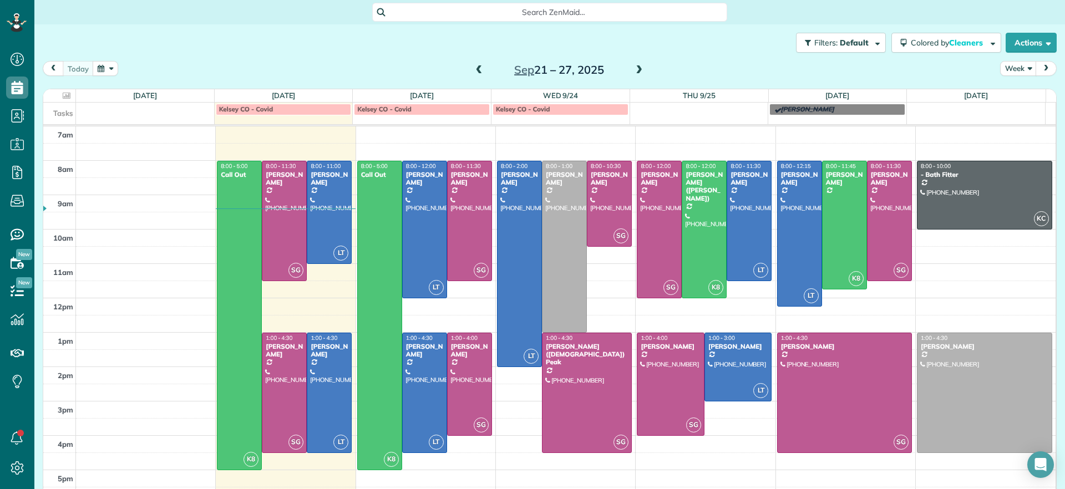
click at [633, 73] on span at bounding box center [639, 70] width 12 height 10
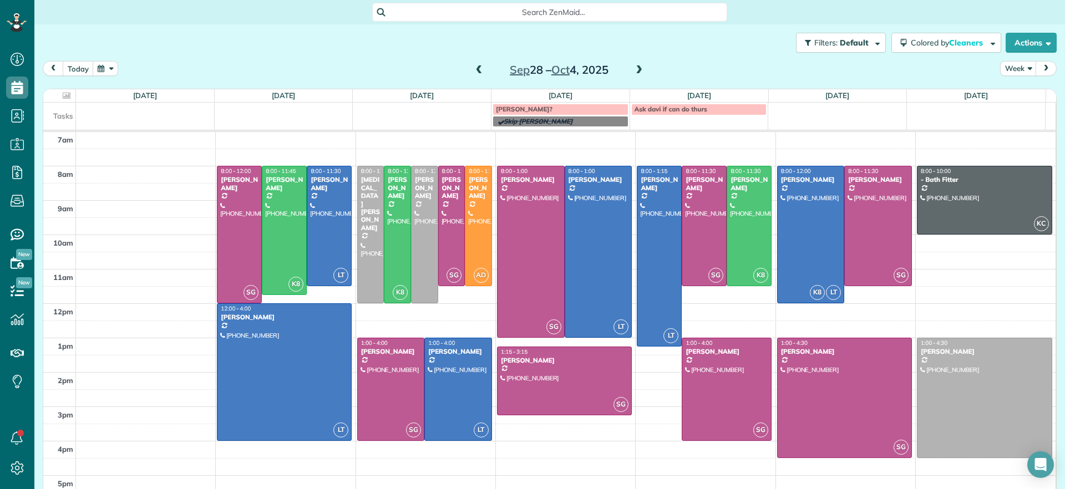
click at [473, 72] on span at bounding box center [479, 70] width 12 height 10
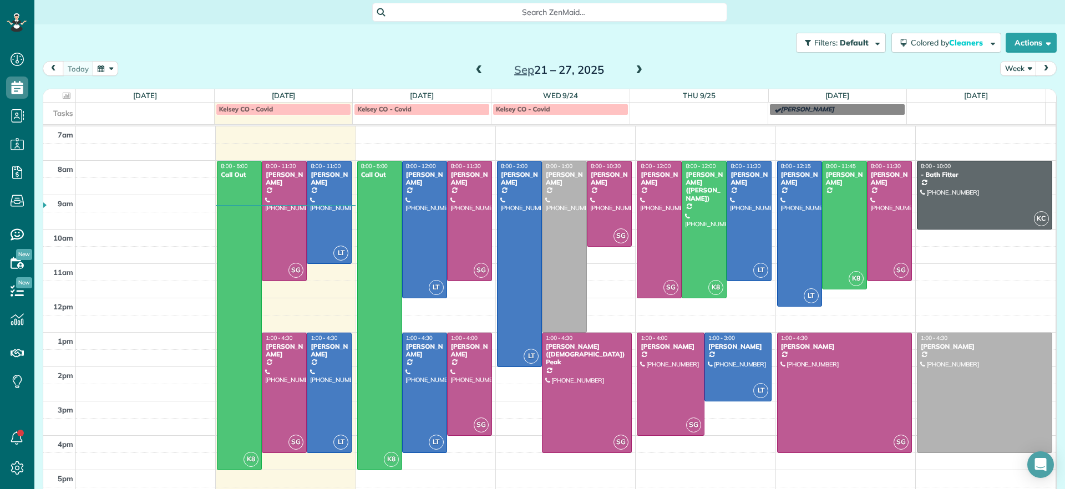
click at [474, 70] on span at bounding box center [479, 70] width 12 height 10
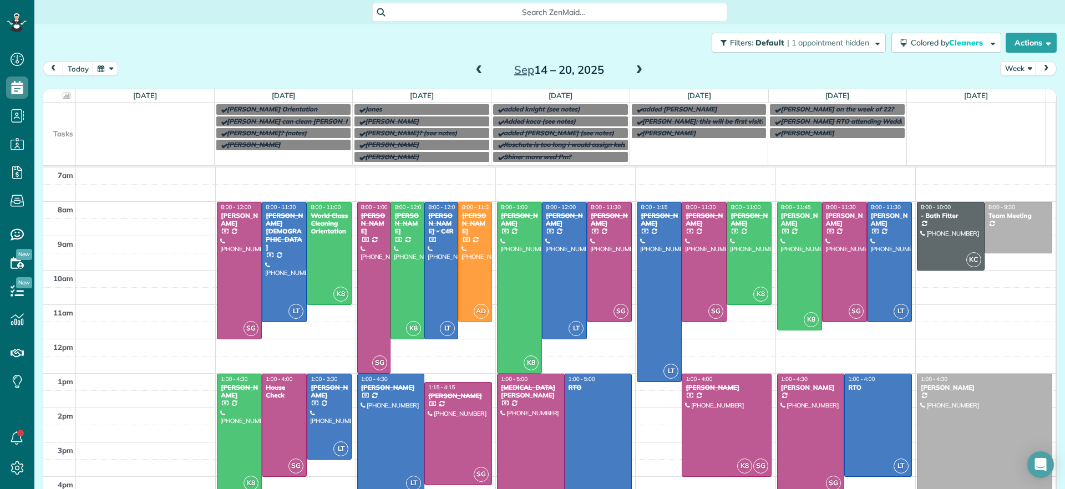
click at [633, 69] on span at bounding box center [639, 70] width 12 height 10
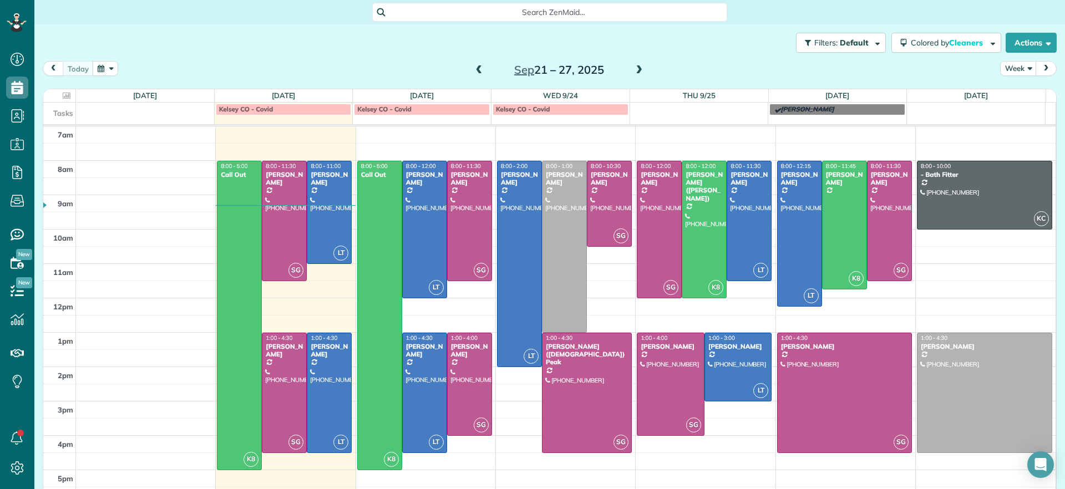
click at [633, 69] on span at bounding box center [639, 70] width 12 height 10
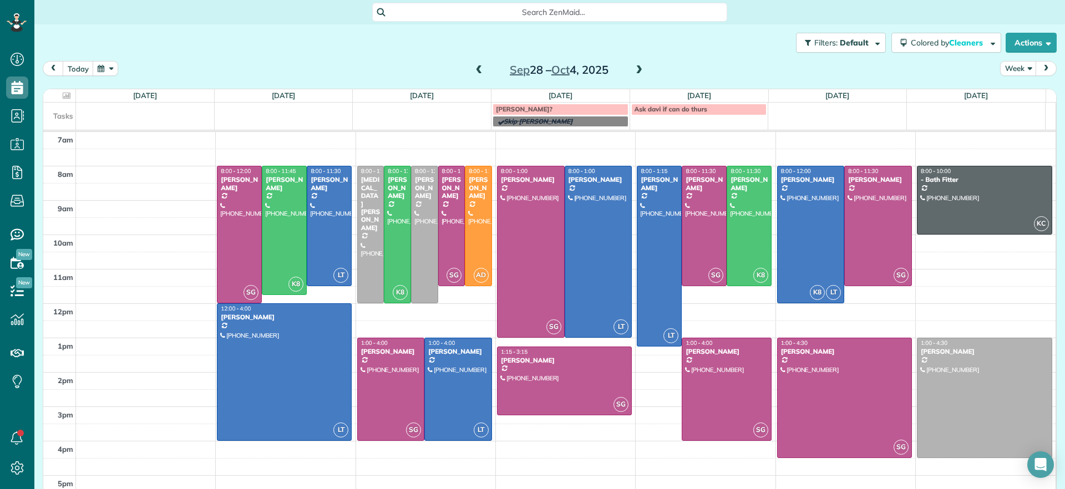
click at [473, 72] on span at bounding box center [479, 70] width 12 height 10
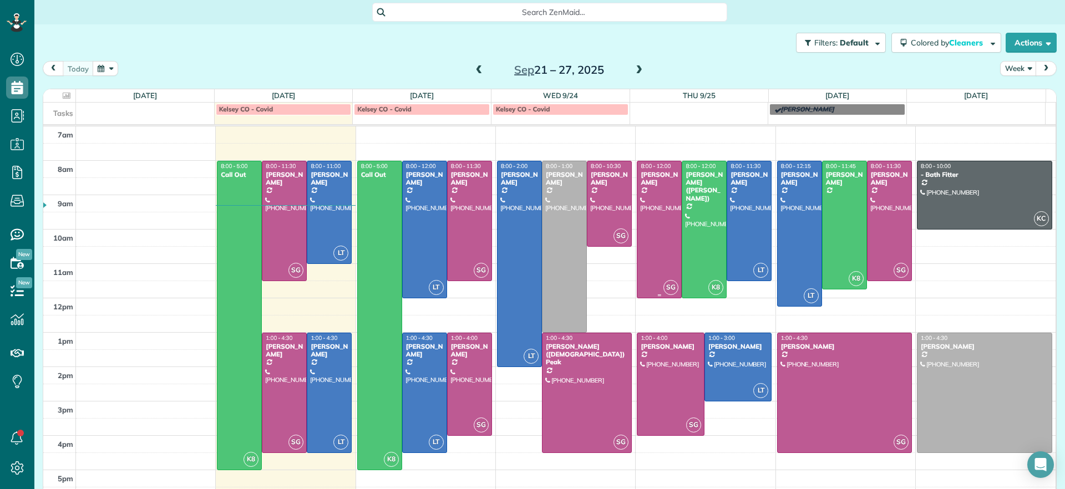
click at [660, 255] on div at bounding box center [659, 229] width 44 height 136
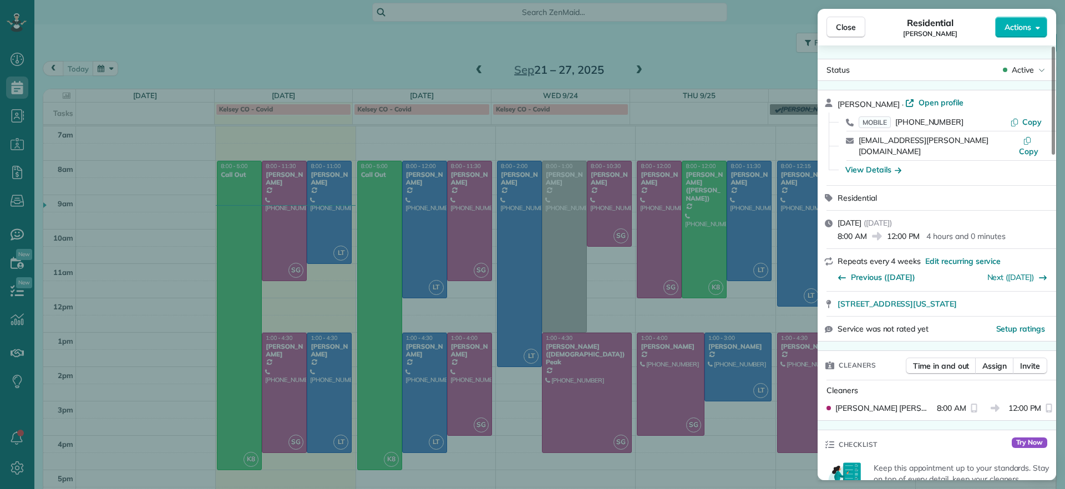
click at [723, 382] on div "Close Residential Emma Arata Actions Status Active Emma Arata · Open profile MO…" at bounding box center [532, 244] width 1065 height 489
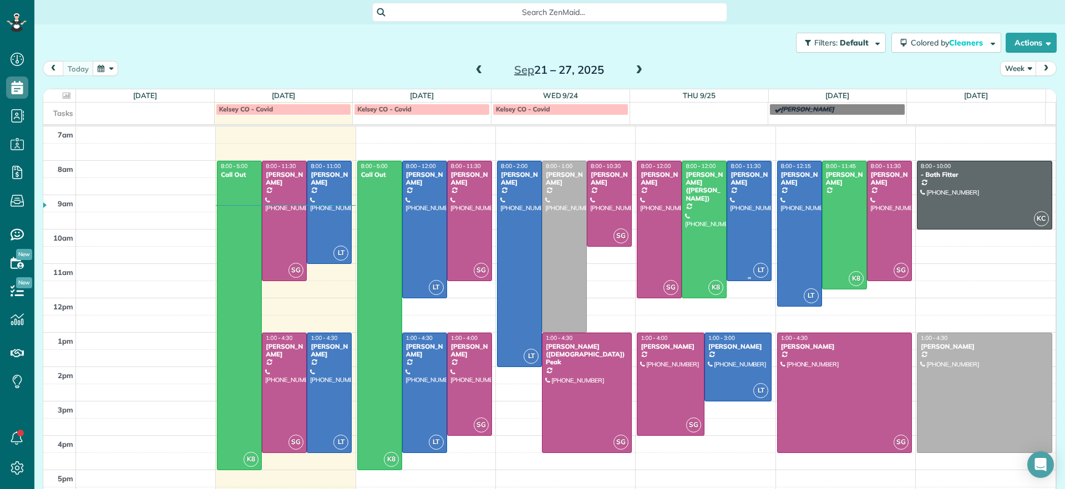
click at [735, 247] on div at bounding box center [749, 220] width 44 height 119
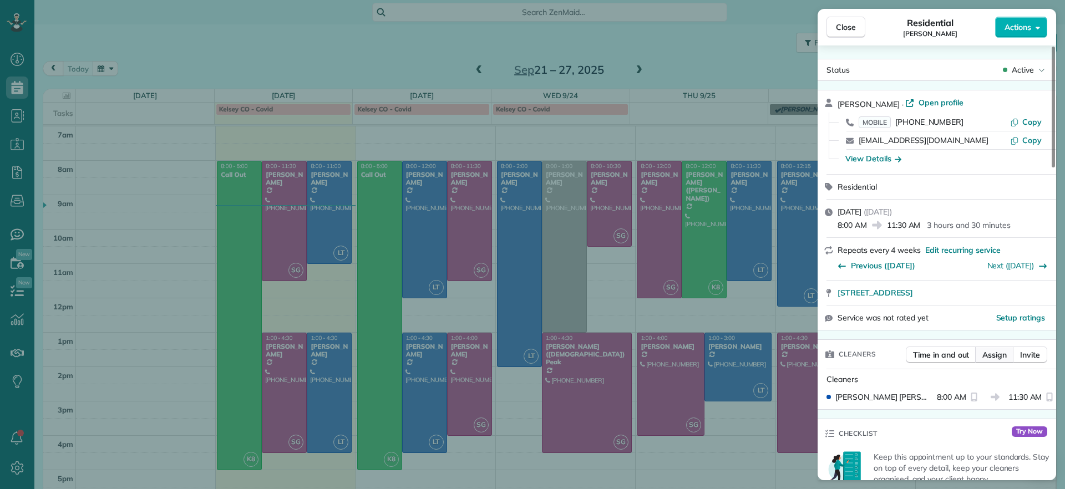
click at [1001, 352] on span "Assign" at bounding box center [994, 354] width 24 height 11
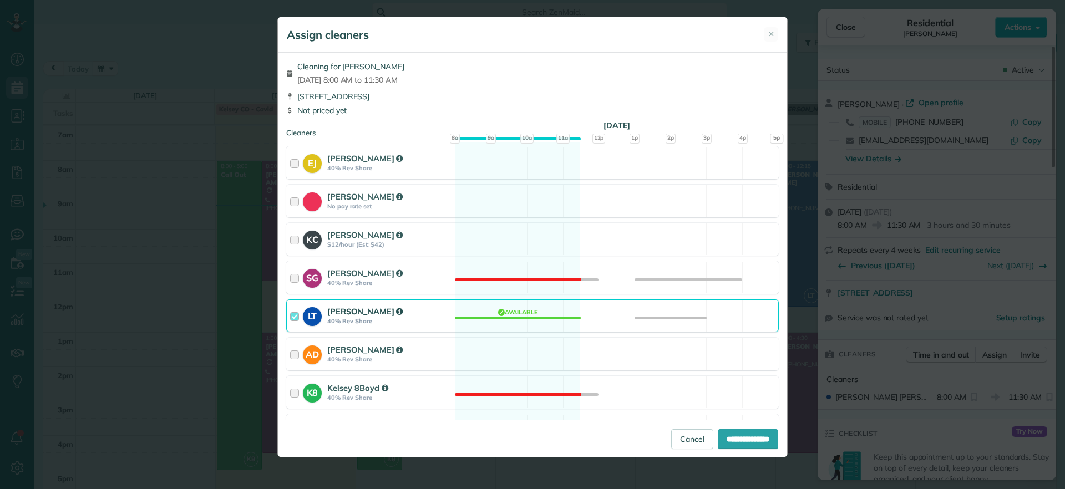
click at [517, 322] on div "LT Laura Thaller 40% Rev Share Available" at bounding box center [532, 315] width 492 height 33
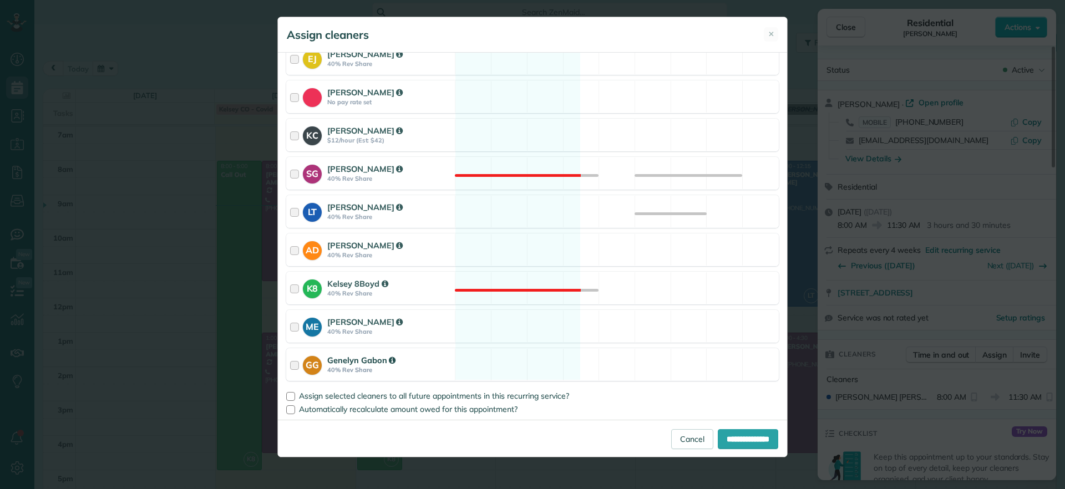
scroll to position [106, 0]
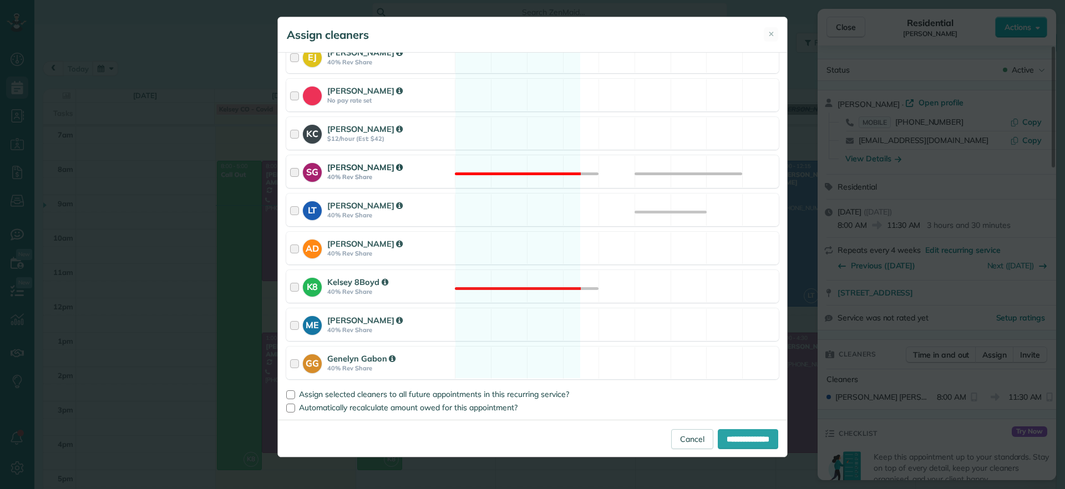
click at [491, 169] on div "SG Sophie Gibbs 40% Rev Share Not available" at bounding box center [532, 171] width 492 height 33
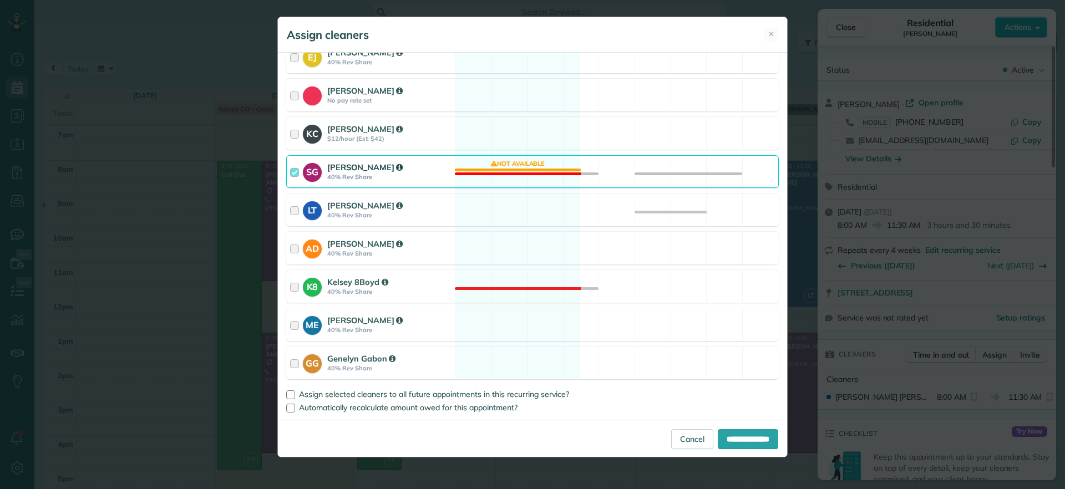
click at [755, 449] on div "**********" at bounding box center [532, 438] width 509 height 37
click at [753, 442] on input "**********" at bounding box center [748, 439] width 60 height 20
type input "**********"
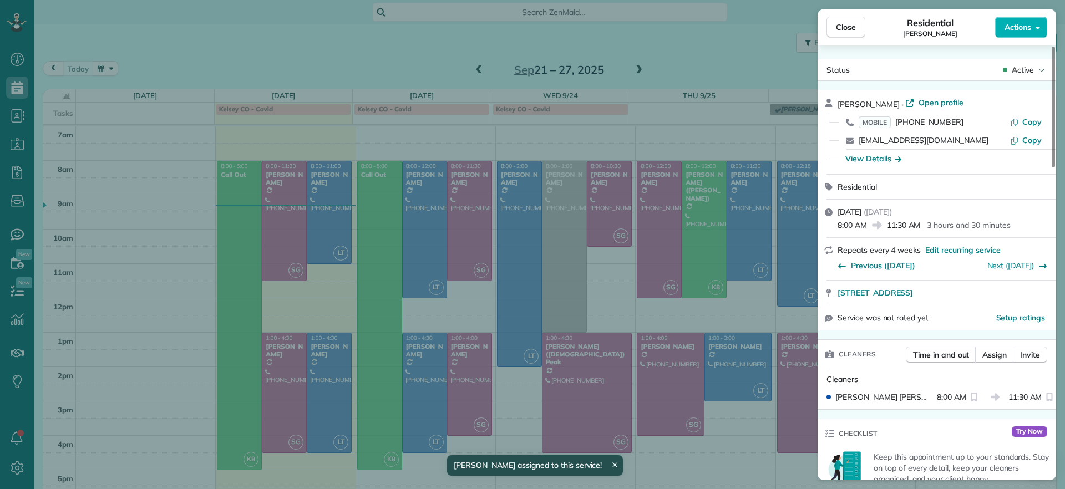
click at [664, 299] on div "Close Residential Charles Perretti Actions Status Active Charles Perretti · Ope…" at bounding box center [532, 244] width 1065 height 489
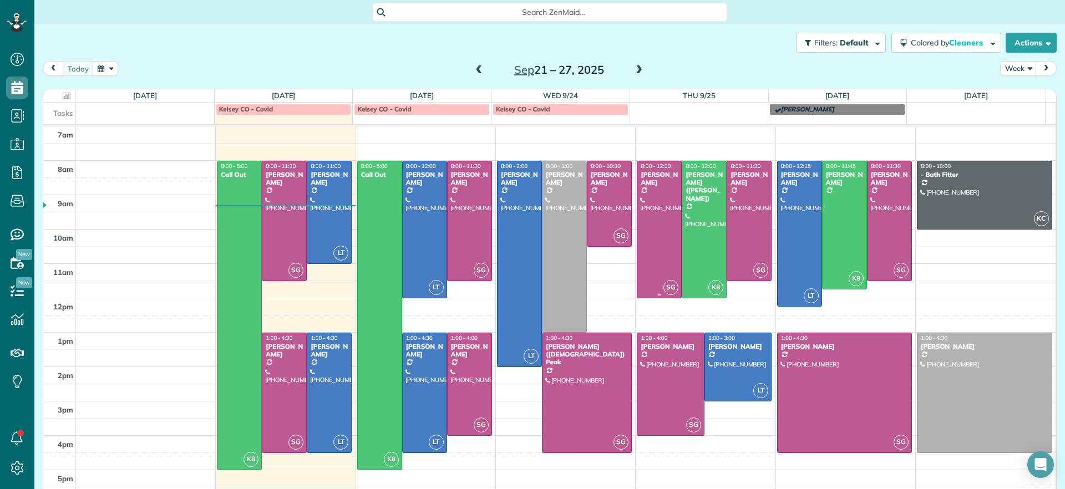
click at [637, 237] on div at bounding box center [659, 229] width 44 height 136
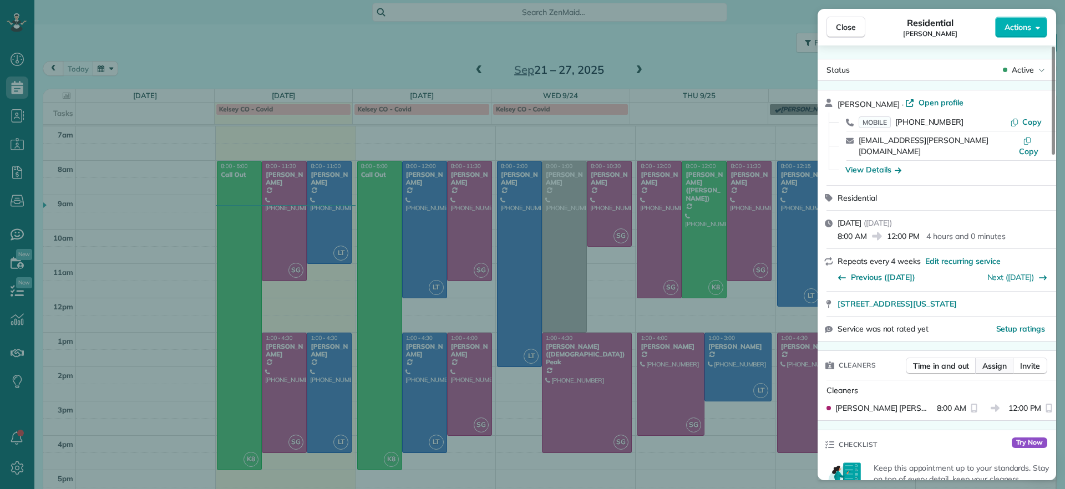
click at [982, 360] on span "Assign" at bounding box center [994, 365] width 24 height 11
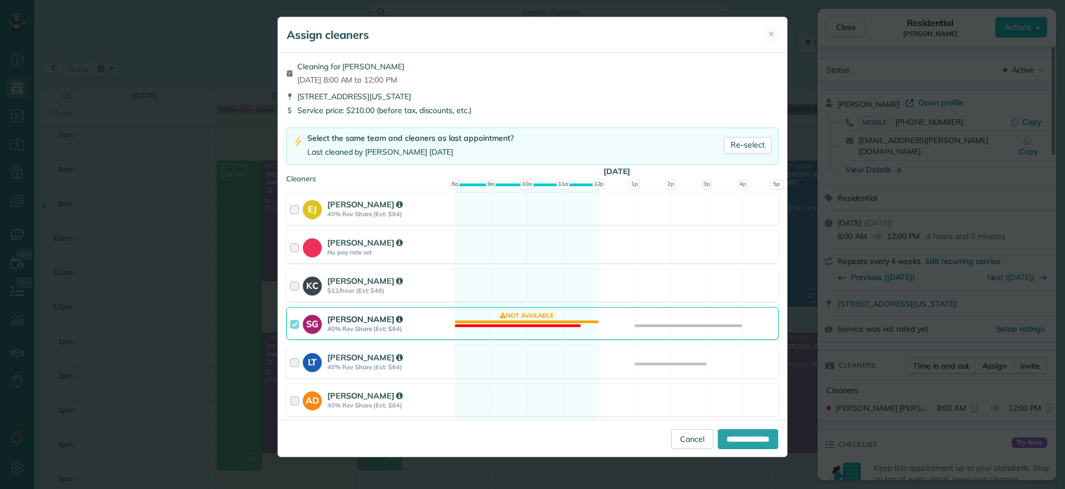
click at [499, 324] on div "SG Sophie Gibbs 40% Rev Share (Est: $84) Not available" at bounding box center [532, 323] width 492 height 33
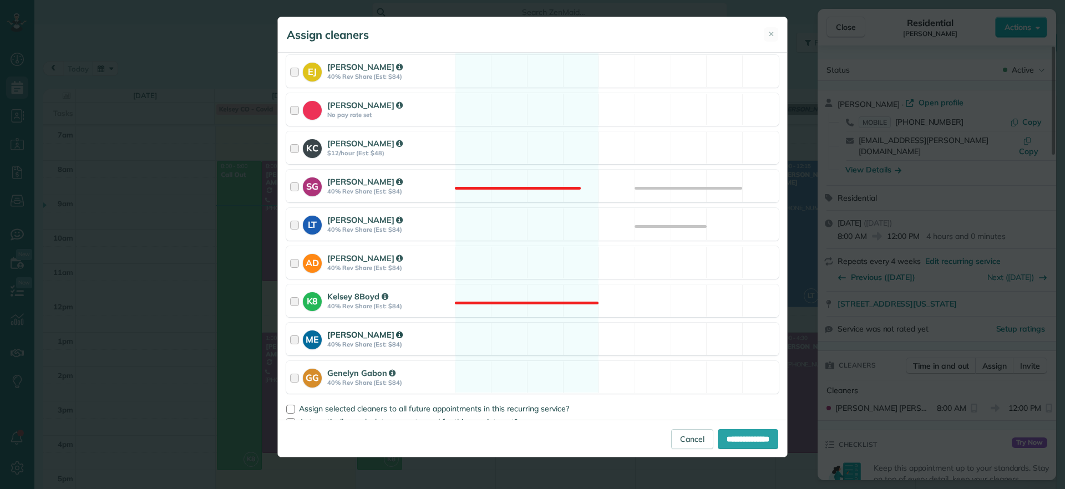
scroll to position [139, 0]
drag, startPoint x: 493, startPoint y: 337, endPoint x: 504, endPoint y: 337, distance: 10.6
click at [493, 337] on div "ME Mae Enriquez 40% Rev Share (Est: $84) Available" at bounding box center [532, 338] width 492 height 33
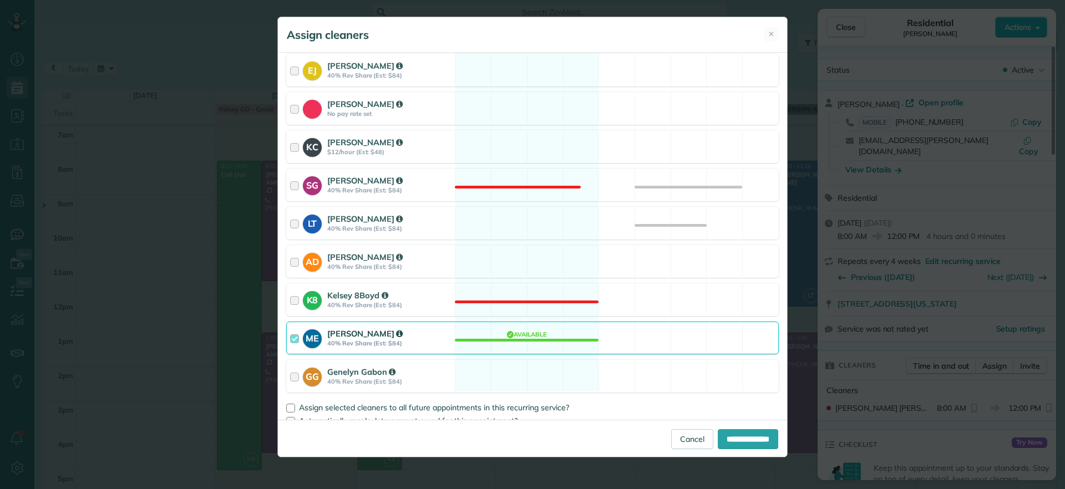
click at [504, 337] on div "ME Mae Enriquez 40% Rev Share (Est: $84) Available" at bounding box center [532, 338] width 492 height 33
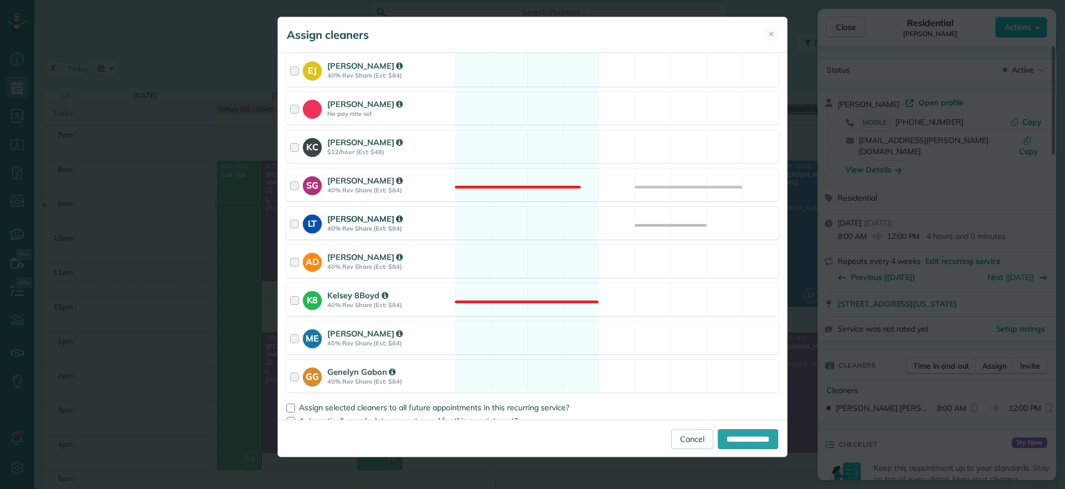
click at [508, 236] on div "LT Laura Thaller 40% Rev Share (Est: $84) Available" at bounding box center [532, 223] width 492 height 33
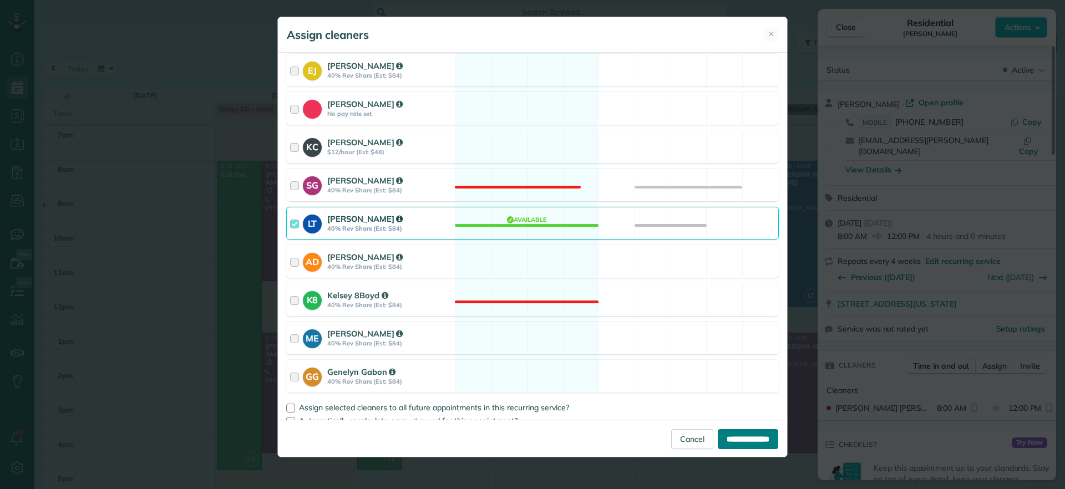
click at [720, 436] on input "**********" at bounding box center [748, 439] width 60 height 20
type input "**********"
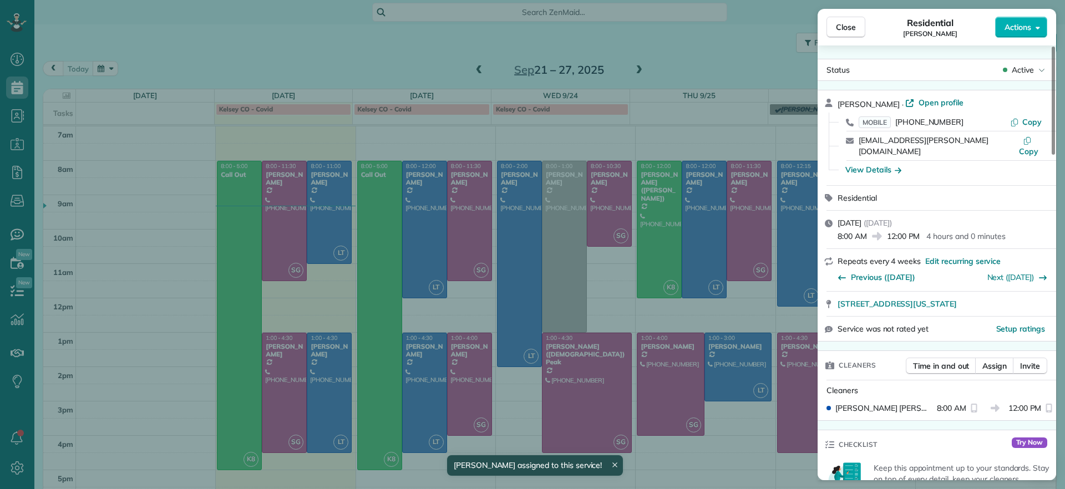
click at [711, 447] on div "Close Residential Emma Arata Actions Status Active Emma Arata · Open profile MO…" at bounding box center [532, 244] width 1065 height 489
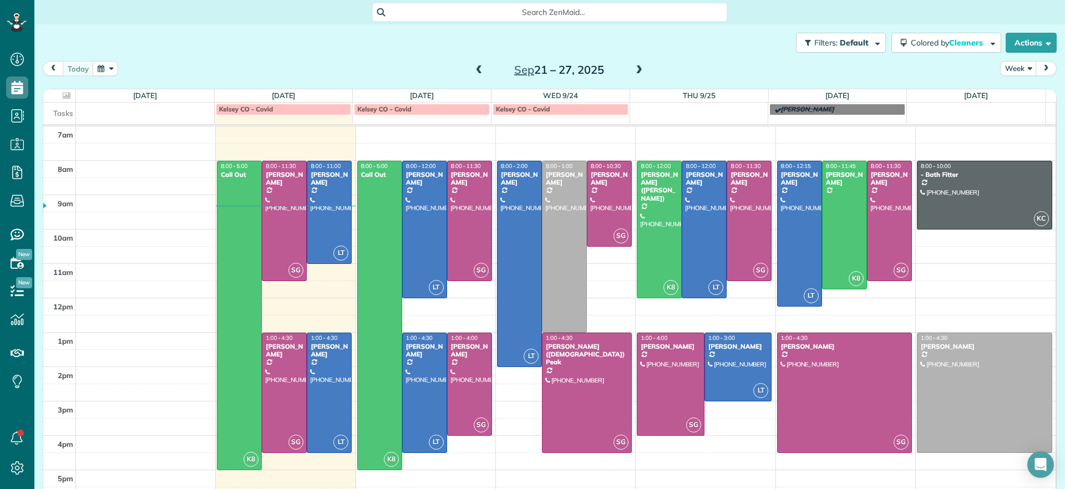
click at [619, 161] on td at bounding box center [566, 169] width 980 height 17
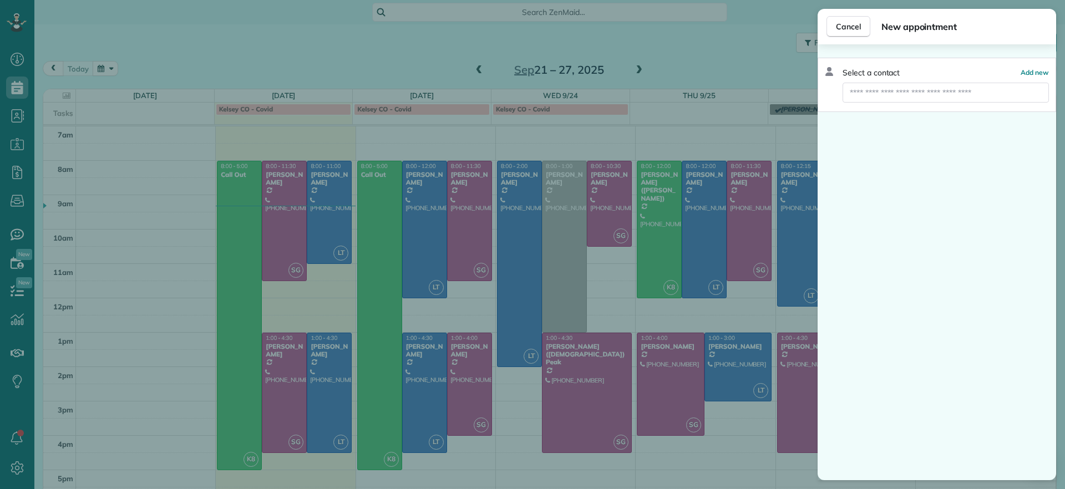
click at [620, 161] on div "Cancel New appointment Select a contact Add new" at bounding box center [532, 244] width 1065 height 489
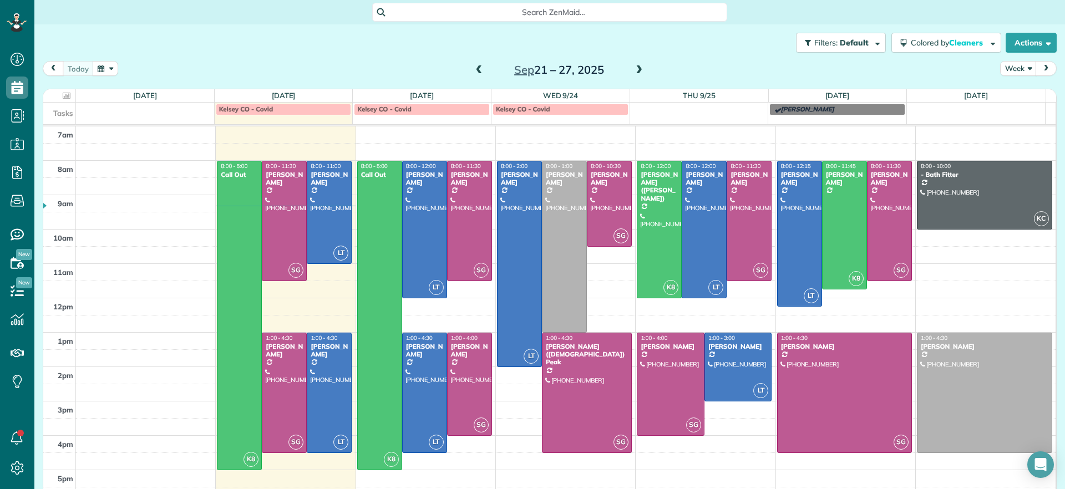
click at [622, 161] on td at bounding box center [566, 169] width 980 height 17
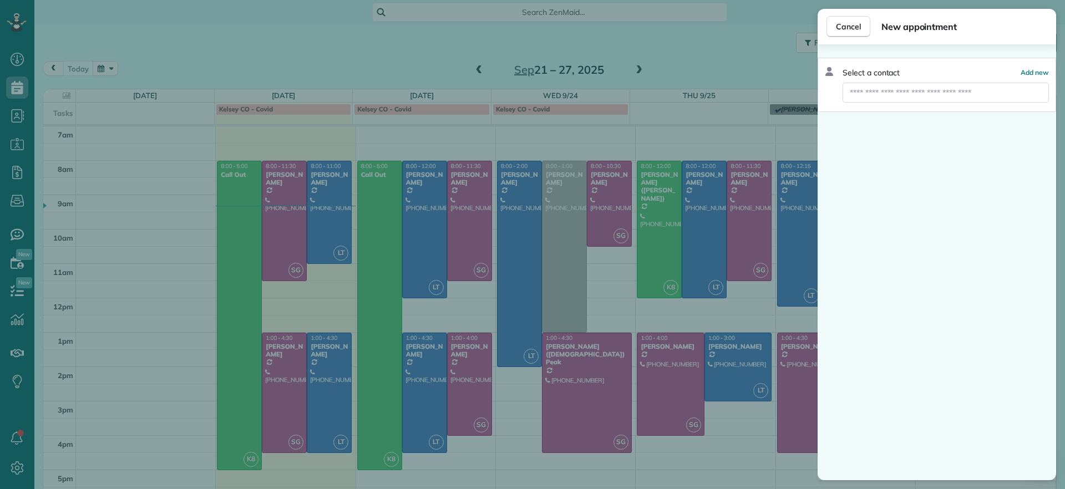
click at [370, 166] on div "Cancel New appointment Select a contact Add new" at bounding box center [532, 244] width 1065 height 489
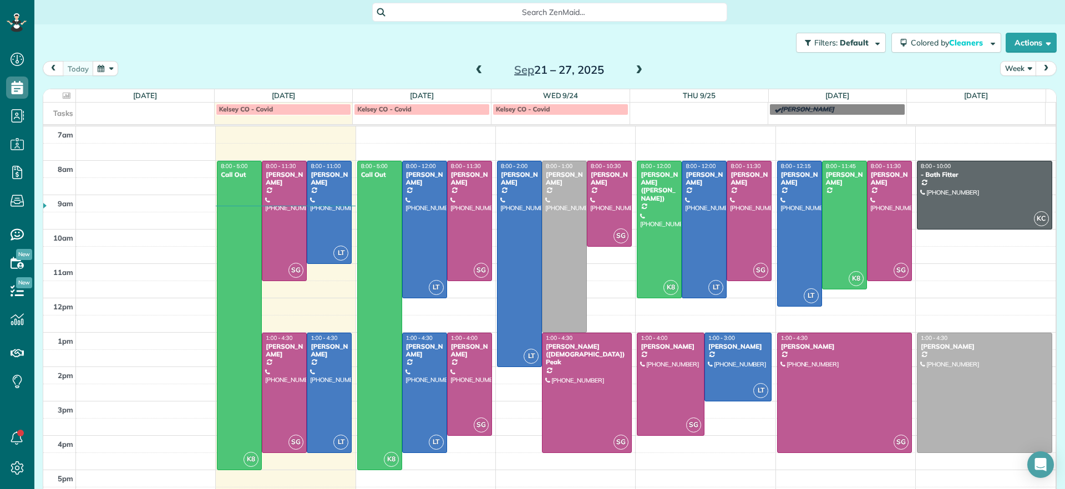
click at [375, 169] on span "8:00 - 5:00" at bounding box center [374, 165] width 27 height 7
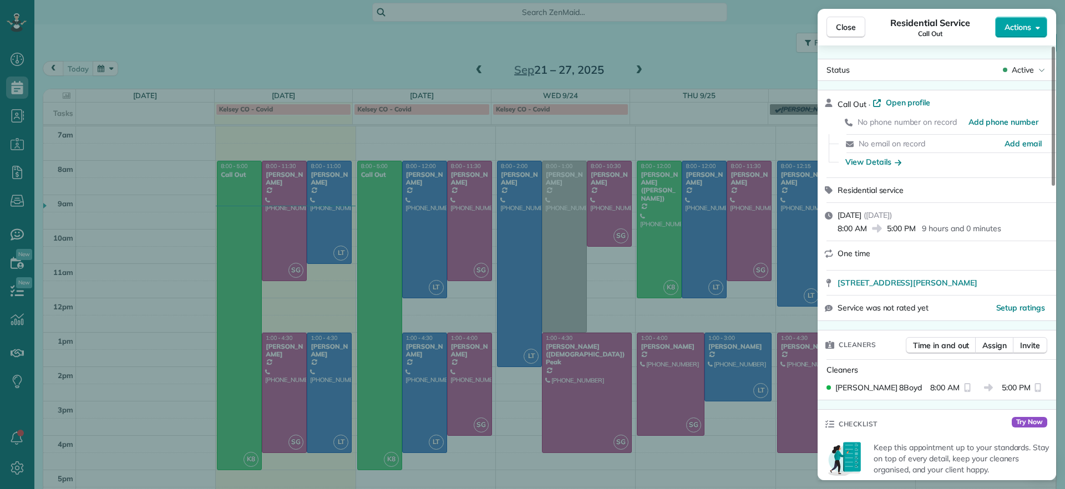
click at [1012, 33] on button "Actions" at bounding box center [1021, 27] width 52 height 21
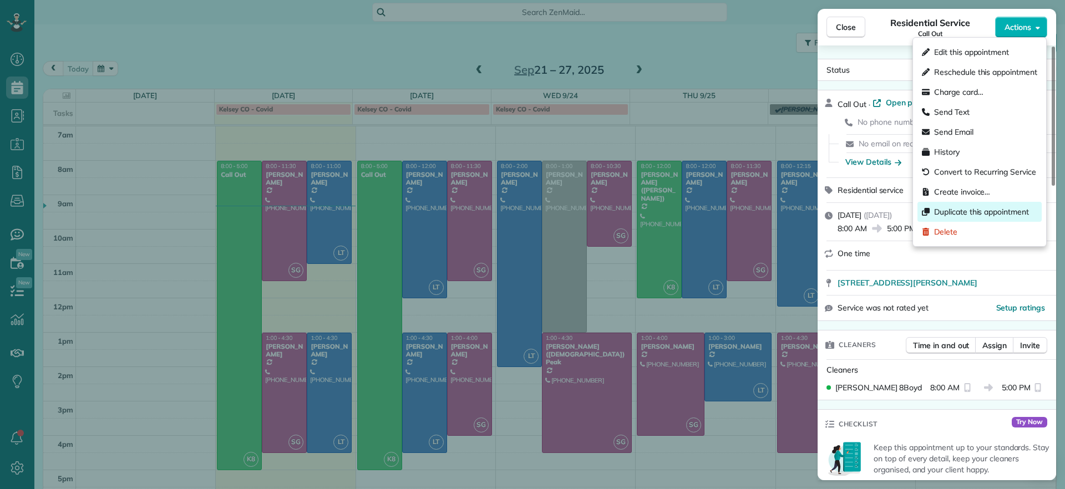
click at [960, 210] on span "Duplicate this appointment" at bounding box center [981, 211] width 95 height 11
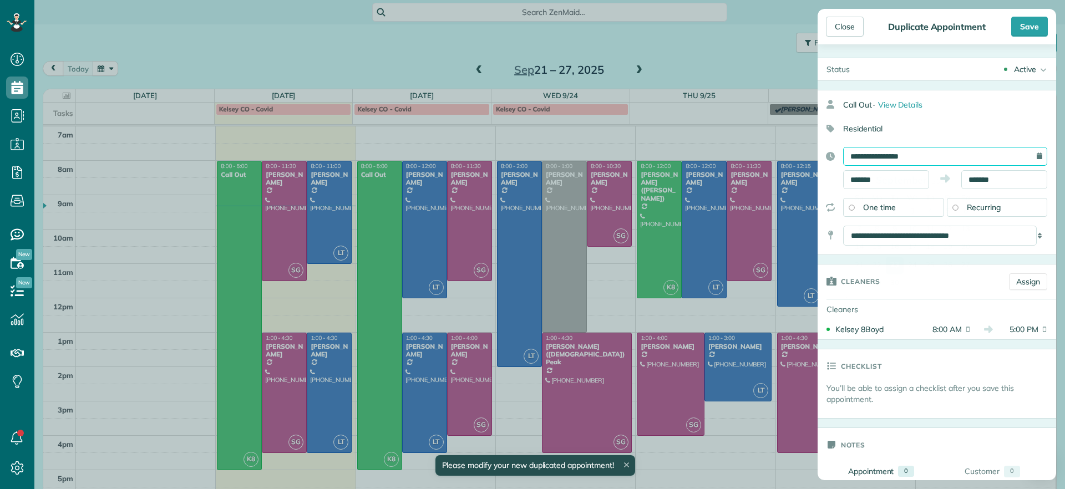
click at [955, 155] on input "**********" at bounding box center [945, 156] width 204 height 19
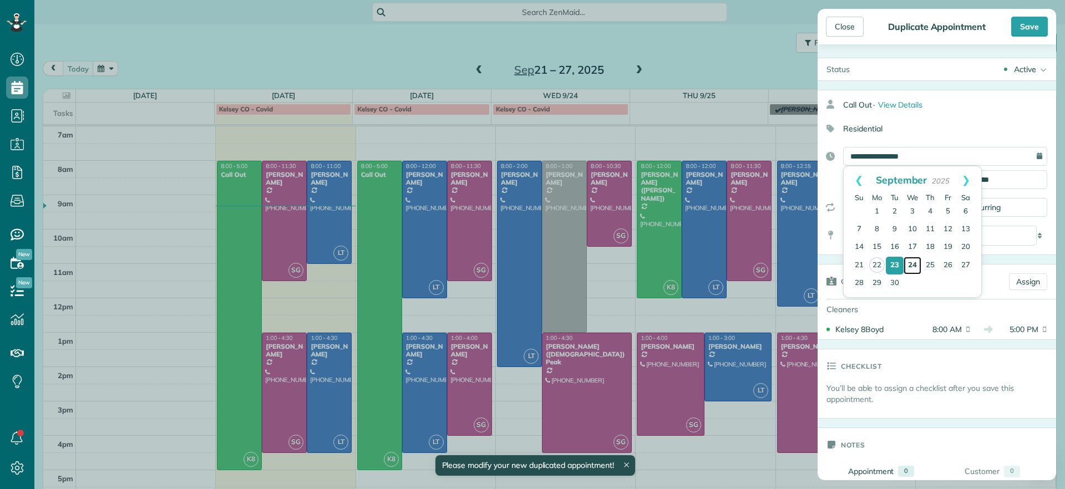
click at [913, 258] on link "24" at bounding box center [912, 266] width 18 height 18
type input "**********"
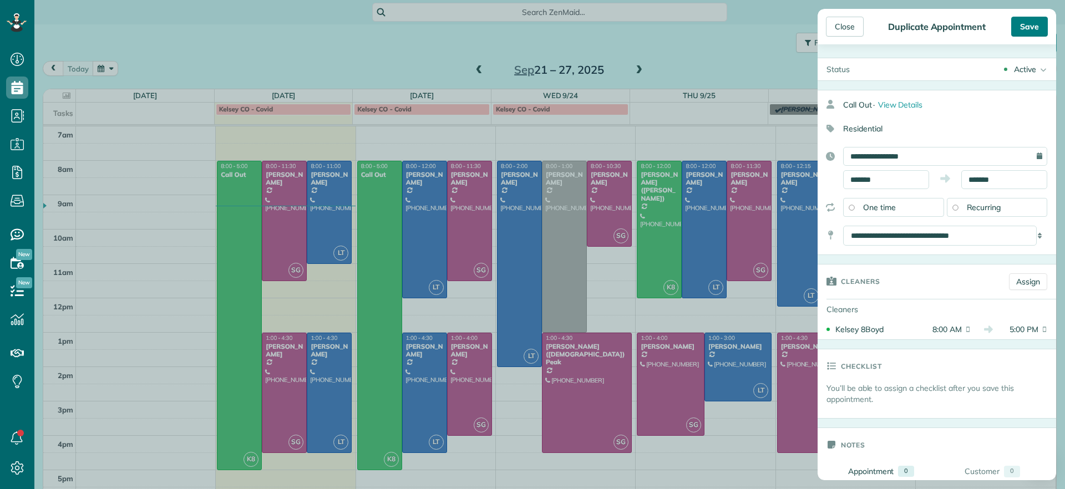
click at [1029, 31] on div "Save" at bounding box center [1029, 27] width 37 height 20
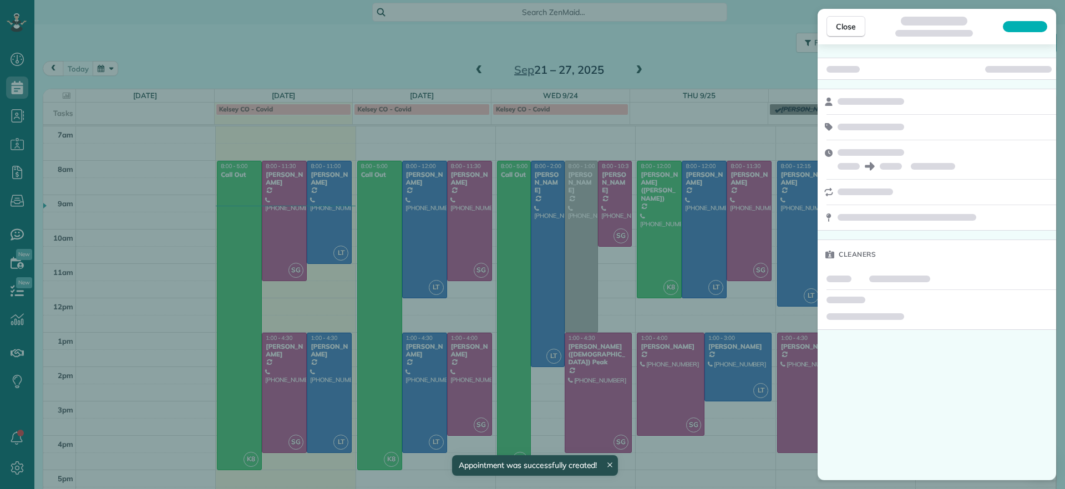
click at [756, 95] on div "Close Residential Service Call Out Actions Status Active Call Out · Open profil…" at bounding box center [532, 244] width 1065 height 489
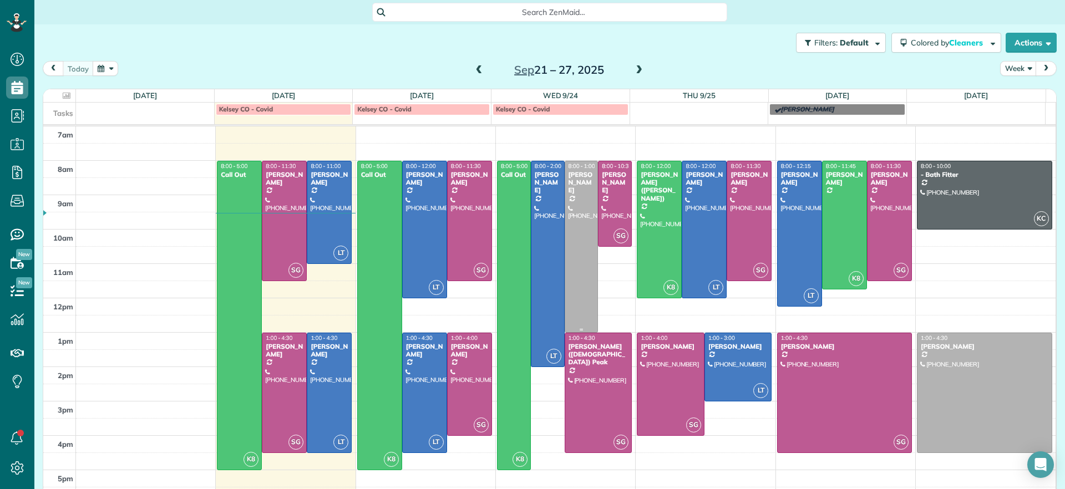
click at [574, 191] on div at bounding box center [581, 246] width 33 height 171
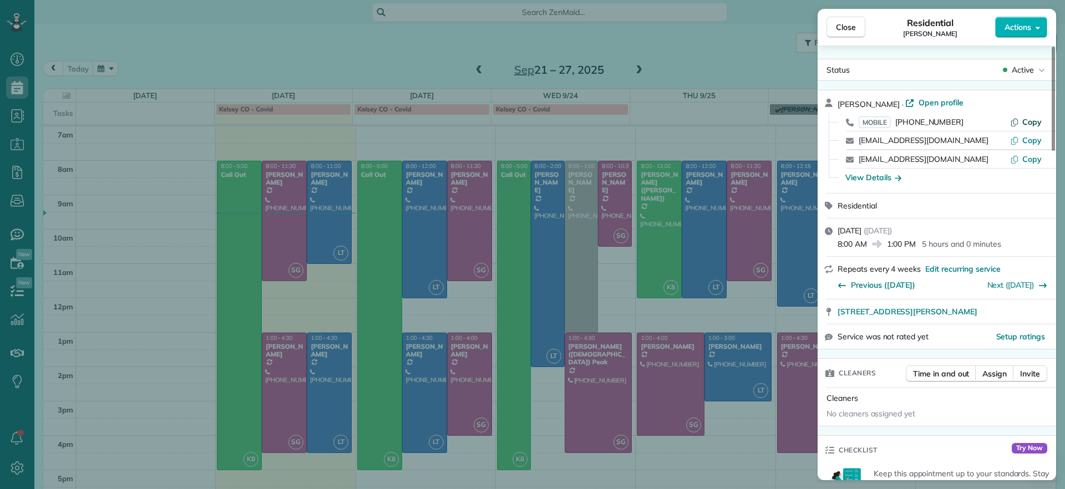
click at [1035, 119] on span "Copy" at bounding box center [1031, 122] width 19 height 10
drag, startPoint x: 859, startPoint y: 33, endPoint x: 762, endPoint y: 144, distance: 147.8
click at [859, 32] on button "Close" at bounding box center [845, 27] width 39 height 21
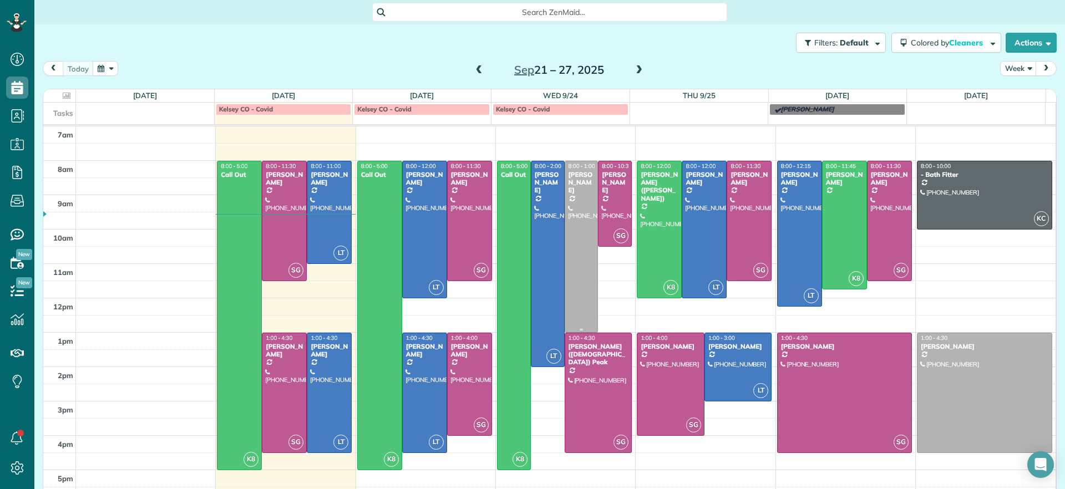
click at [578, 272] on div at bounding box center [581, 246] width 33 height 171
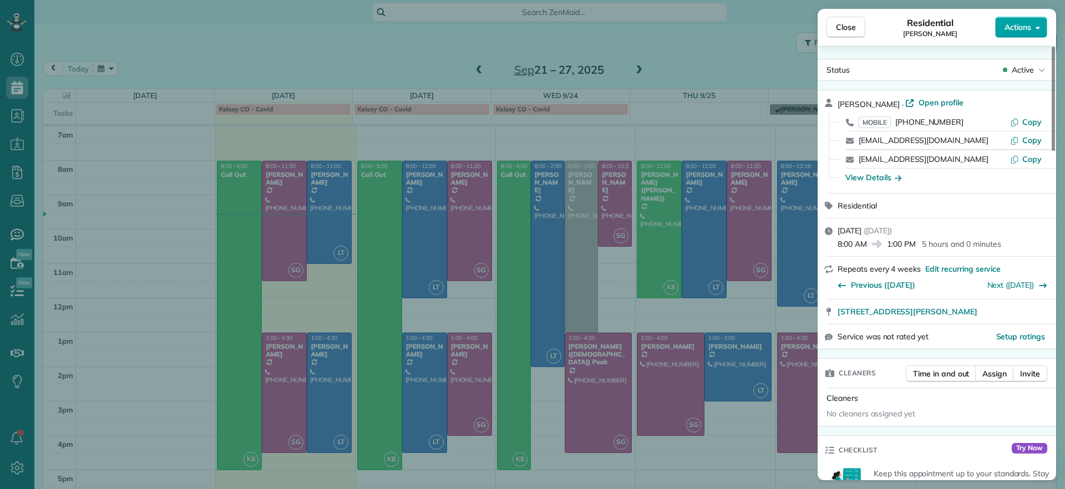
click at [1024, 28] on span "Actions" at bounding box center [1017, 27] width 27 height 11
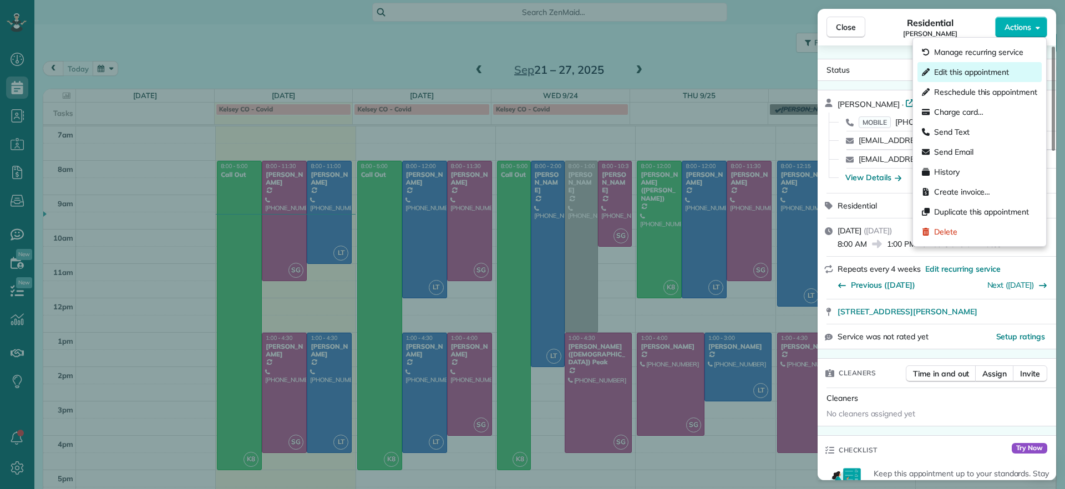
click at [999, 67] on span "Edit this appointment" at bounding box center [971, 72] width 75 height 11
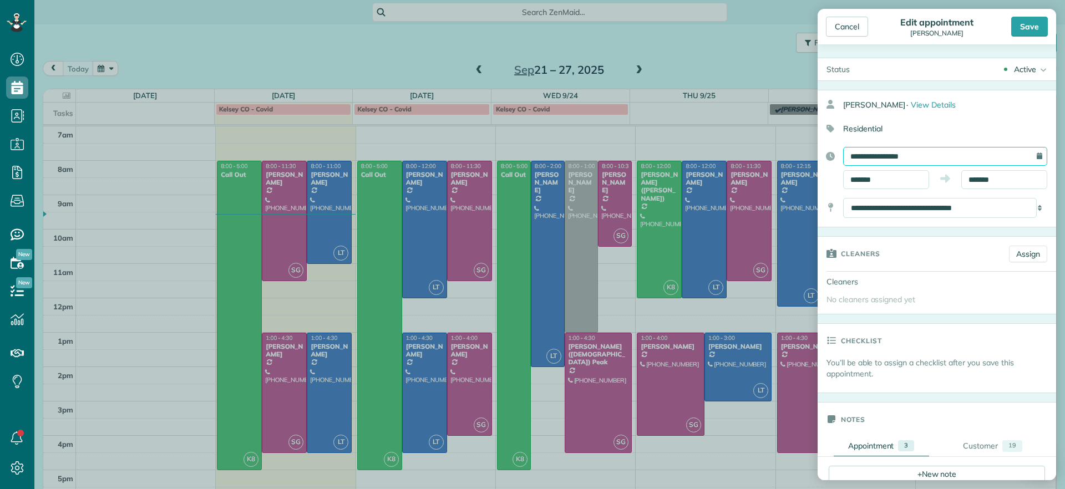
click at [947, 155] on input "**********" at bounding box center [945, 156] width 204 height 19
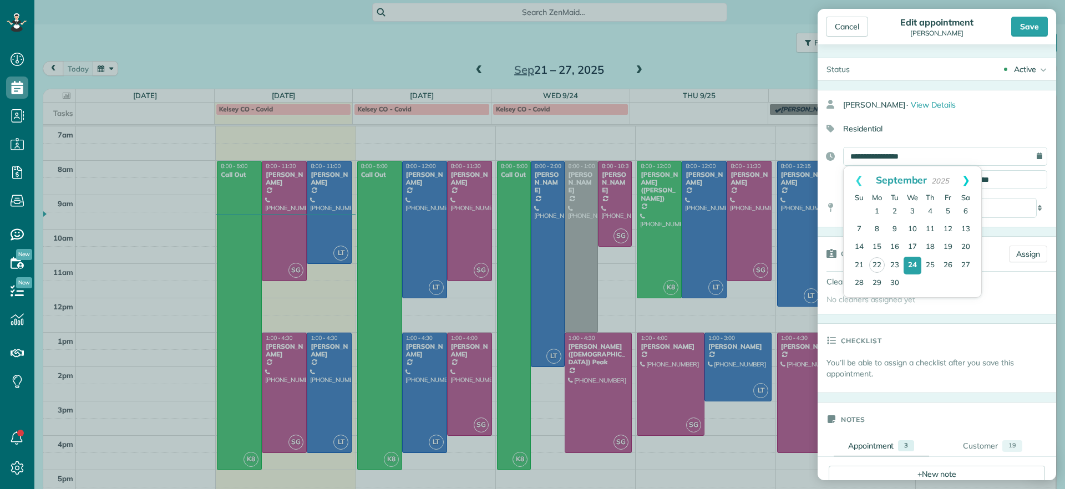
click at [968, 182] on link "Next" at bounding box center [965, 180] width 30 height 28
click at [912, 213] on link "1" at bounding box center [912, 212] width 18 height 18
type input "**********"
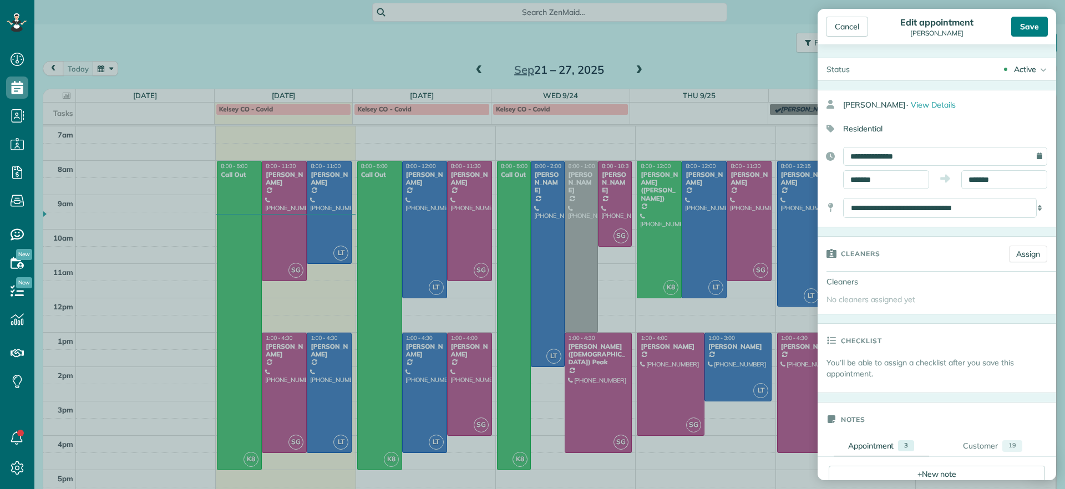
click at [1033, 21] on div "Save" at bounding box center [1029, 27] width 37 height 20
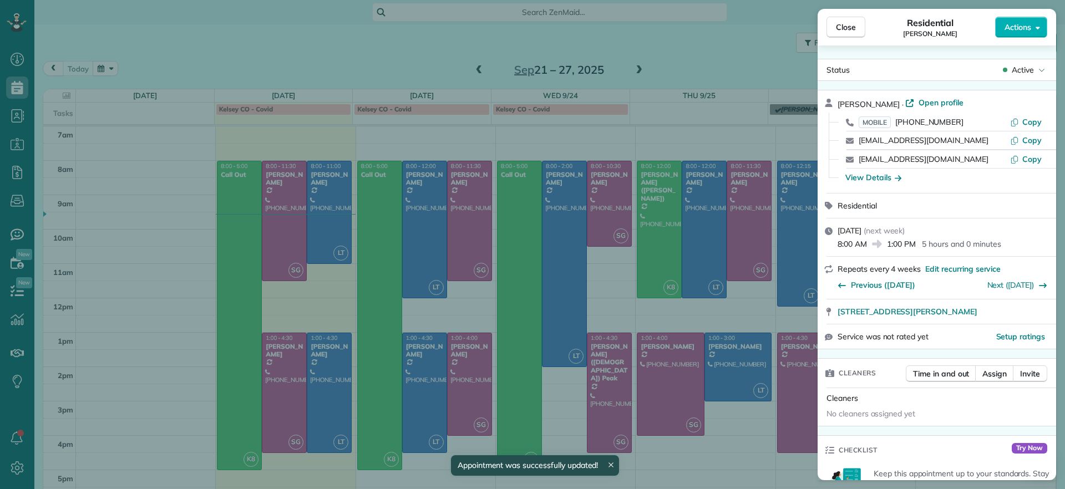
click at [695, 115] on div "Close Residential Elizabeth Outka Actions Status Active Elizabeth Outka · Open …" at bounding box center [532, 244] width 1065 height 489
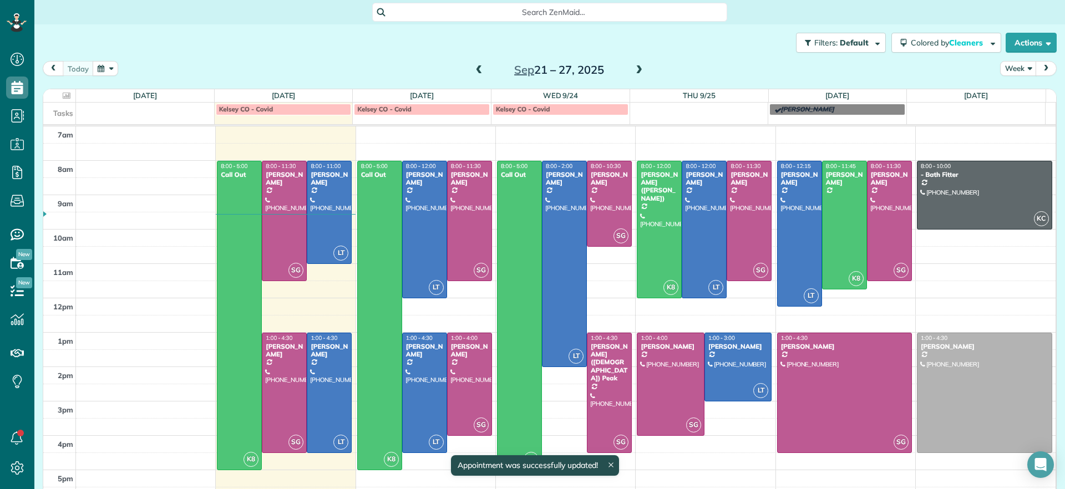
click at [633, 70] on span at bounding box center [639, 70] width 12 height 10
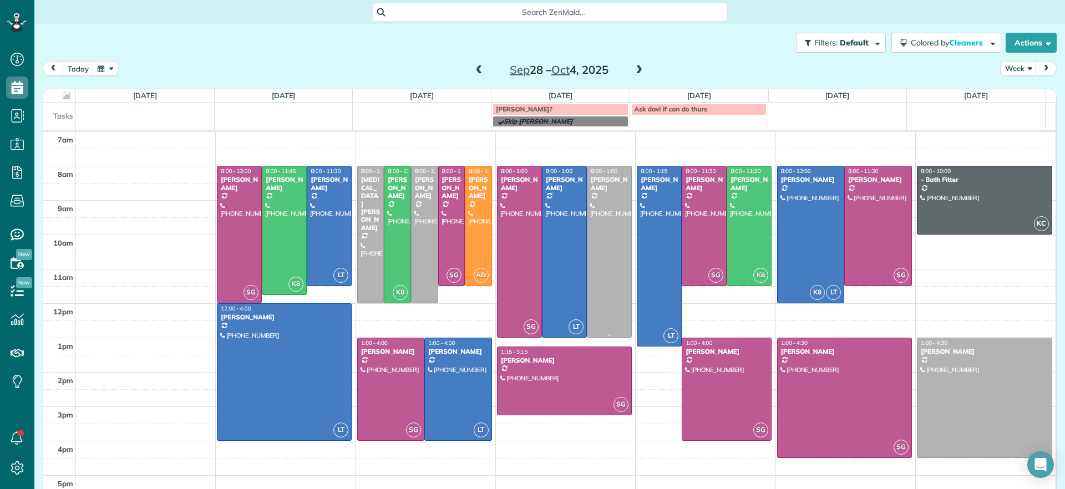
click at [613, 237] on div at bounding box center [609, 251] width 44 height 171
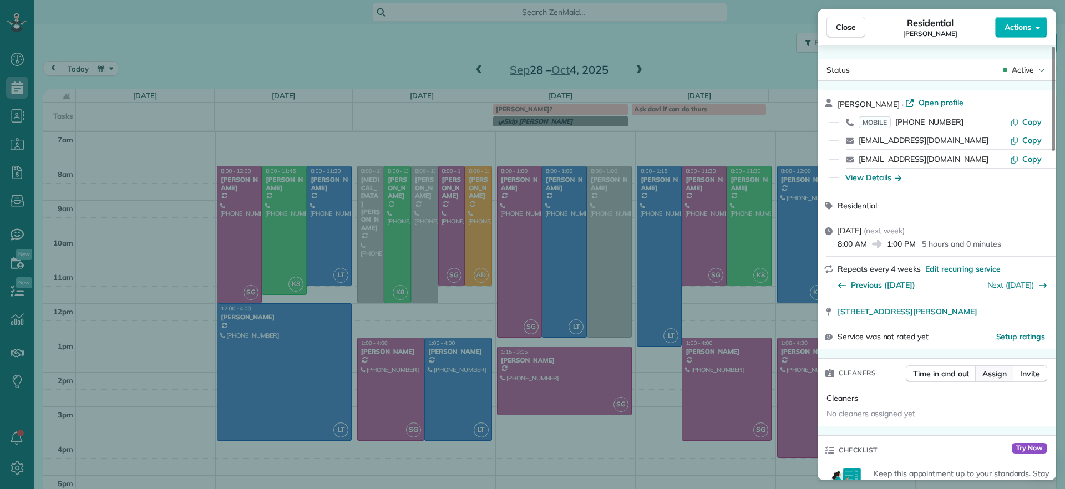
click at [995, 370] on span "Assign" at bounding box center [994, 373] width 24 height 11
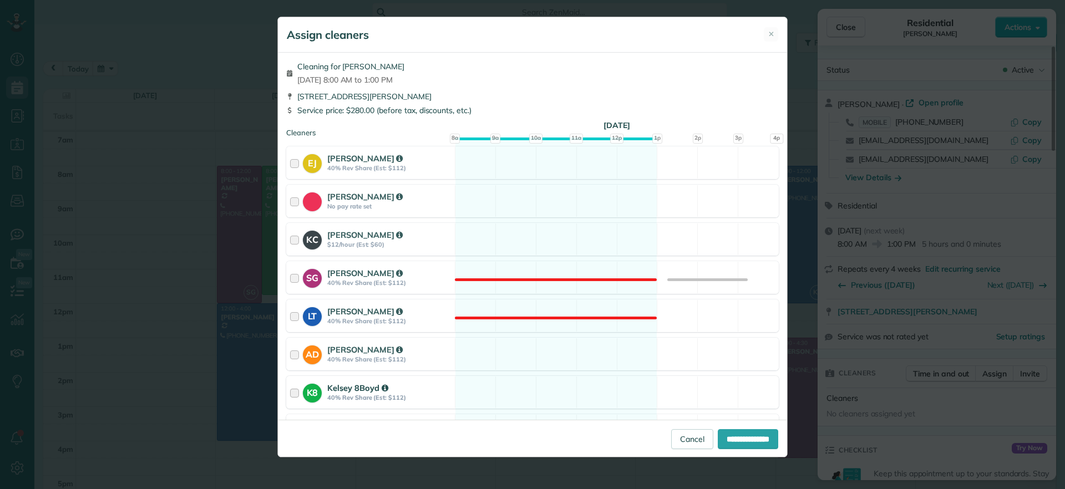
click at [578, 395] on div "K8 Kelsey 8Boyd 40% Rev Share (Est: $112) Available" at bounding box center [532, 392] width 492 height 33
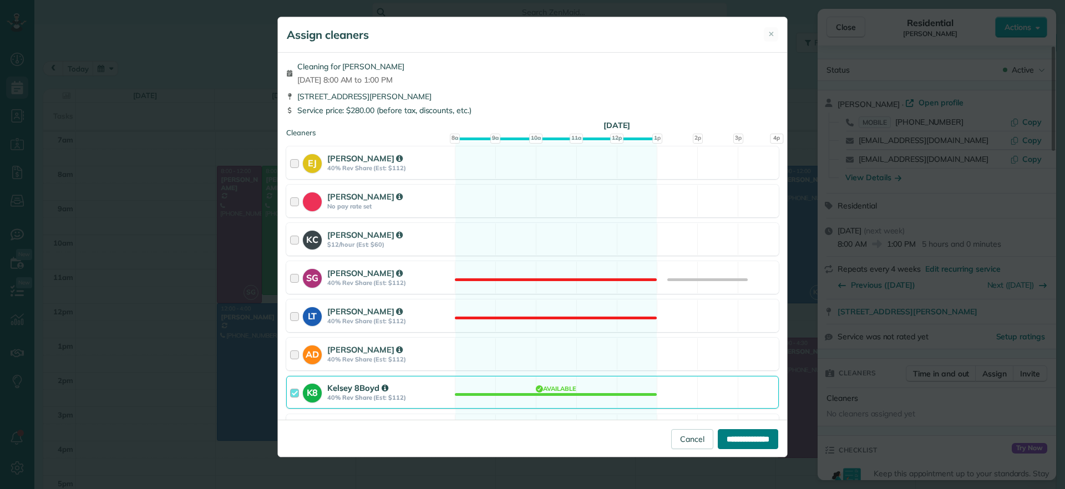
click at [745, 434] on input "**********" at bounding box center [748, 439] width 60 height 20
type input "**********"
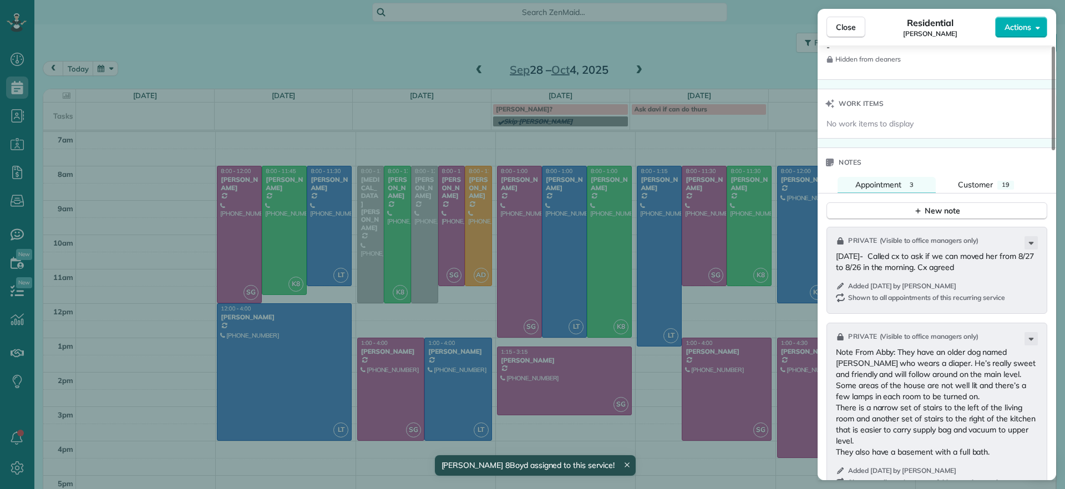
scroll to position [903, 0]
click at [912, 208] on button "New note" at bounding box center [936, 207] width 221 height 17
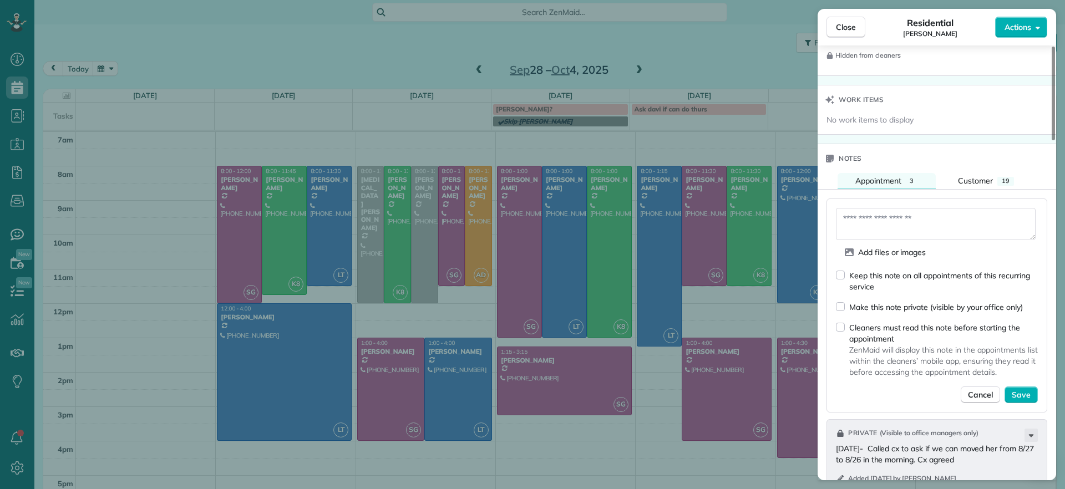
click at [841, 268] on form "Add files or images Keep this note on all appointments of this recurring servic…" at bounding box center [937, 305] width 202 height 195
click at [882, 218] on textarea at bounding box center [936, 224] width 200 height 32
click at [910, 218] on textarea at bounding box center [936, 224] width 200 height 32
type textarea "*"
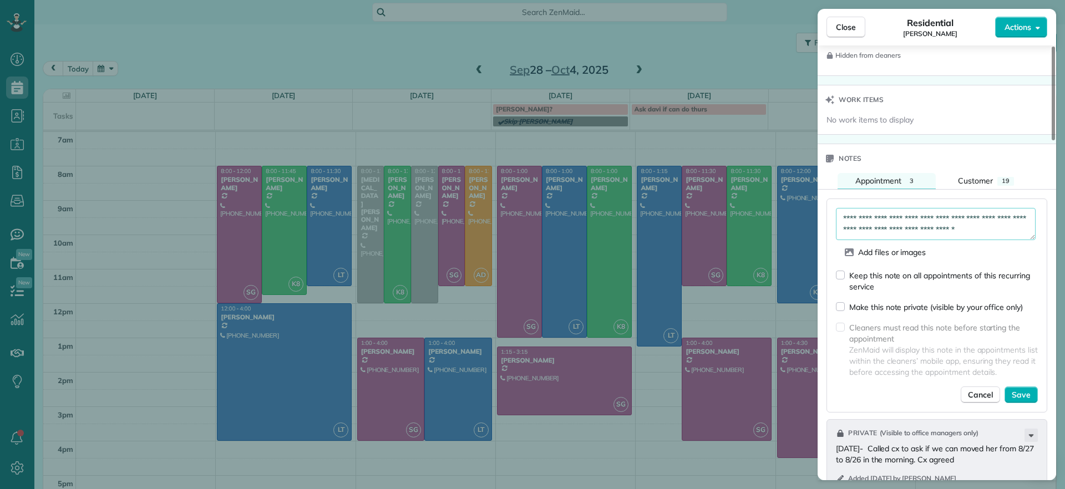
scroll to position [7, 0]
type textarea "**********"
click at [1022, 391] on span "Save" at bounding box center [1020, 394] width 19 height 11
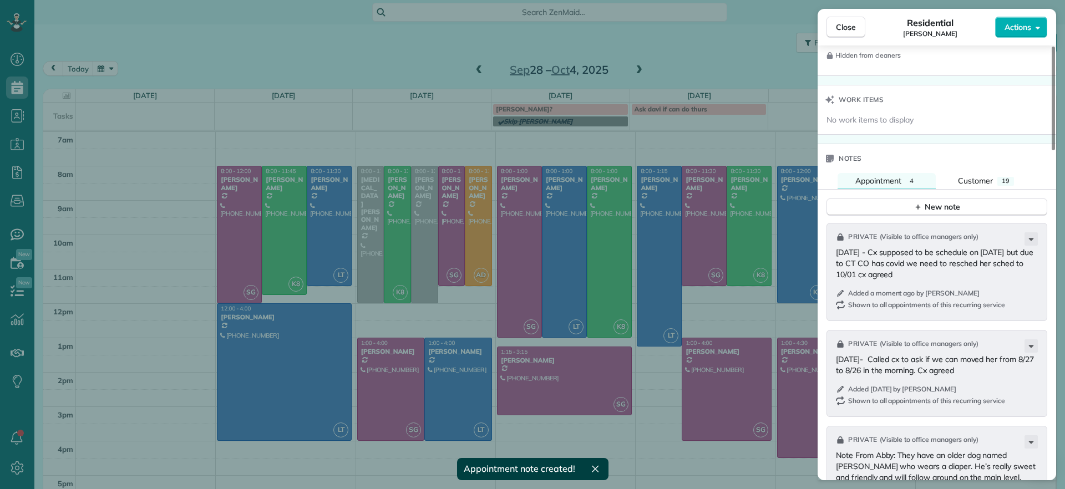
click at [435, 63] on div "Close Residential Elizabeth Outka Actions Status Active Elizabeth Outka · Open …" at bounding box center [532, 244] width 1065 height 489
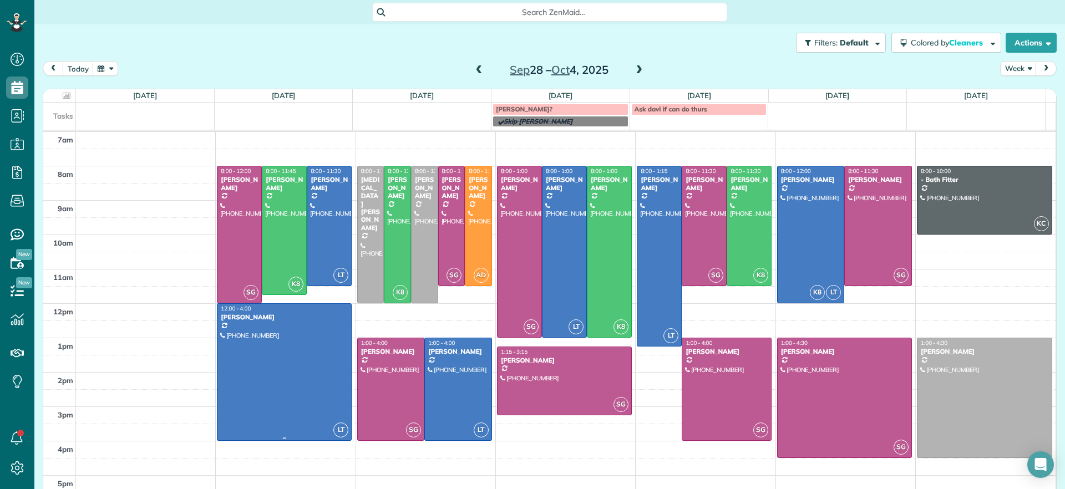
click at [297, 325] on div at bounding box center [284, 372] width 134 height 136
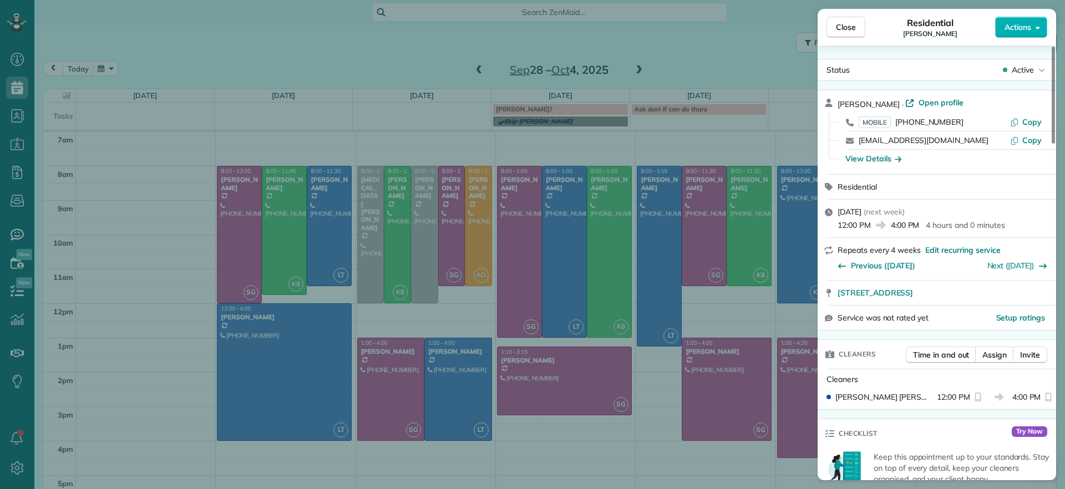
click at [164, 293] on div "Close Residential Sarah Craig Actions Status Active Sarah Craig · Open profile …" at bounding box center [532, 244] width 1065 height 489
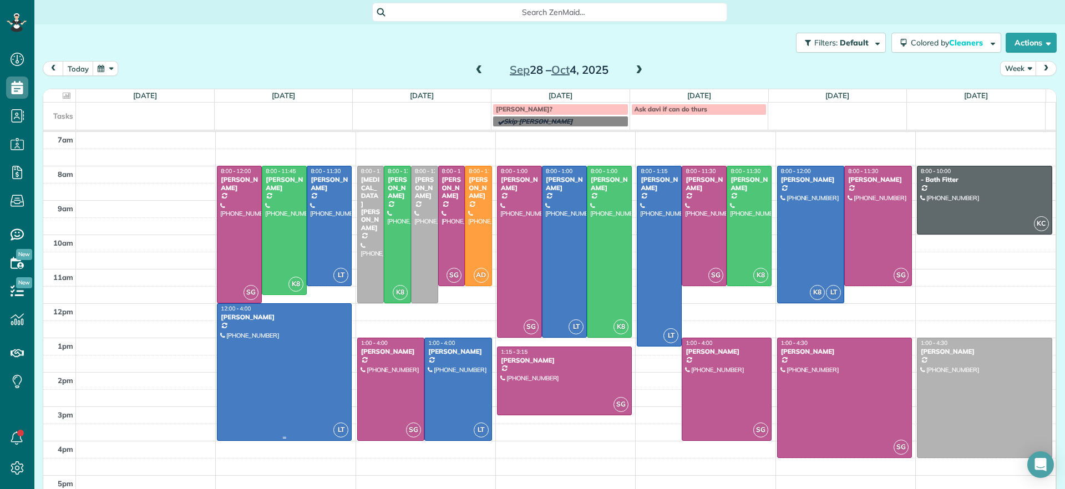
click at [302, 321] on div at bounding box center [284, 372] width 134 height 136
click at [0, 0] on div at bounding box center [0, 0] width 0 height 0
click at [300, 327] on div at bounding box center [284, 372] width 134 height 136
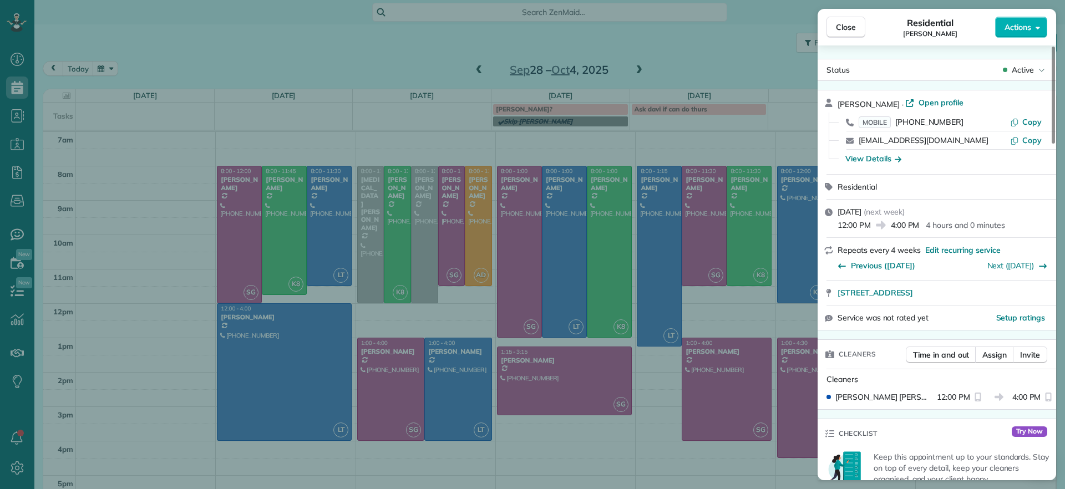
click at [928, 108] on div "Sarah Craig · Open profile" at bounding box center [943, 103] width 212 height 13
click at [928, 104] on span "Open profile" at bounding box center [940, 102] width 45 height 11
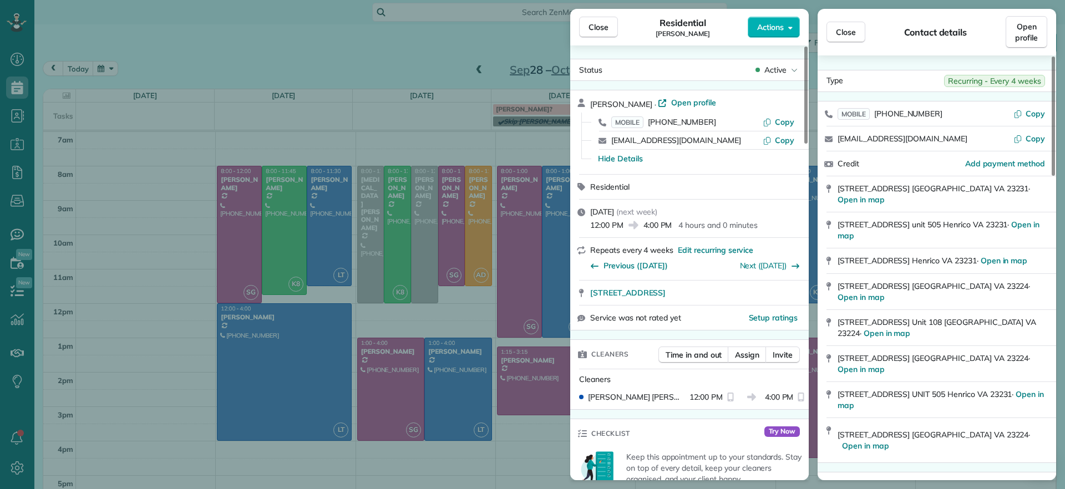
click at [156, 244] on div "Close Residential Sarah Craig Actions Status Active Sarah Craig · Open profile …" at bounding box center [532, 244] width 1065 height 489
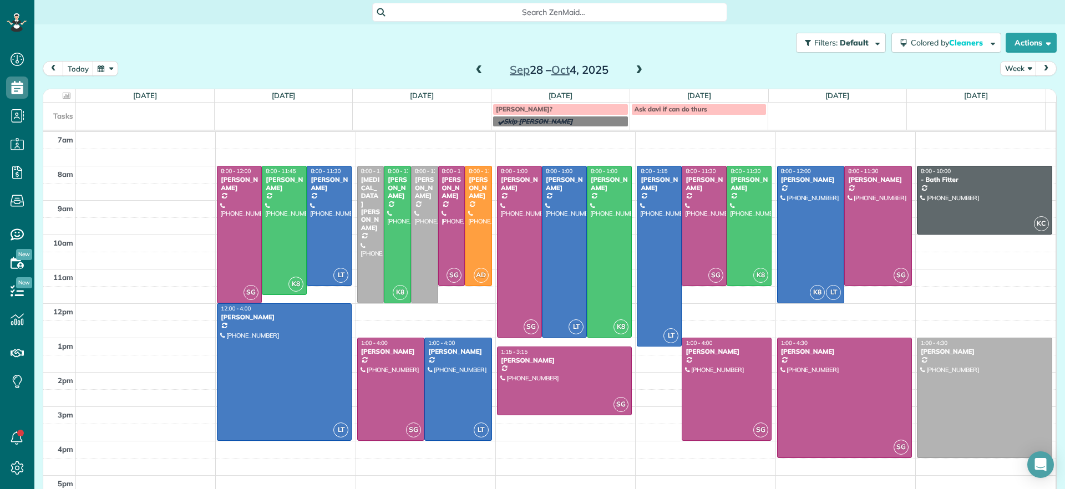
click at [473, 70] on span at bounding box center [479, 70] width 12 height 10
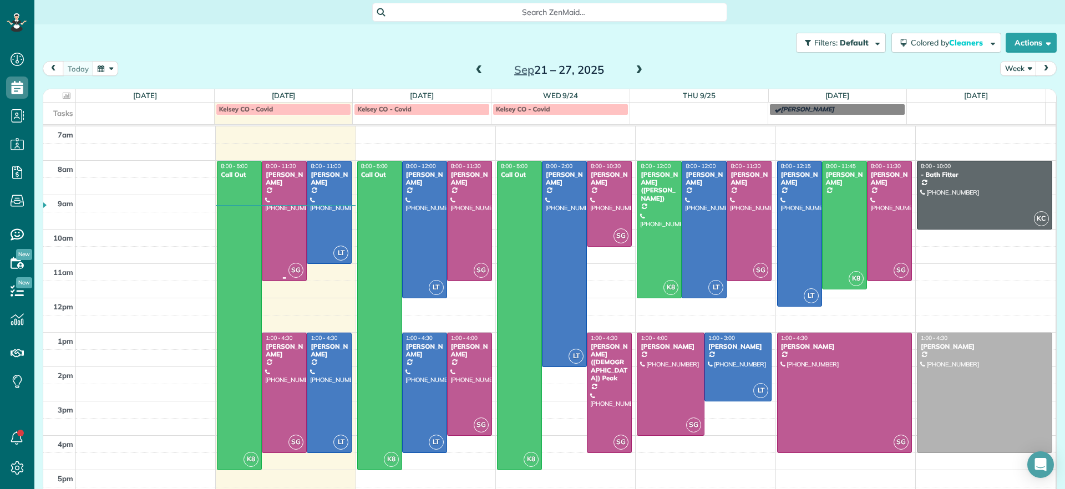
click at [288, 186] on div at bounding box center [284, 220] width 44 height 119
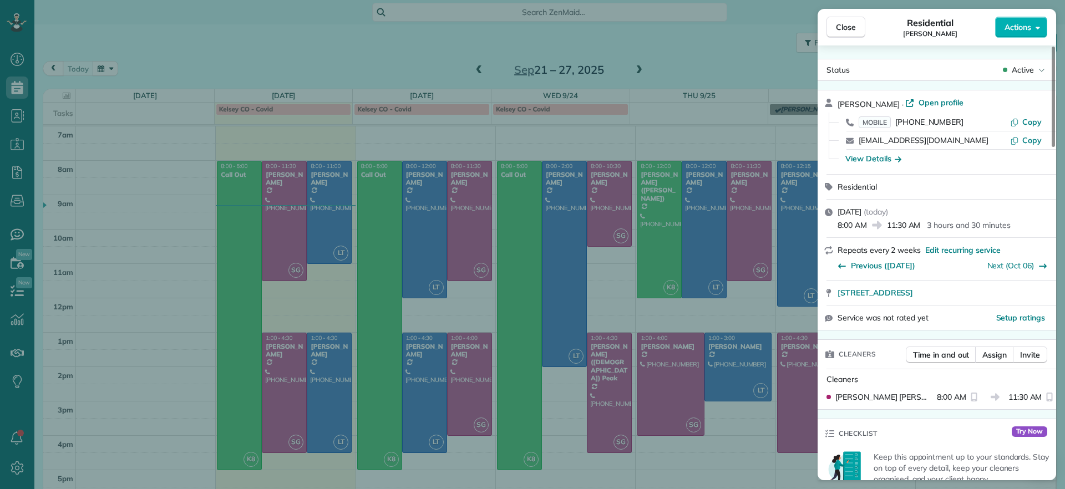
click at [699, 49] on div "Close Residential Imani Holmes Actions Status Active Imani Holmes · Open profil…" at bounding box center [532, 244] width 1065 height 489
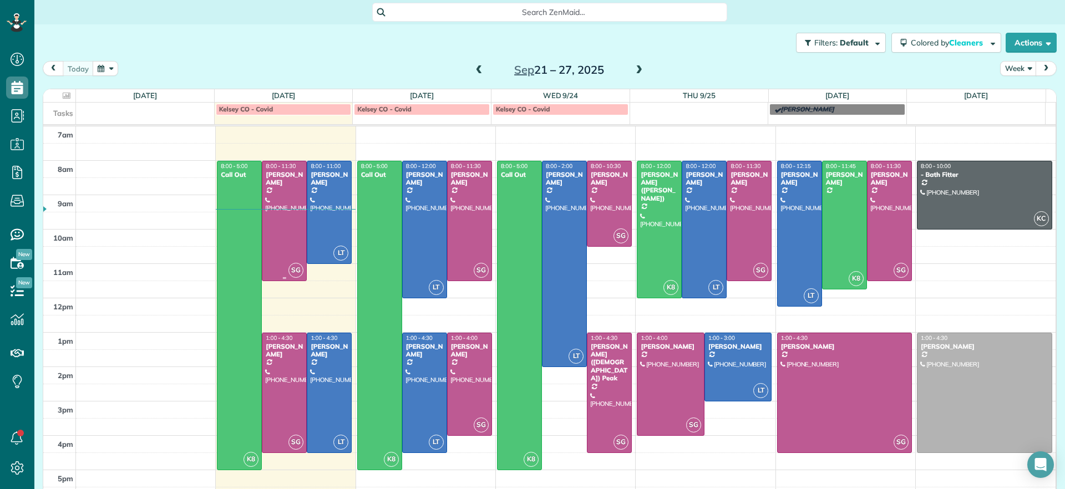
click at [288, 187] on div at bounding box center [284, 220] width 44 height 119
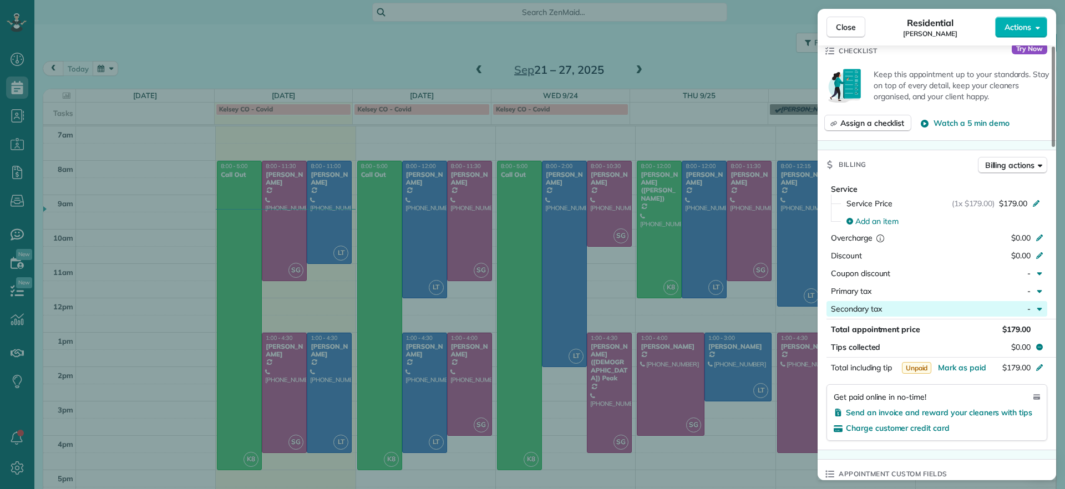
scroll to position [418, 0]
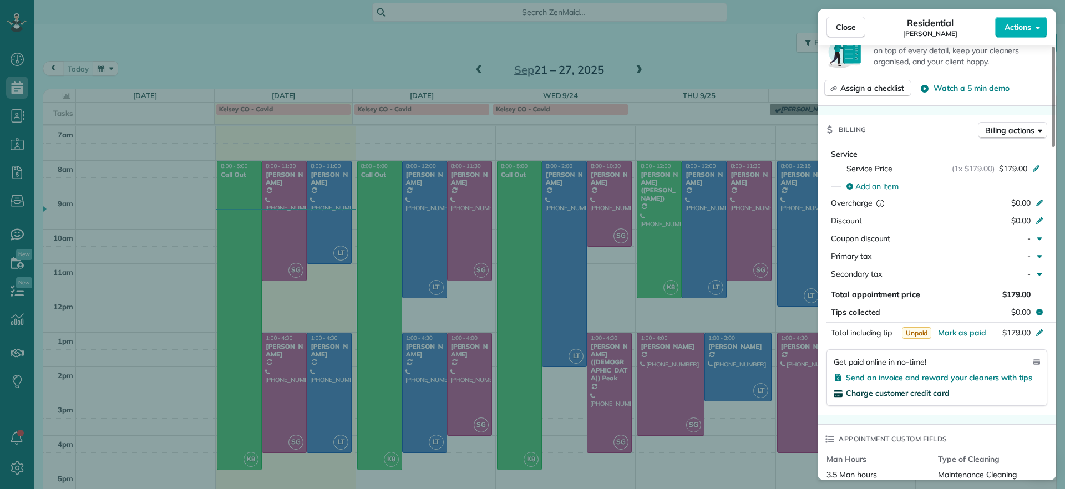
click at [878, 393] on span "Charge customer credit card" at bounding box center [898, 393] width 104 height 10
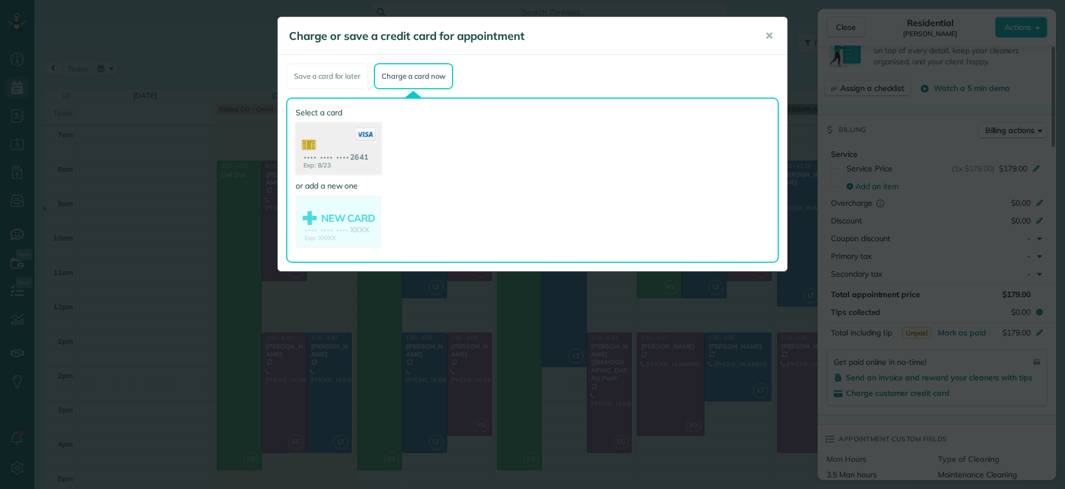
click at [333, 164] on use at bounding box center [338, 150] width 85 height 54
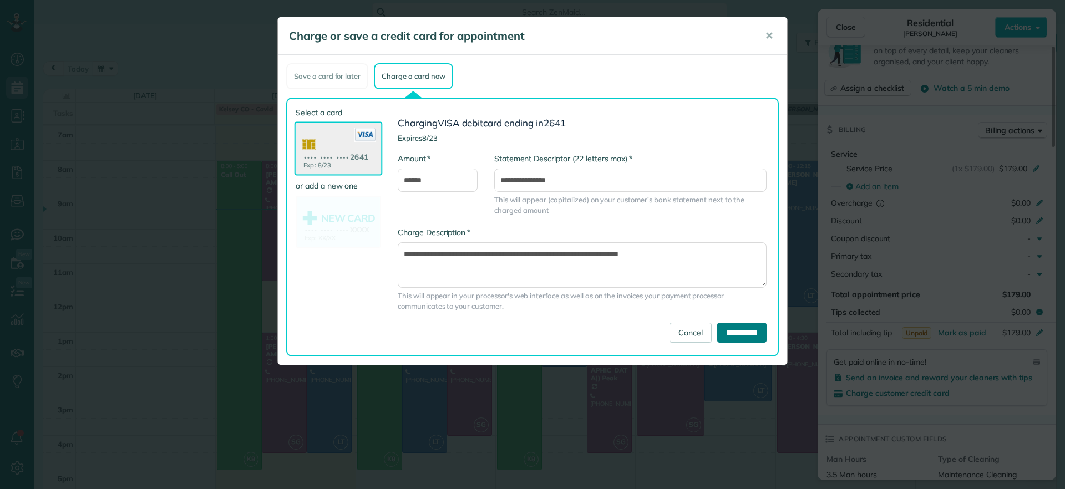
click at [752, 337] on input "**********" at bounding box center [741, 333] width 49 height 20
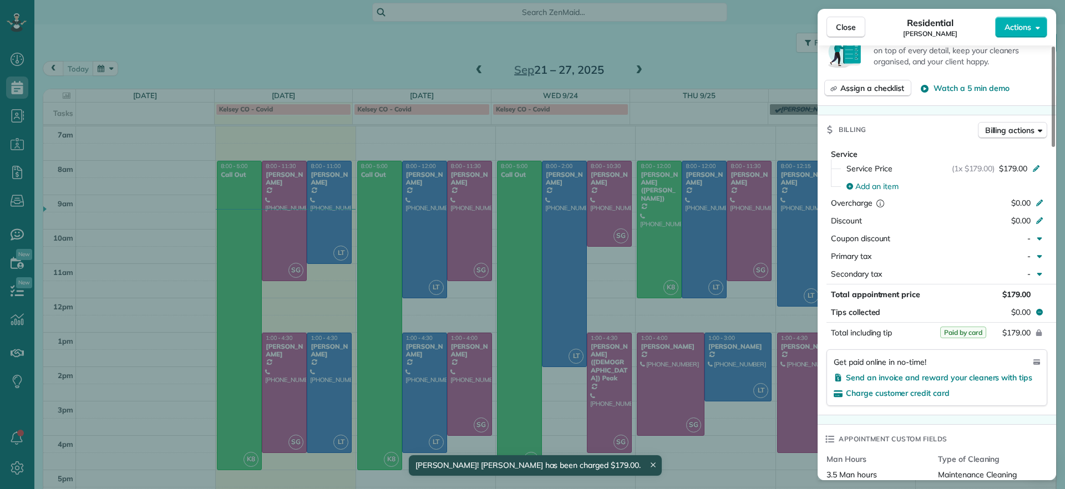
drag, startPoint x: 298, startPoint y: 167, endPoint x: 304, endPoint y: 172, distance: 8.2
click at [298, 167] on div "Close Residential Imani Holmes Actions Status Active Imani Holmes · Open profil…" at bounding box center [532, 244] width 1065 height 489
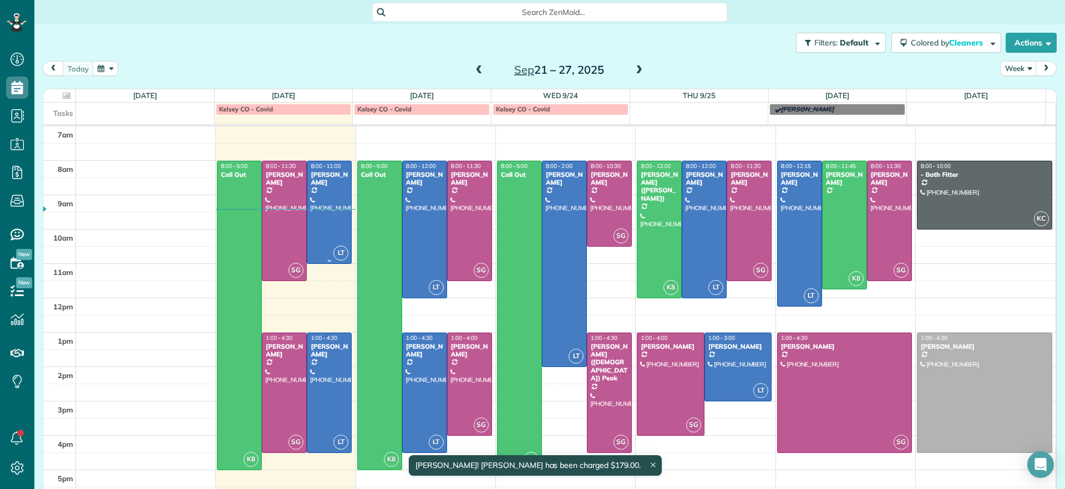
click at [317, 181] on div "[PERSON_NAME]" at bounding box center [329, 179] width 38 height 16
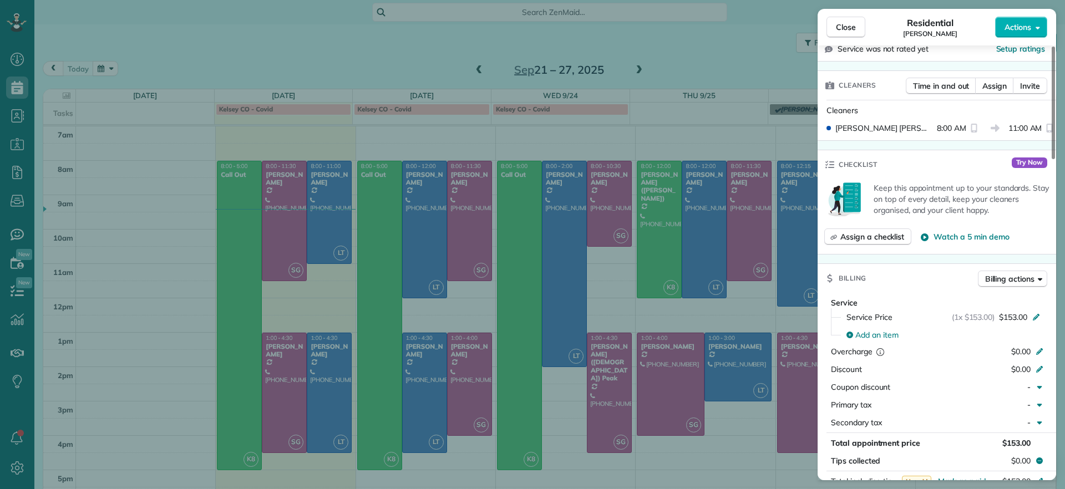
scroll to position [489, 0]
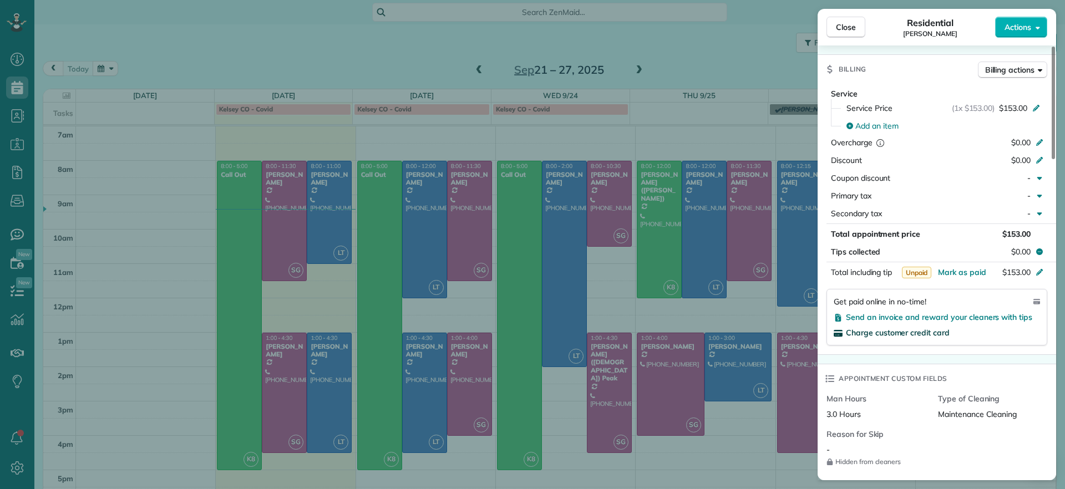
click at [868, 328] on span "Charge customer credit card" at bounding box center [898, 333] width 104 height 10
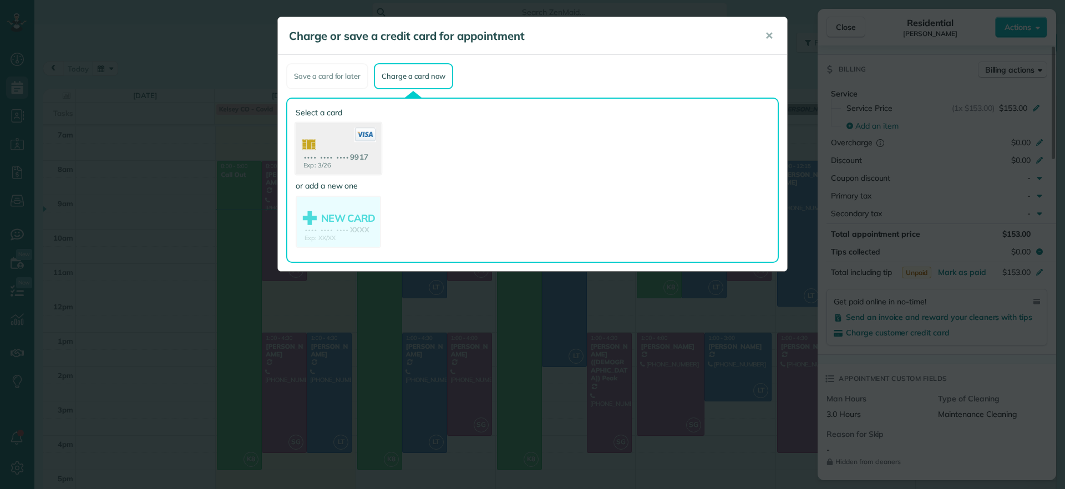
click at [348, 155] on use at bounding box center [338, 150] width 85 height 54
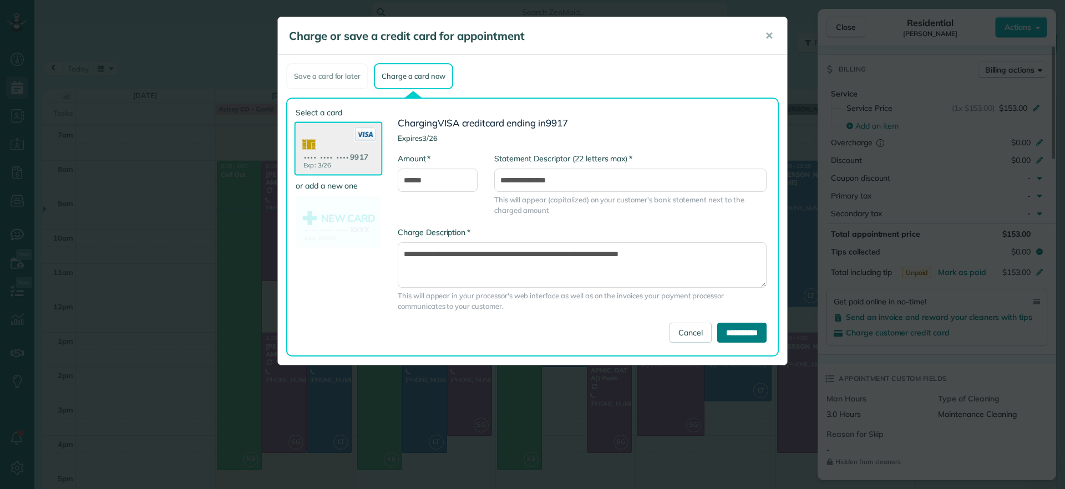
click at [756, 338] on input "**********" at bounding box center [741, 333] width 49 height 20
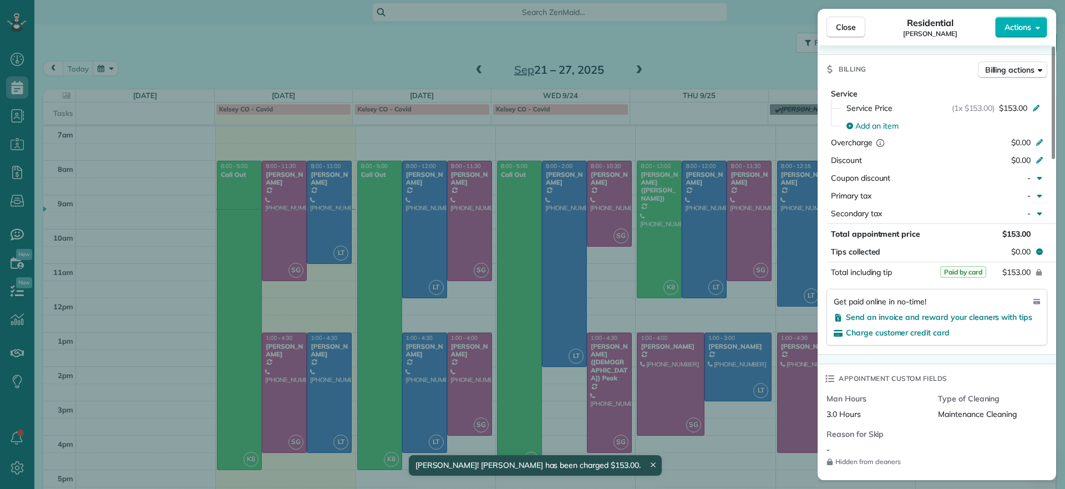
click at [715, 63] on div "Close Residential Peggy Partridge Actions Status Active Peggy Partridge · Open …" at bounding box center [532, 244] width 1065 height 489
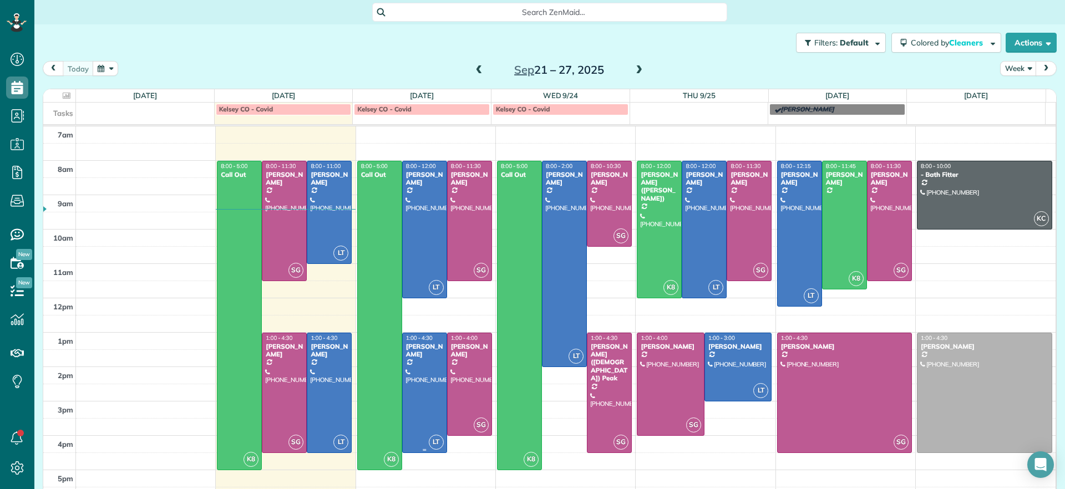
click at [420, 370] on div at bounding box center [425, 392] width 44 height 119
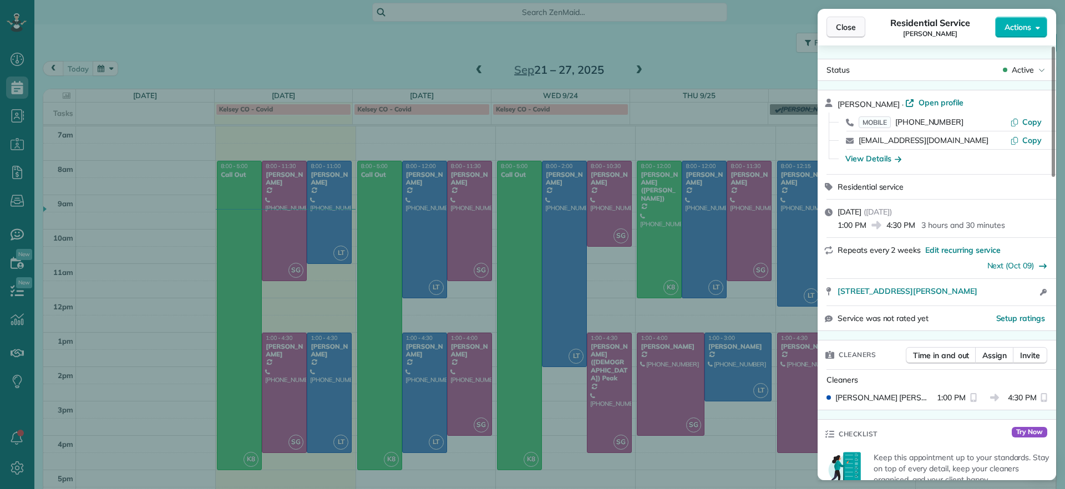
click at [851, 28] on span "Close" at bounding box center [846, 27] width 20 height 11
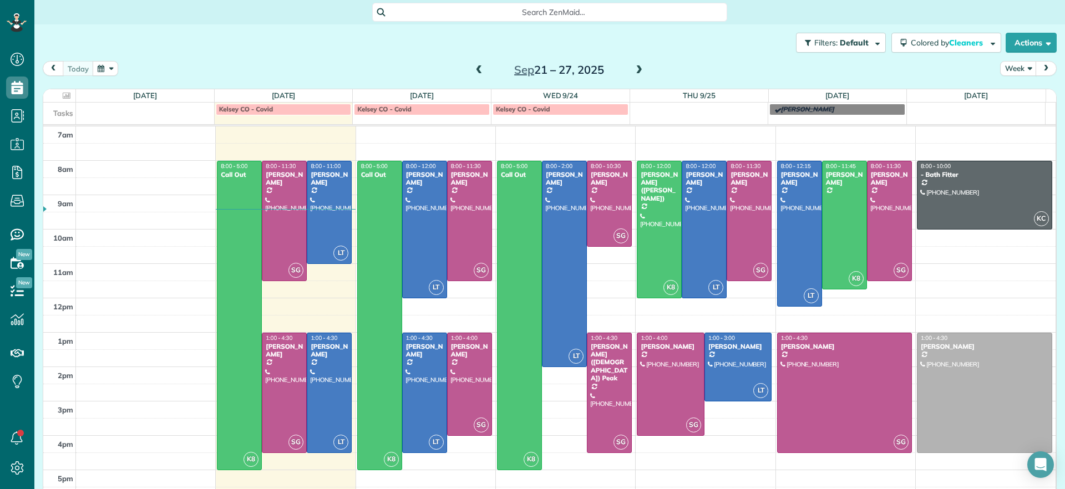
click at [637, 67] on span at bounding box center [639, 70] width 12 height 10
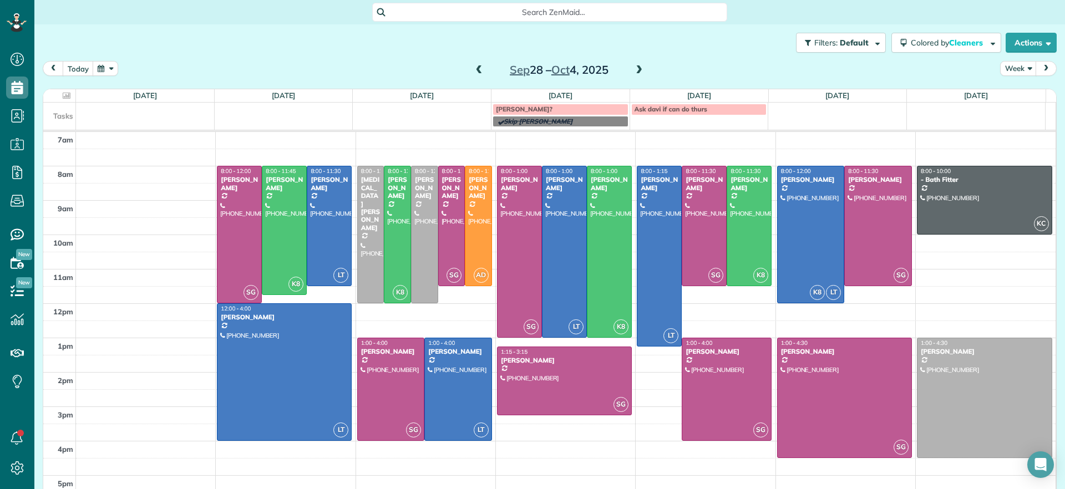
click at [474, 71] on span at bounding box center [479, 70] width 12 height 10
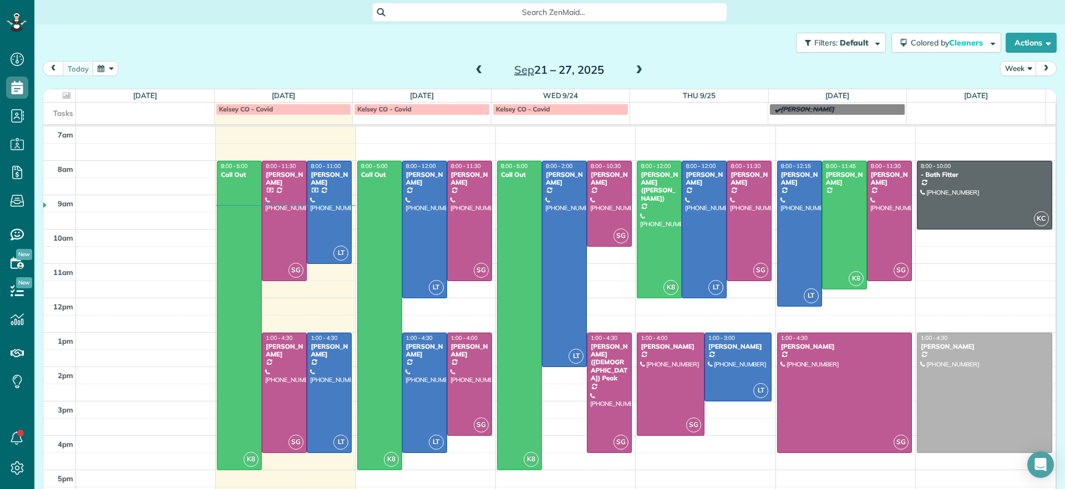
click at [637, 69] on span at bounding box center [639, 70] width 12 height 10
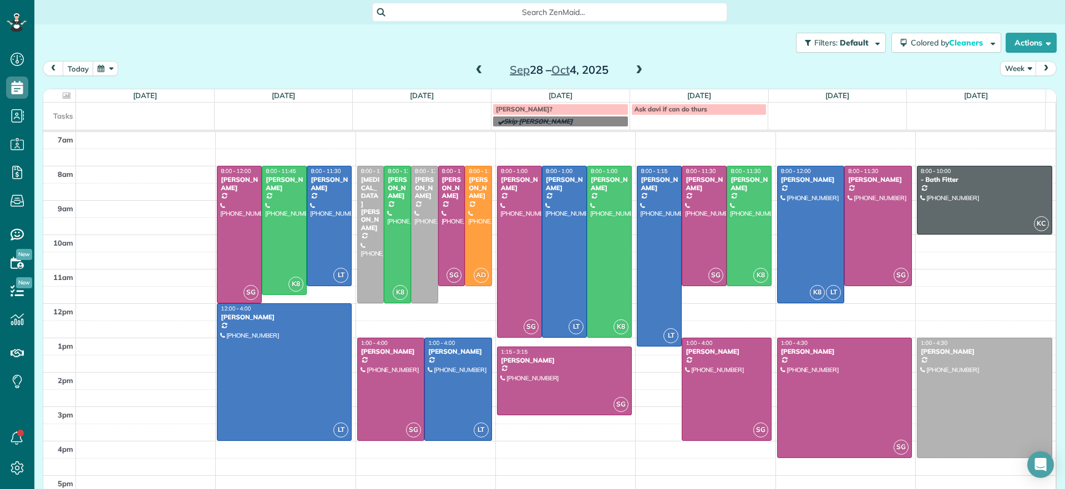
click at [635, 69] on span at bounding box center [639, 70] width 12 height 10
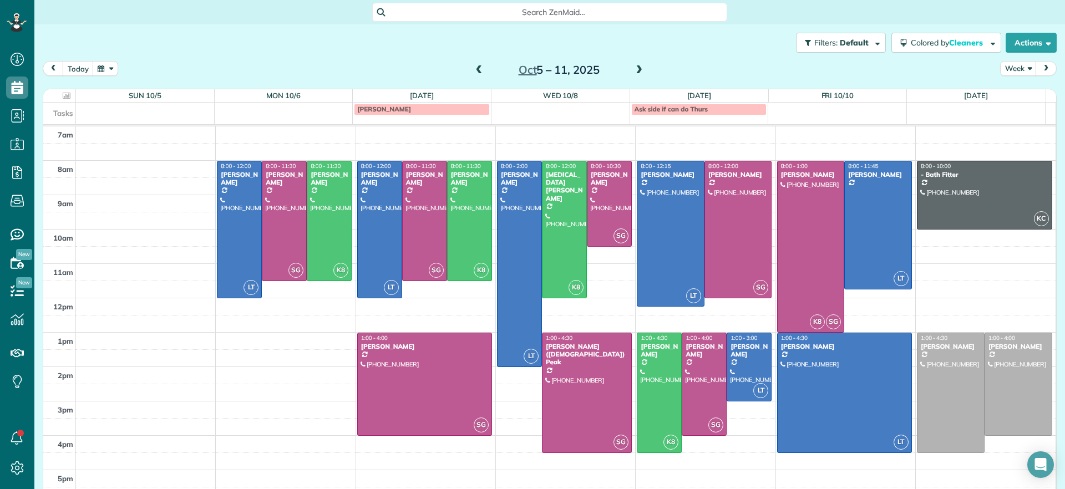
click at [633, 64] on span at bounding box center [639, 70] width 12 height 17
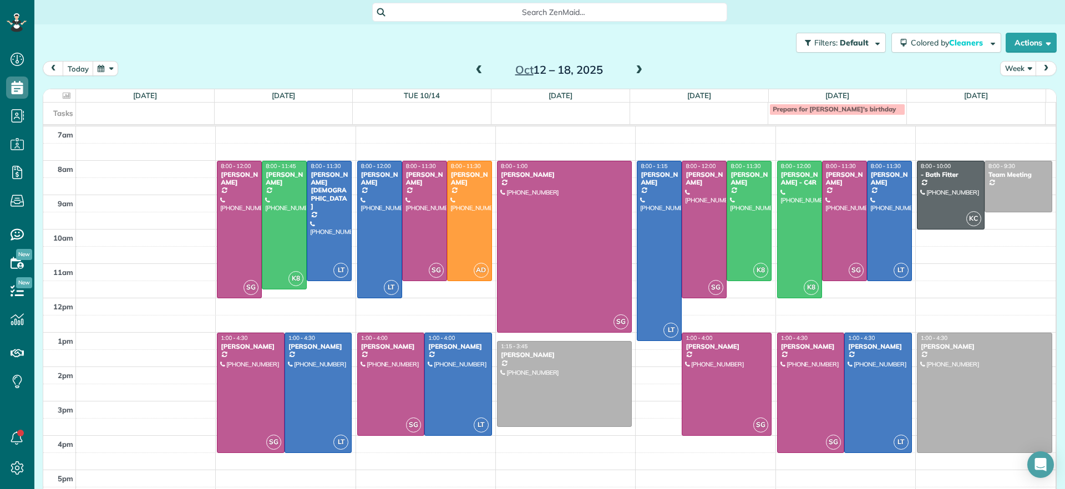
click at [473, 69] on span at bounding box center [479, 70] width 12 height 10
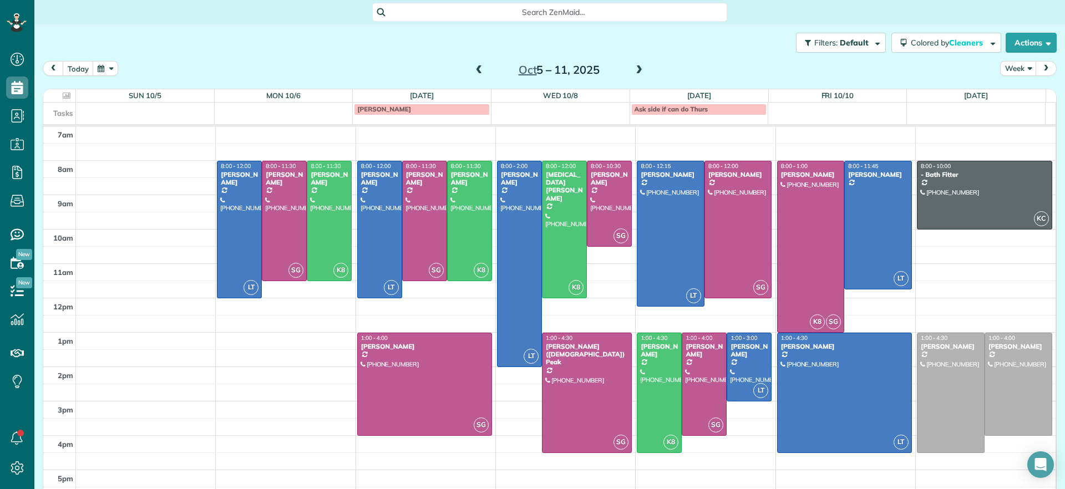
click at [473, 64] on span at bounding box center [479, 70] width 12 height 17
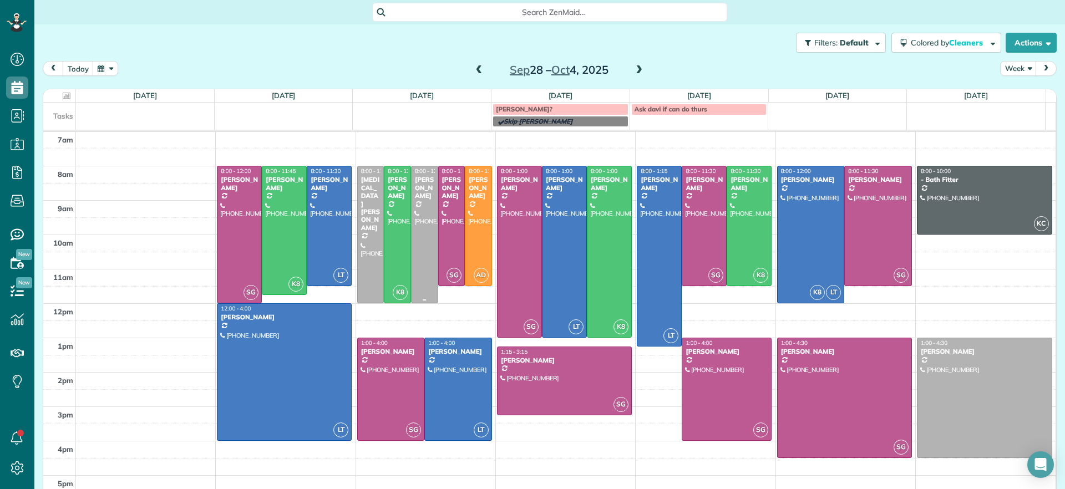
click at [417, 207] on div at bounding box center [424, 234] width 26 height 136
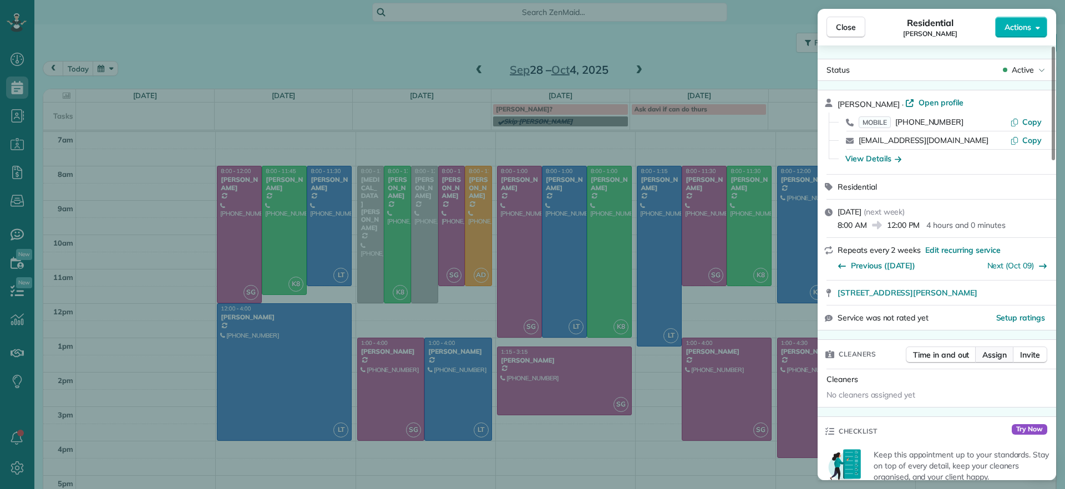
click at [988, 354] on span "Assign" at bounding box center [994, 354] width 24 height 11
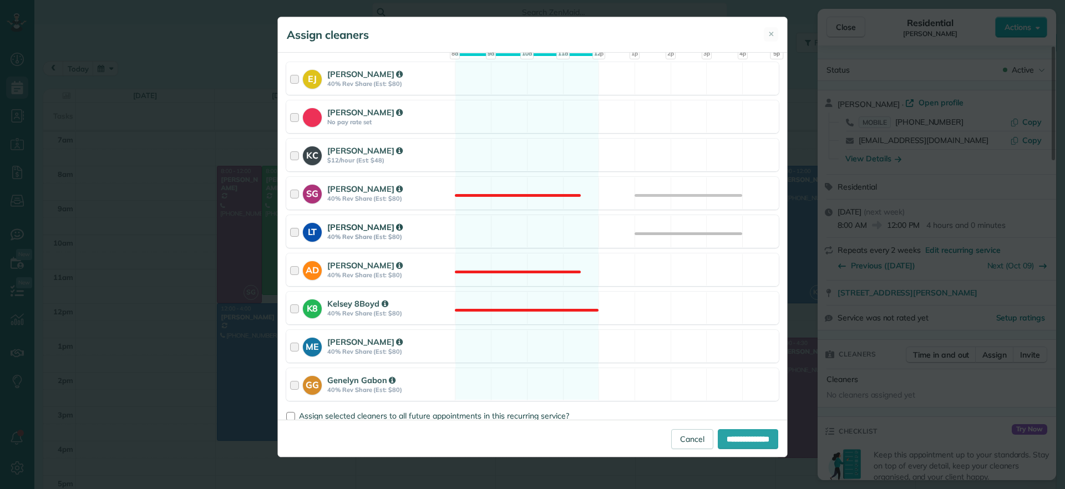
scroll to position [106, 0]
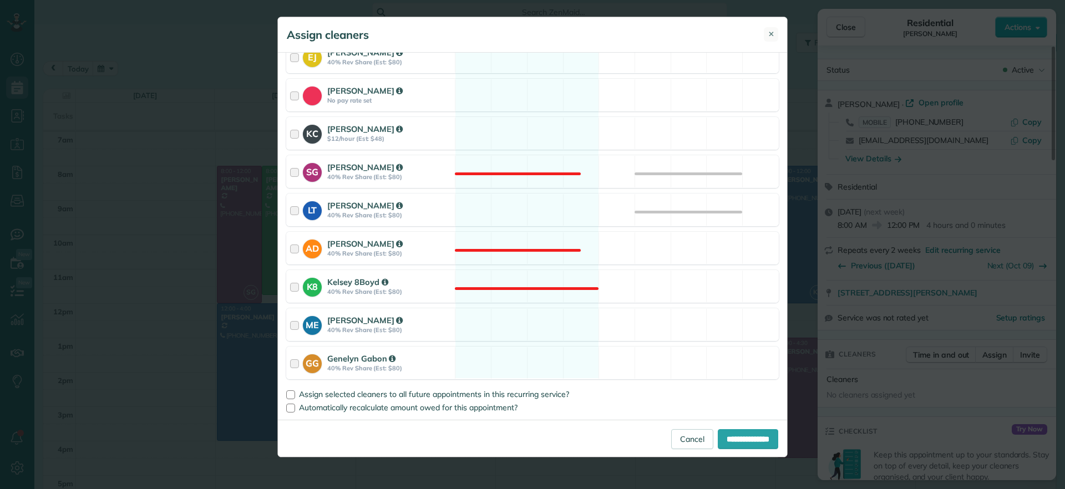
click at [775, 32] on button "✕" at bounding box center [771, 34] width 14 height 14
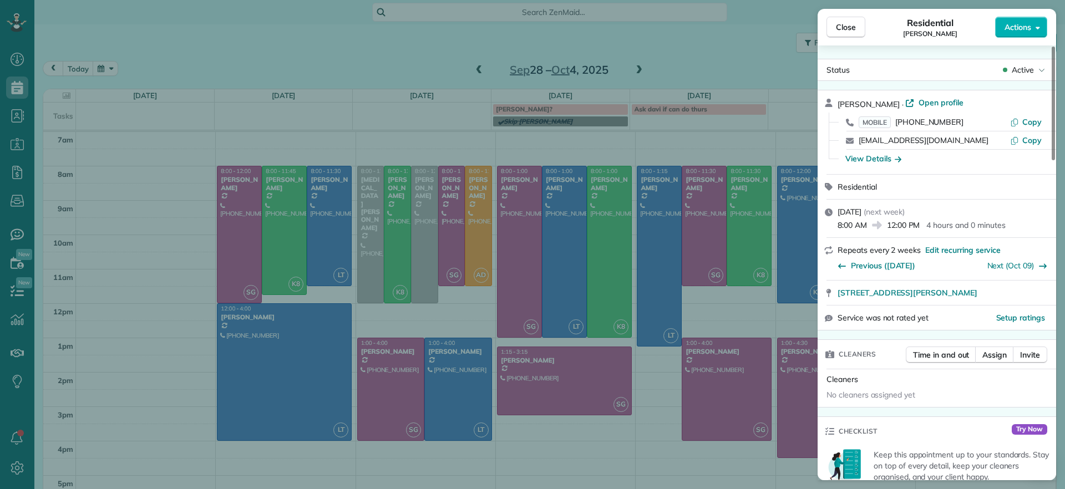
click at [452, 314] on div "Close Residential Katie Fraker Actions Status Active Katie Fraker · Open profil…" at bounding box center [532, 244] width 1065 height 489
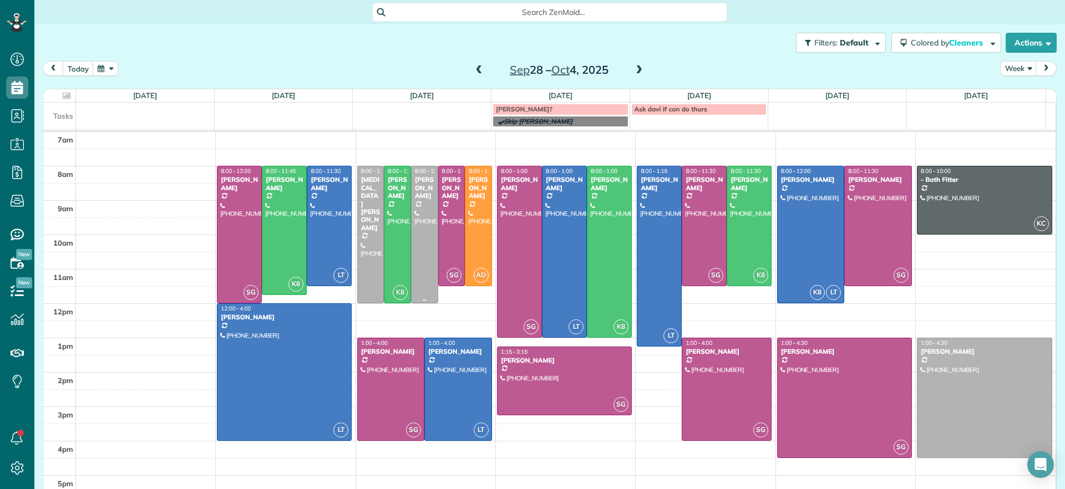
click at [416, 237] on div at bounding box center [424, 234] width 26 height 136
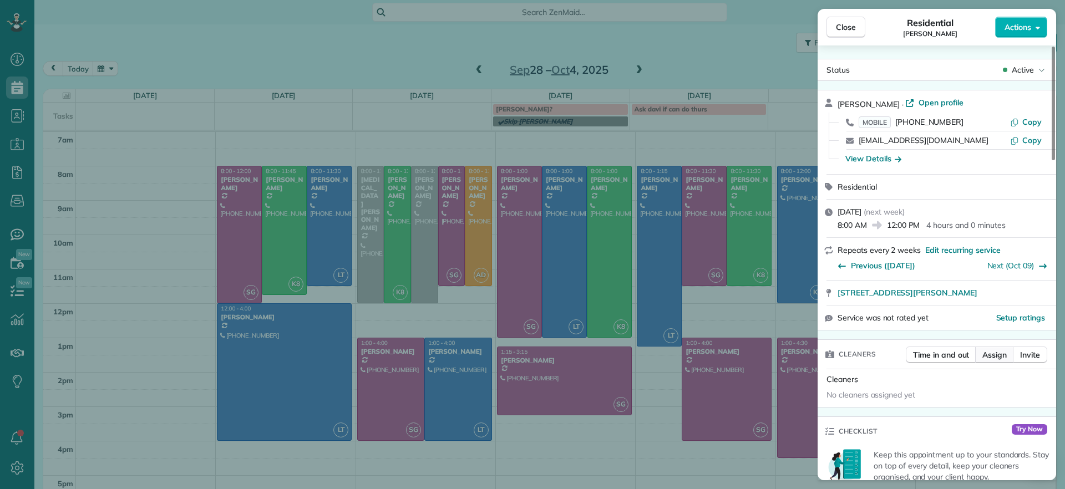
click at [999, 349] on span "Assign" at bounding box center [994, 354] width 24 height 11
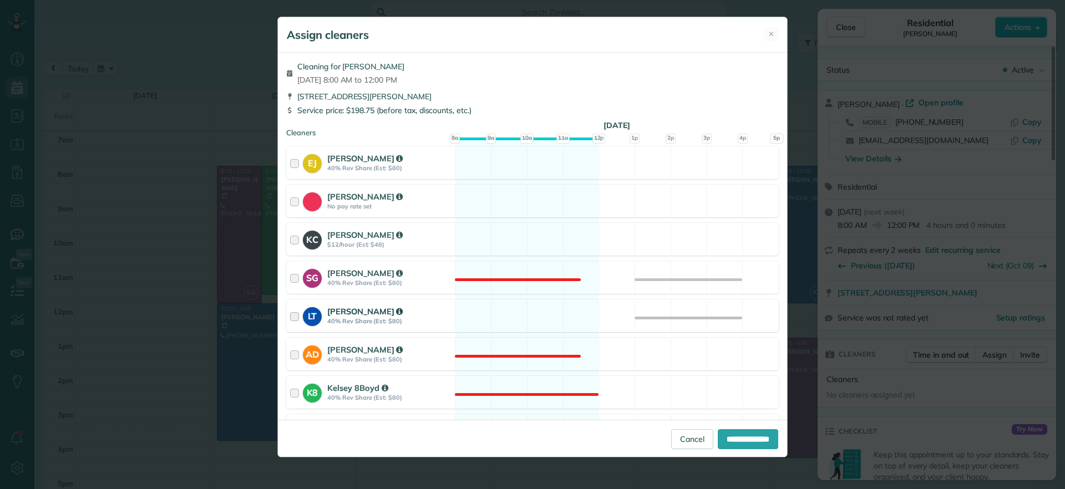
drag, startPoint x: 511, startPoint y: 313, endPoint x: 641, endPoint y: 358, distance: 137.8
click at [512, 314] on div "LT Laura Thaller 40% Rev Share (Est: $80) Available" at bounding box center [532, 315] width 492 height 33
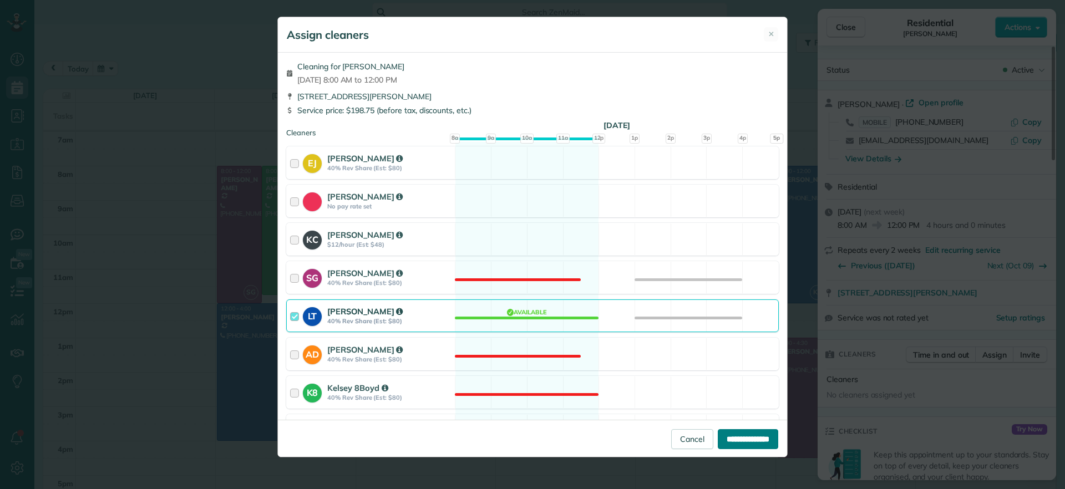
click at [723, 438] on input "**********" at bounding box center [748, 439] width 60 height 20
type input "**********"
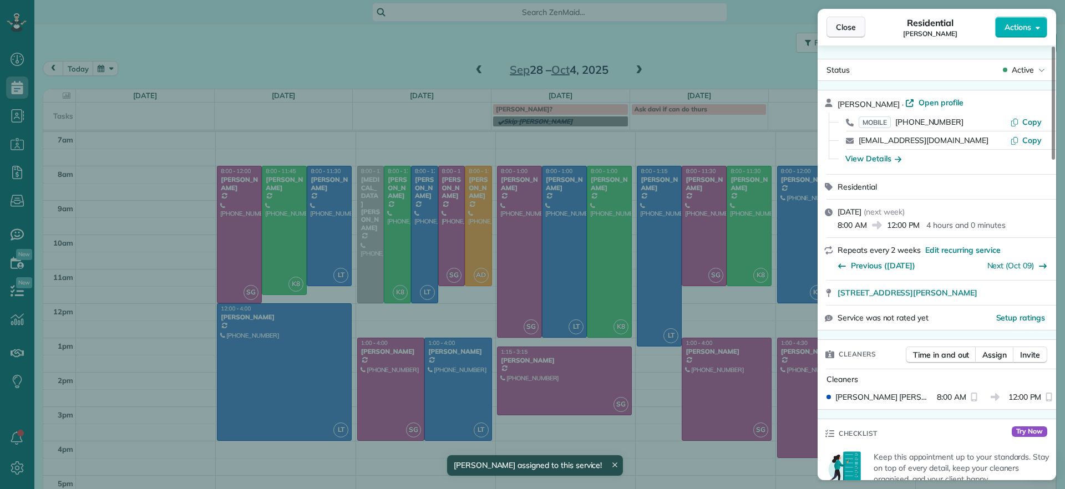
click at [858, 22] on button "Close" at bounding box center [845, 27] width 39 height 21
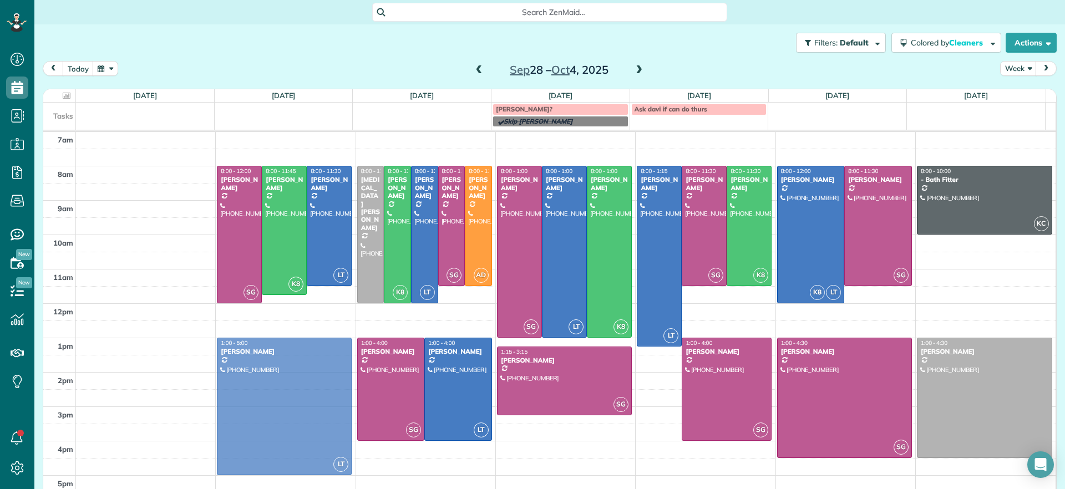
drag, startPoint x: 295, startPoint y: 349, endPoint x: 287, endPoint y: 381, distance: 32.5
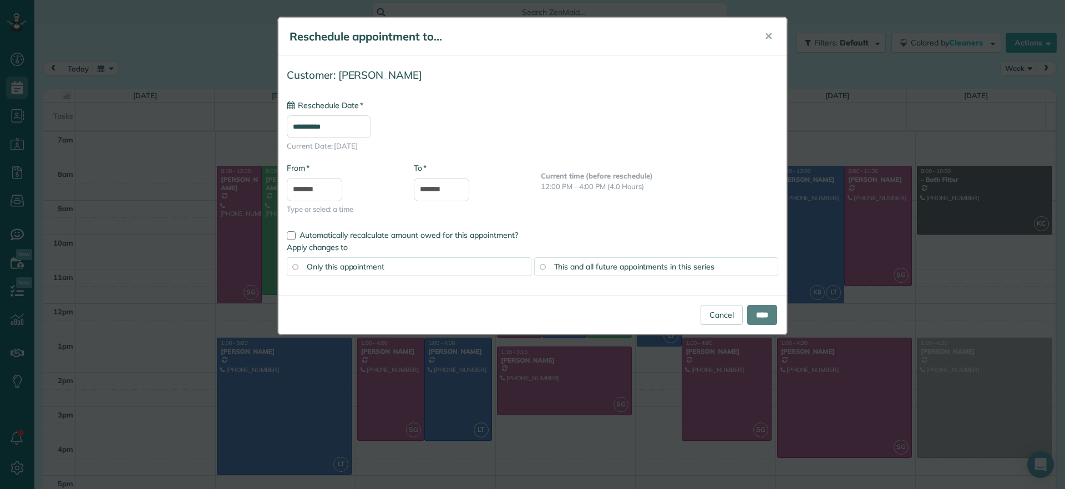
type input "**********"
click at [747, 311] on input "****" at bounding box center [762, 315] width 30 height 20
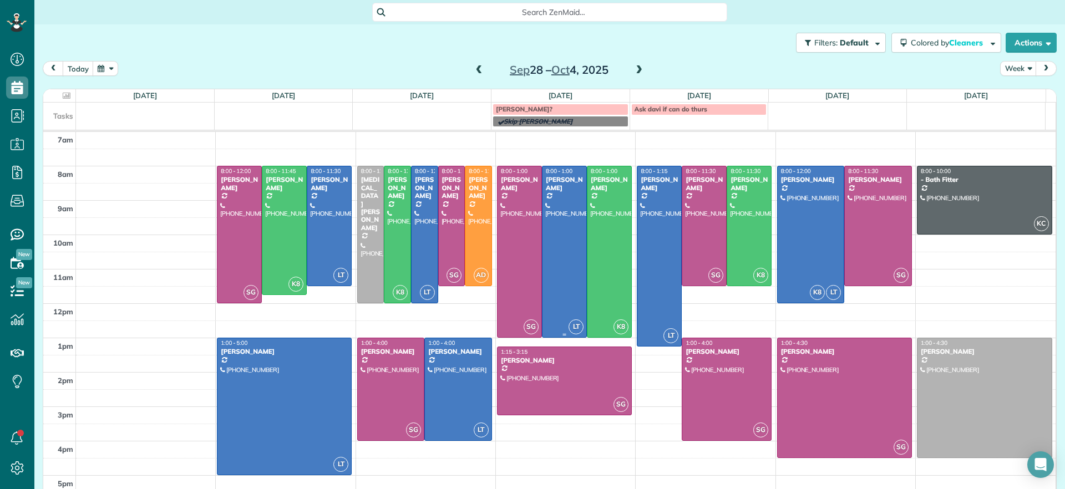
click at [547, 246] on div at bounding box center [564, 251] width 44 height 171
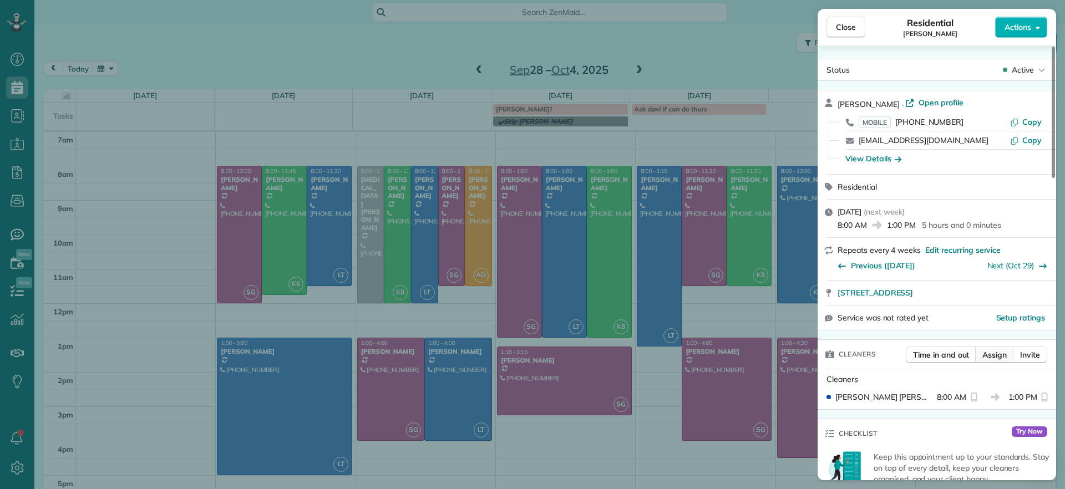
click at [989, 351] on span "Assign" at bounding box center [994, 354] width 24 height 11
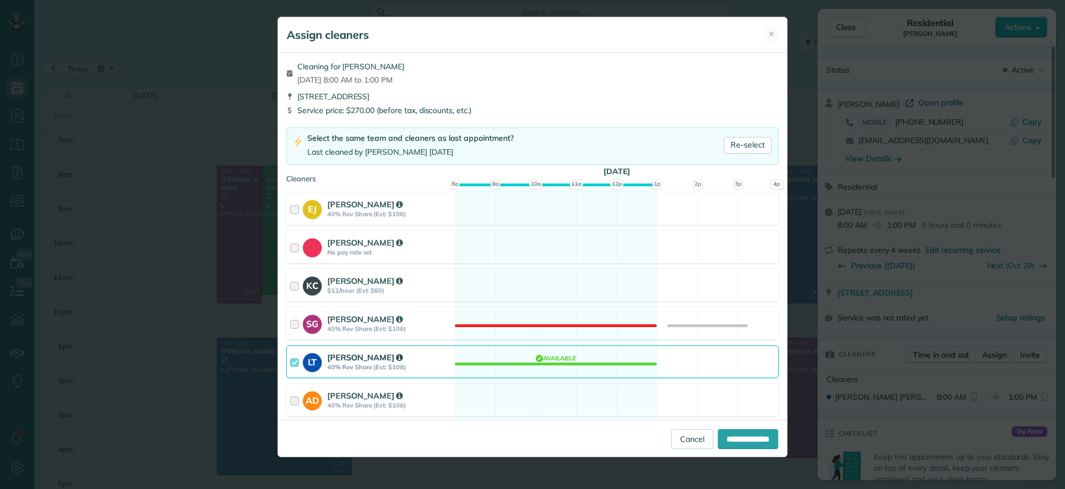
click at [543, 368] on div "LT Laura Thaller 40% Rev Share (Est: $108) Available" at bounding box center [532, 361] width 492 height 33
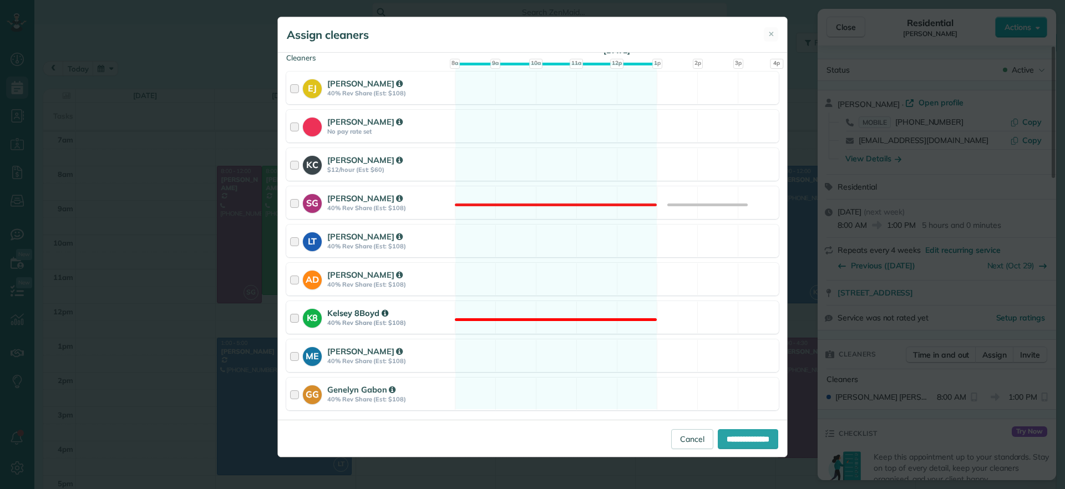
scroll to position [139, 0]
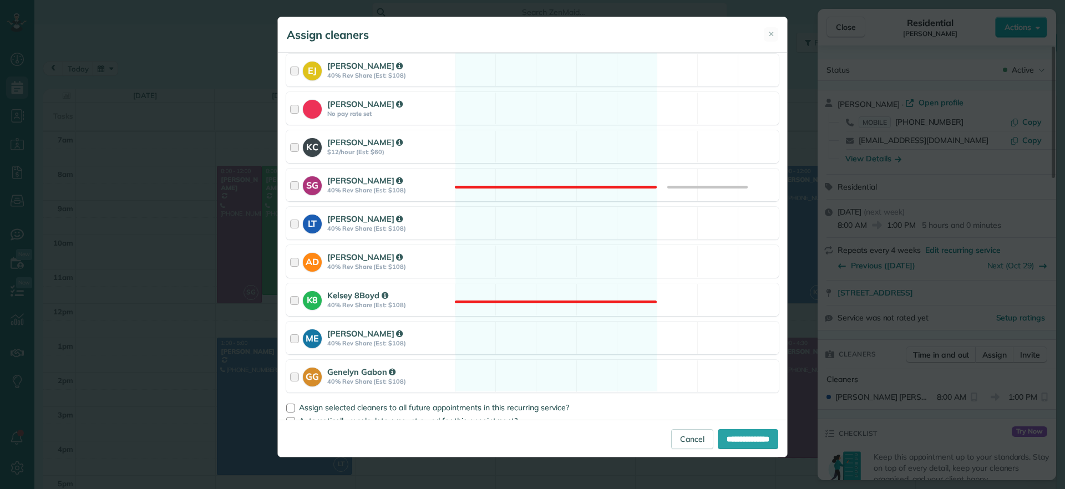
click at [532, 317] on div "Cleaning for Kellie Koshute Wed, Oct 01 - 8:00 AM to 1:00 PM 2040 Old Mancheste…" at bounding box center [532, 236] width 509 height 367
drag, startPoint x: 532, startPoint y: 306, endPoint x: 618, endPoint y: 336, distance: 90.7
click at [533, 306] on div "K8 Kelsey 8Boyd 40% Rev Share (Est: $108) Not available" at bounding box center [532, 299] width 492 height 33
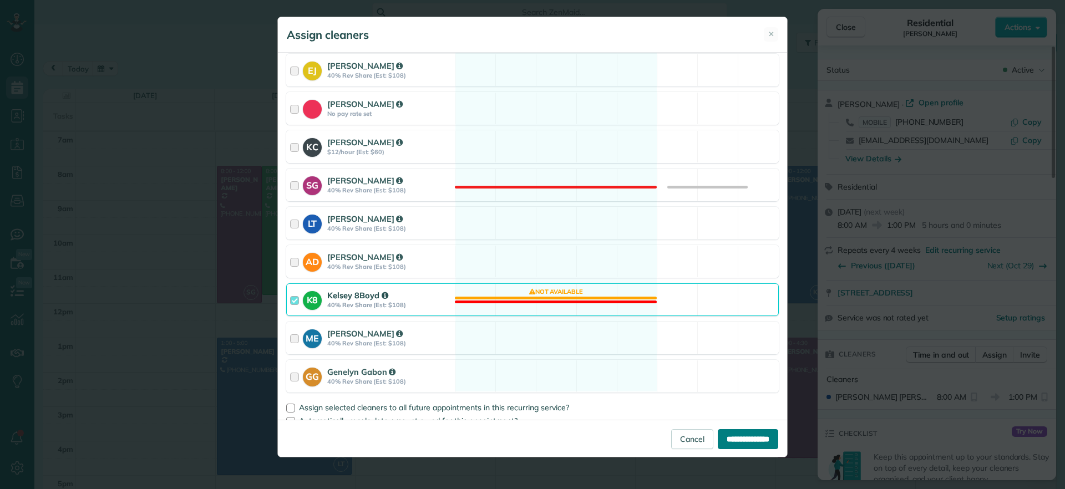
click at [730, 433] on input "**********" at bounding box center [748, 439] width 60 height 20
type input "**********"
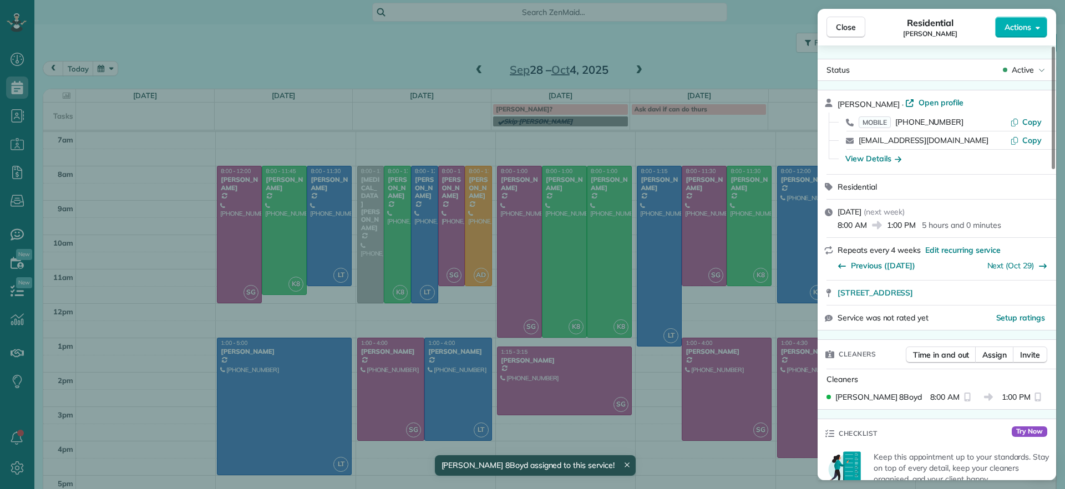
click at [589, 249] on div "Close Residential Kellie Koshute Actions Status Active Kellie Koshute · Open pr…" at bounding box center [532, 244] width 1065 height 489
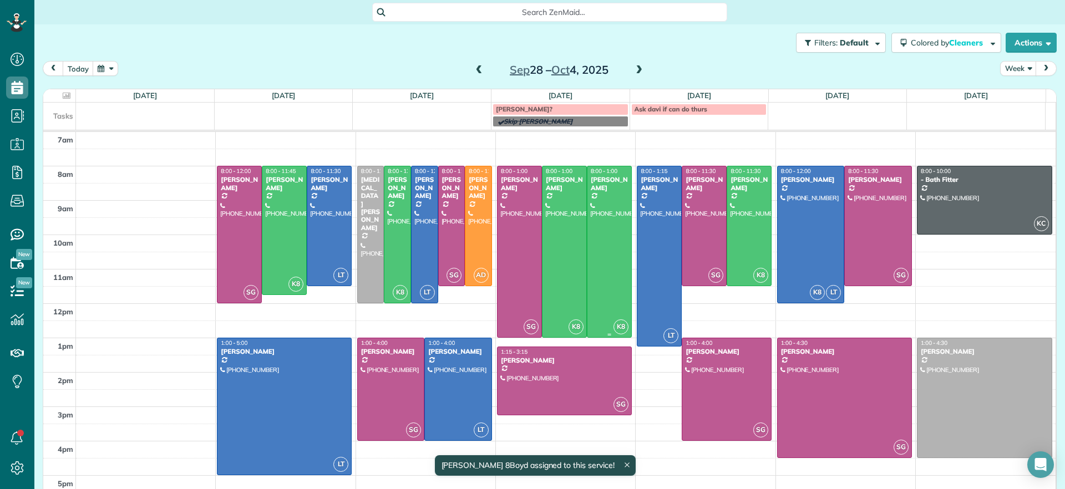
click at [589, 249] on div at bounding box center [609, 251] width 44 height 171
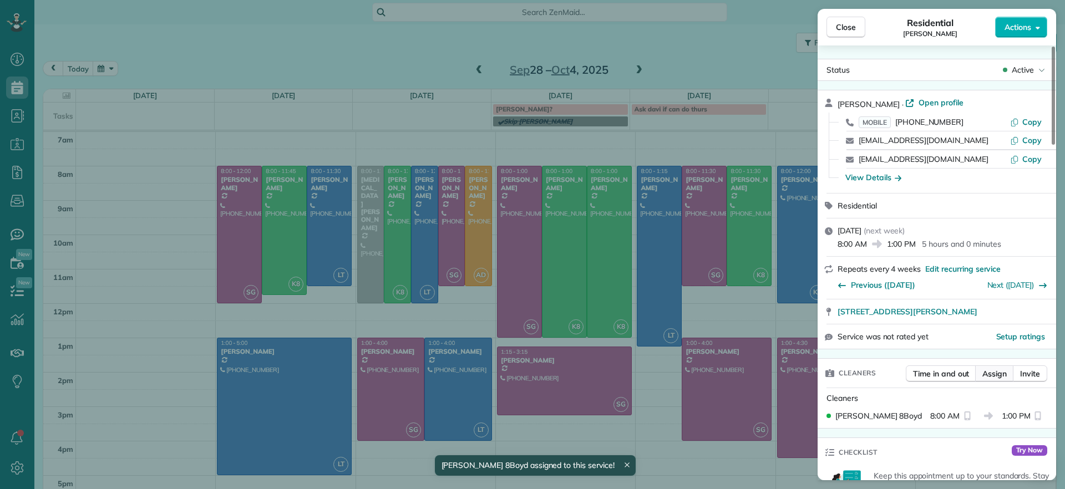
click at [991, 372] on span "Assign" at bounding box center [994, 373] width 24 height 11
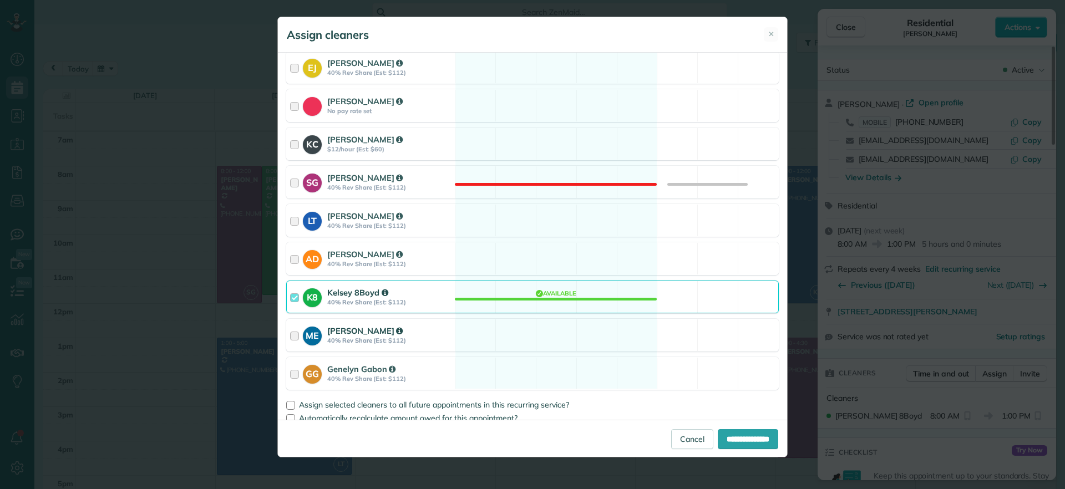
scroll to position [106, 0]
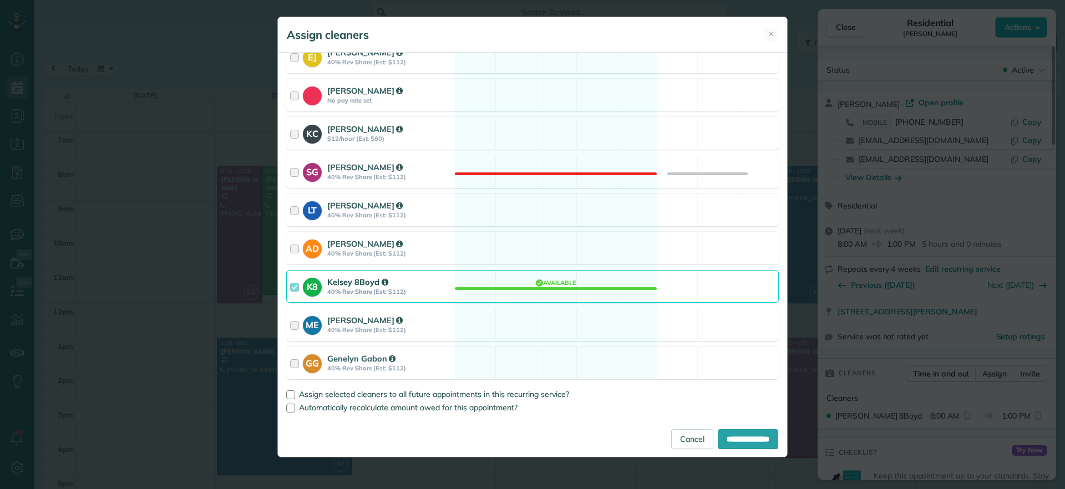
click at [535, 290] on div "K8 Kelsey 8Boyd 40% Rev Share (Est: $112) Available" at bounding box center [532, 286] width 492 height 33
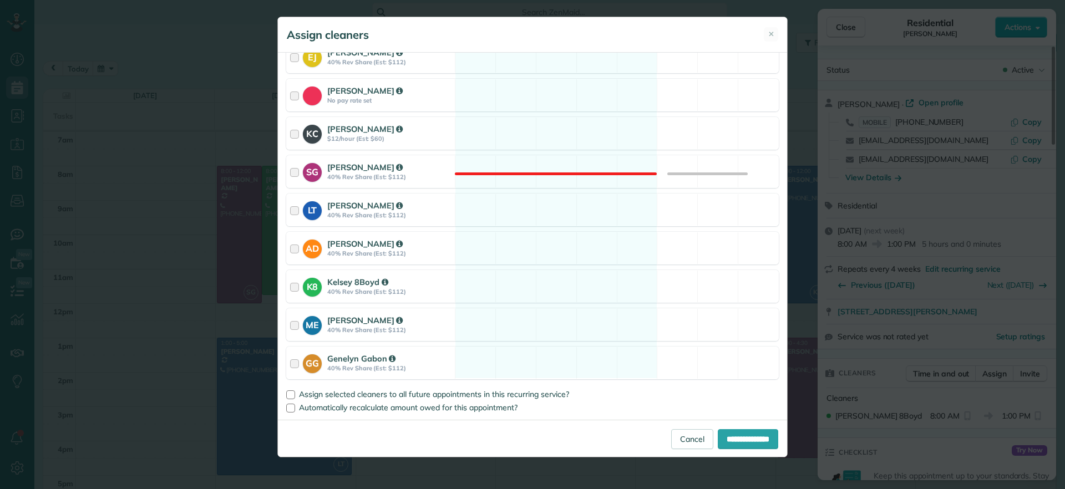
click at [543, 188] on div "Cleaning for Elizabeth Outka Wed, Oct 01 - 8:00 AM to 1:00 PM 3800 Darby Drive …" at bounding box center [532, 236] width 509 height 367
drag, startPoint x: 545, startPoint y: 197, endPoint x: 604, endPoint y: 234, distance: 70.2
click at [546, 199] on div "LT Laura Thaller 40% Rev Share (Est: $112) Available" at bounding box center [532, 210] width 492 height 33
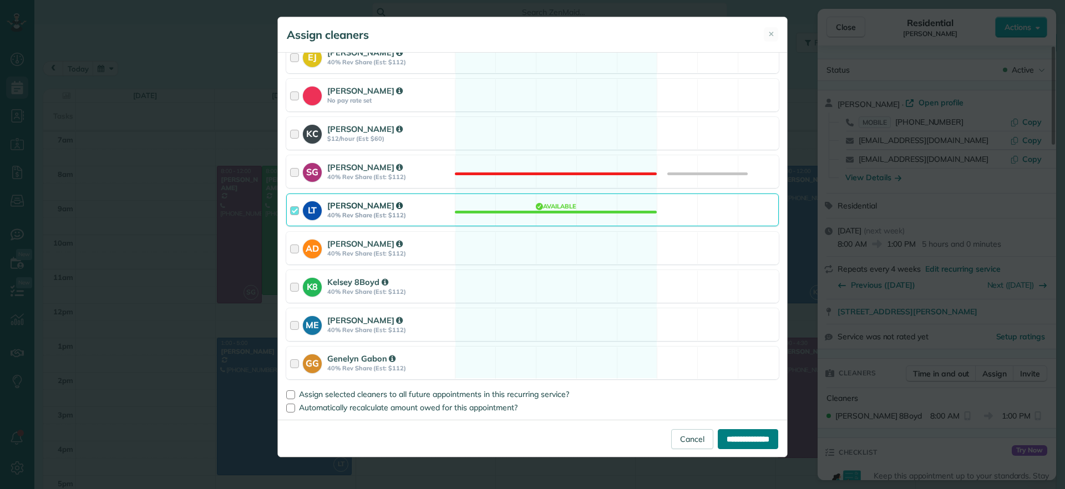
click at [743, 434] on input "**********" at bounding box center [748, 439] width 60 height 20
type input "**********"
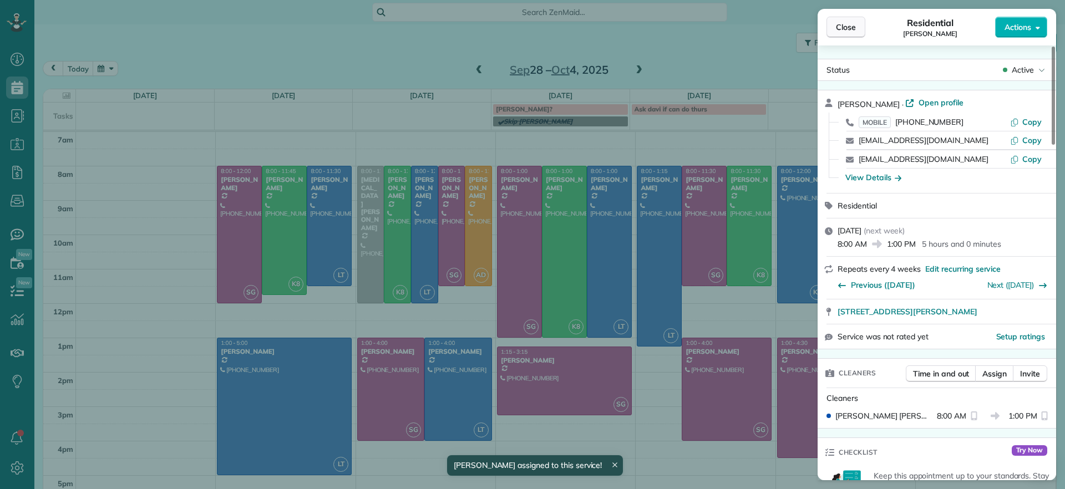
click at [842, 26] on span "Close" at bounding box center [846, 27] width 20 height 11
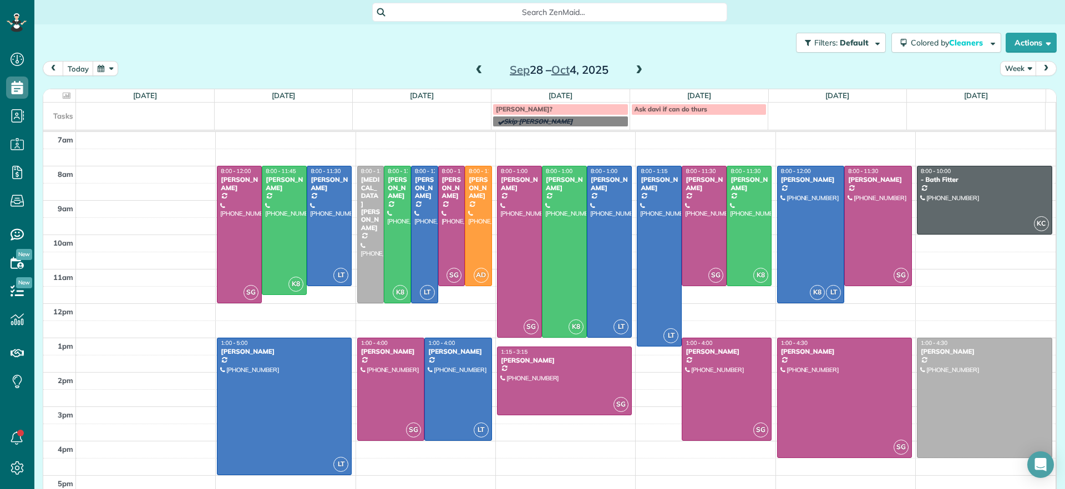
click at [473, 72] on span at bounding box center [479, 70] width 12 height 10
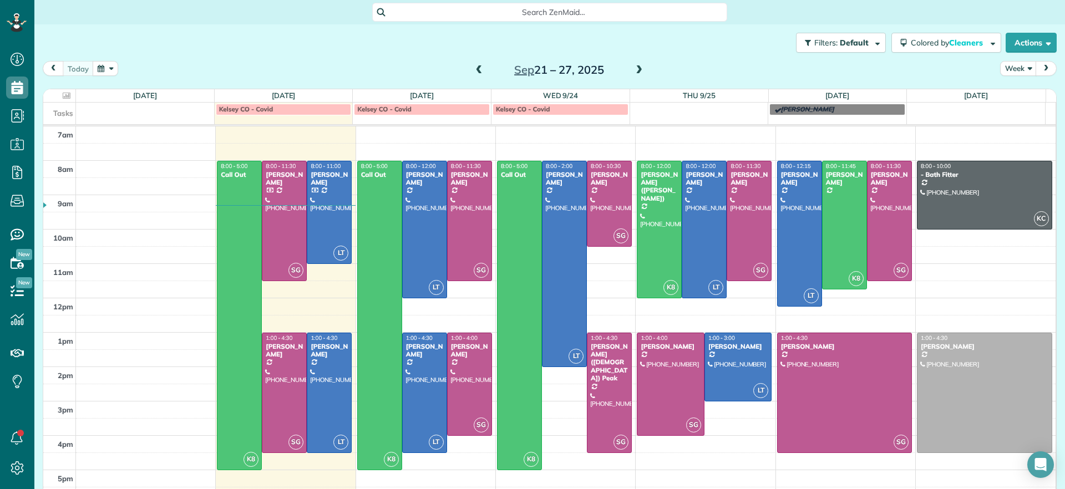
click at [473, 71] on span at bounding box center [479, 70] width 12 height 10
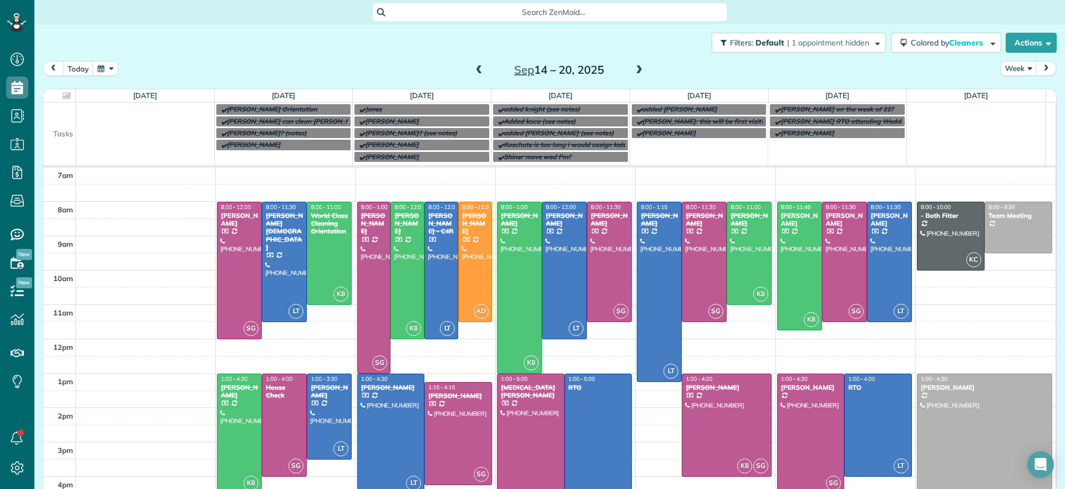
click at [634, 72] on span at bounding box center [639, 70] width 12 height 10
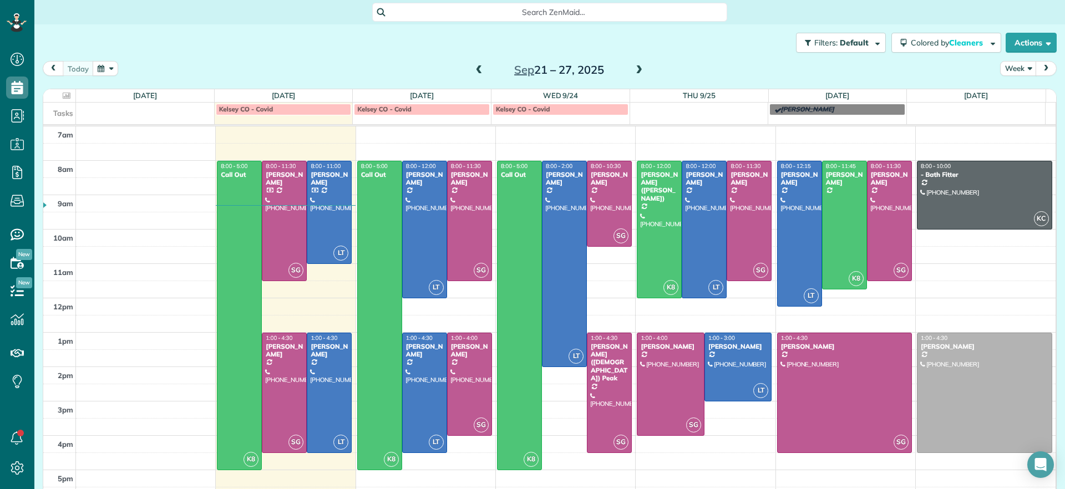
click at [637, 70] on span at bounding box center [639, 70] width 12 height 10
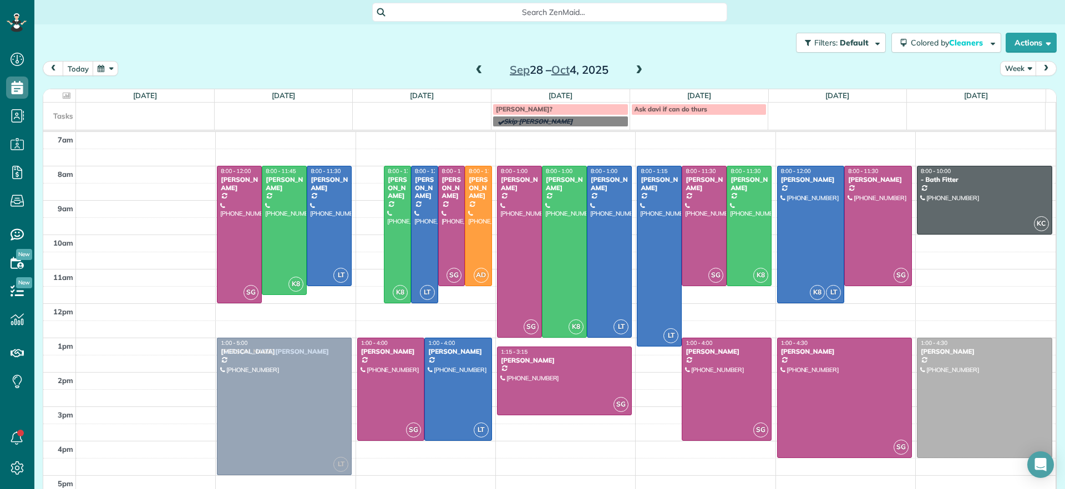
drag, startPoint x: 370, startPoint y: 192, endPoint x: 332, endPoint y: 355, distance: 167.6
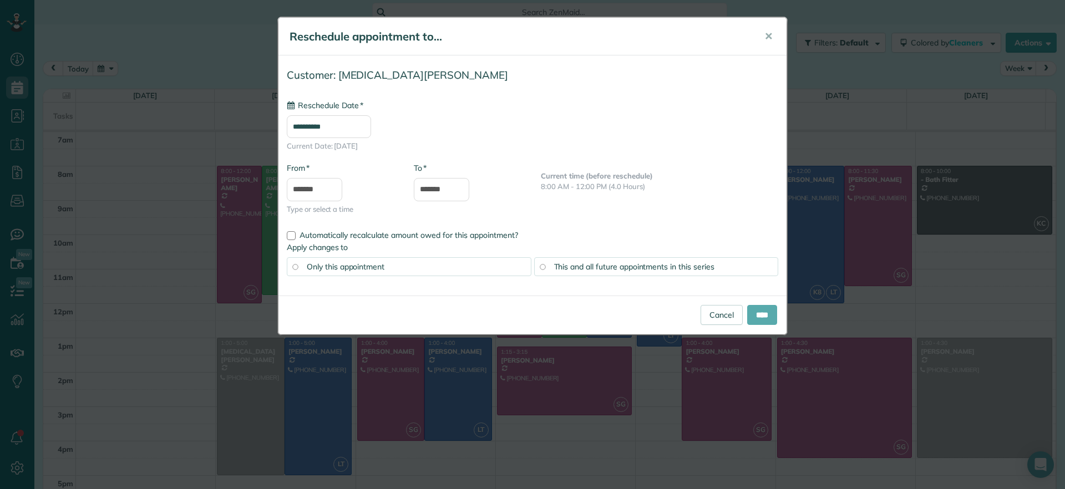
type input "**********"
click at [752, 309] on input "****" at bounding box center [762, 315] width 30 height 20
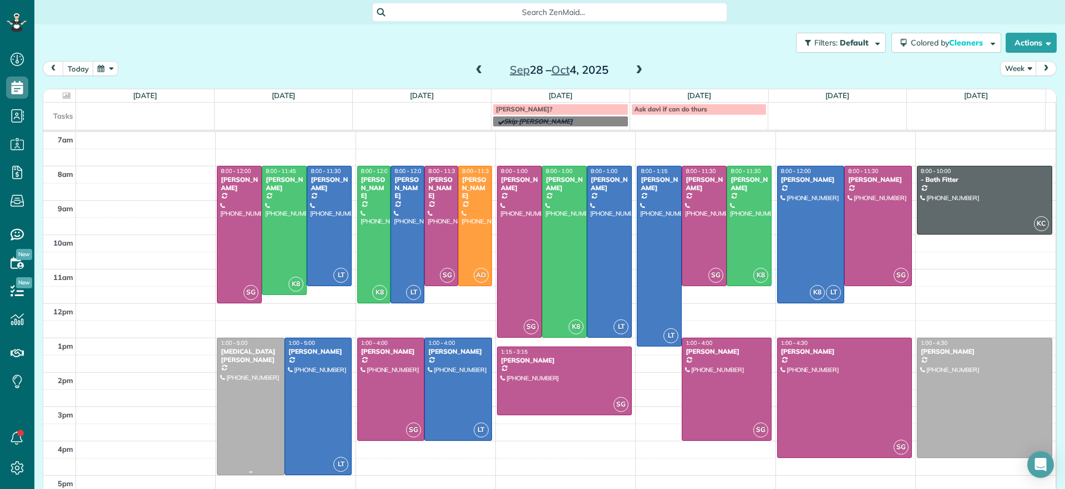
click at [246, 388] on div at bounding box center [250, 406] width 67 height 136
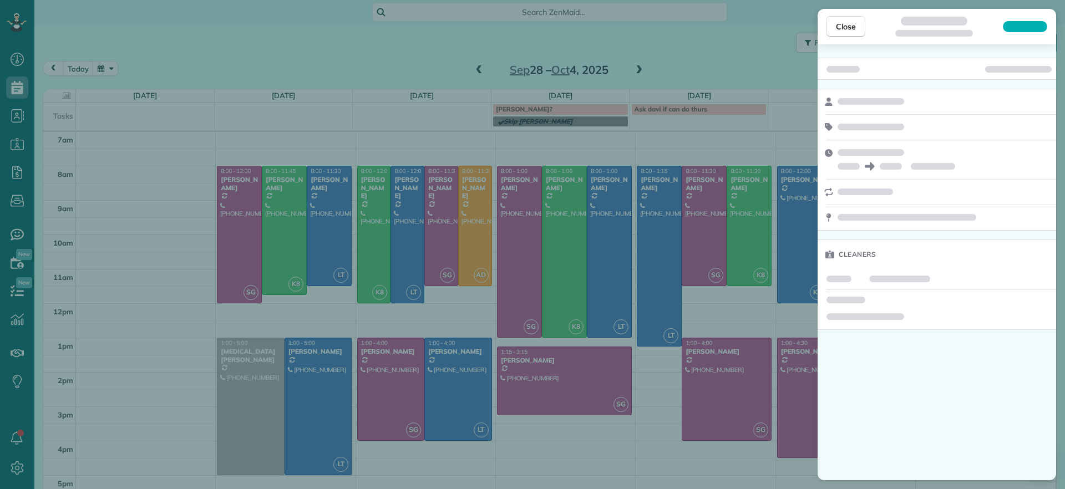
click at [246, 388] on div "Close Cleaners" at bounding box center [532, 244] width 1065 height 489
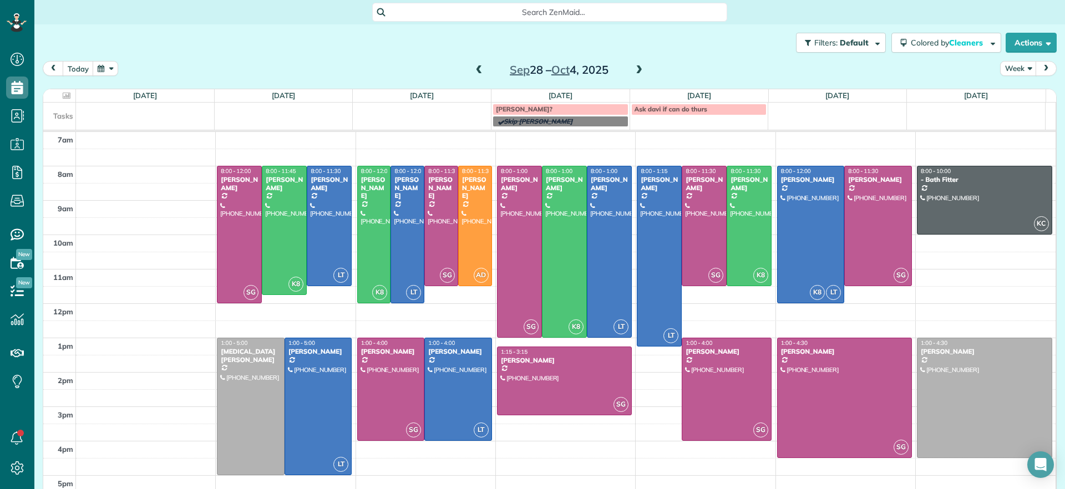
click at [474, 66] on span at bounding box center [479, 70] width 12 height 10
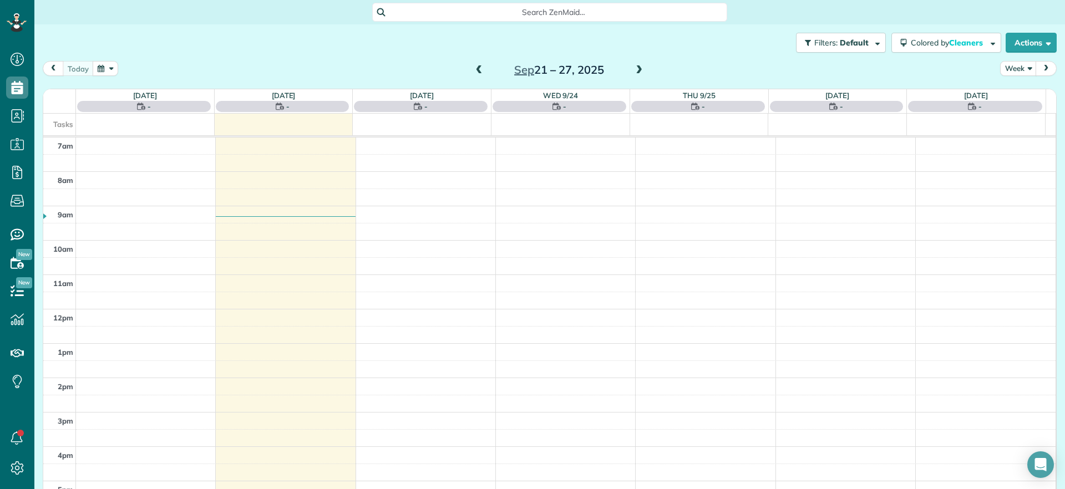
click at [633, 72] on span at bounding box center [639, 70] width 12 height 10
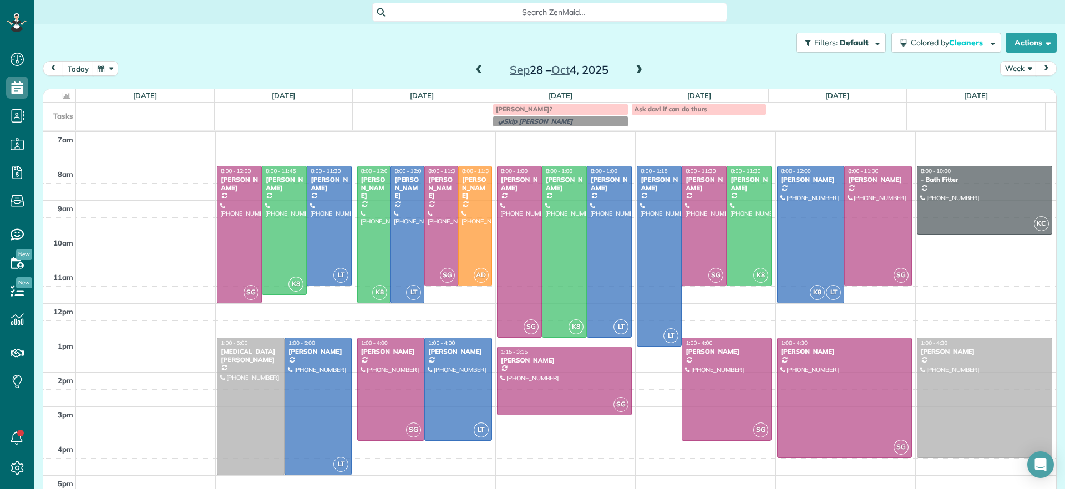
click at [475, 73] on span at bounding box center [479, 70] width 12 height 10
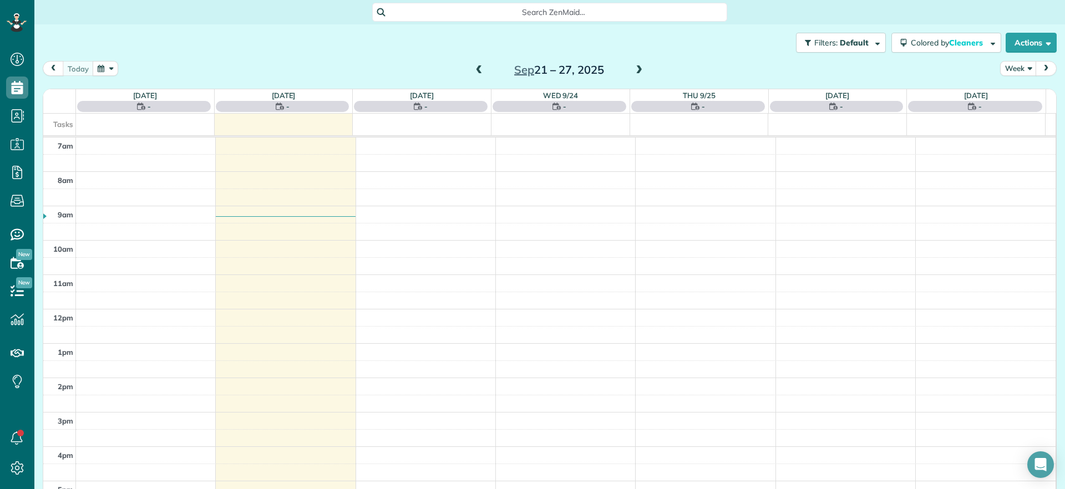
click at [633, 71] on span at bounding box center [639, 70] width 12 height 10
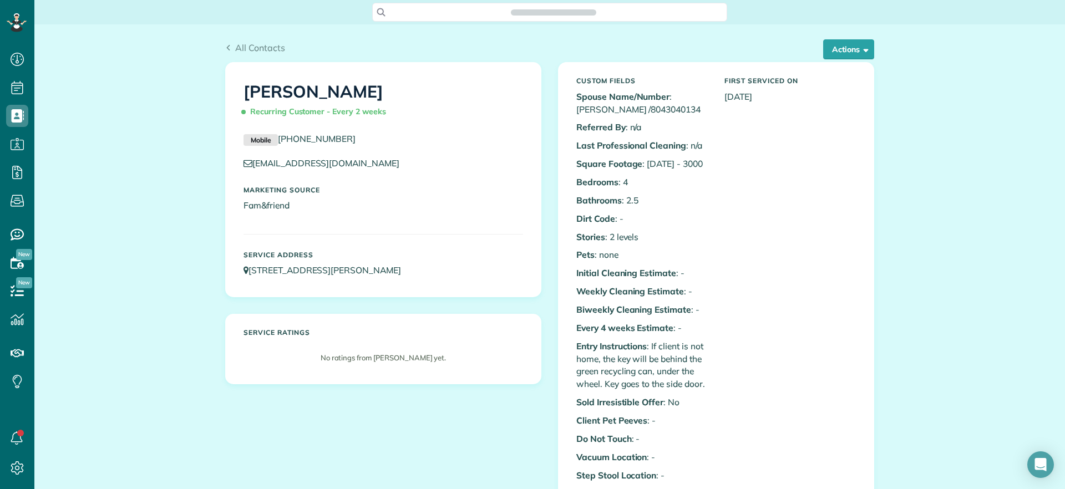
scroll to position [5, 5]
click at [857, 45] on button "Actions" at bounding box center [848, 49] width 51 height 20
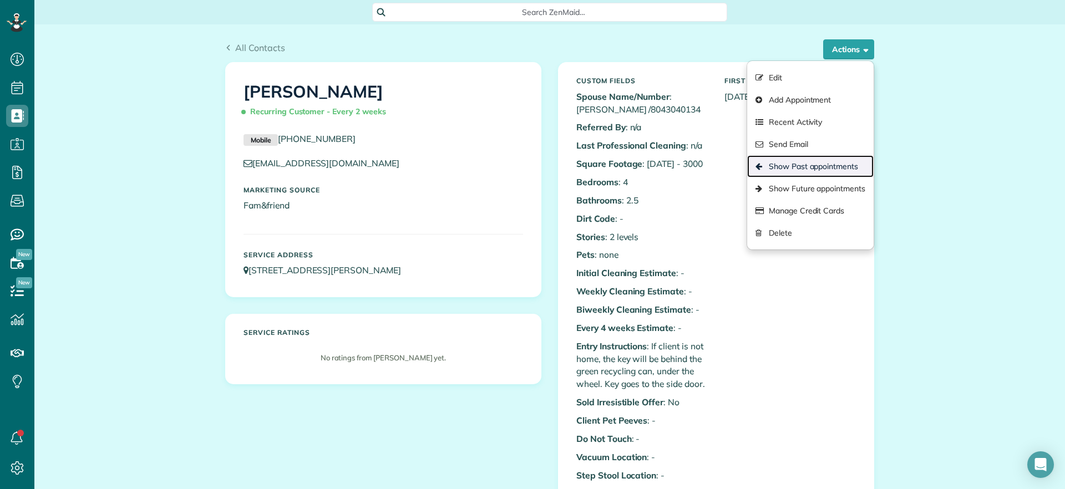
click at [837, 170] on link "Show Past appointments" at bounding box center [810, 166] width 126 height 22
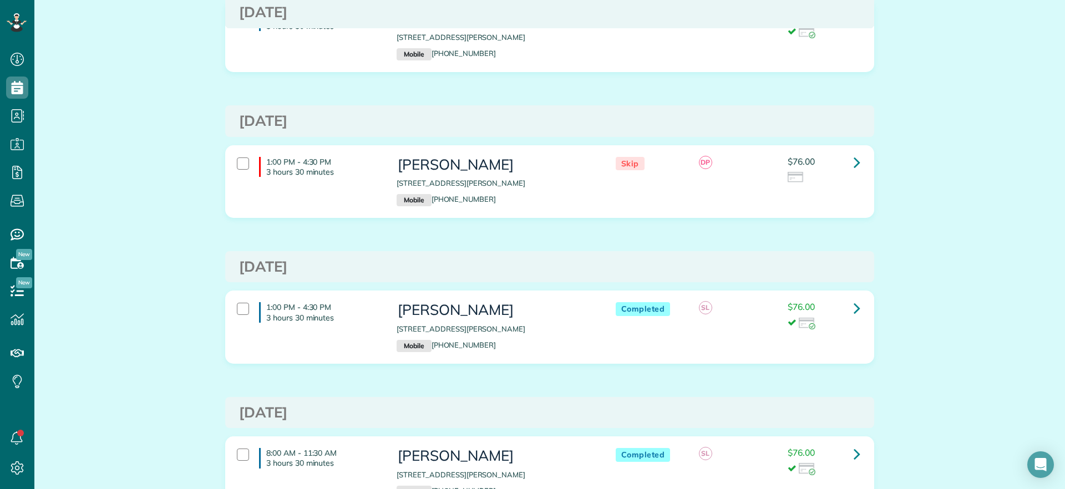
scroll to position [4991, 0]
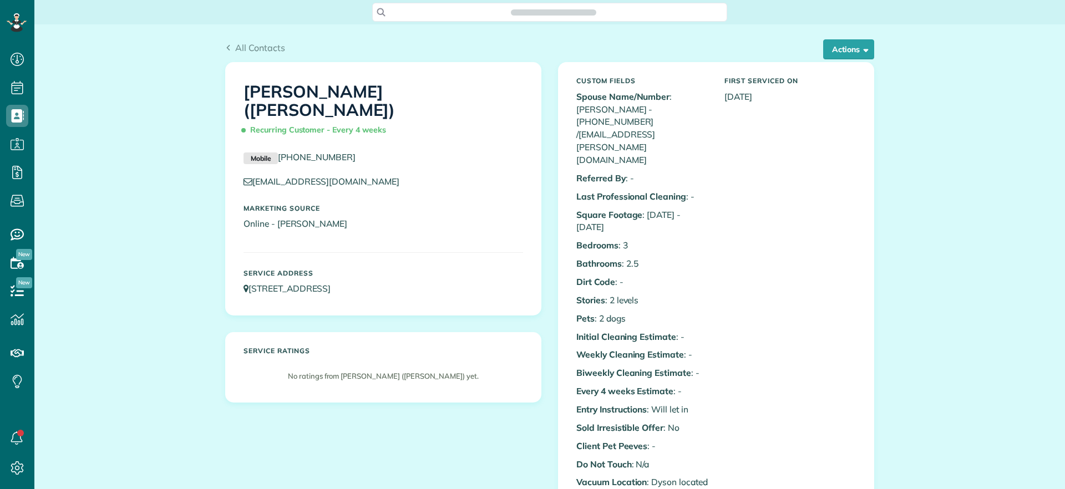
scroll to position [5, 5]
click at [836, 55] on button "Actions" at bounding box center [848, 49] width 51 height 20
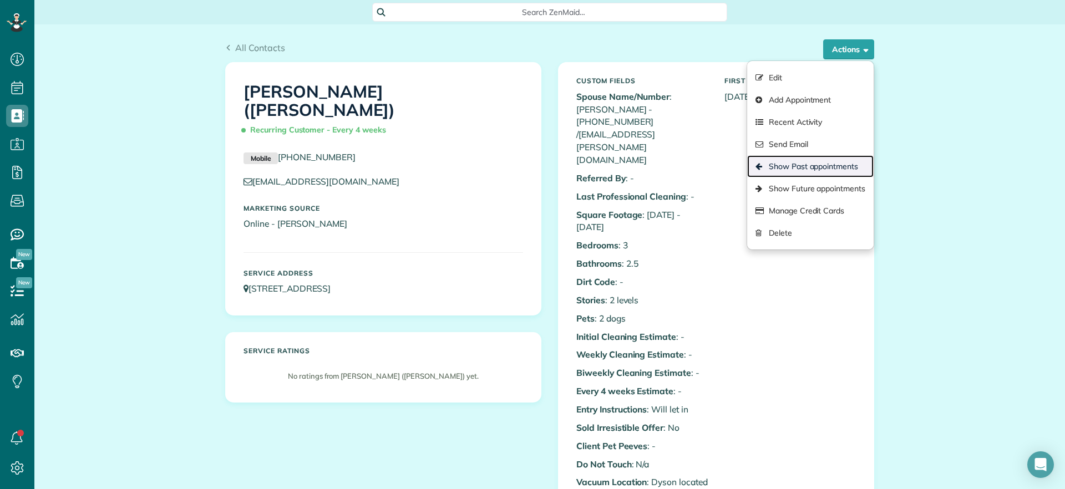
click at [816, 161] on link "Show Past appointments" at bounding box center [810, 166] width 126 height 22
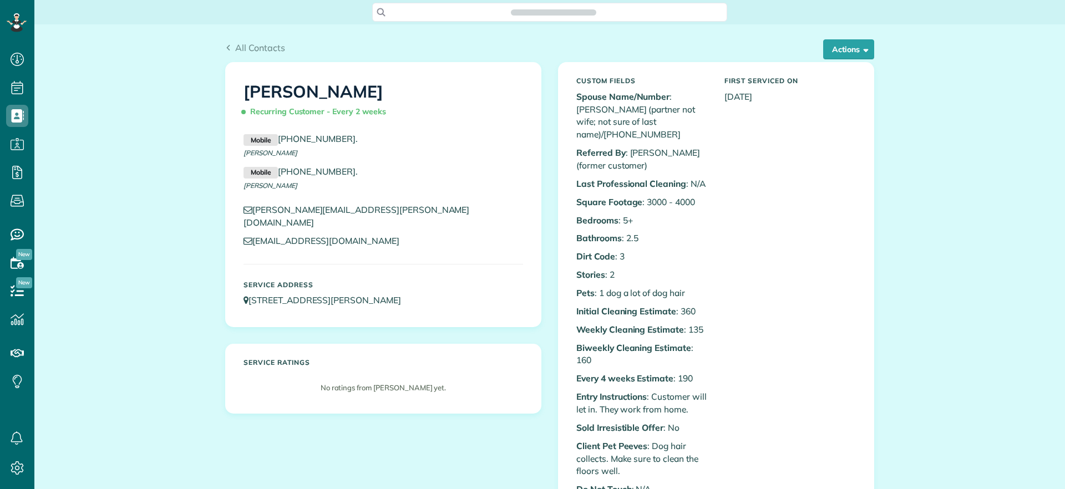
scroll to position [5, 5]
click at [836, 45] on button "Actions" at bounding box center [848, 49] width 51 height 20
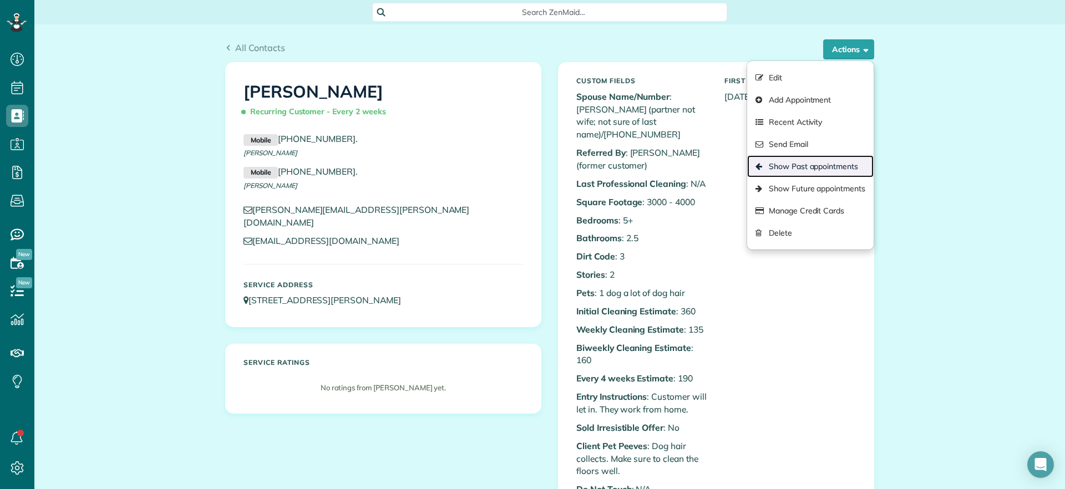
click at [818, 165] on link "Show Past appointments" at bounding box center [810, 166] width 126 height 22
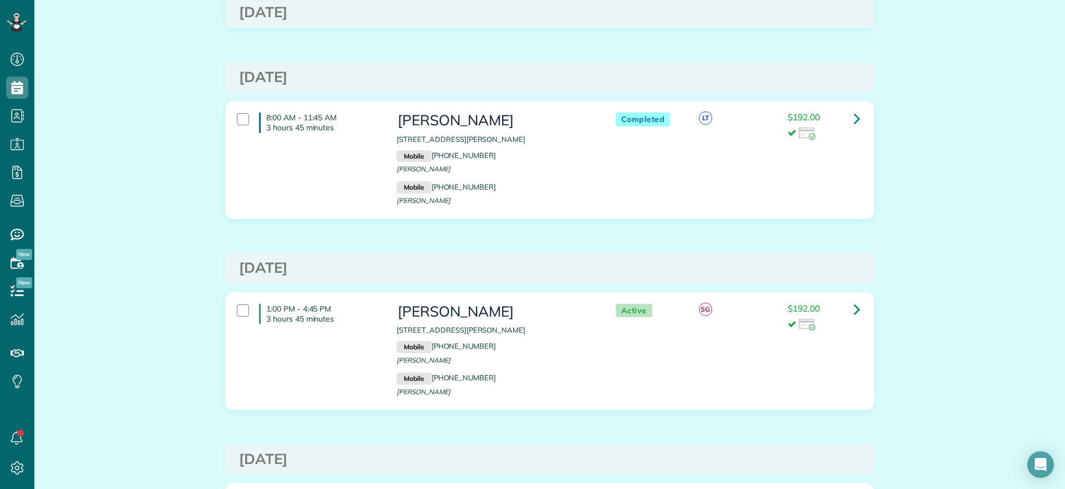
scroll to position [1178, 0]
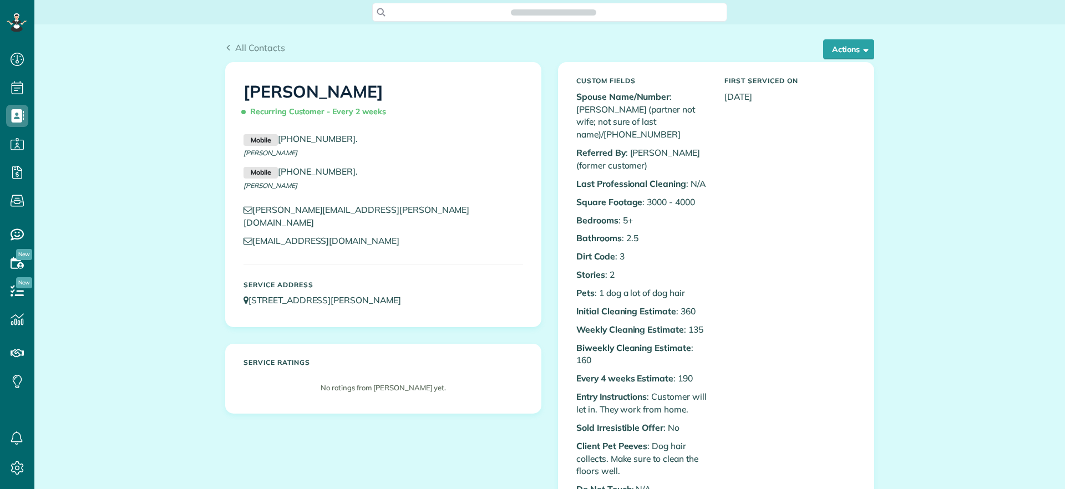
scroll to position [5, 5]
click at [843, 43] on button "Actions" at bounding box center [848, 49] width 51 height 20
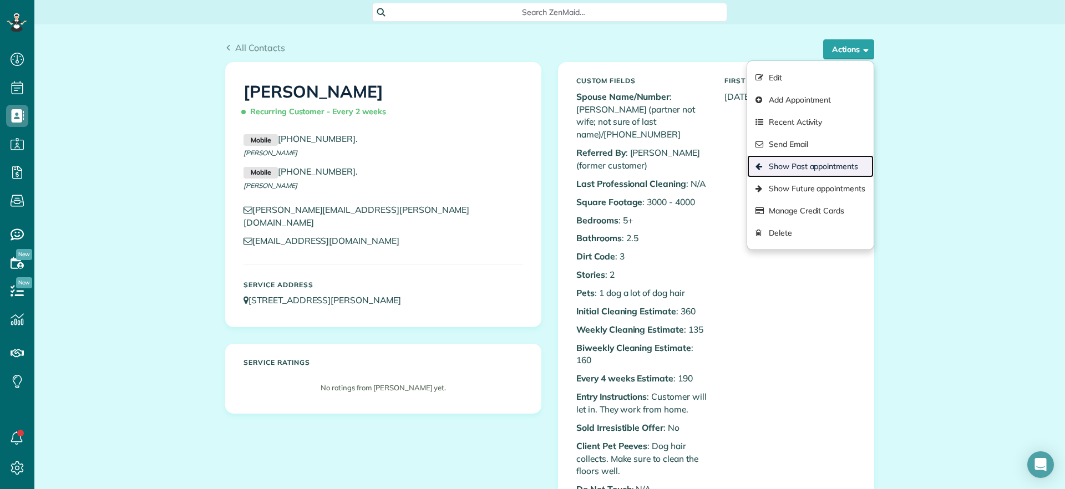
click at [821, 164] on link "Show Past appointments" at bounding box center [810, 166] width 126 height 22
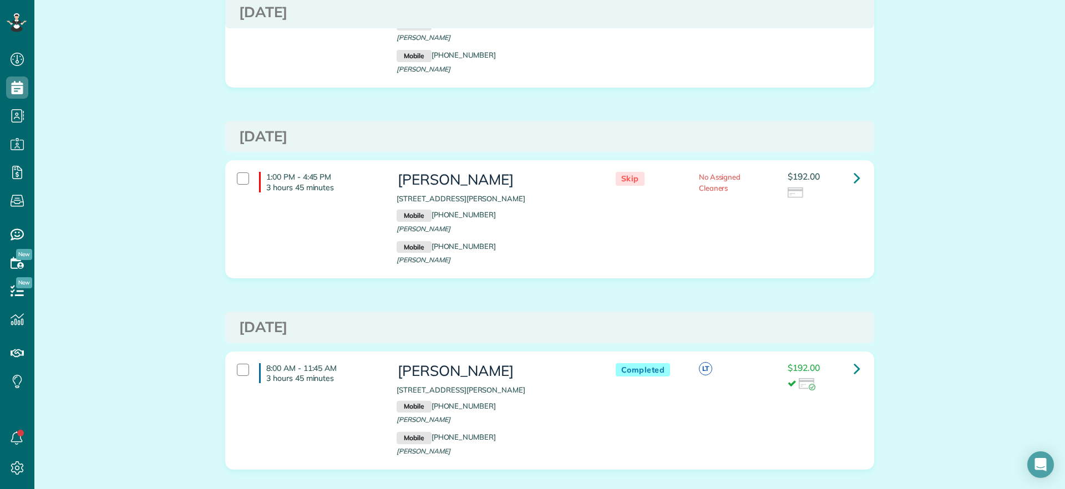
scroll to position [624, 0]
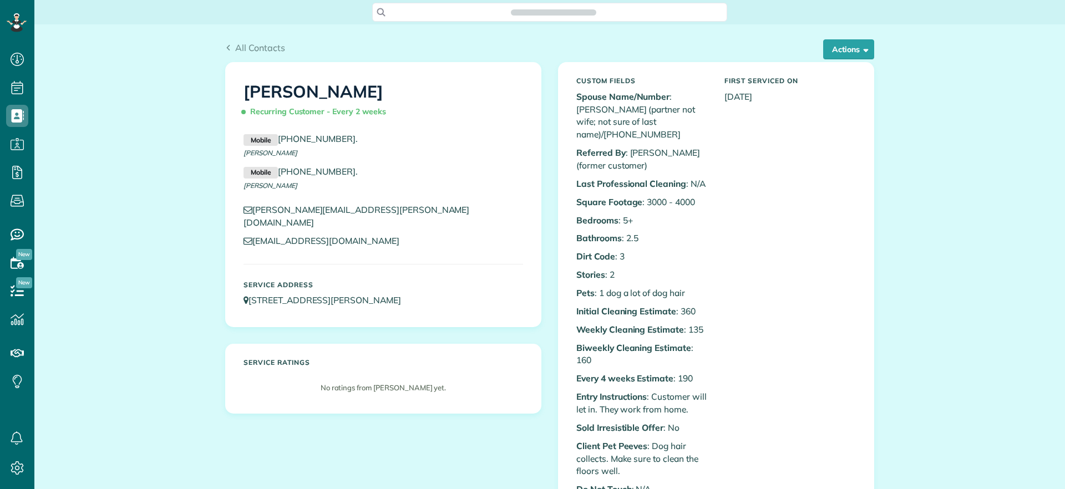
scroll to position [489, 34]
drag, startPoint x: 841, startPoint y: 55, endPoint x: 842, endPoint y: 49, distance: 6.2
click at [841, 49] on button "Actions" at bounding box center [848, 49] width 51 height 20
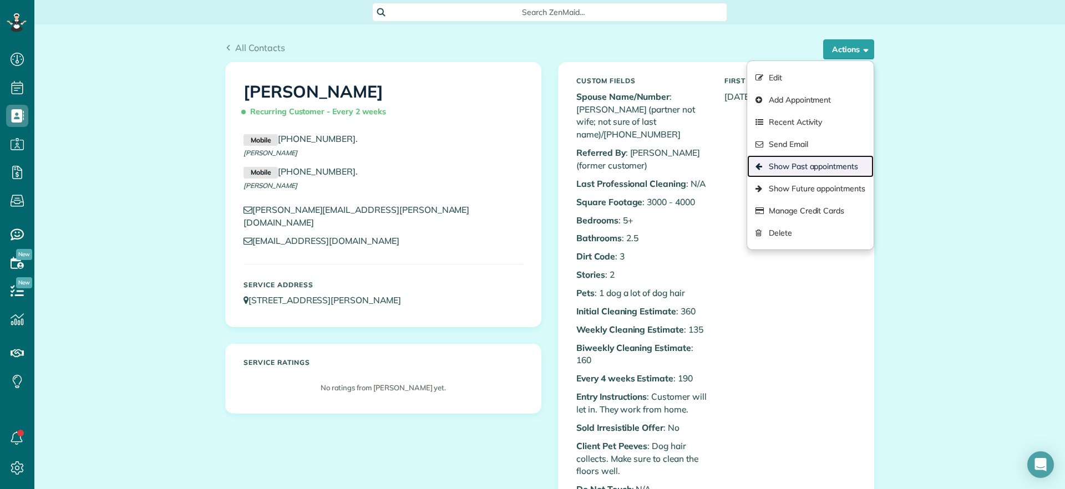
click at [805, 175] on link "Show Past appointments" at bounding box center [810, 166] width 126 height 22
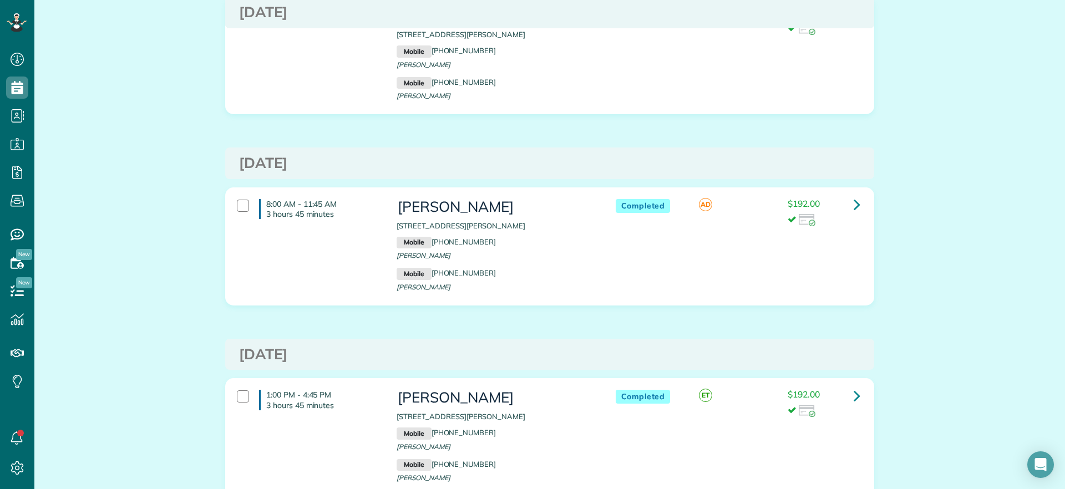
scroll to position [2079, 0]
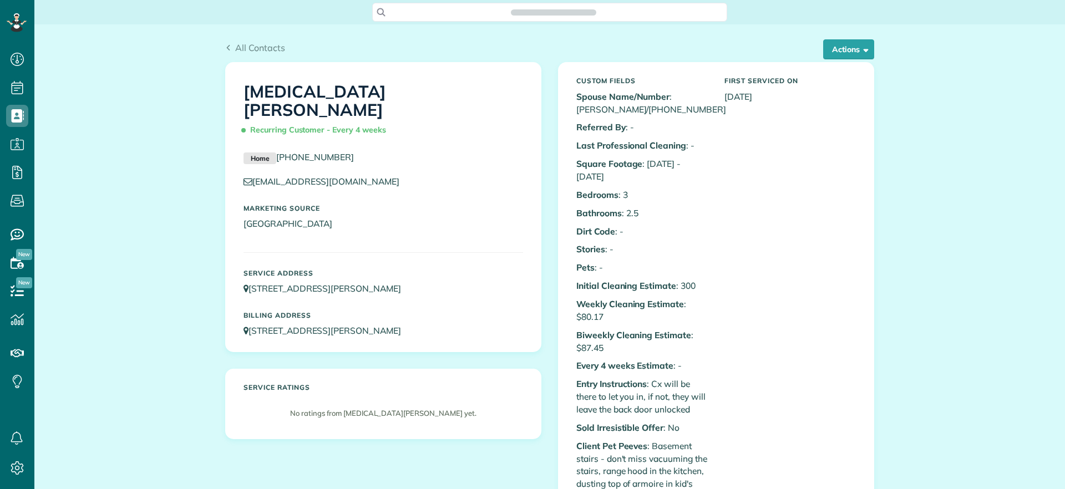
scroll to position [5, 5]
click at [851, 53] on button "Actions" at bounding box center [848, 49] width 51 height 20
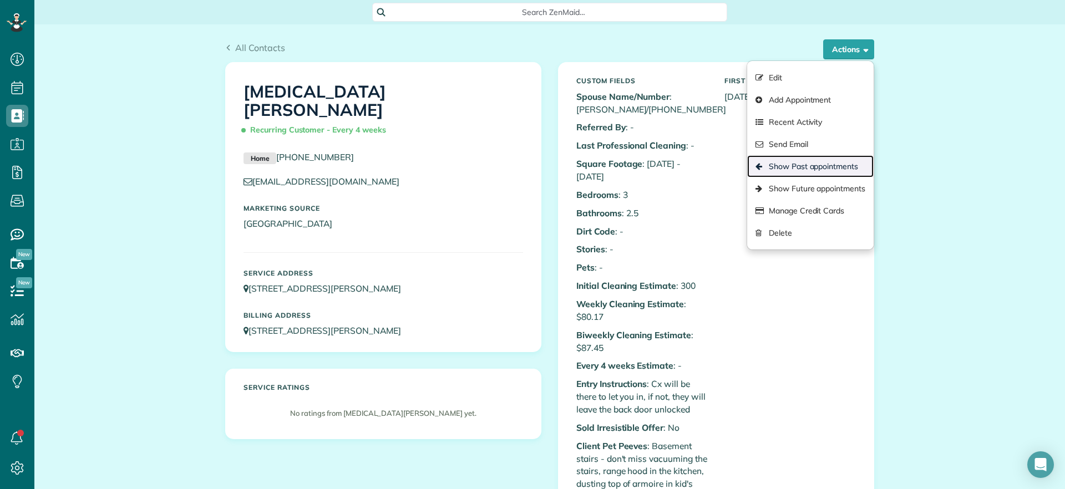
click at [833, 166] on link "Show Past appointments" at bounding box center [810, 166] width 126 height 22
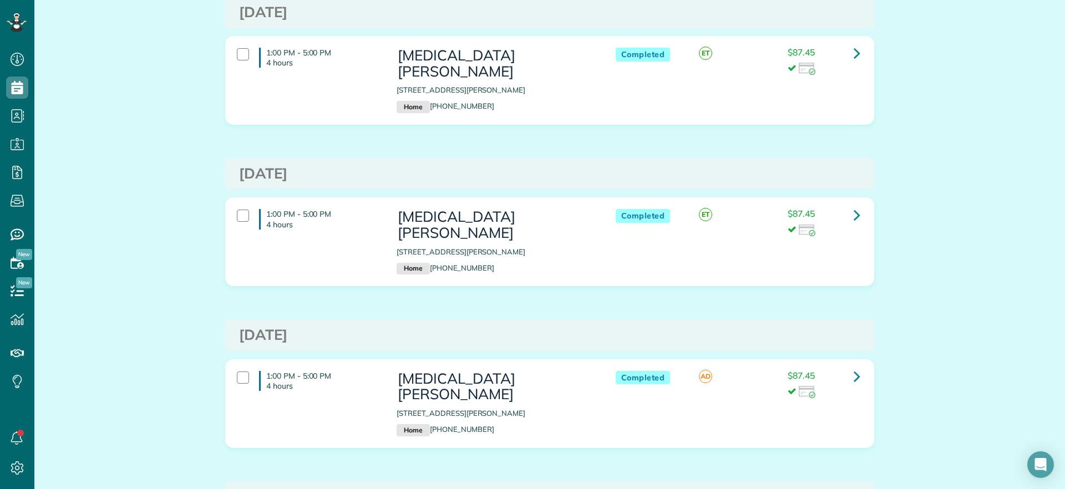
scroll to position [2079, 0]
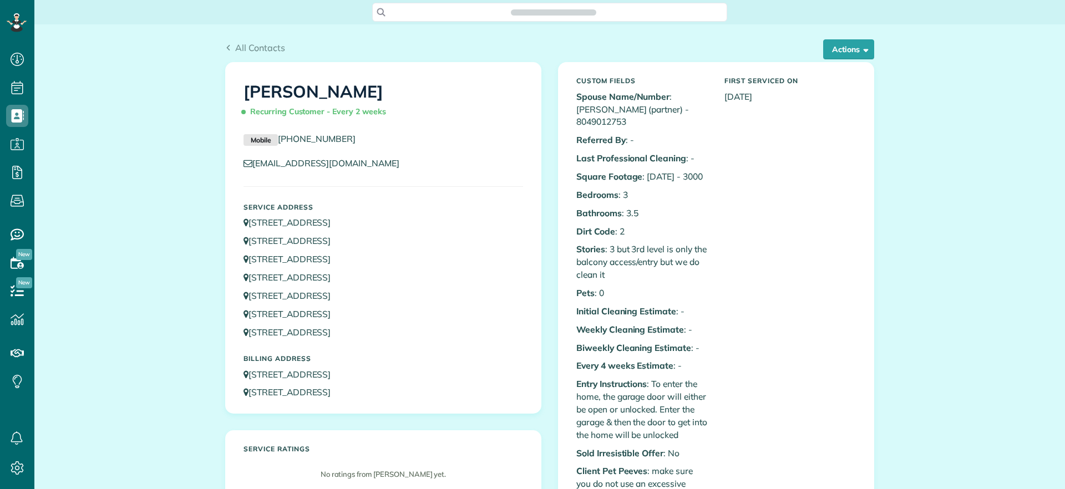
scroll to position [5, 5]
click at [860, 43] on button "Actions" at bounding box center [848, 49] width 51 height 20
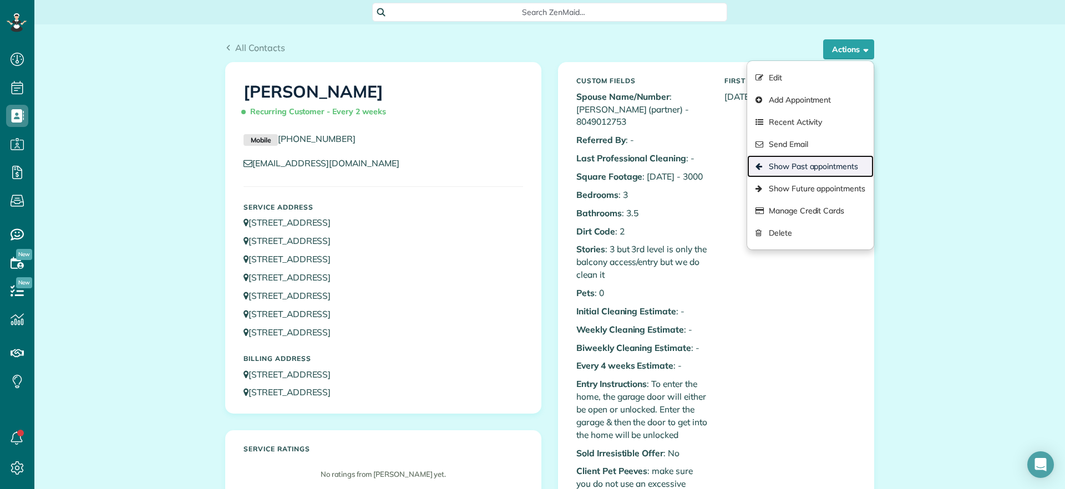
click at [827, 169] on link "Show Past appointments" at bounding box center [810, 166] width 126 height 22
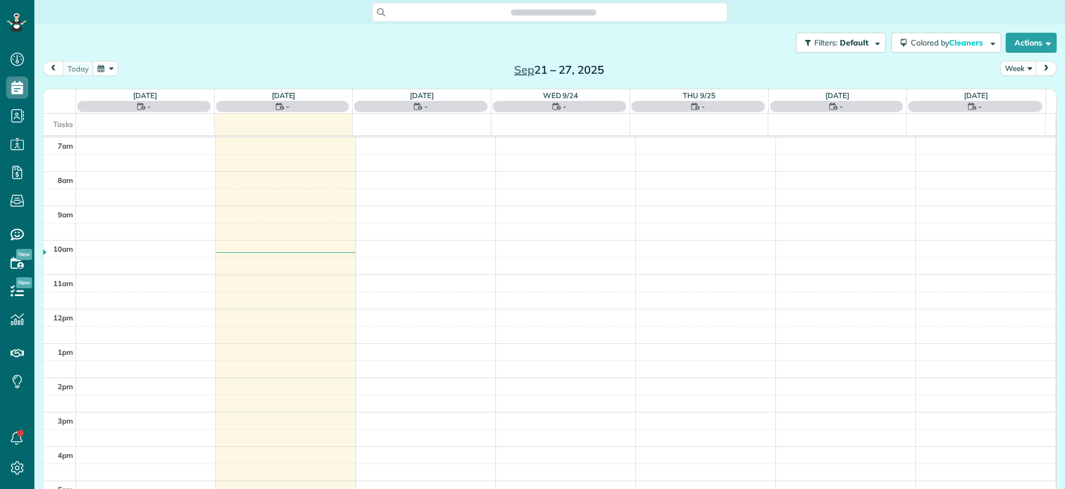
scroll to position [5, 5]
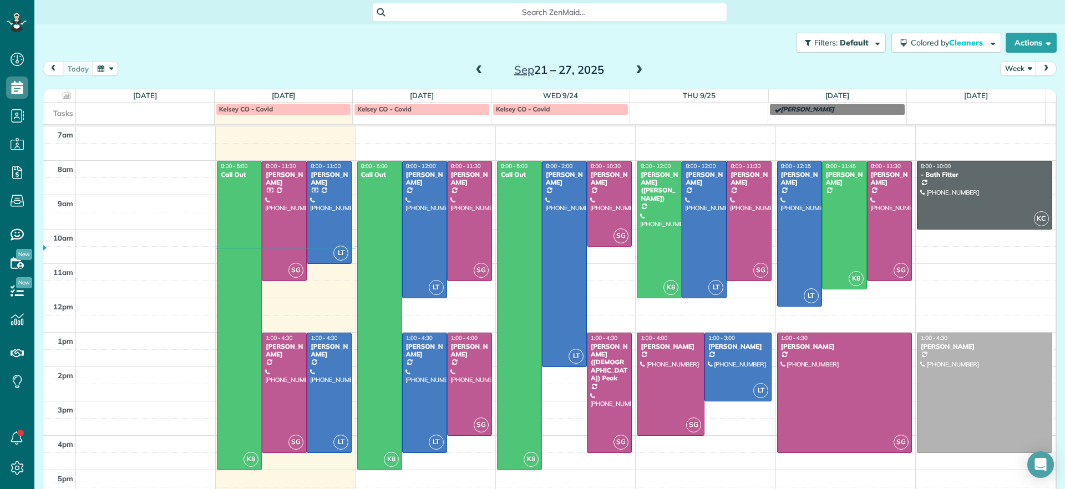
scroll to position [5, 5]
